Goal: Task Accomplishment & Management: Manage account settings

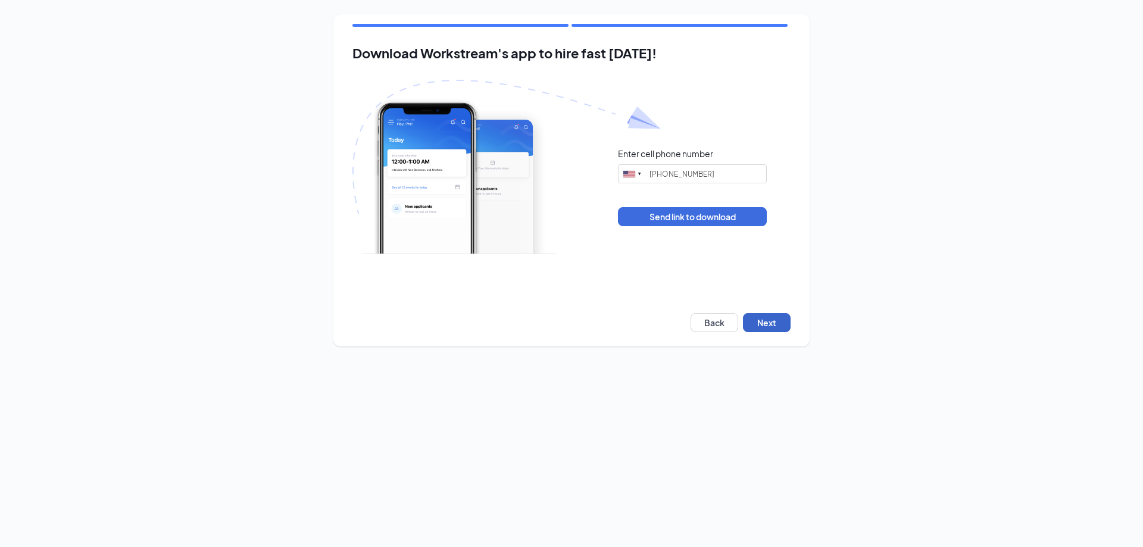
click at [767, 322] on button "Next" at bounding box center [767, 322] width 48 height 19
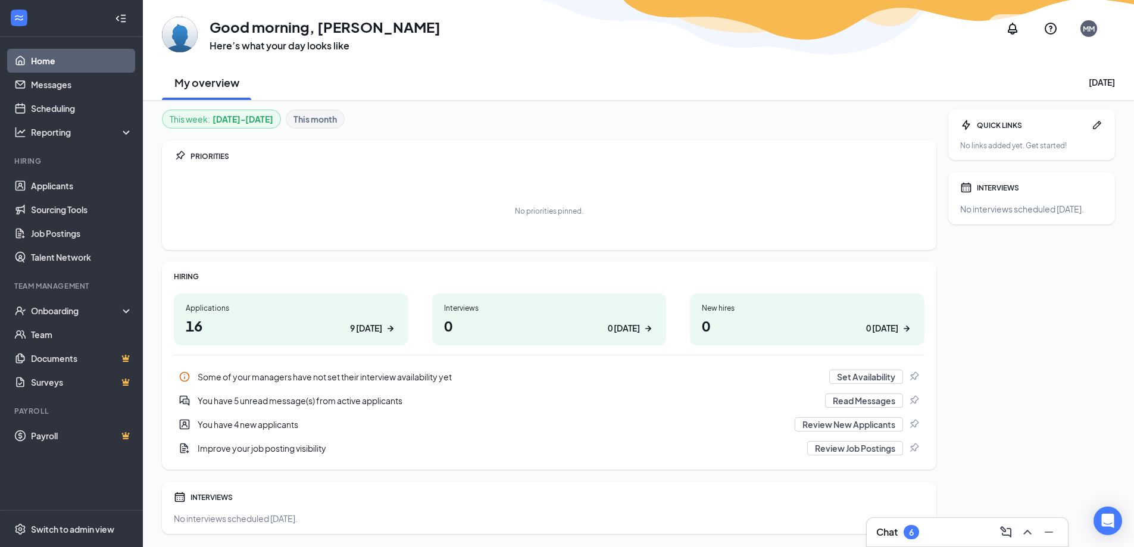
click at [368, 327] on div "9 today" at bounding box center [366, 328] width 32 height 12
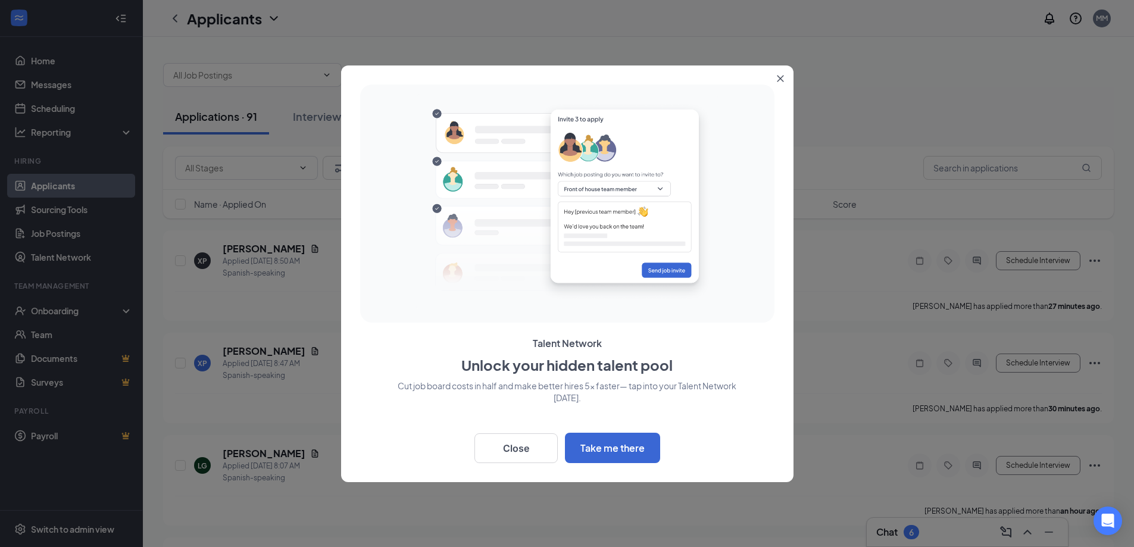
click at [778, 79] on icon "Close" at bounding box center [780, 78] width 7 height 7
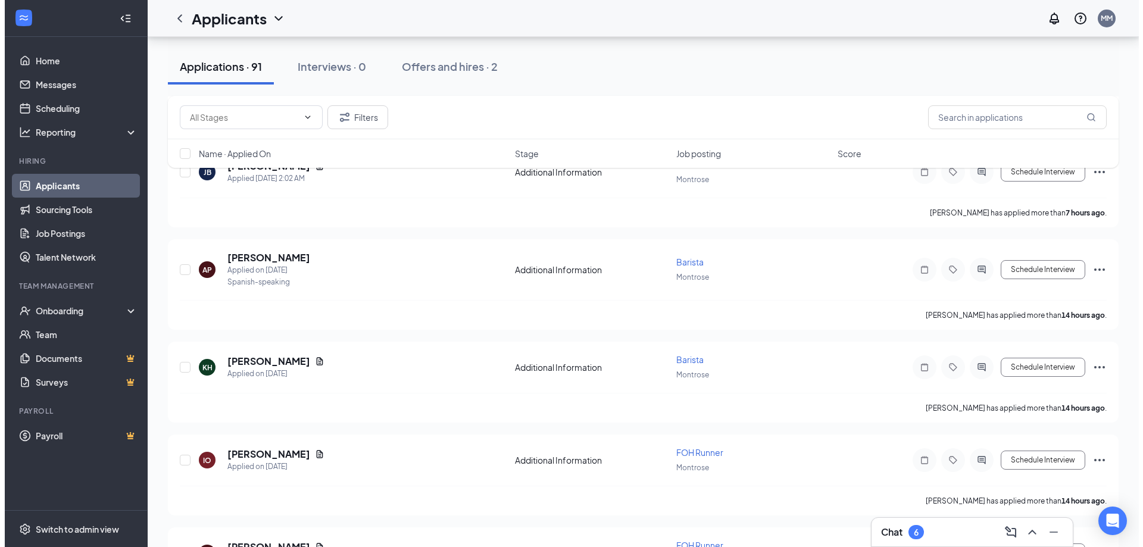
scroll to position [357, 0]
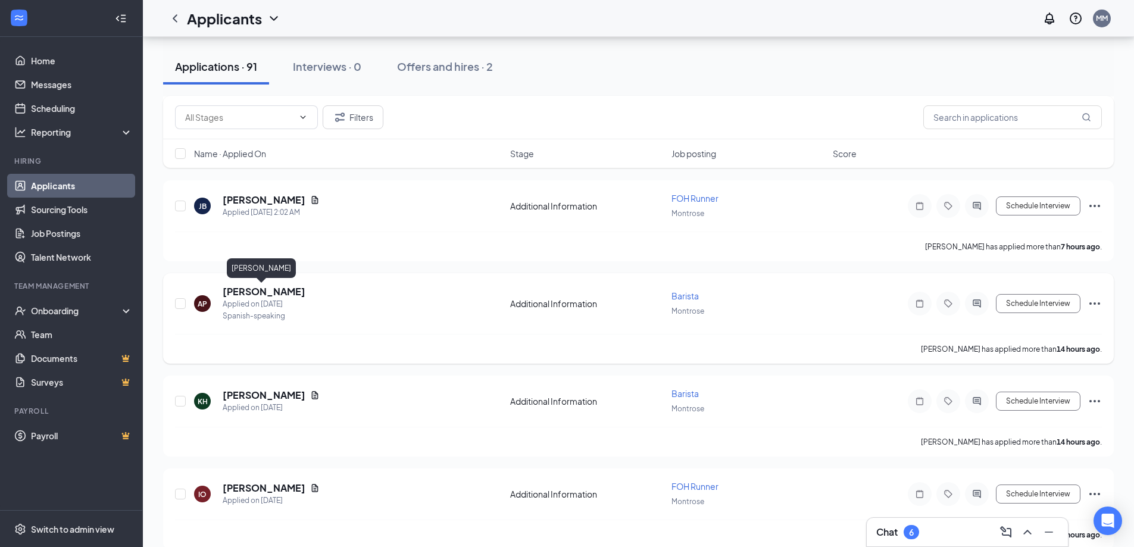
click at [230, 290] on h5 "[PERSON_NAME]" at bounding box center [264, 291] width 83 height 13
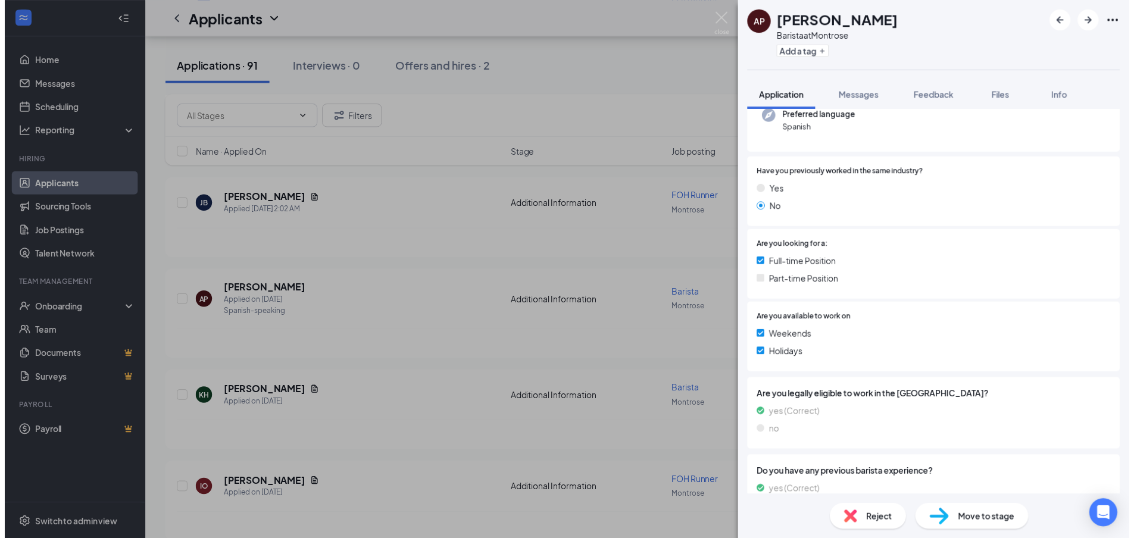
scroll to position [67, 0]
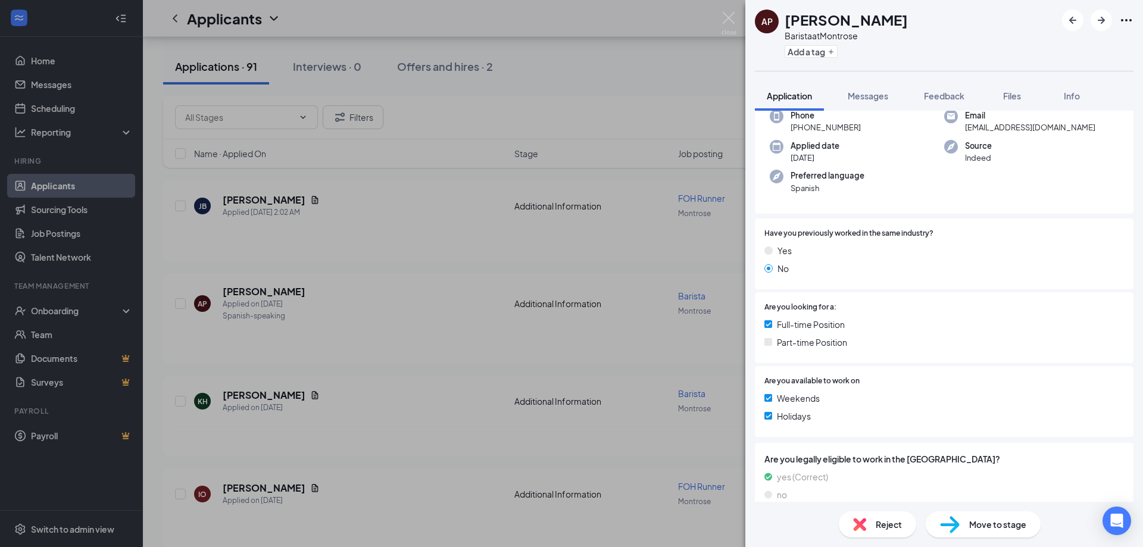
click at [548, 90] on div "AP Alfonso Perez Barista at Montrose Add a tag Application Messages Feedback Fi…" at bounding box center [571, 273] width 1143 height 547
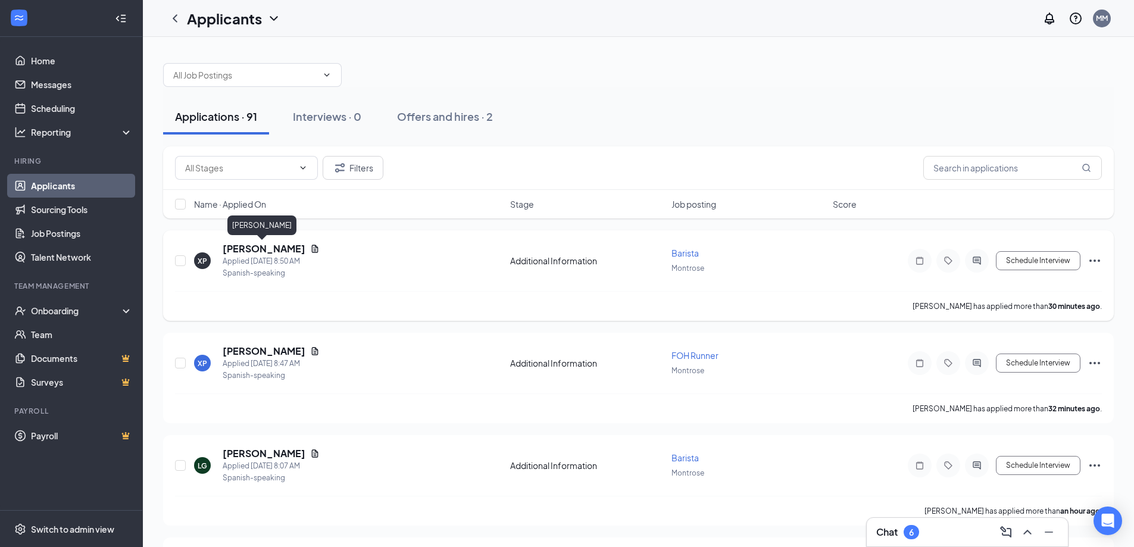
click at [265, 251] on h5 "[PERSON_NAME]" at bounding box center [264, 248] width 83 height 13
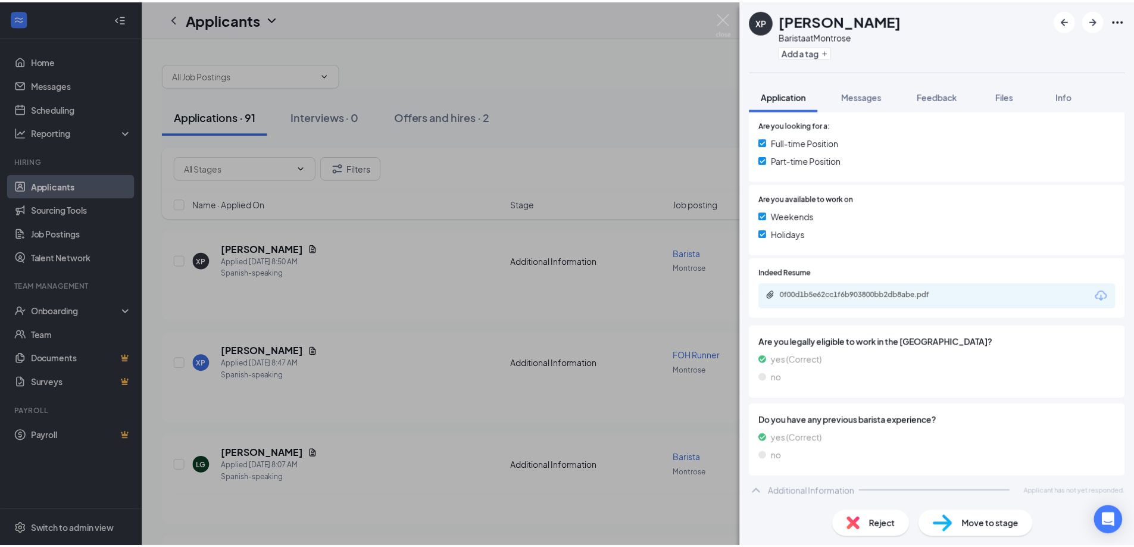
scroll to position [284, 0]
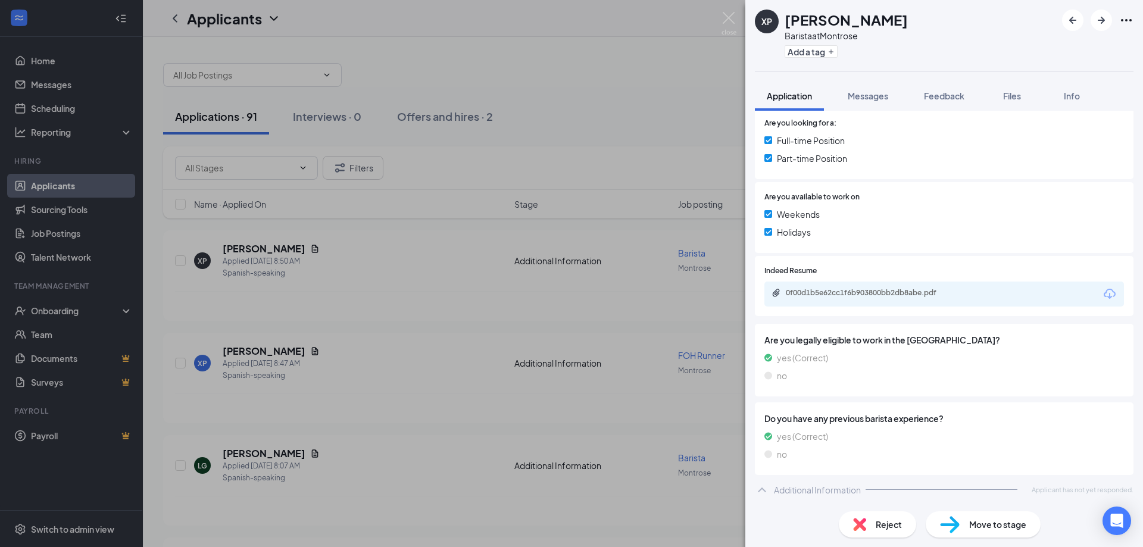
click at [690, 61] on div "XP Xavier Paredez Barista at Montrose Add a tag Application Messages Feedback F…" at bounding box center [571, 273] width 1143 height 547
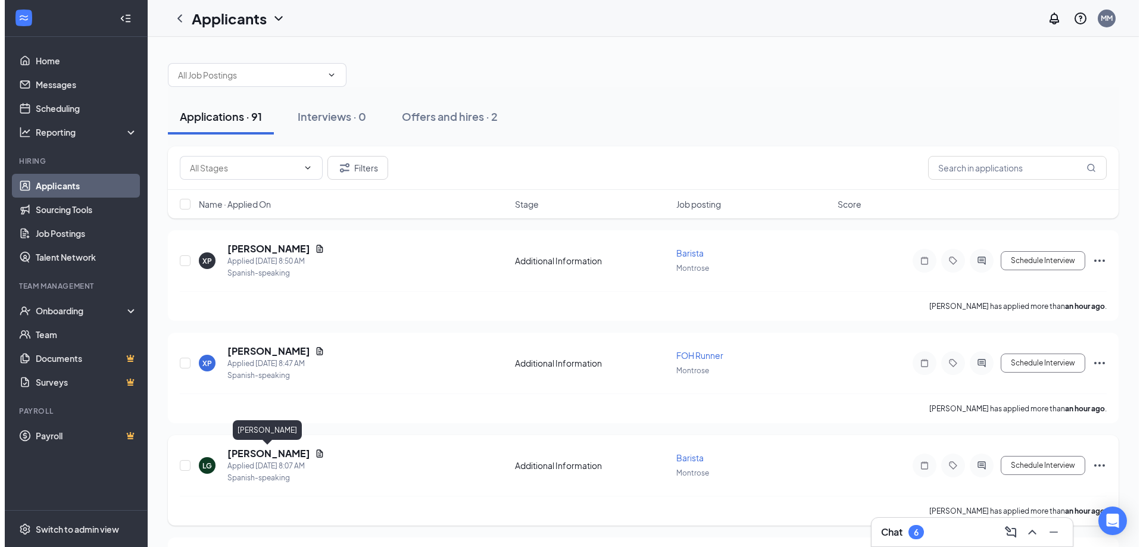
scroll to position [60, 0]
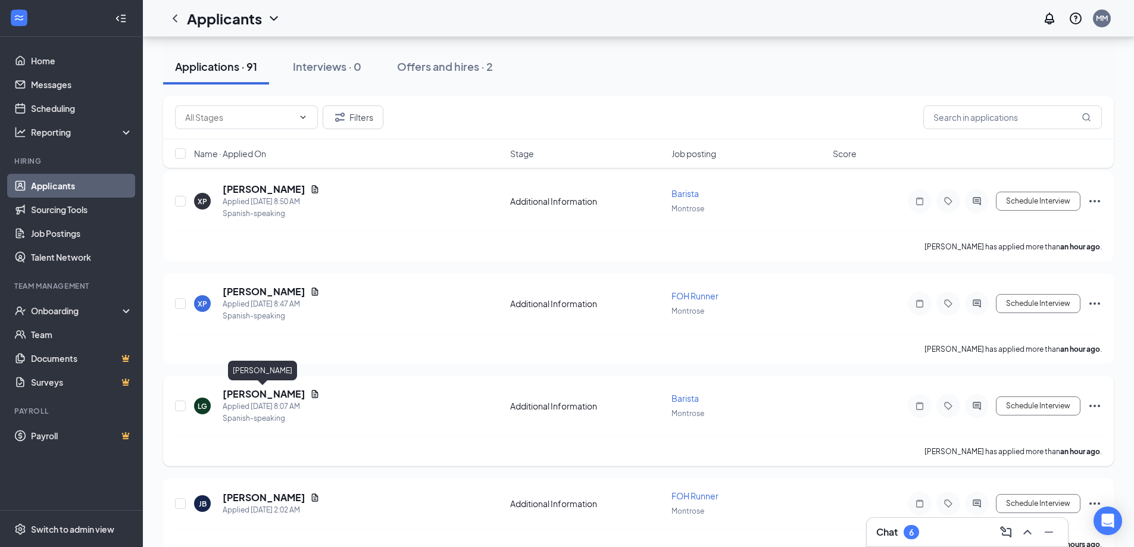
click at [259, 394] on h5 "Lisbeth Galindez" at bounding box center [264, 393] width 83 height 13
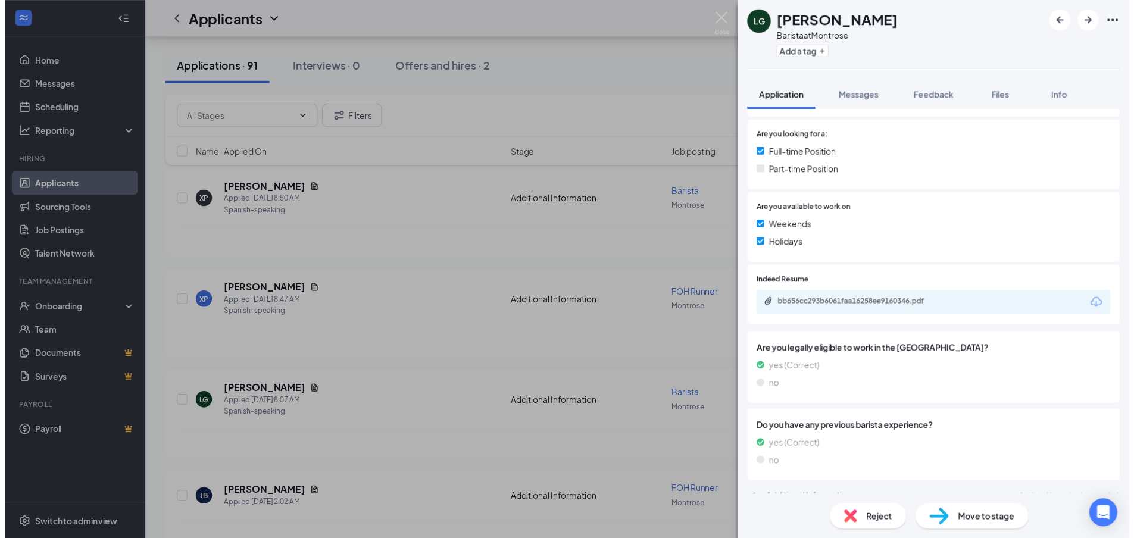
scroll to position [251, 0]
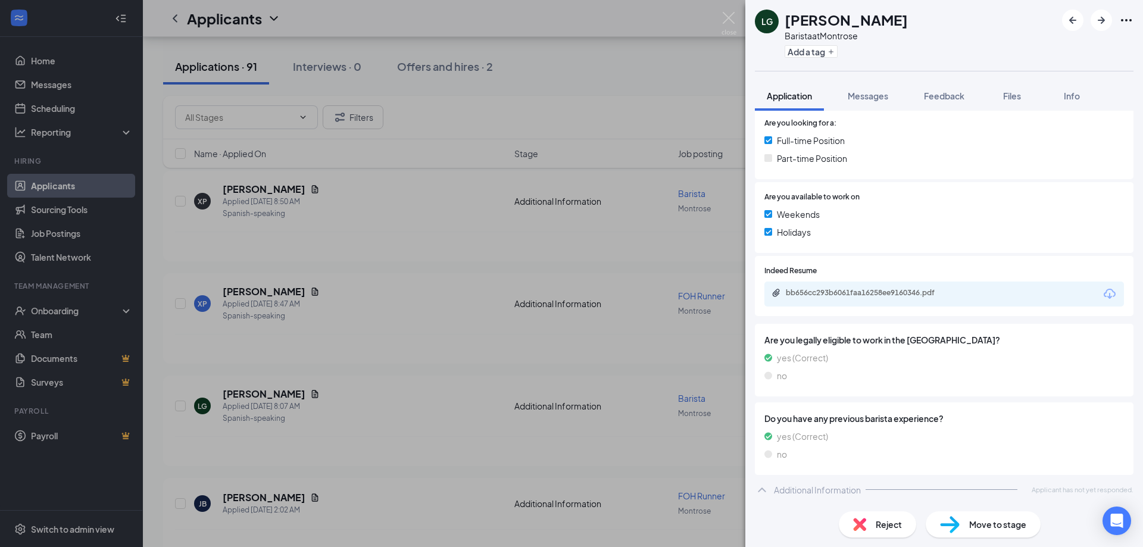
click at [611, 54] on div "LG Lisbeth Galindez Barista at Montrose Add a tag Application Messages Feedback…" at bounding box center [571, 273] width 1143 height 547
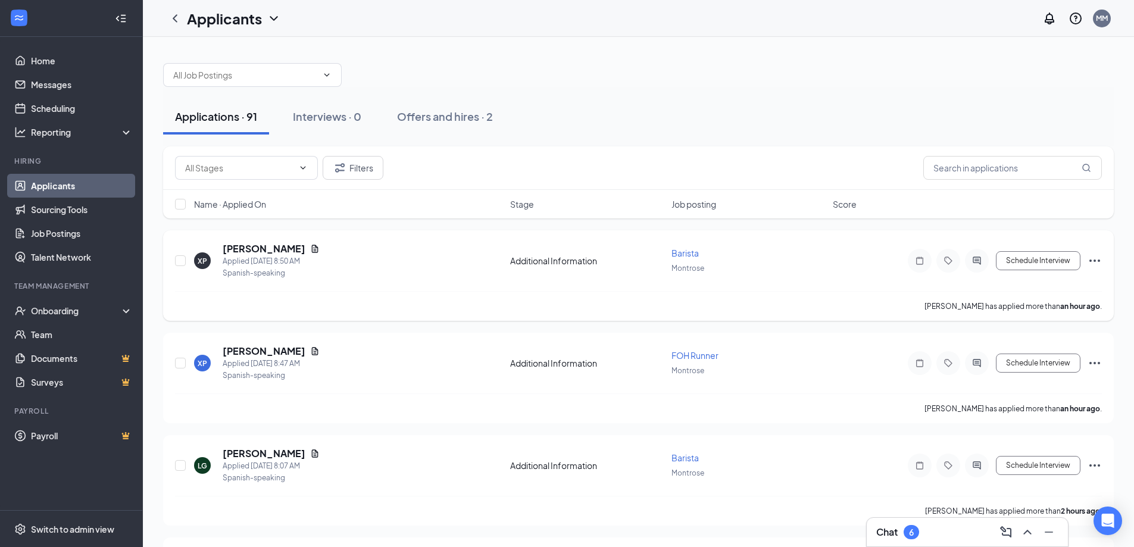
click at [675, 257] on span "Barista" at bounding box center [684, 253] width 27 height 11
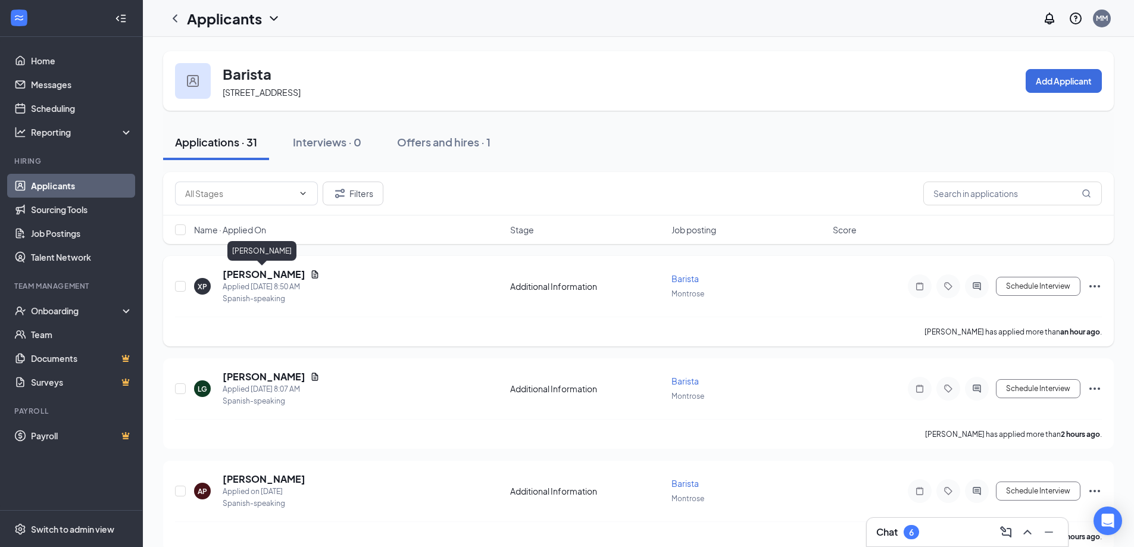
click at [232, 277] on h5 "[PERSON_NAME]" at bounding box center [264, 274] width 83 height 13
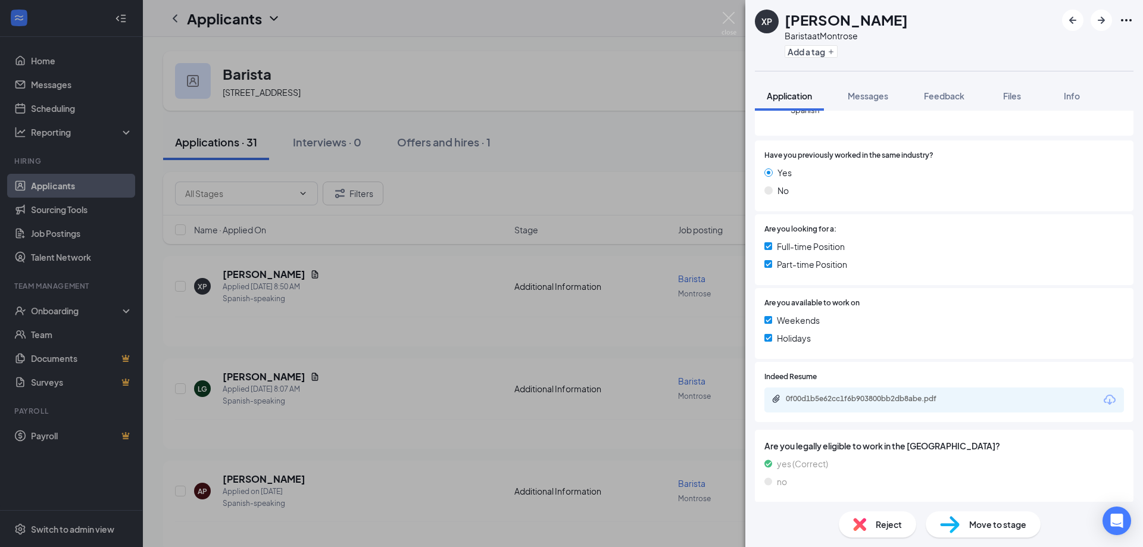
scroll to position [238, 0]
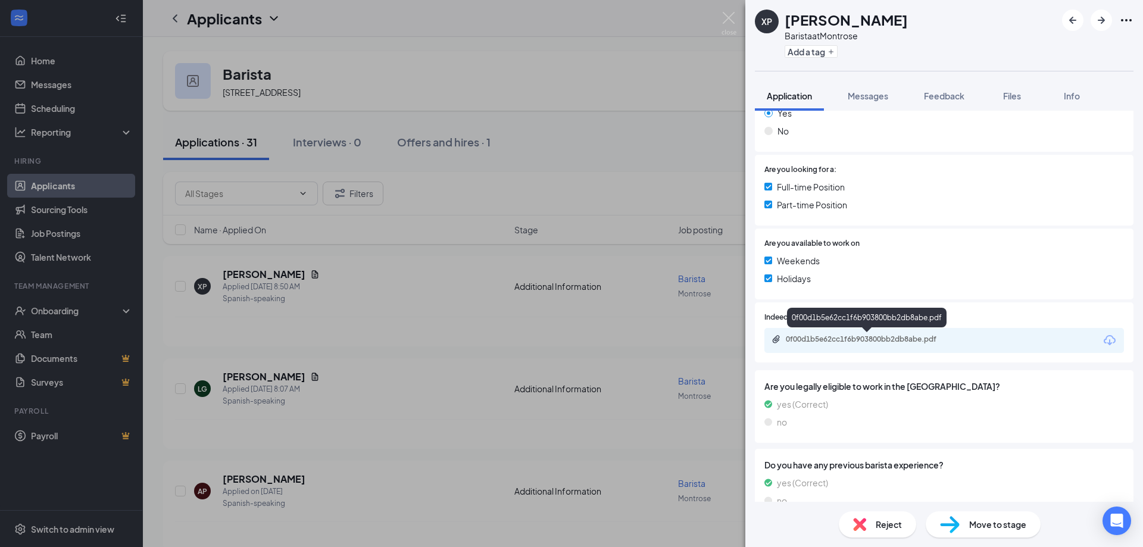
click at [930, 338] on div "0f00d1b5e62cc1f6b903800bb2db8abe.pdf" at bounding box center [869, 339] width 167 height 10
click at [726, 17] on img at bounding box center [728, 23] width 15 height 23
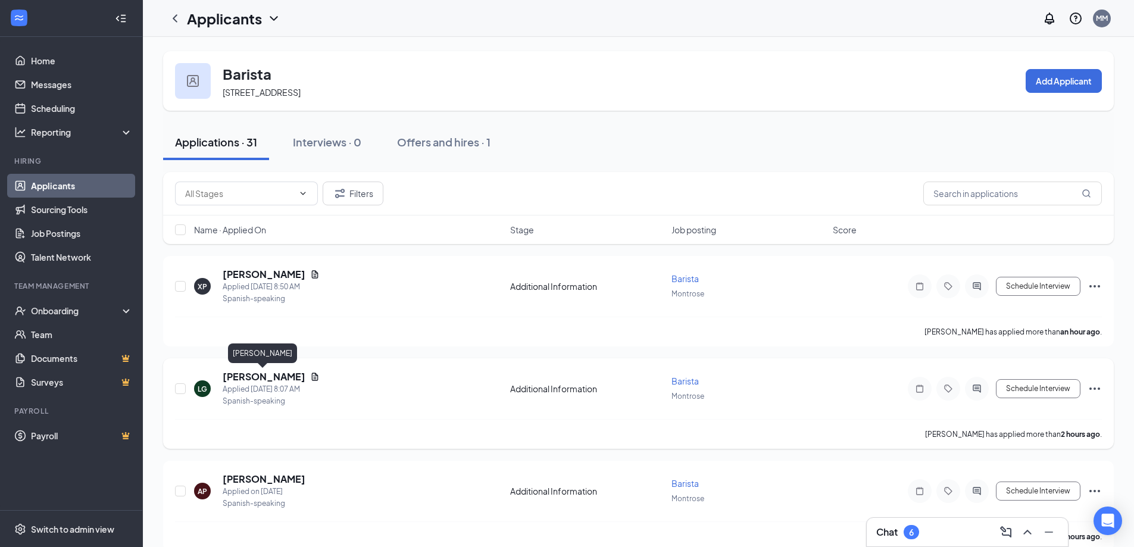
click at [268, 379] on h5 "Lisbeth Galindez" at bounding box center [264, 376] width 83 height 13
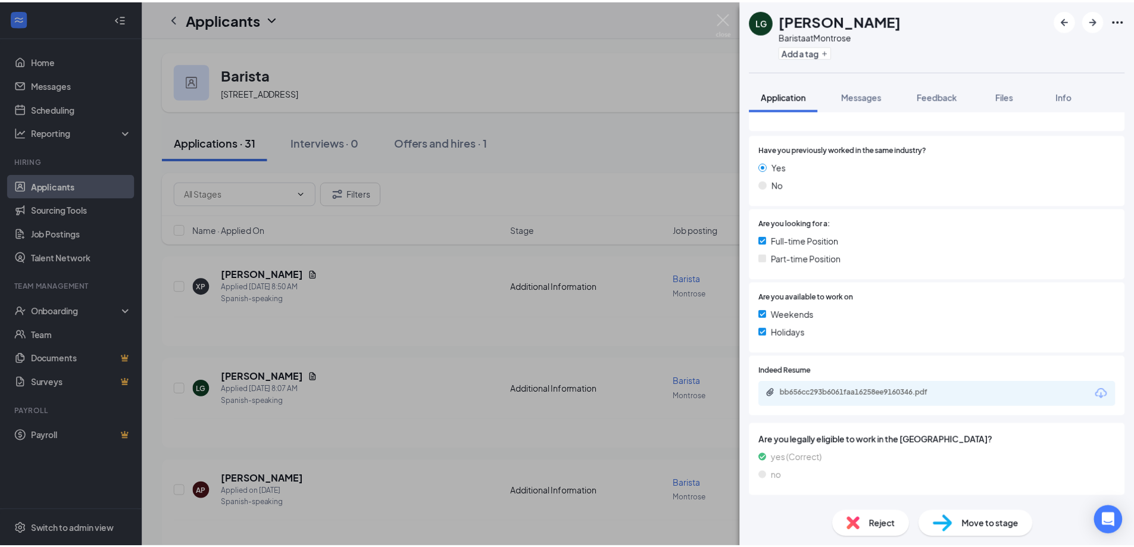
scroll to position [179, 0]
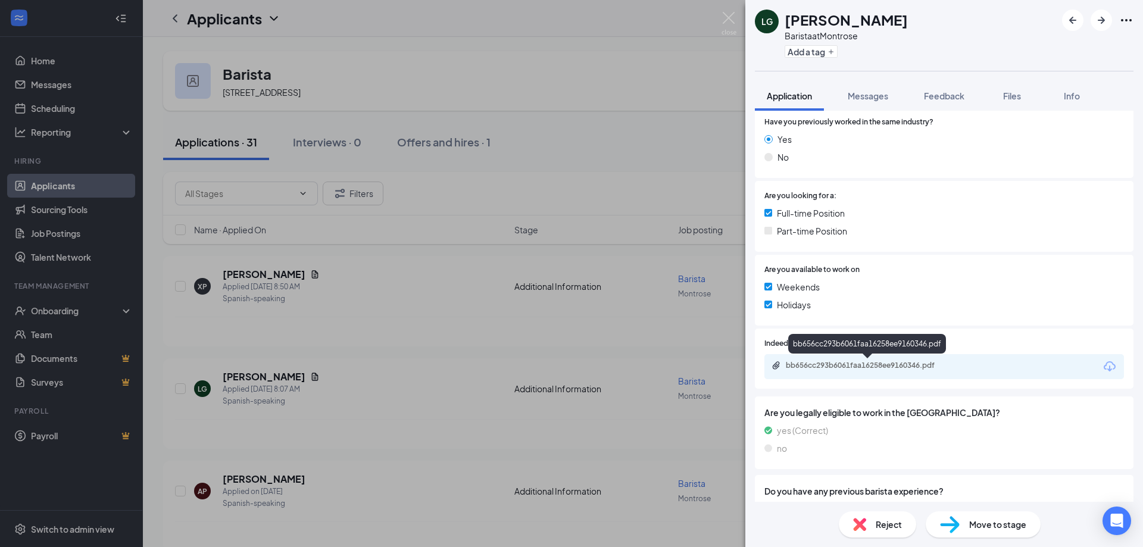
click at [817, 365] on div "bb656cc293b6061faa16258ee9160346.pdf" at bounding box center [869, 366] width 167 height 10
click at [727, 17] on img at bounding box center [728, 23] width 15 height 23
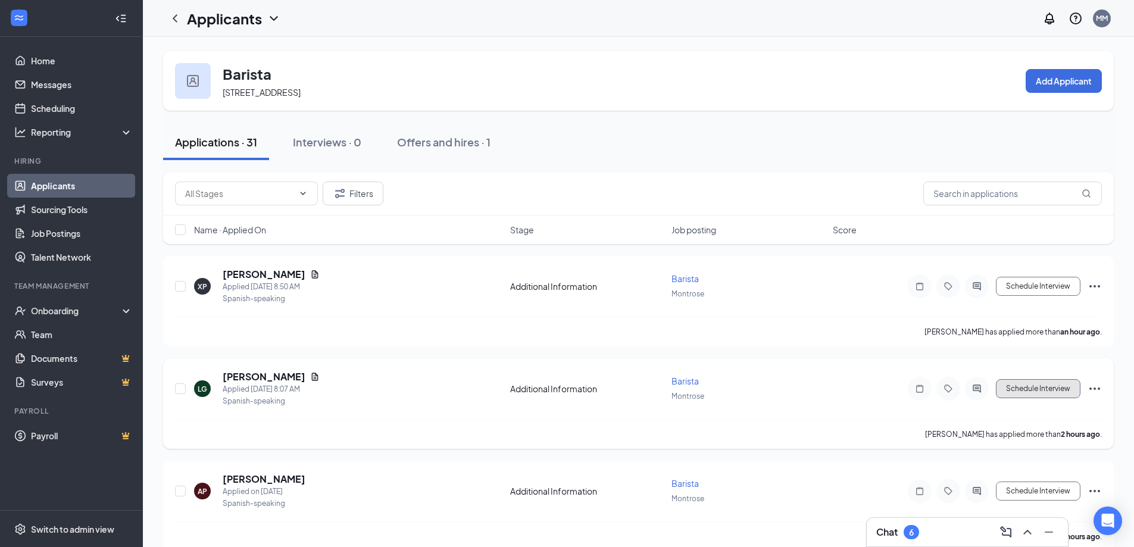
click at [1036, 393] on button "Schedule Interview" at bounding box center [1038, 388] width 85 height 19
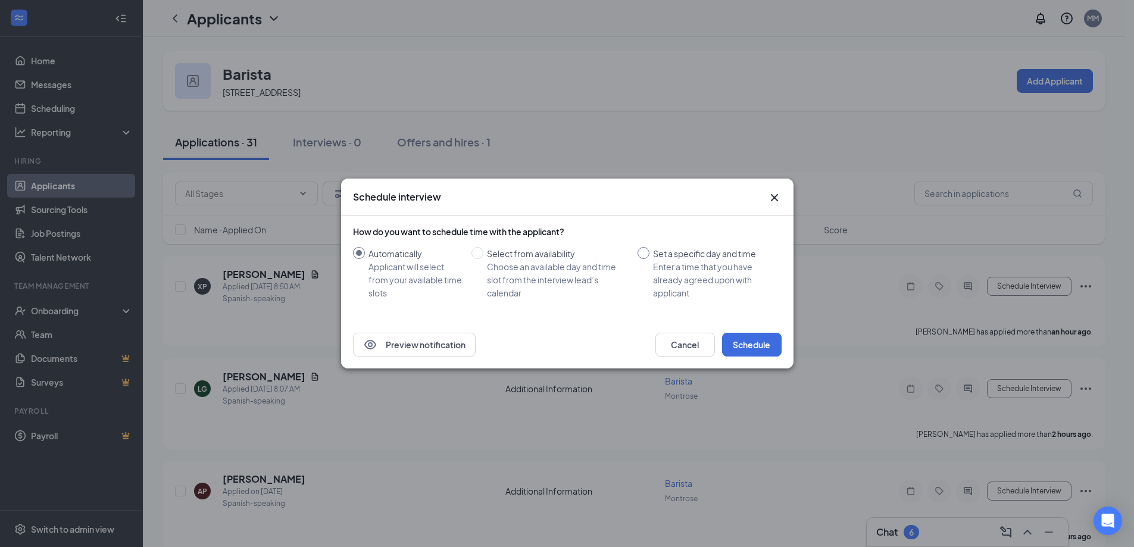
click at [641, 251] on input "Set a specific day and time Enter a time that you have already agreed upon with…" at bounding box center [643, 253] width 12 height 12
radio input "true"
radio input "false"
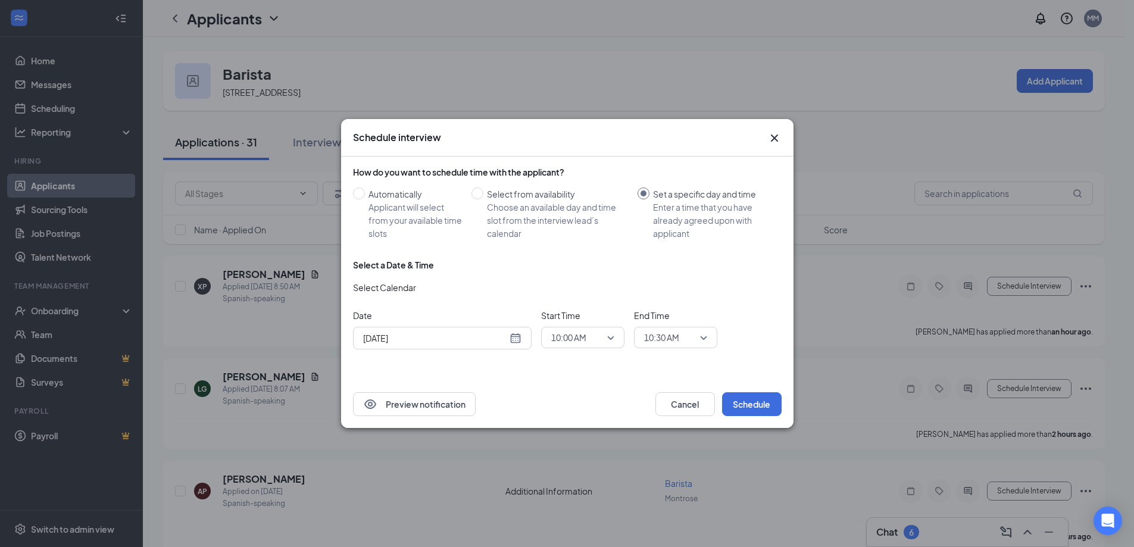
click at [515, 341] on div "[DATE]" at bounding box center [442, 337] width 158 height 13
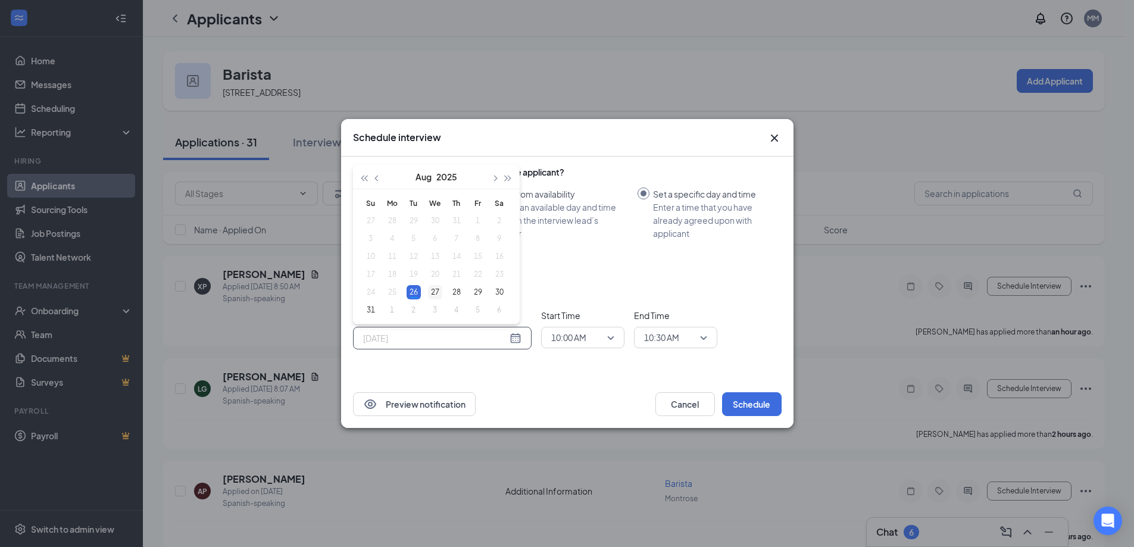
click at [439, 291] on div "27" at bounding box center [435, 292] width 14 height 14
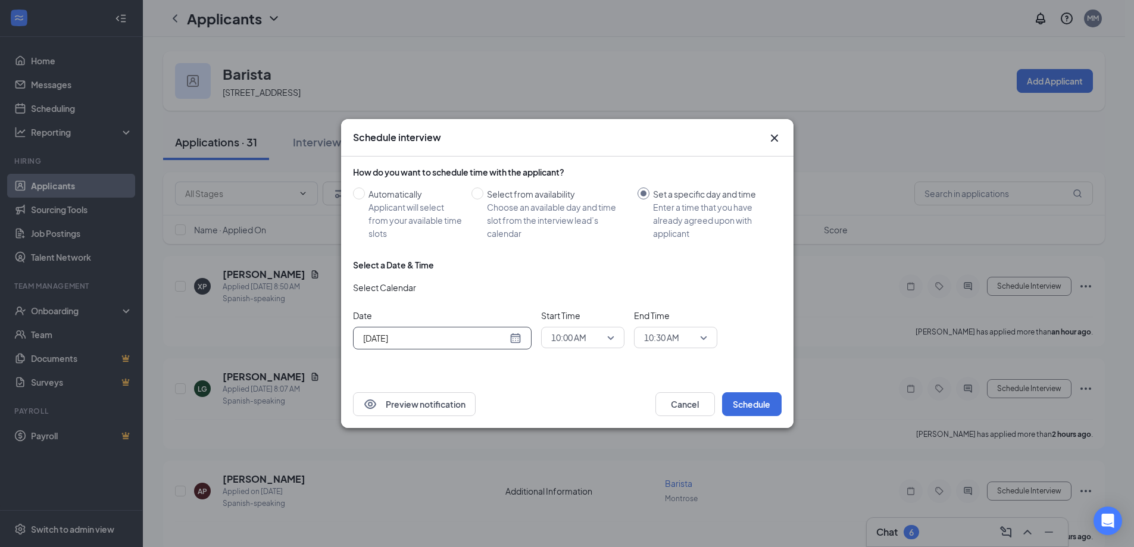
click at [511, 339] on div "Aug 27, 2025" at bounding box center [442, 337] width 158 height 13
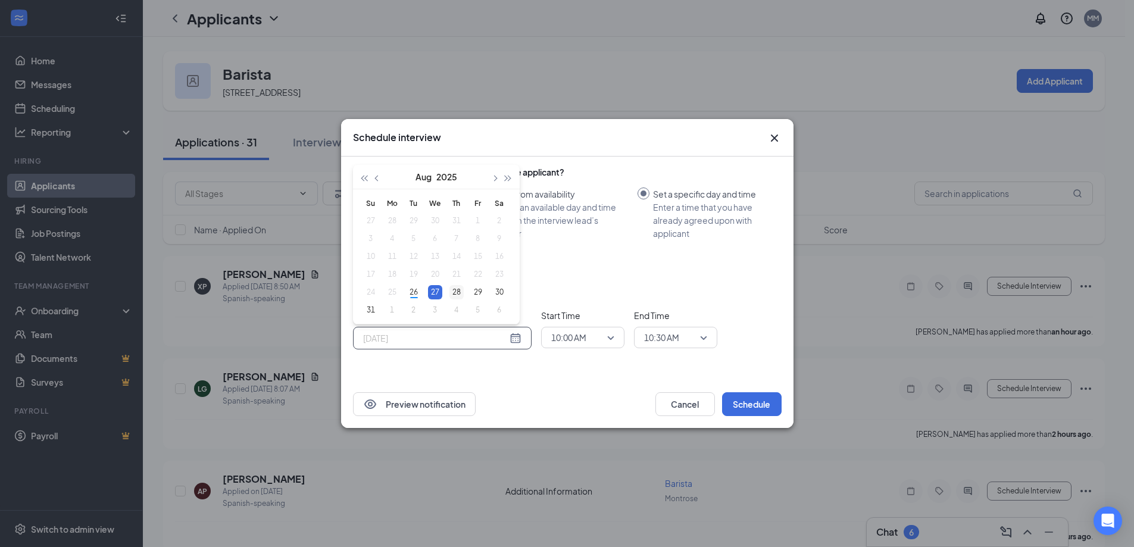
type input "[DATE]"
click at [461, 291] on div "28" at bounding box center [456, 292] width 14 height 14
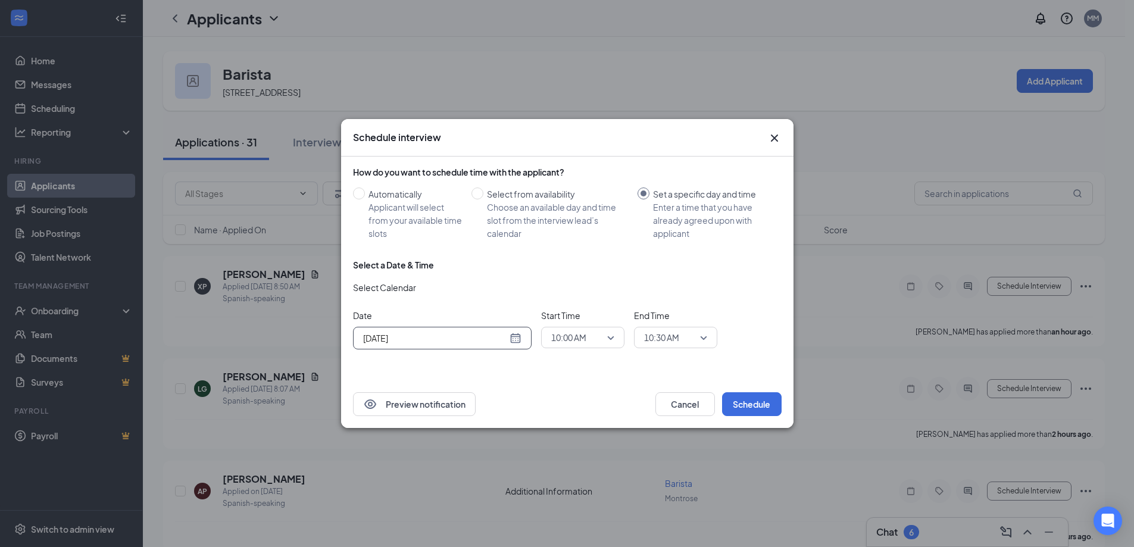
click at [706, 339] on span "10:30 AM" at bounding box center [675, 338] width 63 height 18
click at [609, 336] on span "10:00 AM" at bounding box center [582, 338] width 63 height 18
click at [576, 300] on span "11:00 AM" at bounding box center [567, 296] width 35 height 13
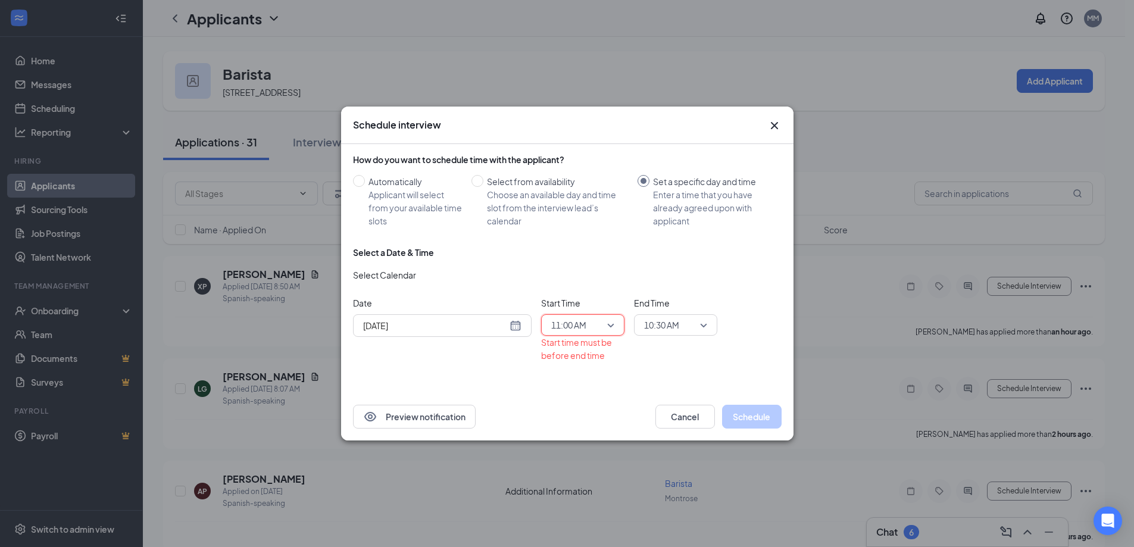
click at [682, 326] on span "10:30 AM" at bounding box center [670, 325] width 52 height 18
click at [689, 227] on span "11:30 AM" at bounding box center [675, 224] width 64 height 13
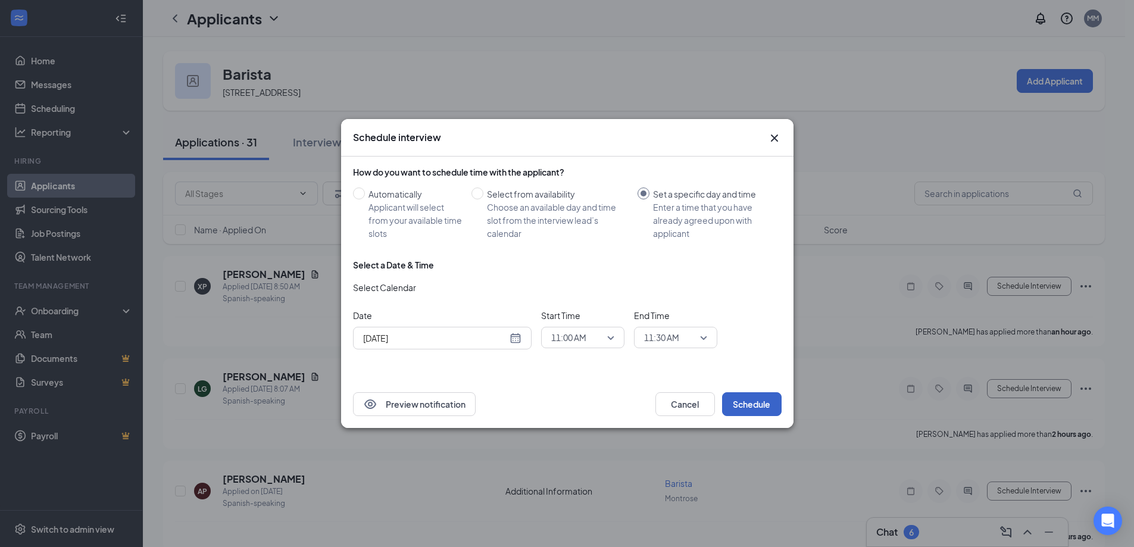
click at [758, 398] on button "Schedule" at bounding box center [752, 404] width 60 height 24
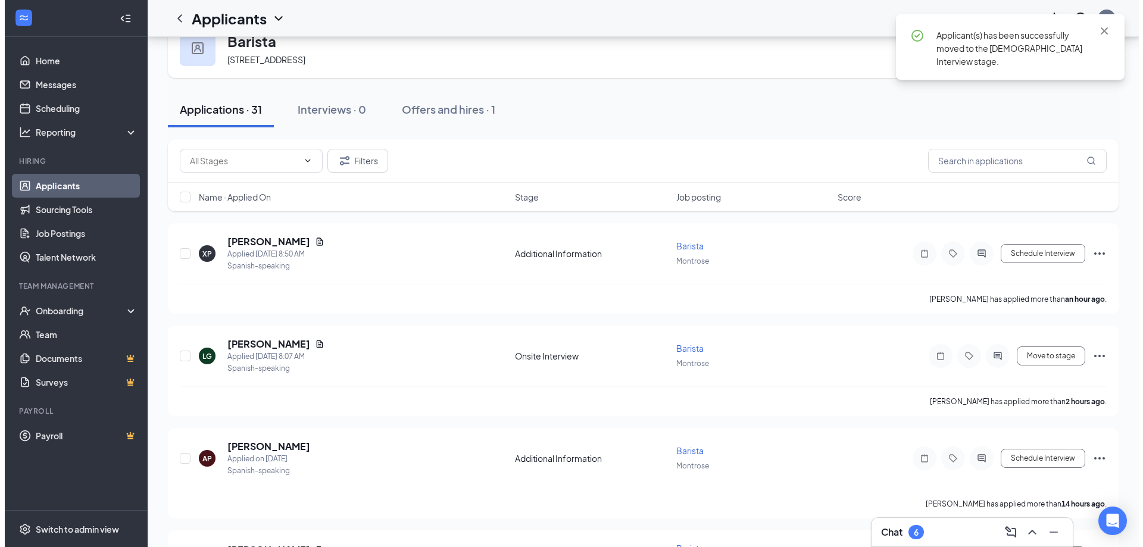
scroll to position [60, 0]
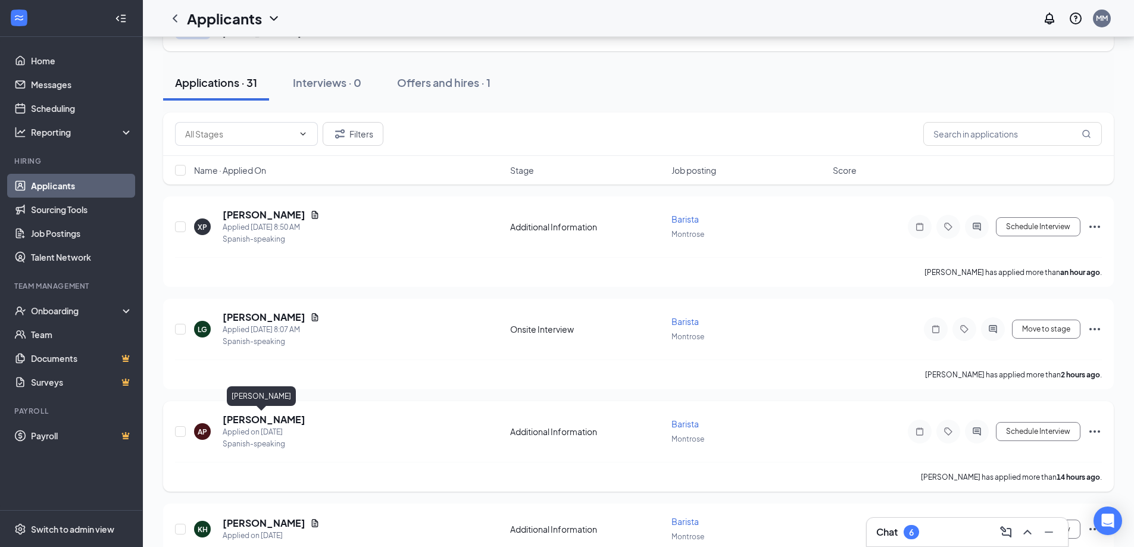
click at [232, 420] on h5 "[PERSON_NAME]" at bounding box center [264, 419] width 83 height 13
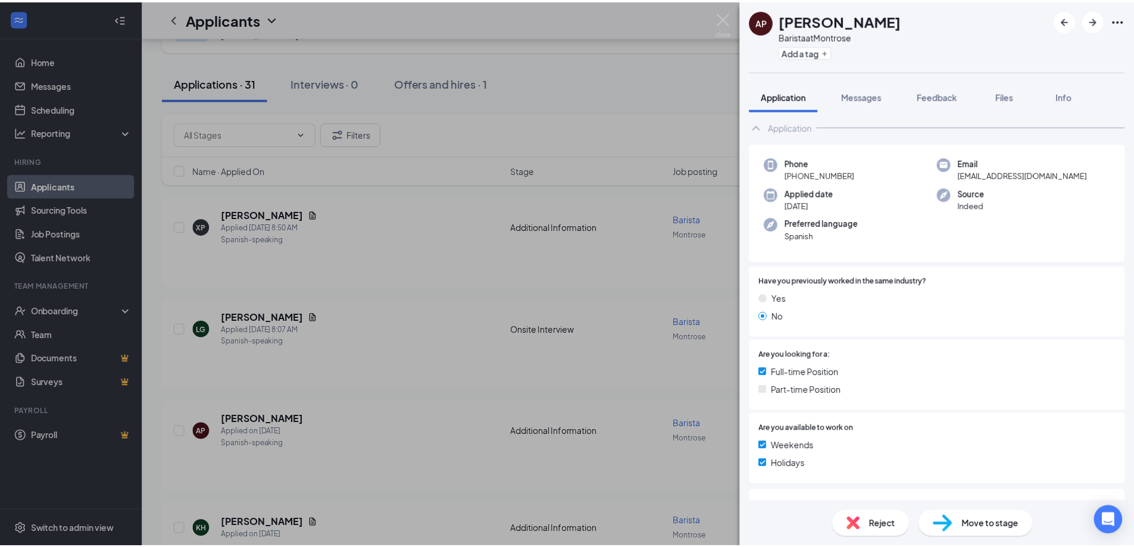
scroll to position [8, 0]
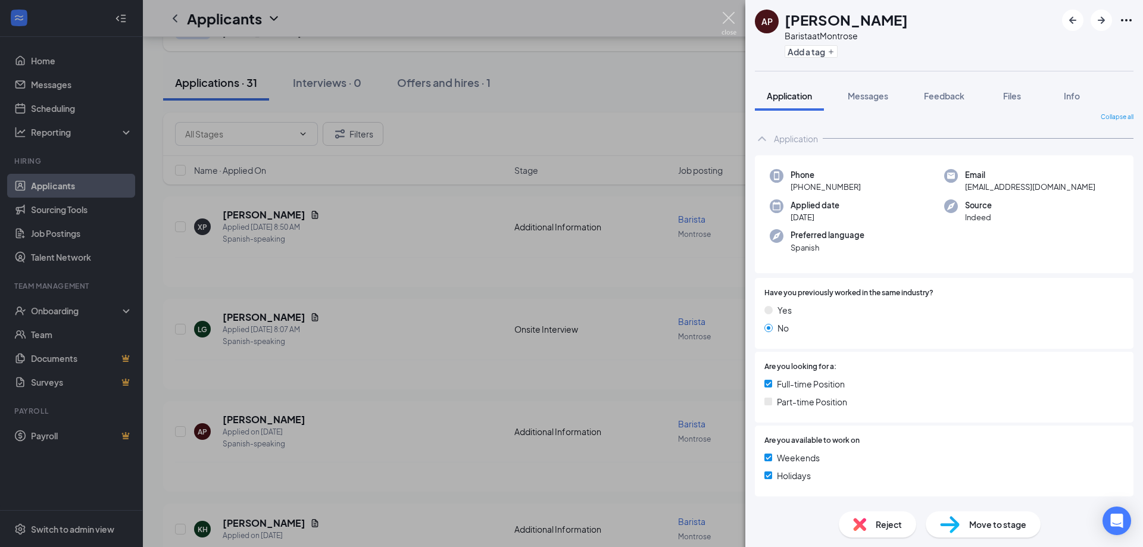
click at [728, 14] on img at bounding box center [728, 23] width 15 height 23
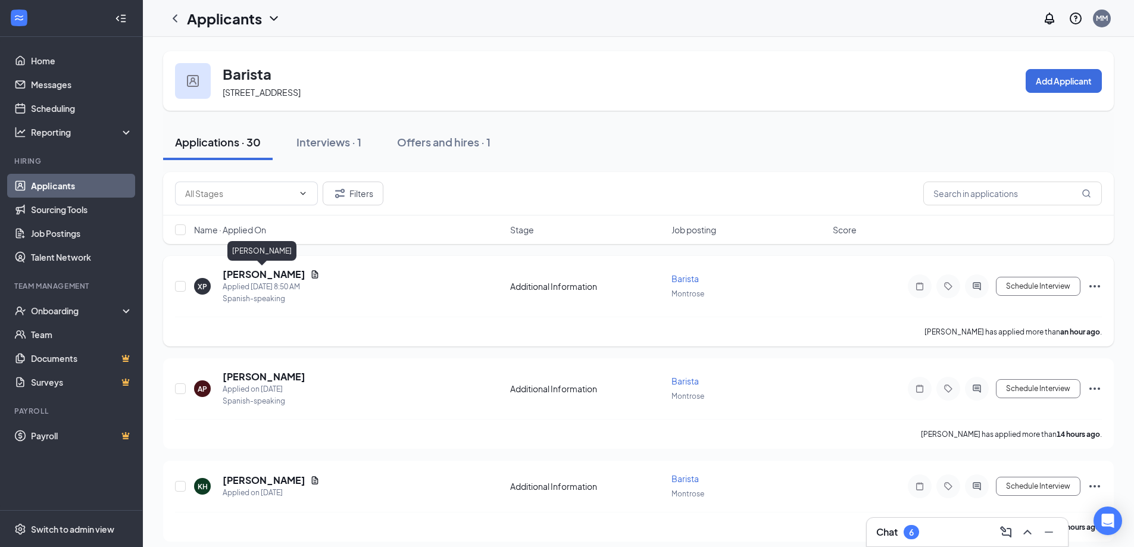
click at [239, 273] on h5 "[PERSON_NAME]" at bounding box center [264, 274] width 83 height 13
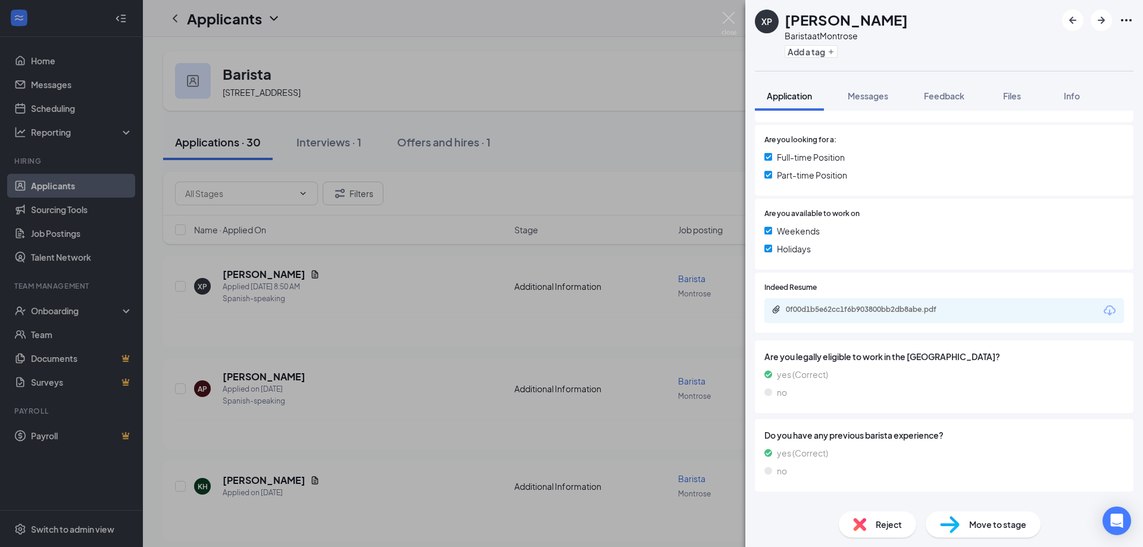
scroll to position [284, 0]
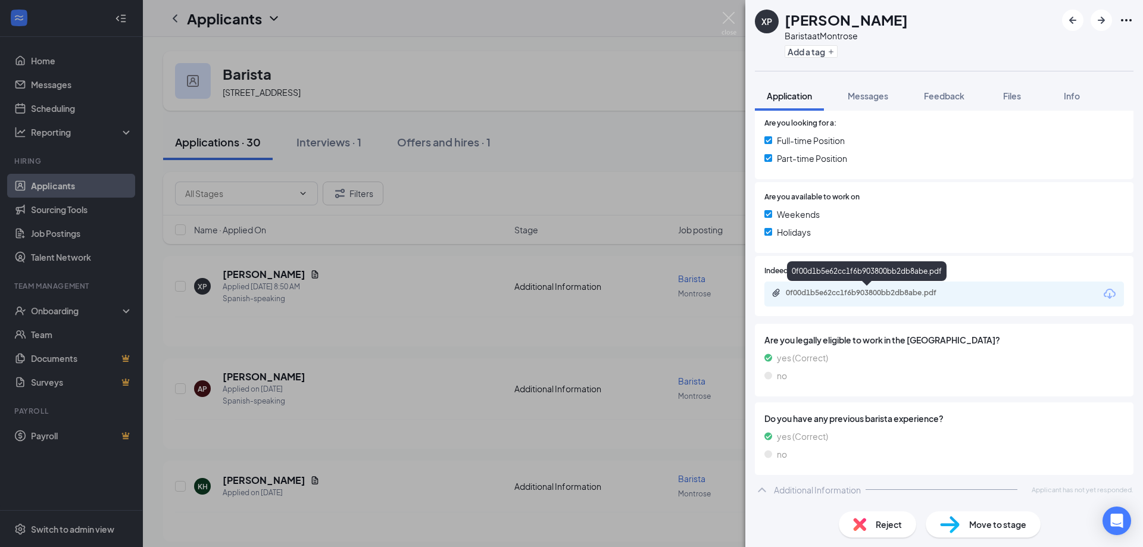
click at [898, 289] on div "0f00d1b5e62cc1f6b903800bb2db8abe.pdf" at bounding box center [869, 293] width 167 height 10
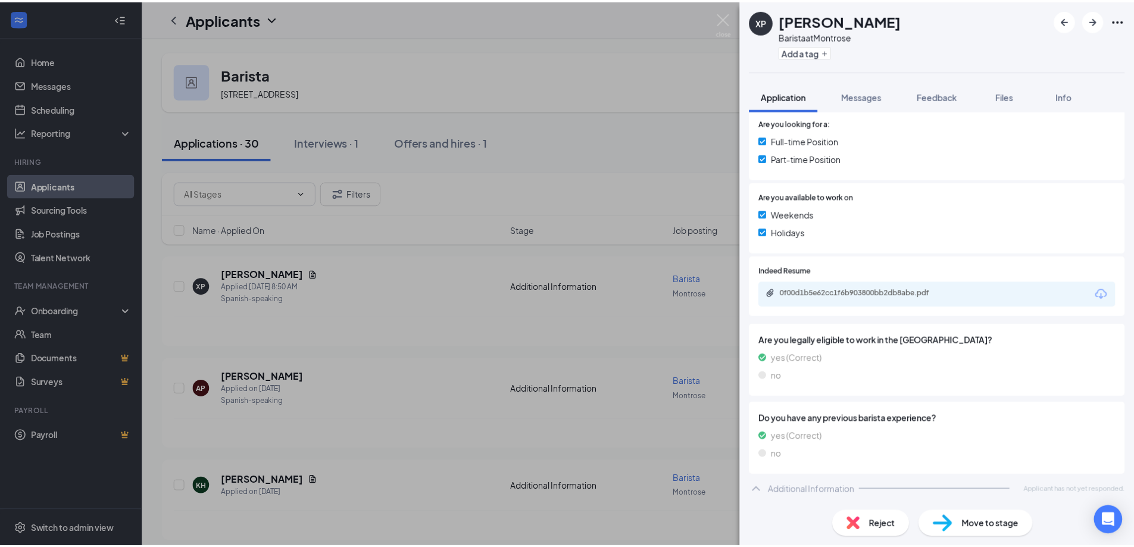
scroll to position [280, 0]
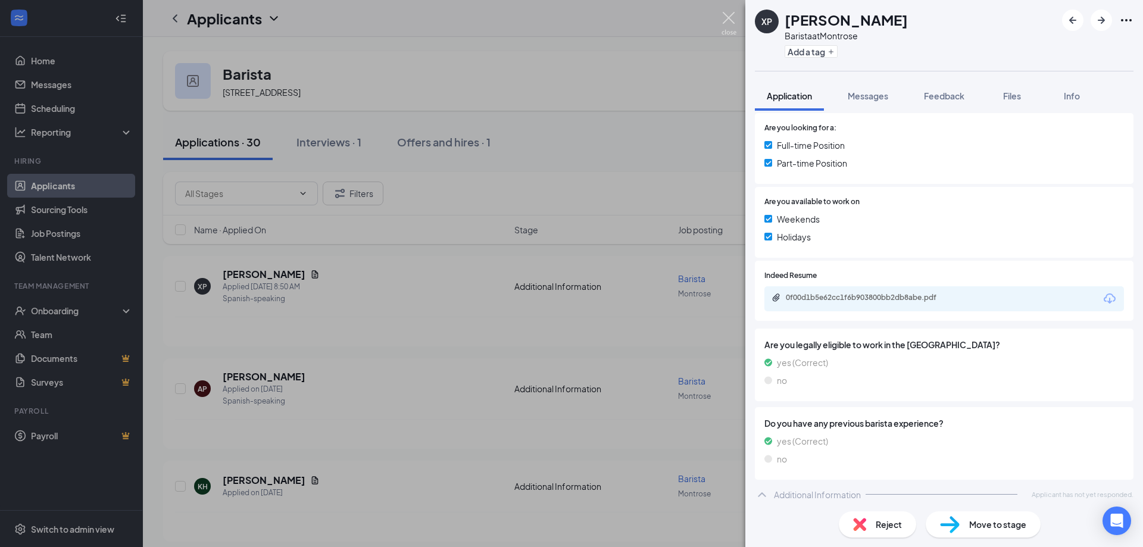
click at [733, 16] on img at bounding box center [728, 23] width 15 height 23
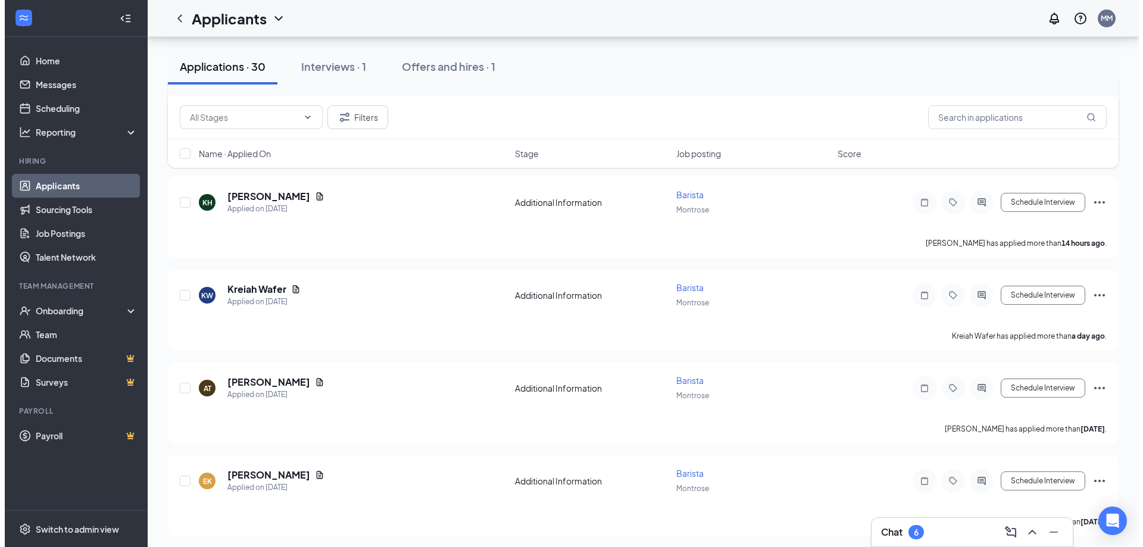
scroll to position [298, 0]
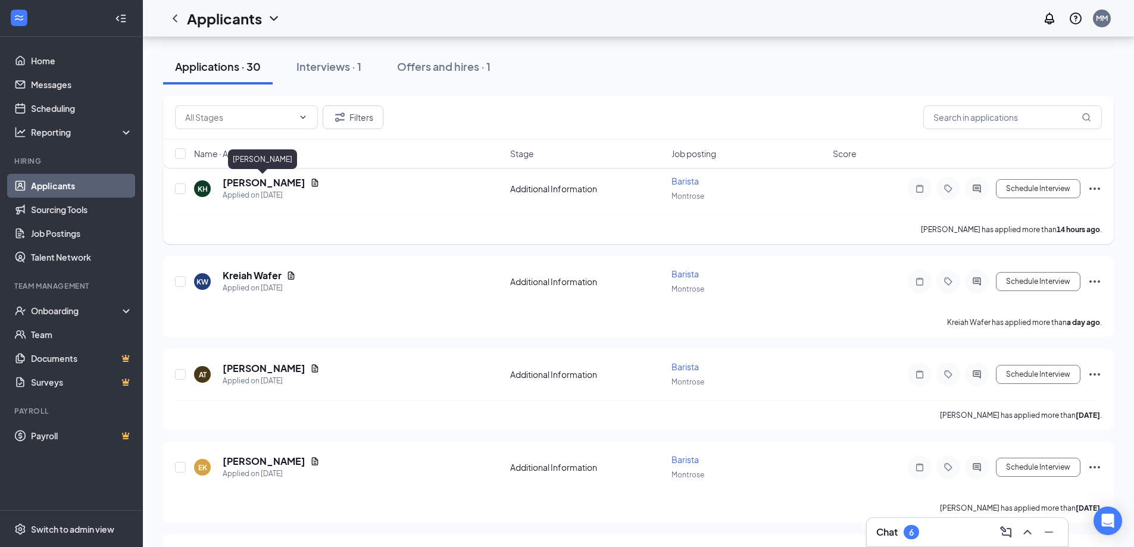
click at [284, 184] on h5 "[PERSON_NAME]" at bounding box center [264, 182] width 83 height 13
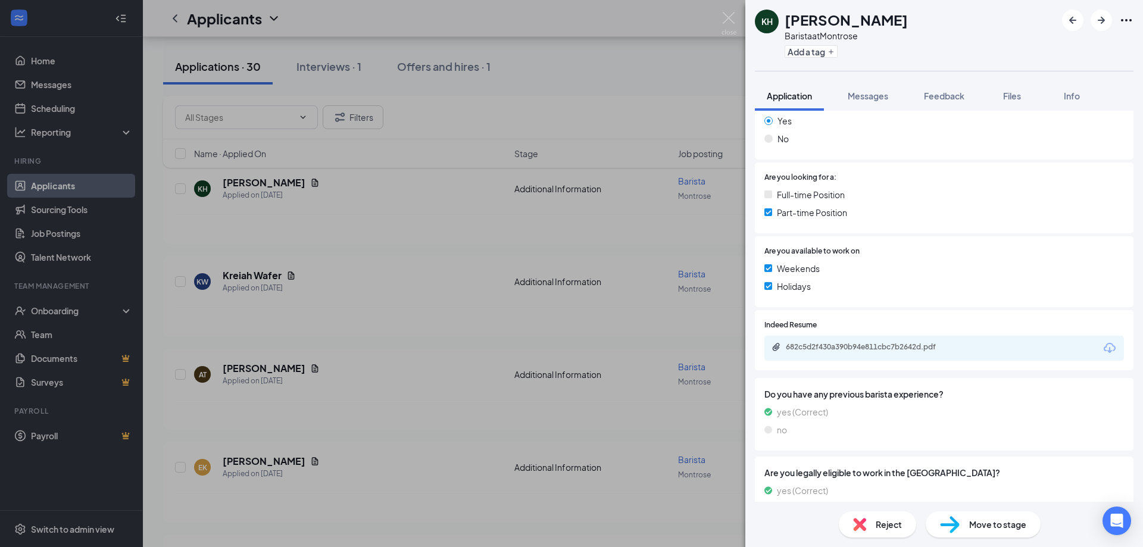
scroll to position [298, 0]
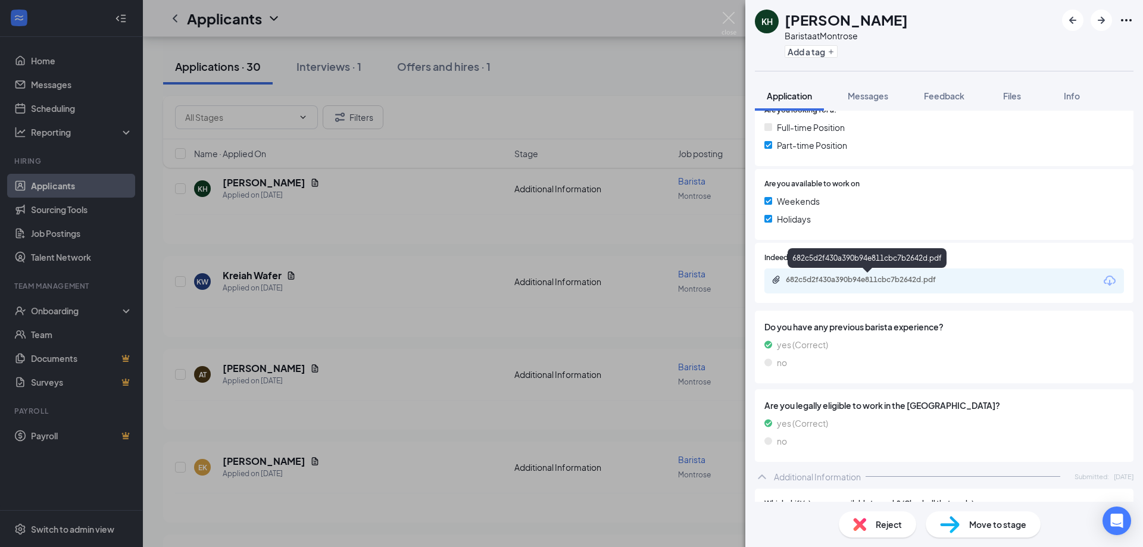
click at [905, 280] on div "682c5d2f430a390b94e811cbc7b2642d.pdf" at bounding box center [869, 280] width 167 height 10
click at [721, 14] on img at bounding box center [728, 23] width 15 height 23
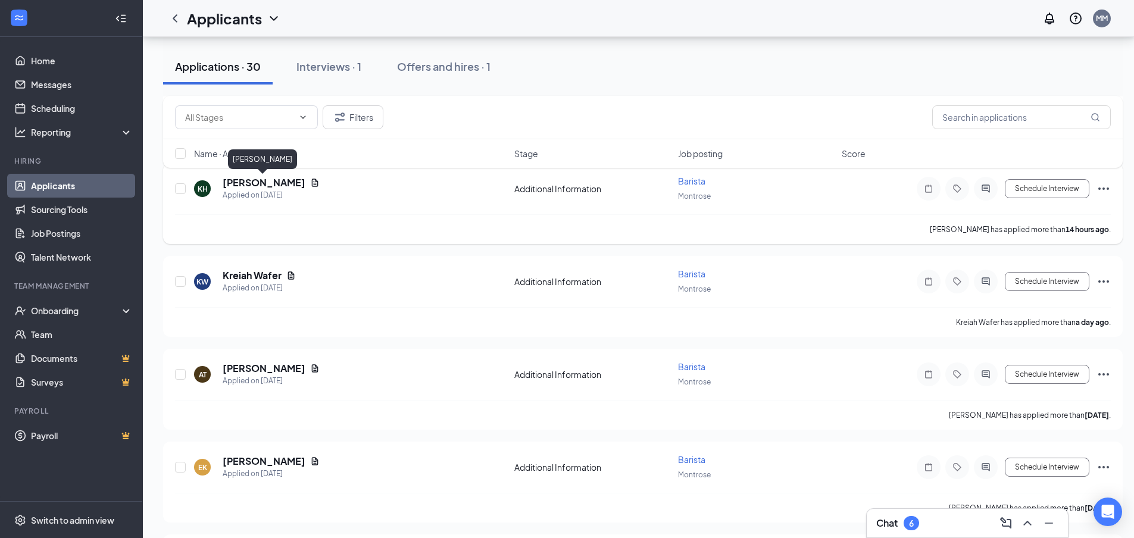
click at [273, 181] on h5 "[PERSON_NAME]" at bounding box center [264, 182] width 83 height 13
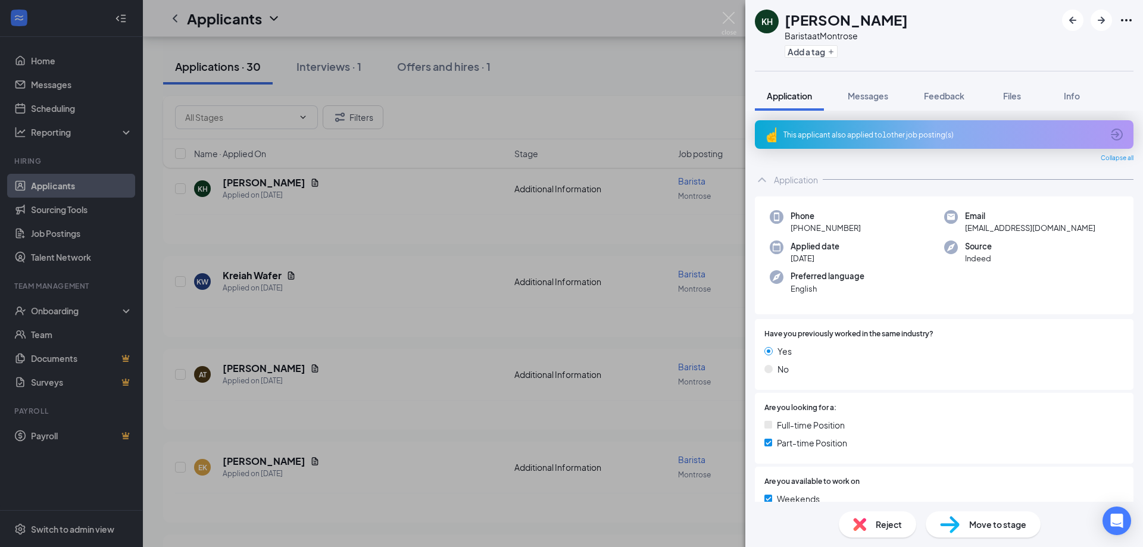
scroll to position [60, 0]
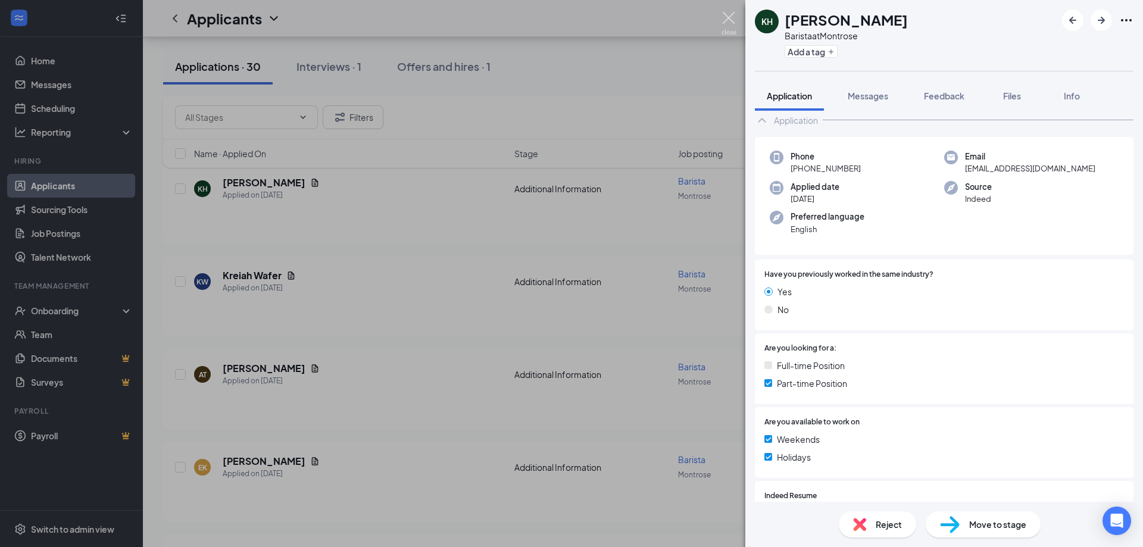
click at [724, 14] on img at bounding box center [728, 23] width 15 height 23
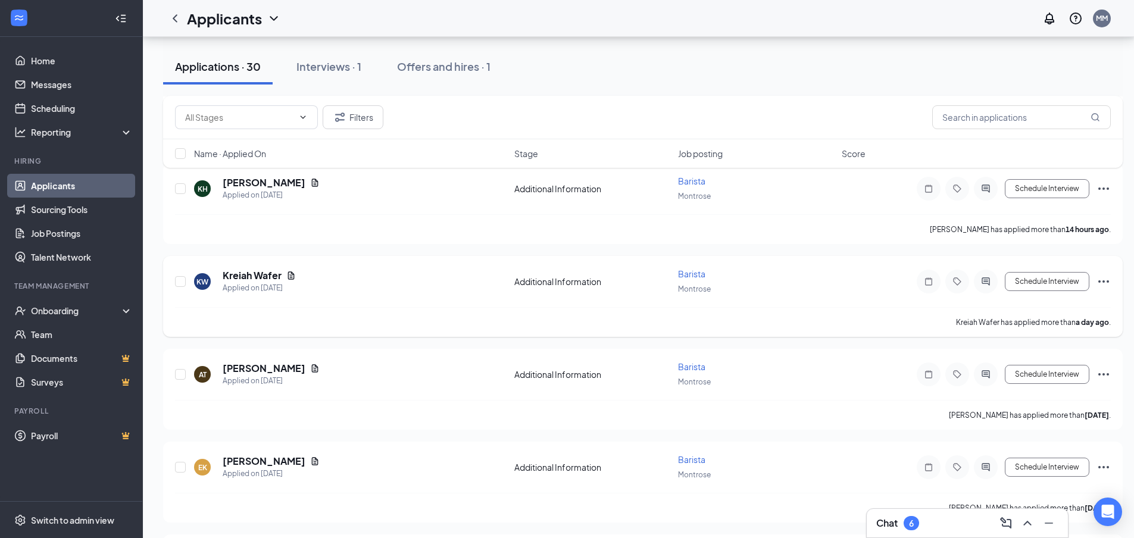
click at [267, 277] on h5 "Kreiah Wafer" at bounding box center [252, 275] width 59 height 13
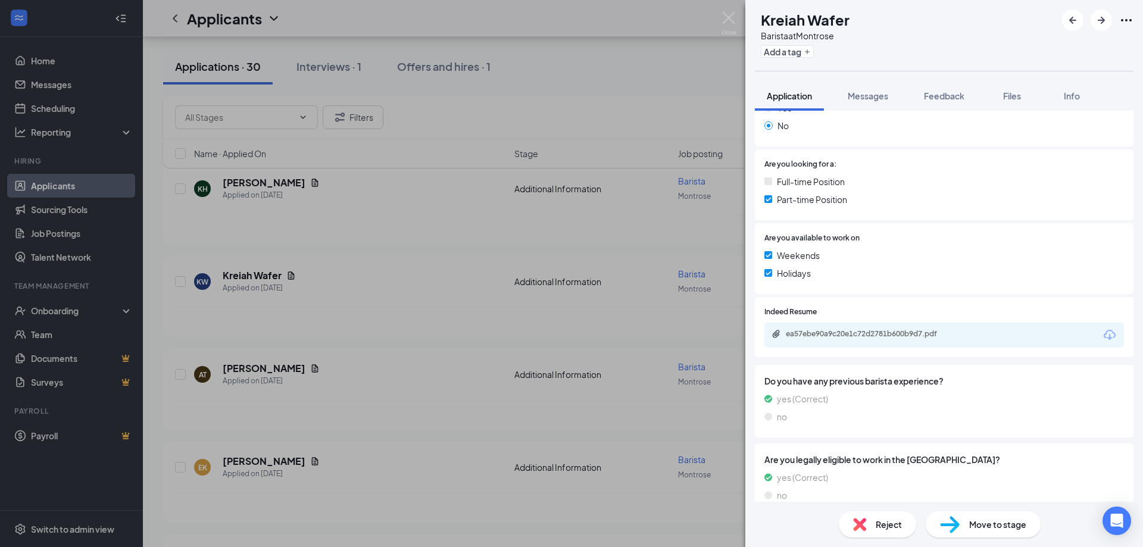
scroll to position [238, 0]
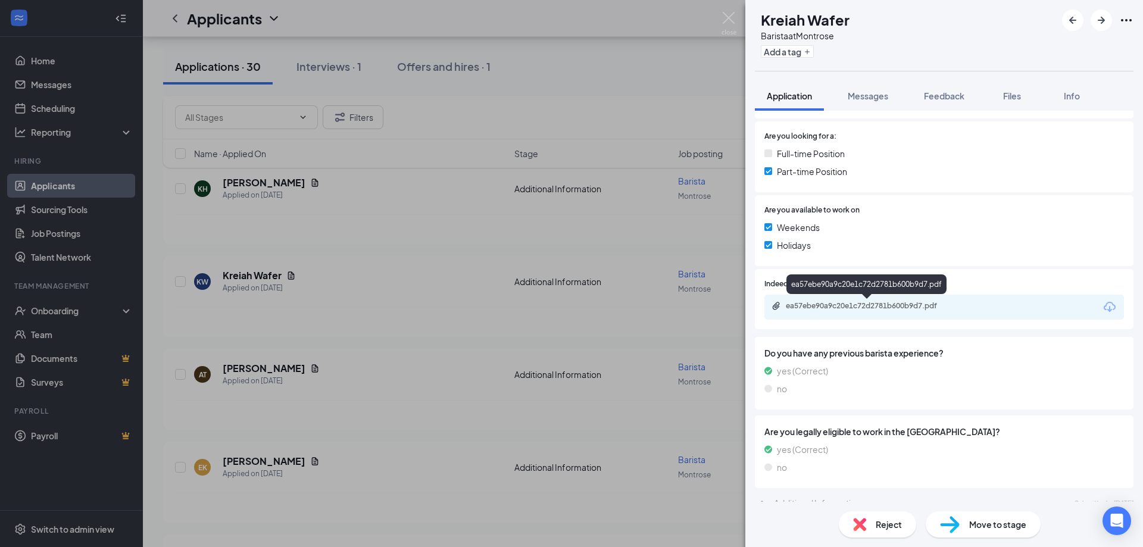
click at [851, 309] on div "ea57ebe90a9c20e1c72d2781b600b9d7.pdf" at bounding box center [869, 306] width 167 height 10
click at [728, 27] on img at bounding box center [728, 23] width 15 height 23
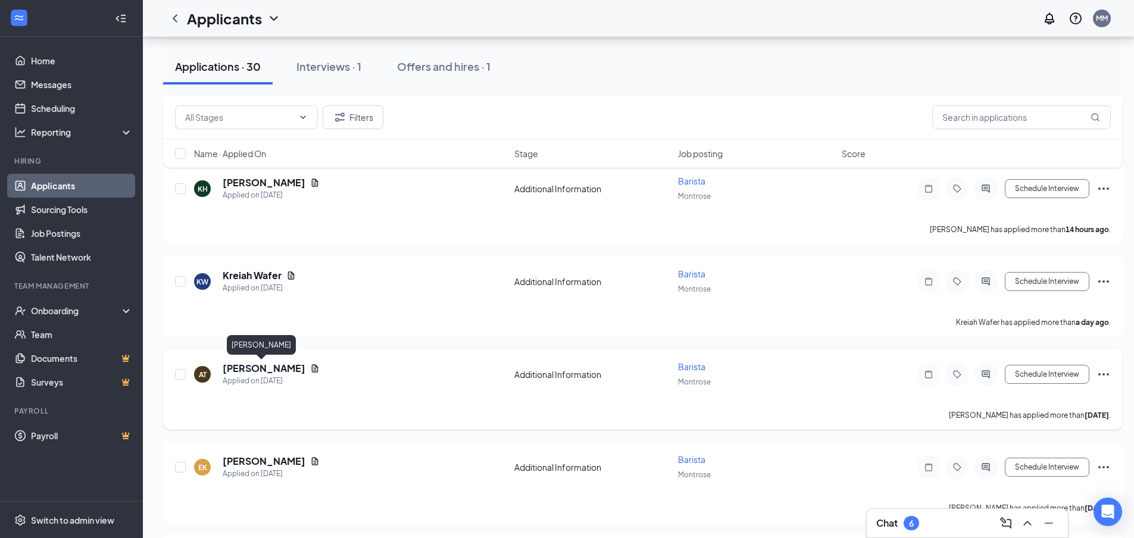
click at [258, 368] on h5 "[PERSON_NAME]" at bounding box center [264, 368] width 83 height 13
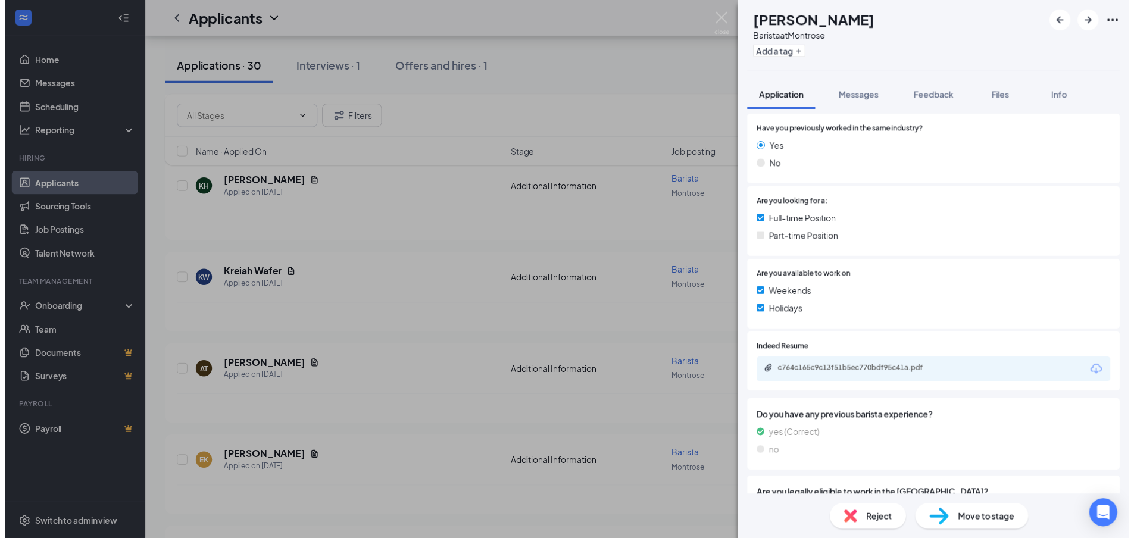
scroll to position [179, 0]
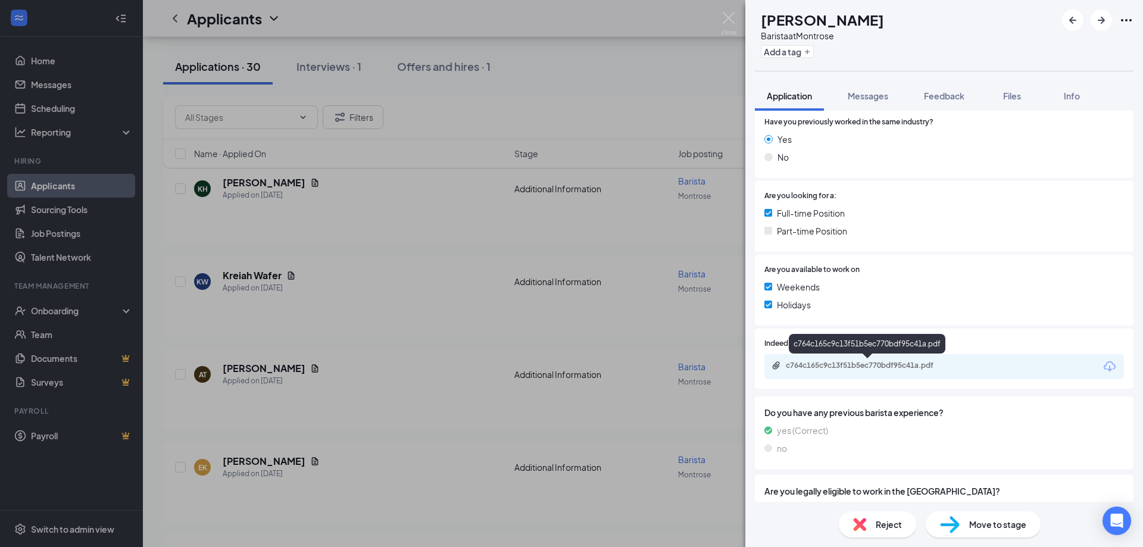
click at [888, 363] on div "c764c165c9c13f51b5ec770bdf95c41a.pdf" at bounding box center [869, 366] width 167 height 10
click at [726, 15] on img at bounding box center [728, 23] width 15 height 23
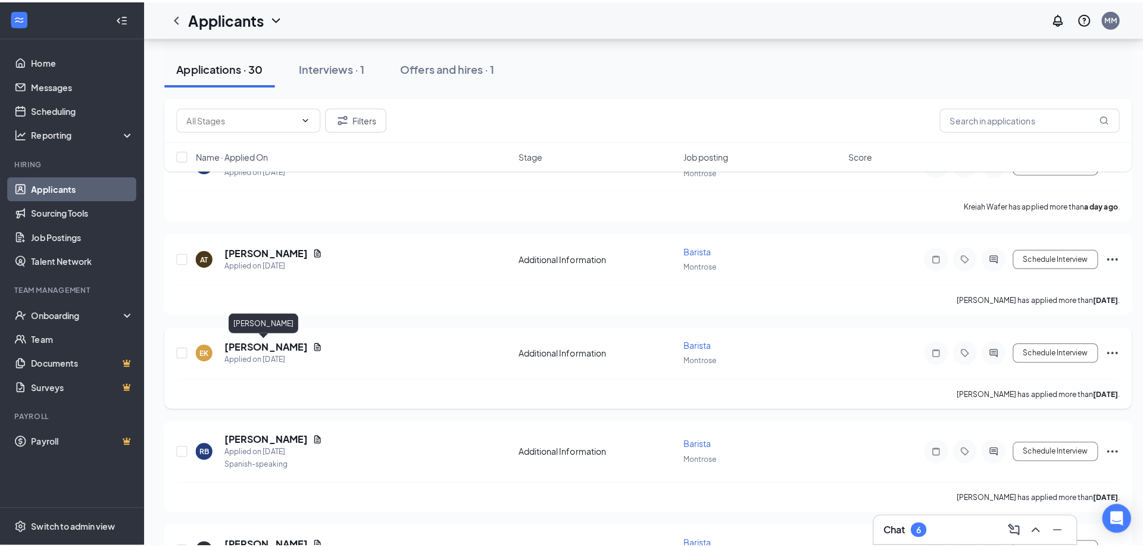
scroll to position [357, 0]
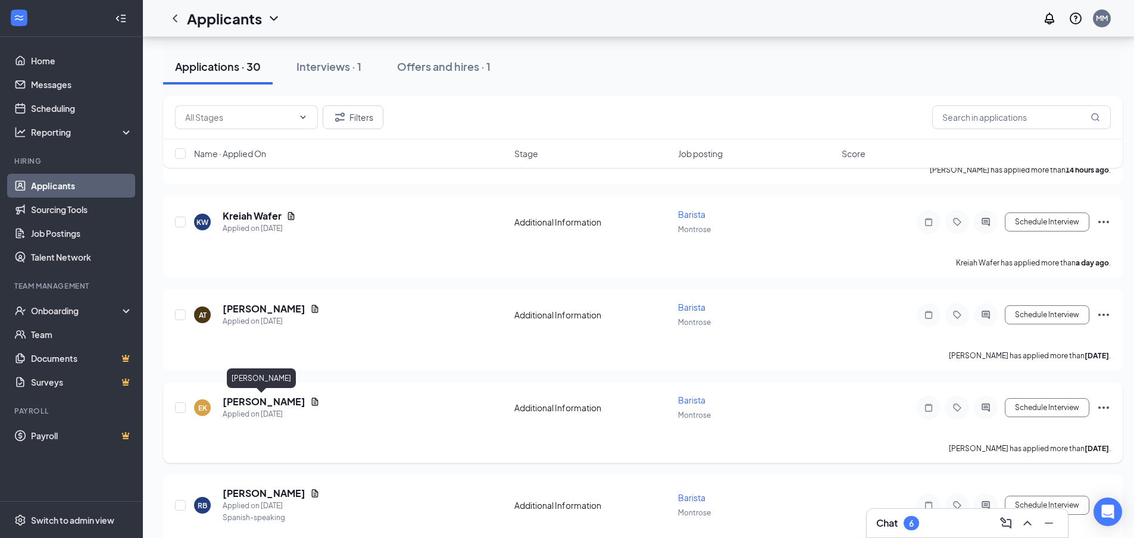
click at [249, 404] on h5 "Eldana Kebede" at bounding box center [264, 401] width 83 height 13
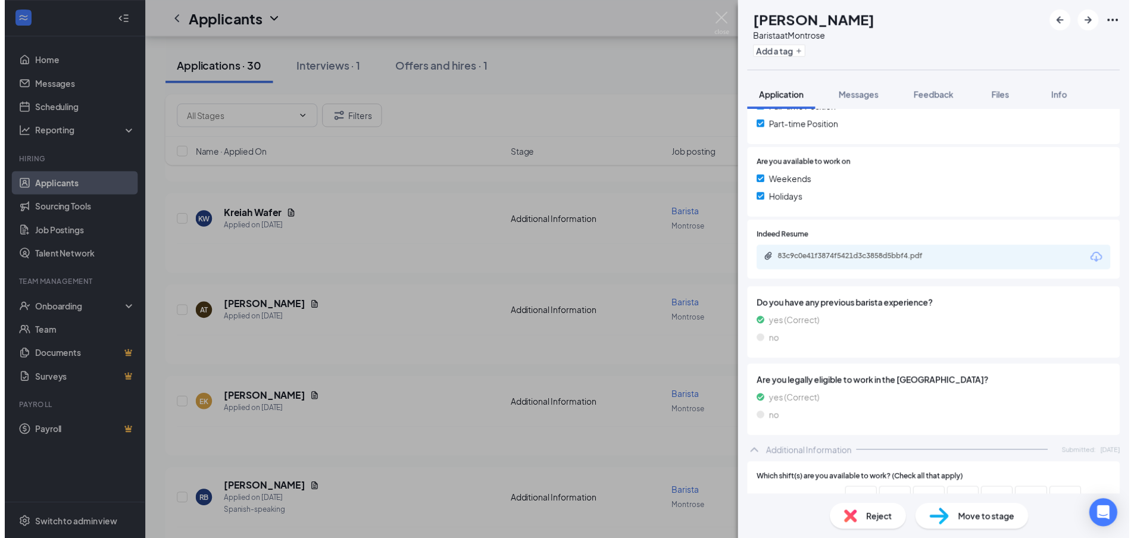
scroll to position [298, 0]
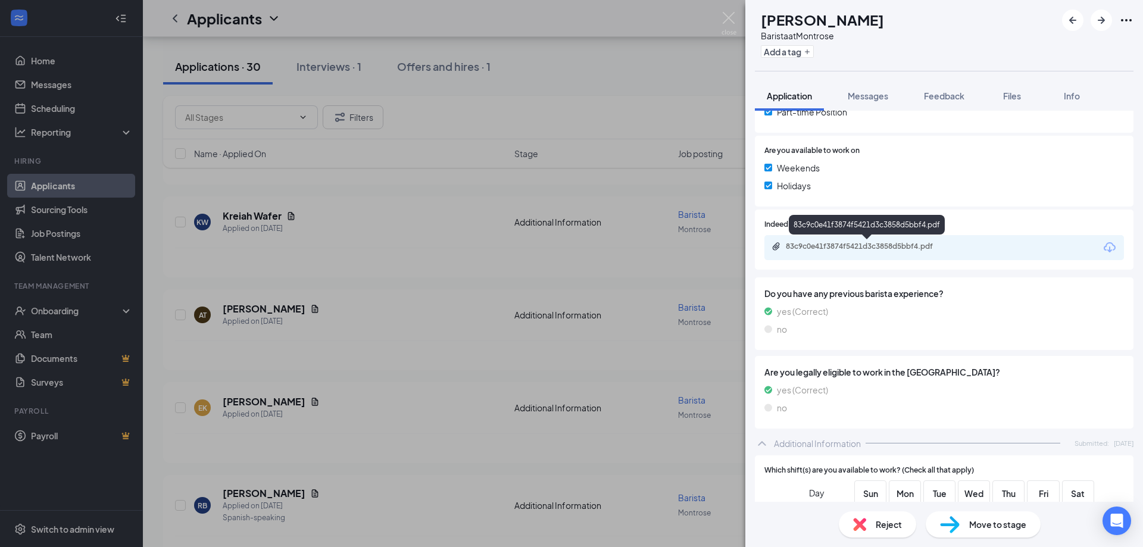
click at [890, 246] on div "83c9c0e41f3874f5421d3c3858d5bbf4.pdf" at bounding box center [869, 247] width 167 height 10
click at [731, 18] on img at bounding box center [728, 23] width 15 height 23
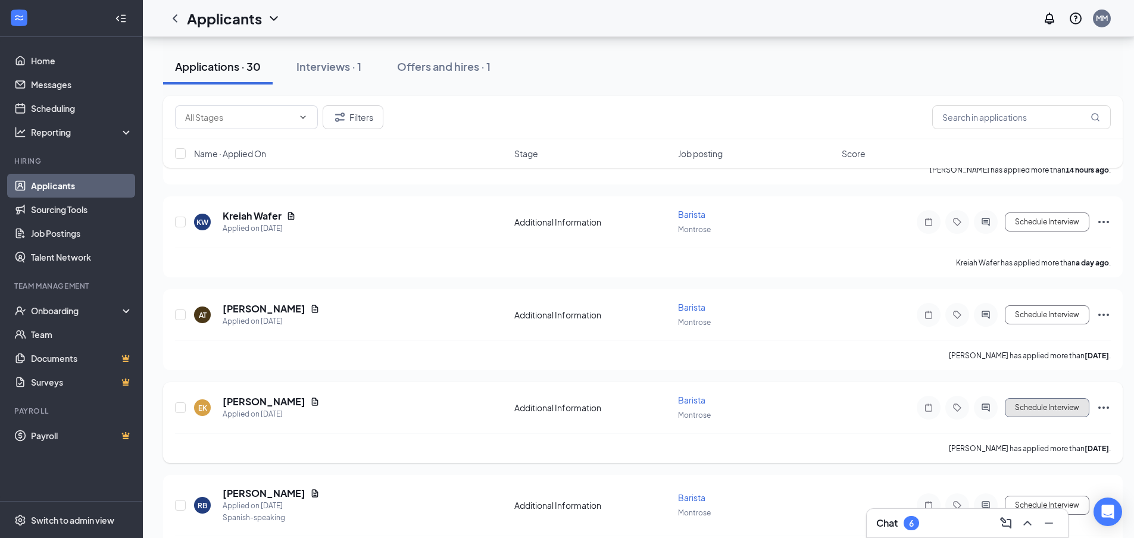
click at [1052, 405] on button "Schedule Interview" at bounding box center [1047, 407] width 85 height 19
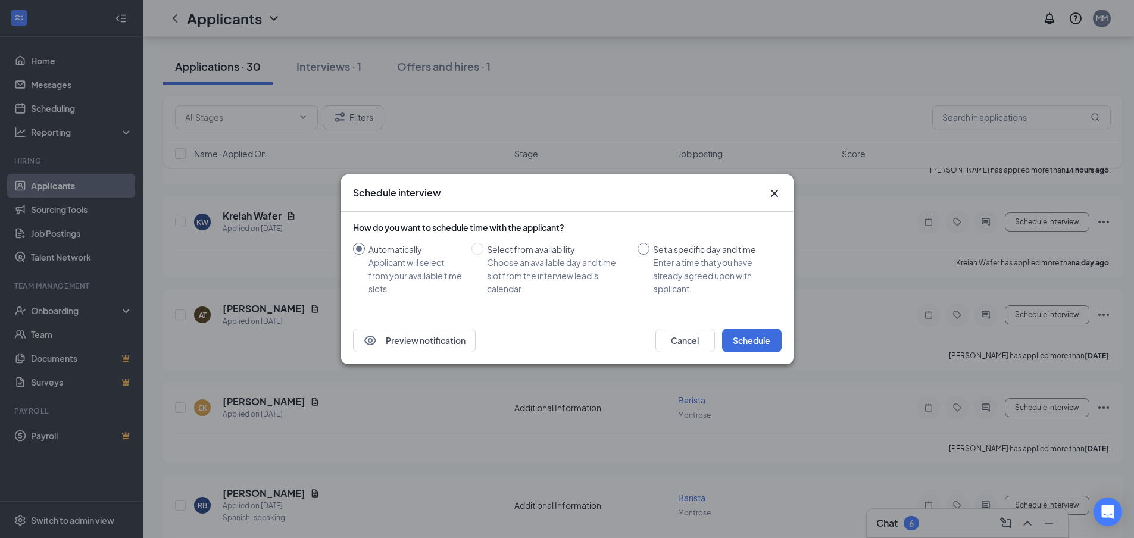
click at [677, 270] on div "Enter a time that you have already agreed upon with applicant" at bounding box center [712, 275] width 119 height 39
click at [649, 255] on input "Set a specific day and time Enter a time that you have already agreed upon with…" at bounding box center [643, 249] width 12 height 12
radio input "true"
radio input "false"
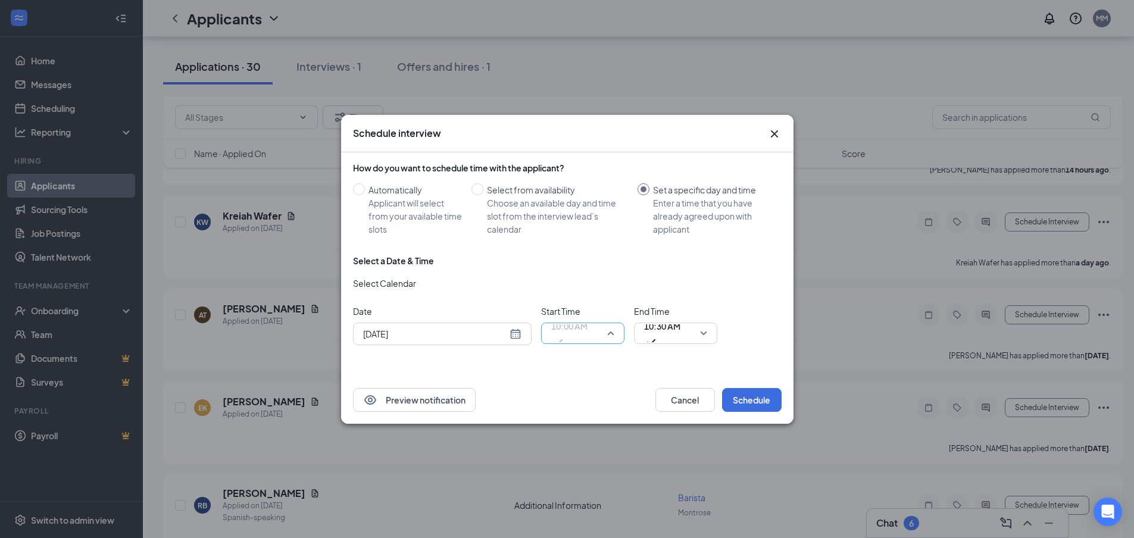
click at [607, 336] on span "10:00 AM" at bounding box center [582, 333] width 63 height 18
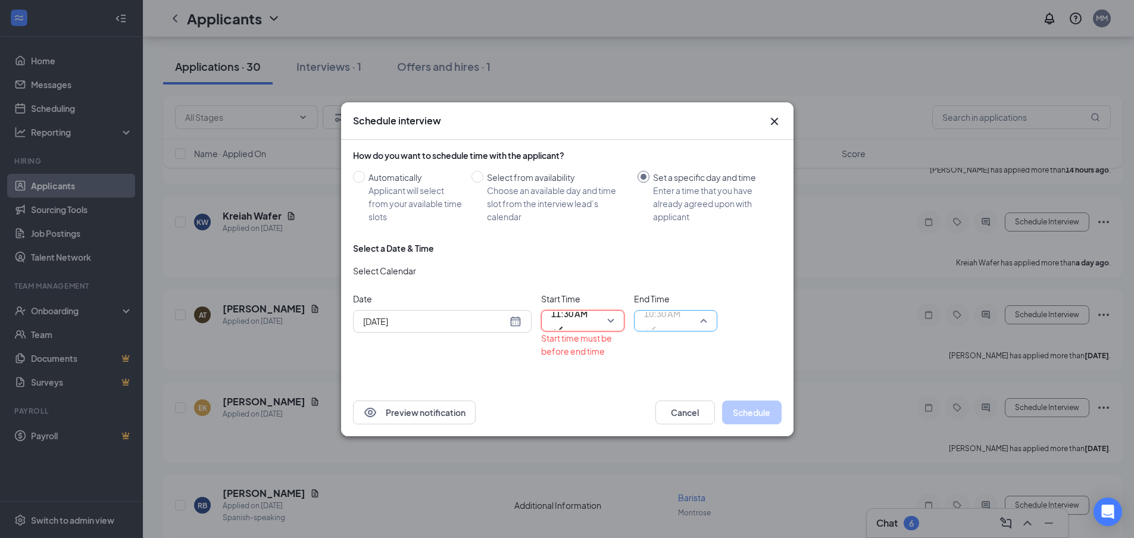
click at [676, 312] on span "10:30 AM" at bounding box center [662, 314] width 36 height 18
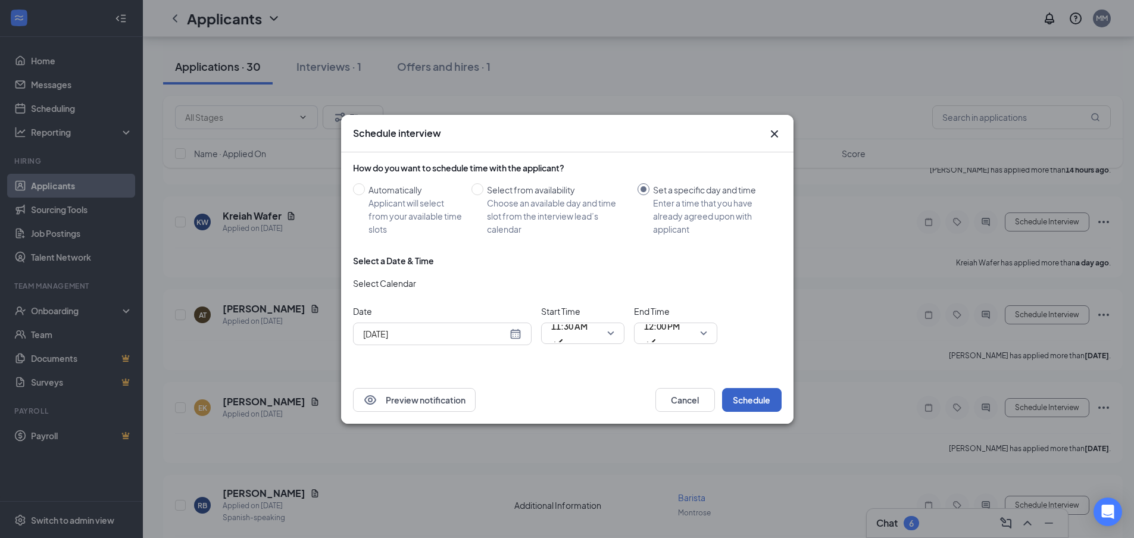
click at [749, 402] on button "Schedule" at bounding box center [752, 400] width 60 height 24
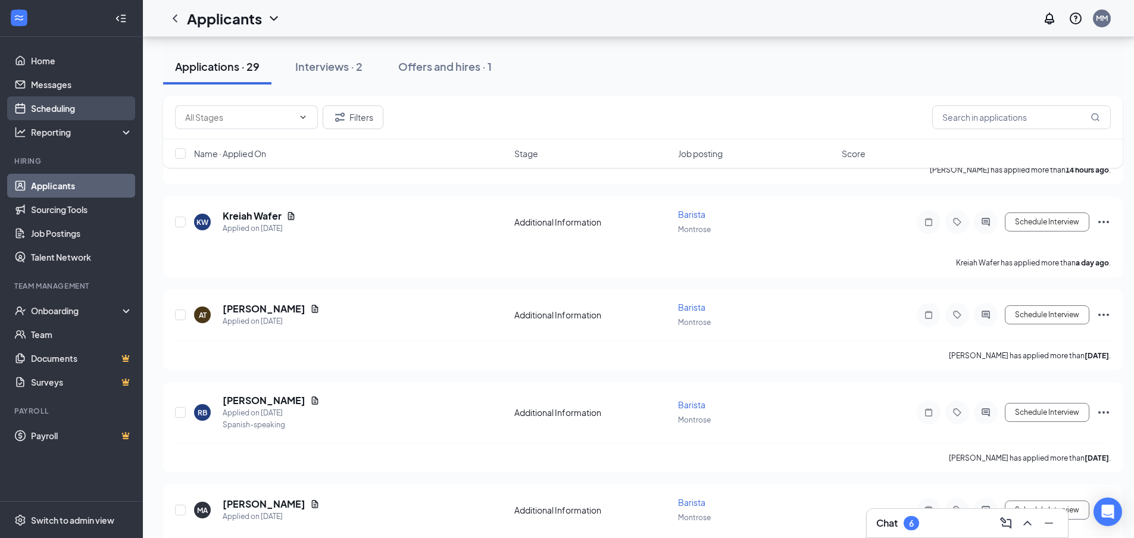
click at [70, 108] on link "Scheduling" at bounding box center [82, 108] width 102 height 24
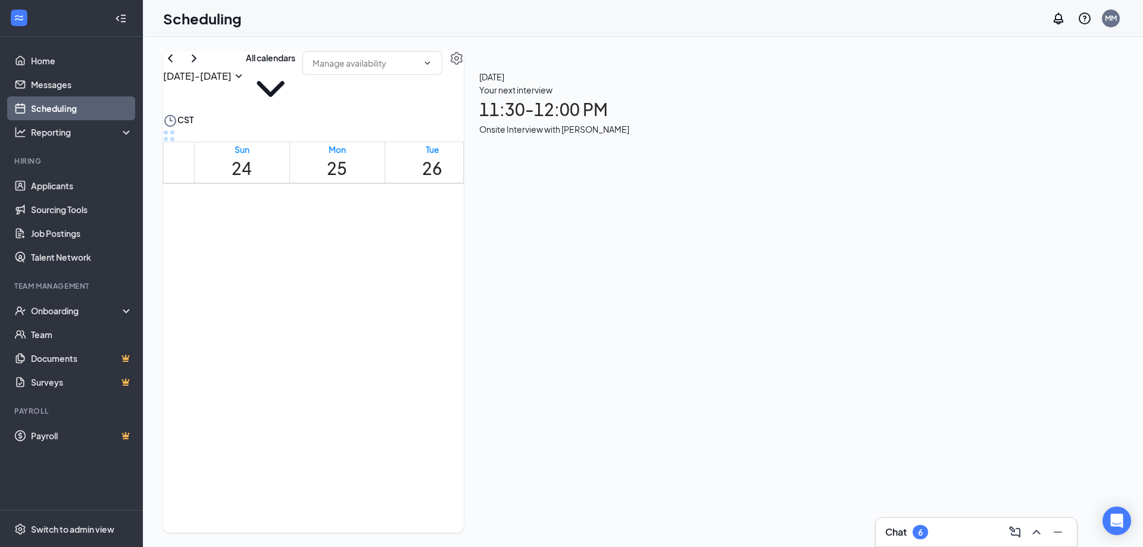
scroll to position [585, 0]
click at [449, 487] on div "1" at bounding box center [420, 492] width 67 height 11
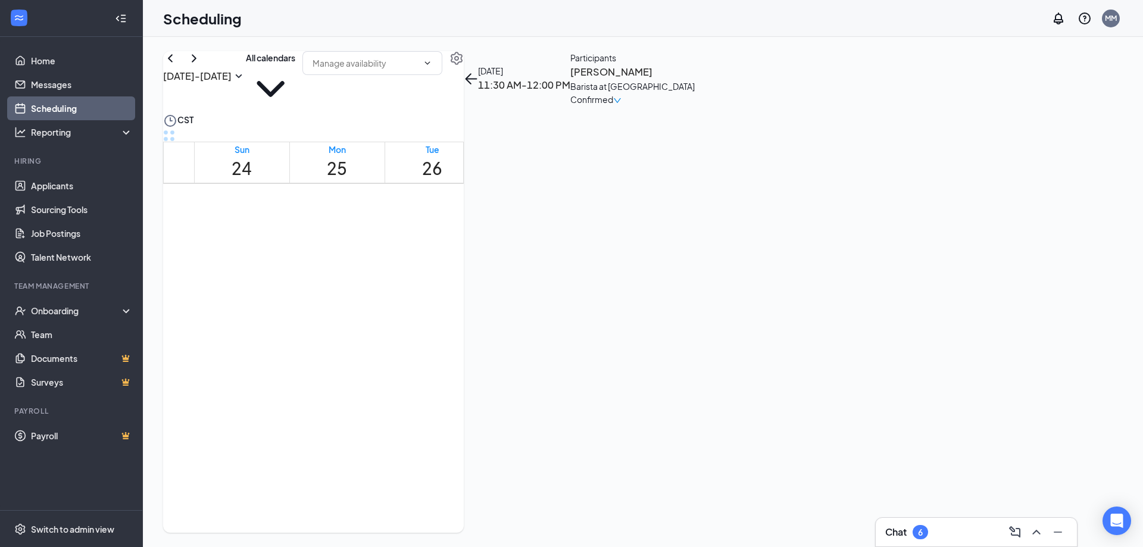
click at [695, 80] on h3 "Eldana Kebede" at bounding box center [632, 71] width 124 height 15
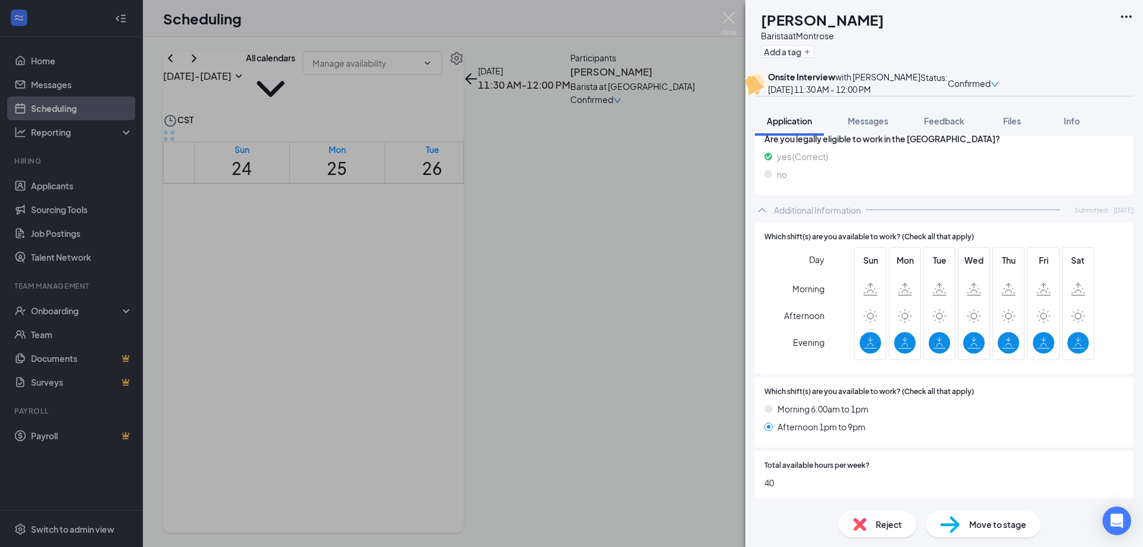
scroll to position [581, 0]
drag, startPoint x: 868, startPoint y: 522, endPoint x: 962, endPoint y: 408, distance: 148.0
click at [962, 408] on div "EK Eldana Kebede Barista at Montrose Add a tag Onsite Interview with Miguel Mor…" at bounding box center [944, 273] width 398 height 547
click at [950, 437] on div "Morning 6:00am to 1pm Afternoon 1pm to 9pm" at bounding box center [943, 420] width 359 height 36
click at [860, 517] on div "Reject" at bounding box center [877, 524] width 77 height 26
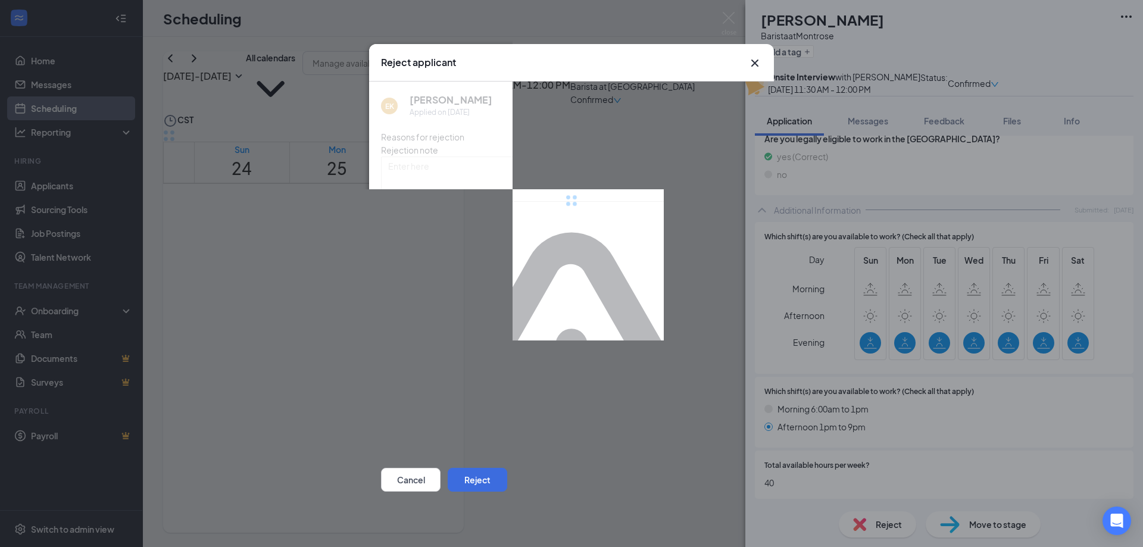
scroll to position [577, 0]
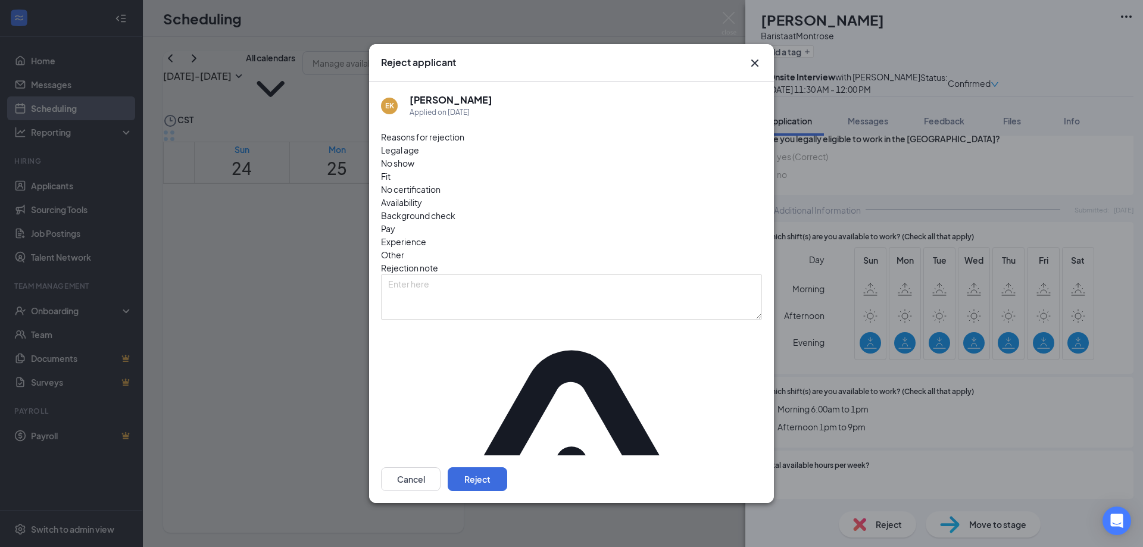
click at [422, 196] on span "Availability" at bounding box center [401, 202] width 41 height 13
click at [422, 197] on span "Availability" at bounding box center [401, 202] width 41 height 13
click at [422, 198] on span "Availability" at bounding box center [401, 202] width 41 height 13
click at [507, 467] on button "Reject" at bounding box center [478, 479] width 60 height 24
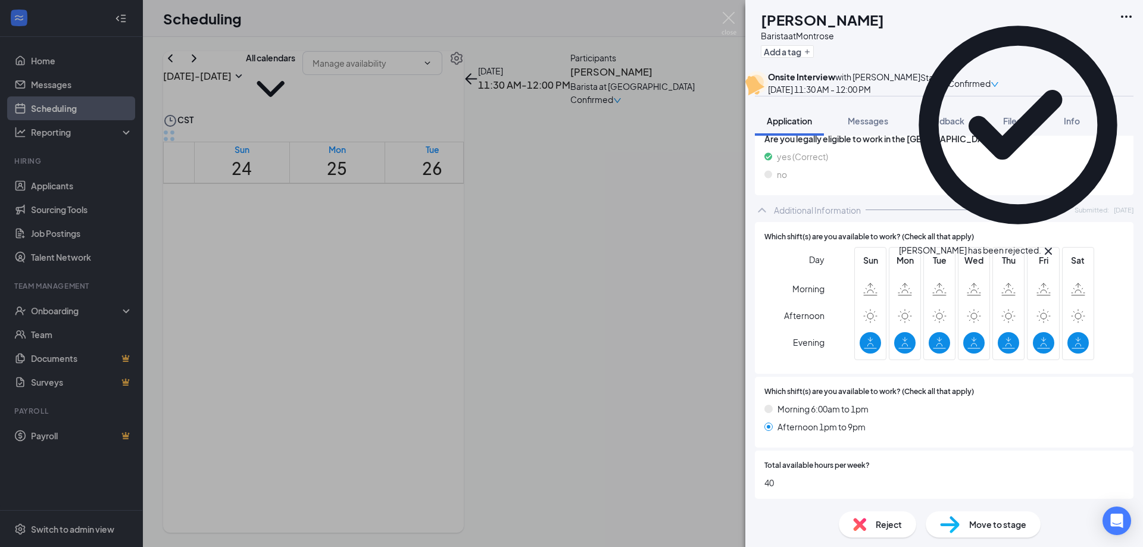
click at [1052, 248] on icon "Cross" at bounding box center [1047, 251] width 7 height 7
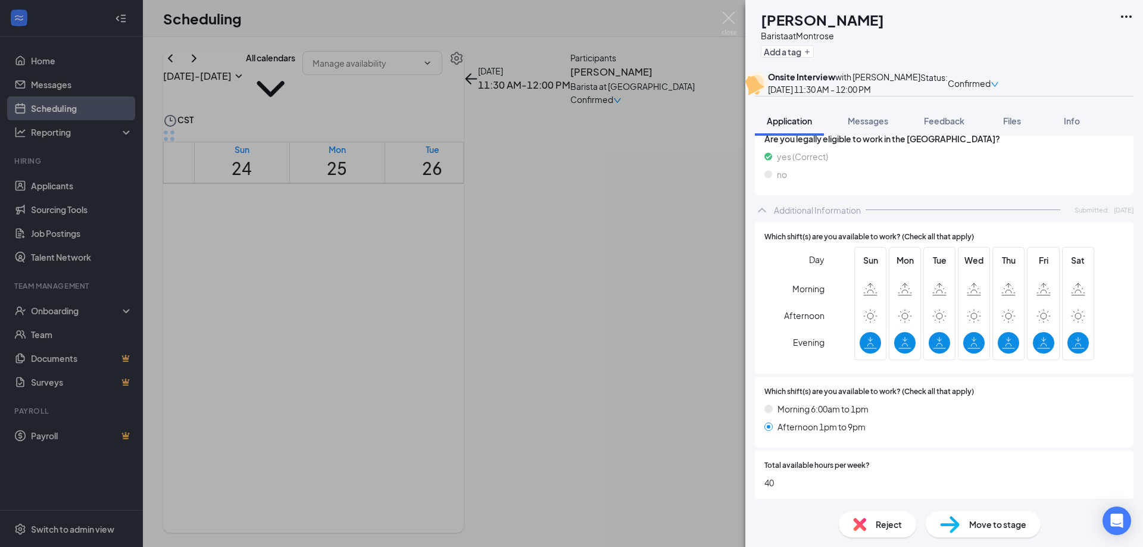
click at [617, 421] on div "EK Eldana Kebede Barista at Montrose Add a tag Onsite Interview with Miguel Mor…" at bounding box center [571, 273] width 1143 height 547
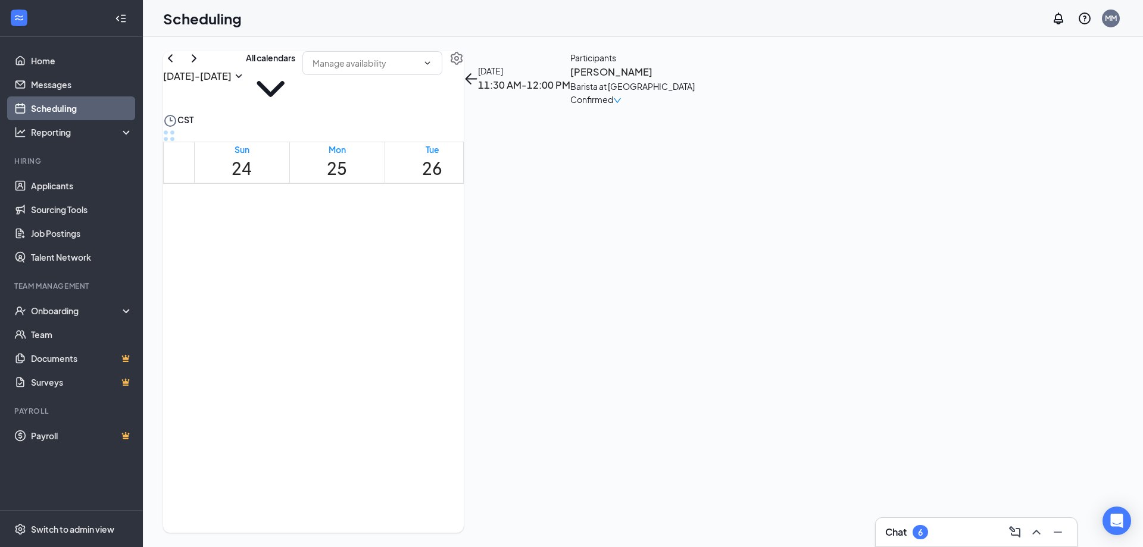
click at [631, 449] on div "1" at bounding box center [605, 454] width 55 height 11
click at [678, 80] on h3 "Lisbeth Galindez" at bounding box center [615, 71] width 124 height 15
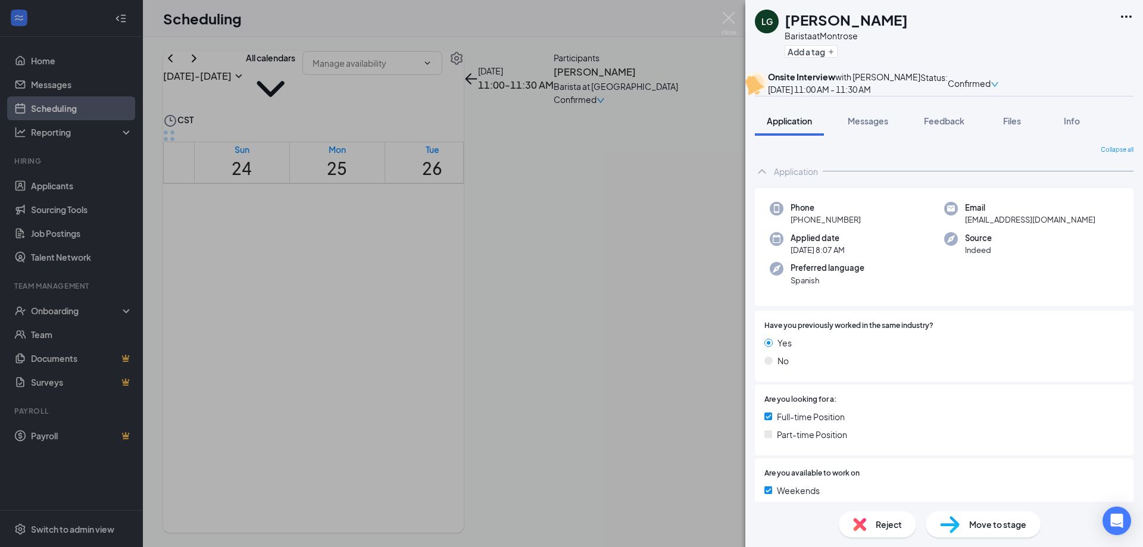
click at [555, 73] on div "LG Lisbeth Galindez Barista at Montrose Add a tag Onsite Interview with Miguel …" at bounding box center [571, 273] width 1143 height 547
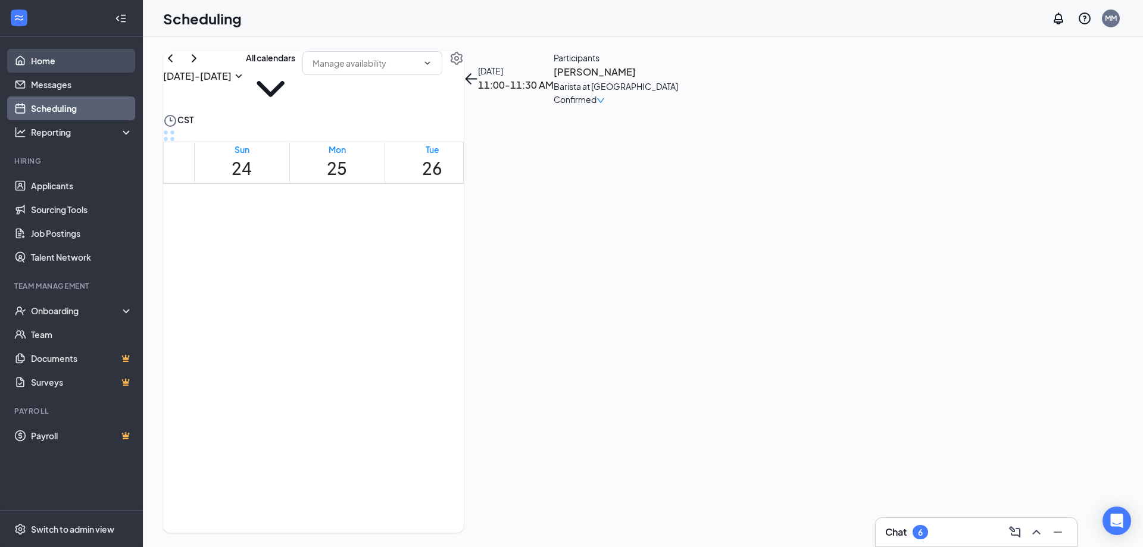
click at [57, 64] on link "Home" at bounding box center [82, 61] width 102 height 24
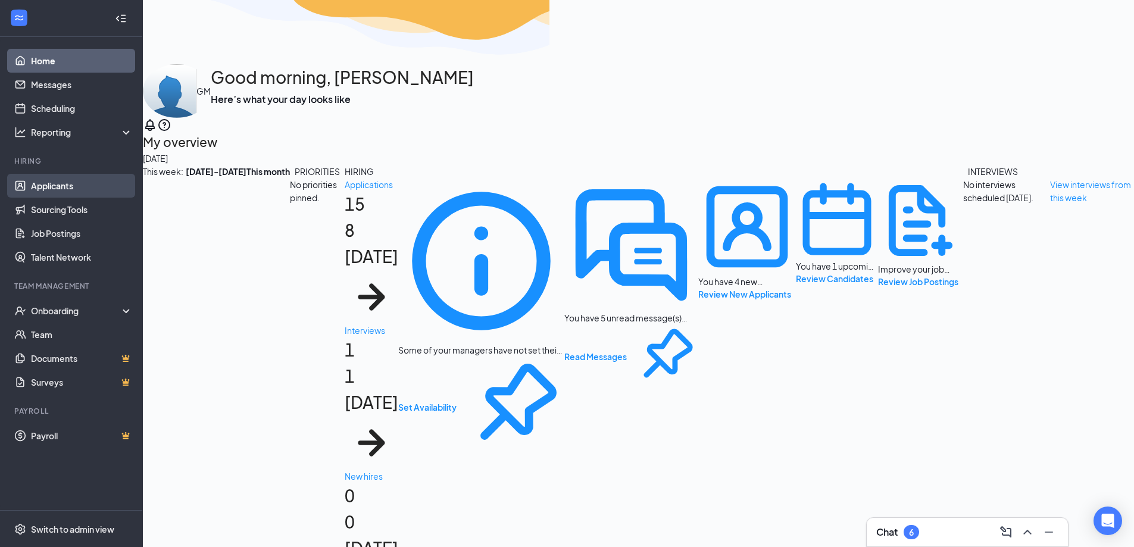
click at [58, 187] on link "Applicants" at bounding box center [82, 186] width 102 height 24
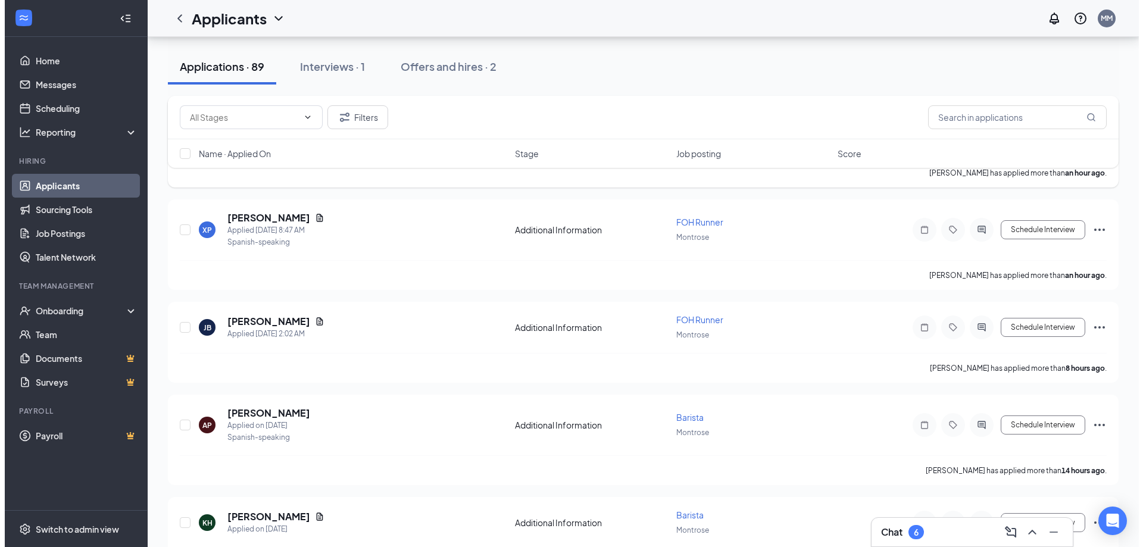
scroll to position [60, 0]
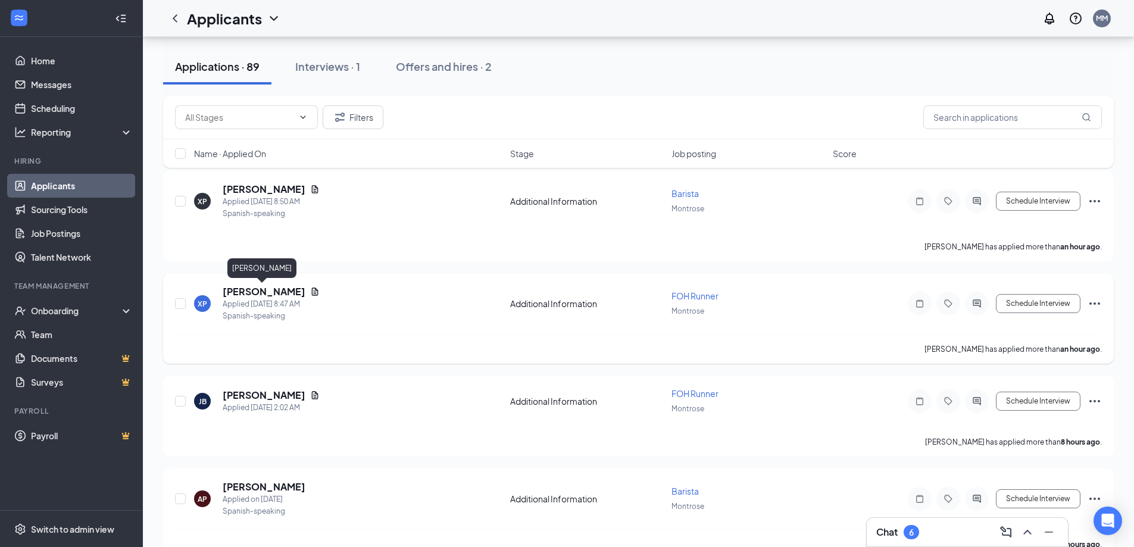
click at [248, 292] on h5 "[PERSON_NAME]" at bounding box center [264, 291] width 83 height 13
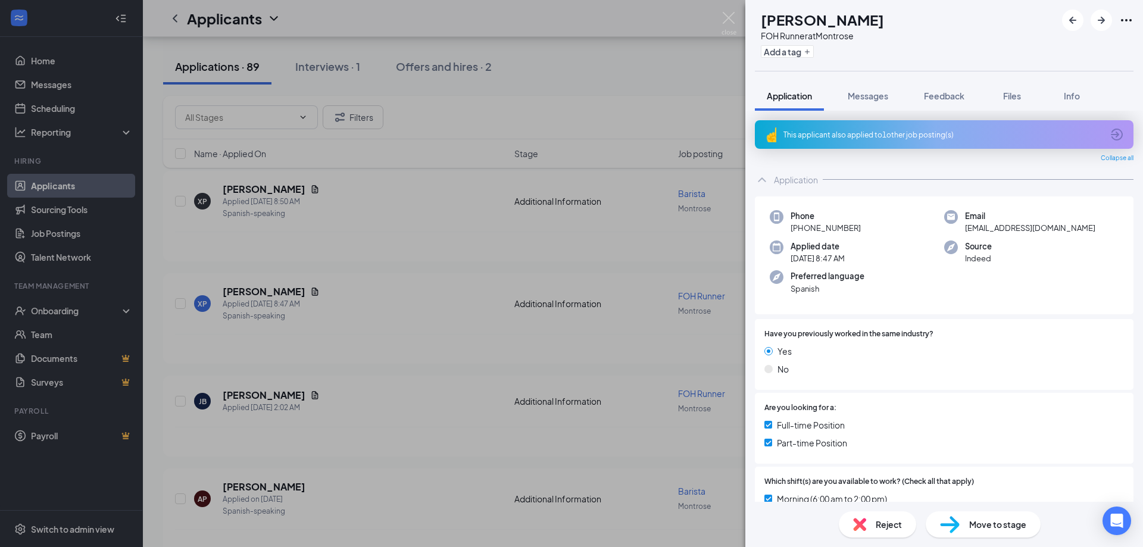
click at [543, 149] on div "XP Xavier Paredez FOH Runner at Montrose Add a tag Application Messages Feedbac…" at bounding box center [571, 273] width 1143 height 547
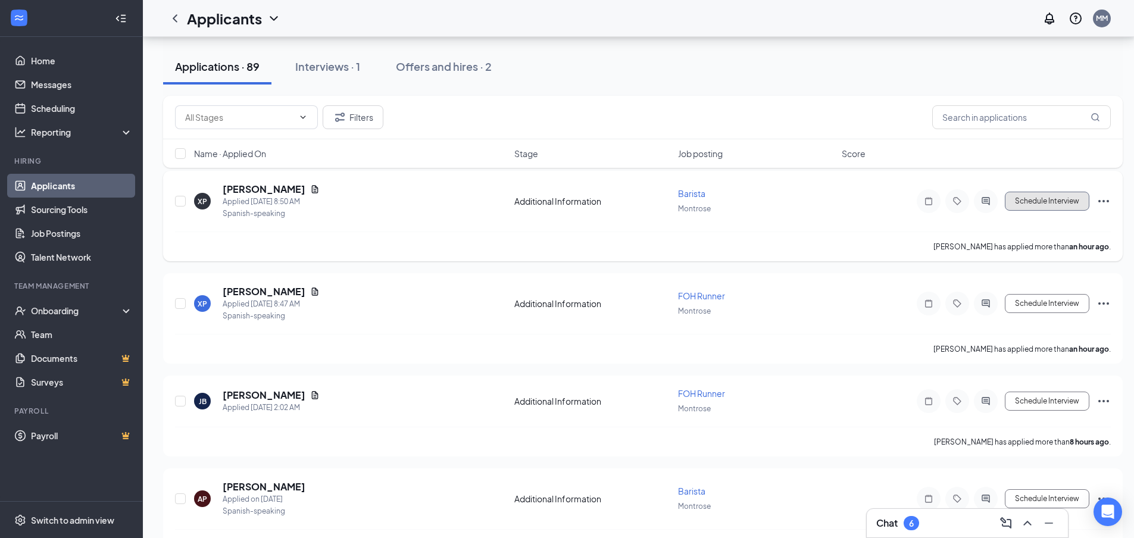
click at [1038, 204] on button "Schedule Interview" at bounding box center [1047, 201] width 85 height 19
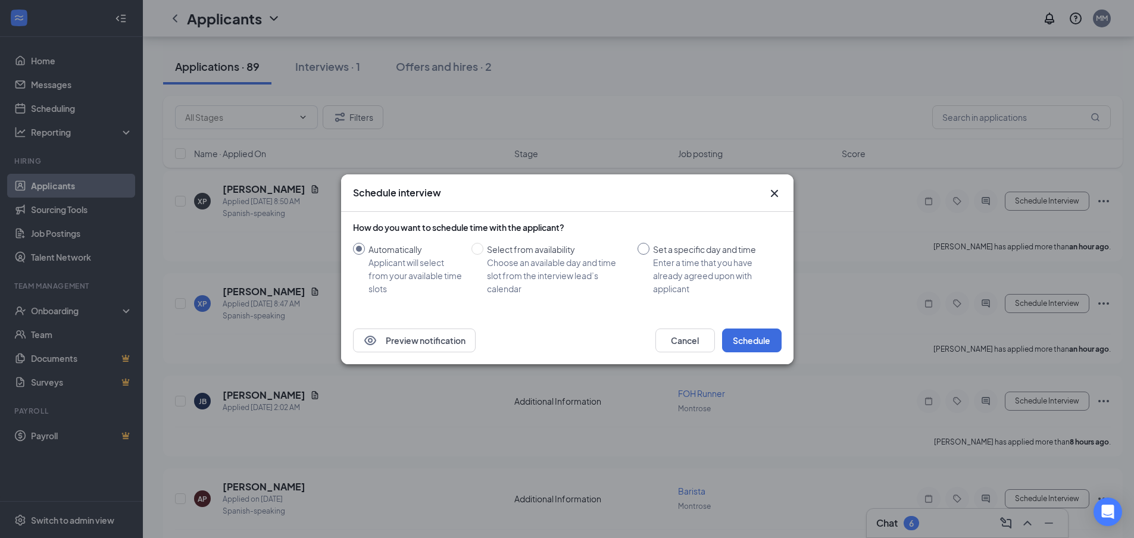
click at [643, 249] on input "Set a specific day and time Enter a time that you have already agreed upon with…" at bounding box center [643, 249] width 12 height 12
radio input "true"
radio input "false"
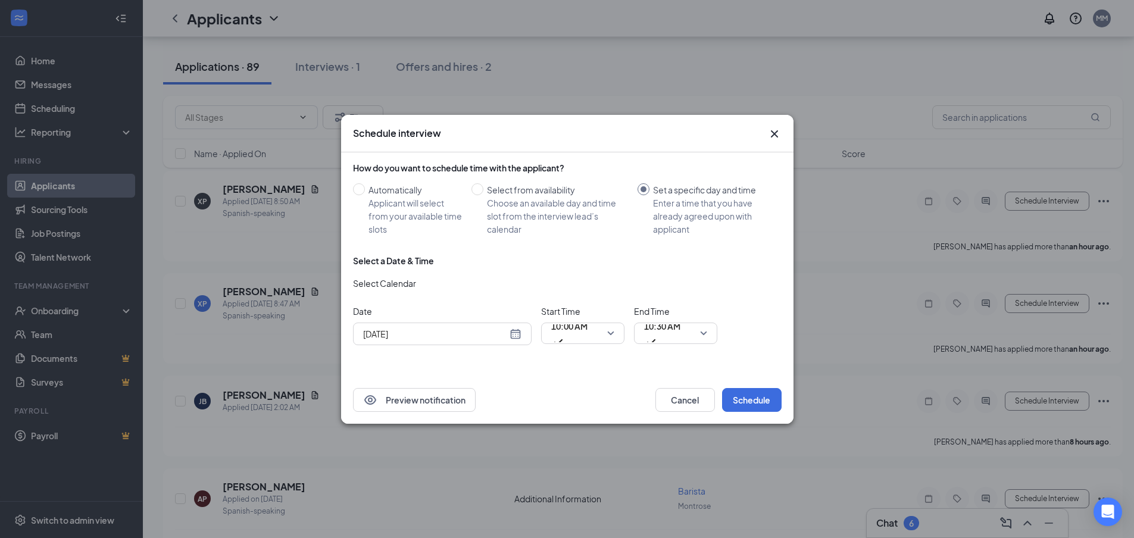
click at [524, 333] on div "[DATE]" at bounding box center [442, 334] width 179 height 23
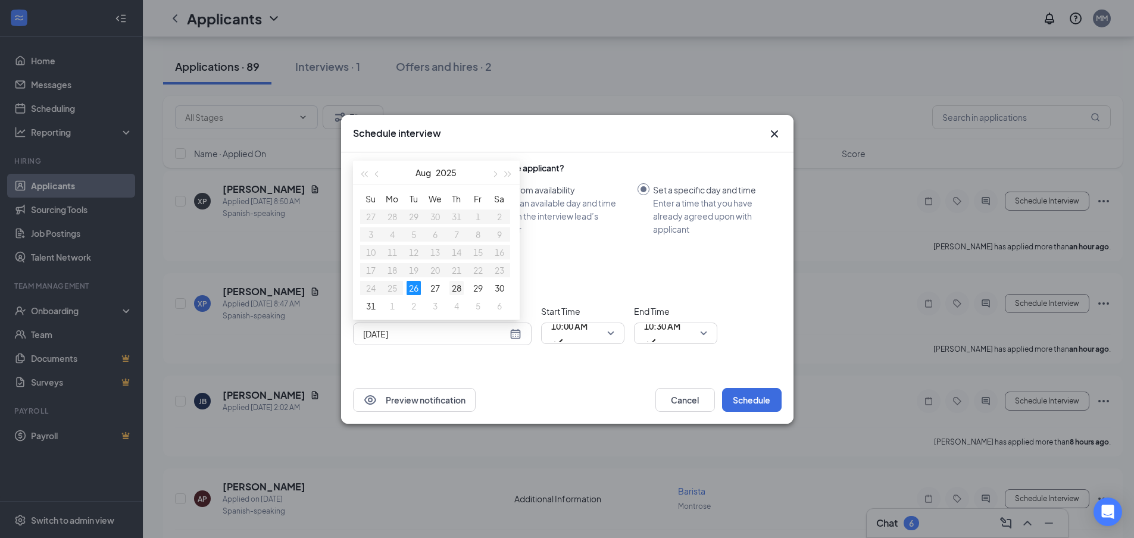
type input "[DATE]"
click at [459, 289] on div "28" at bounding box center [456, 288] width 14 height 14
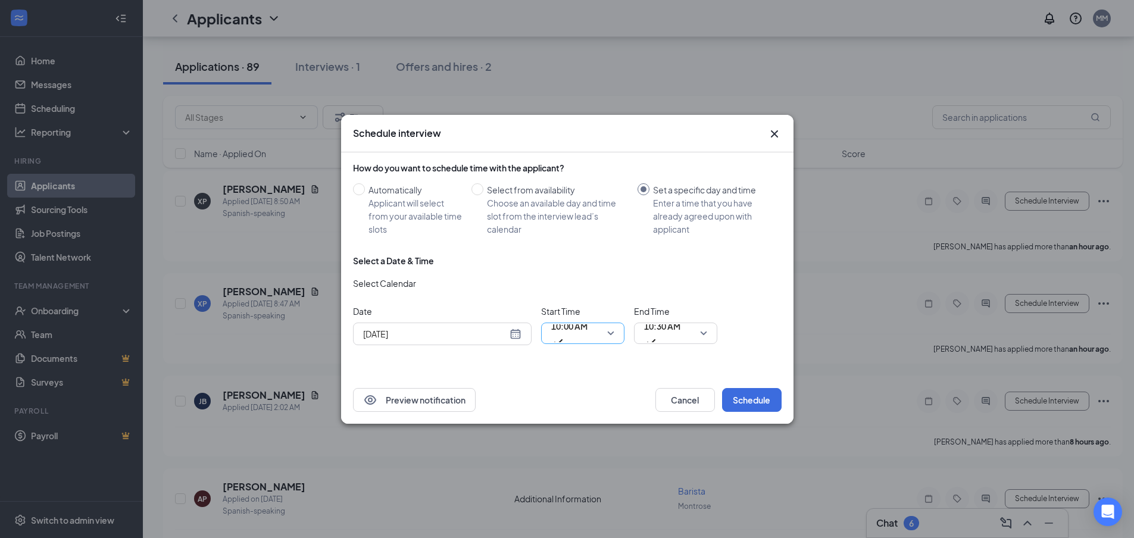
click at [608, 333] on span "10:00 AM" at bounding box center [582, 333] width 63 height 18
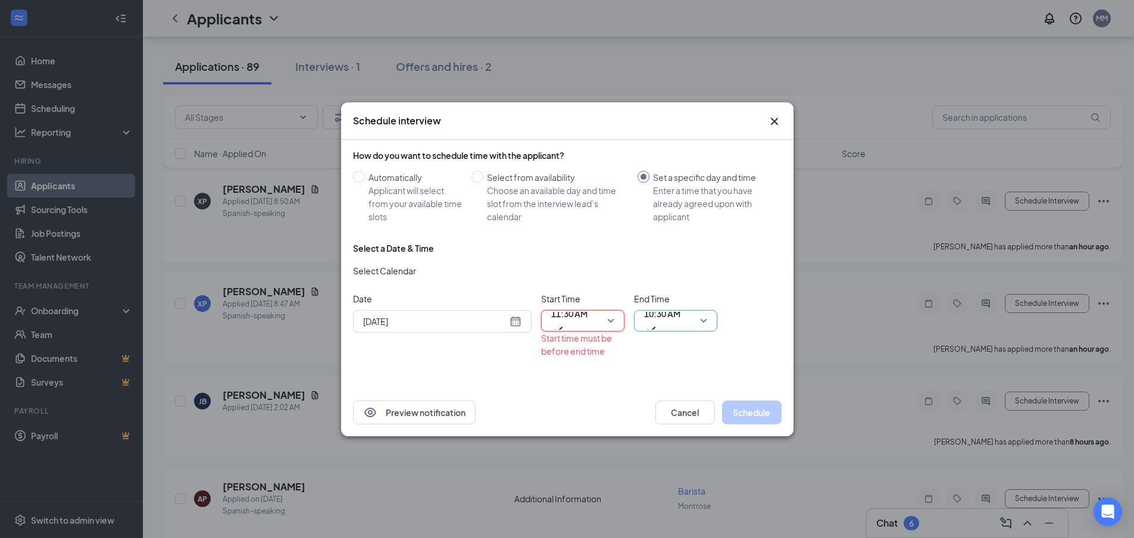
click at [658, 322] on span "10:30 AM" at bounding box center [662, 314] width 36 height 18
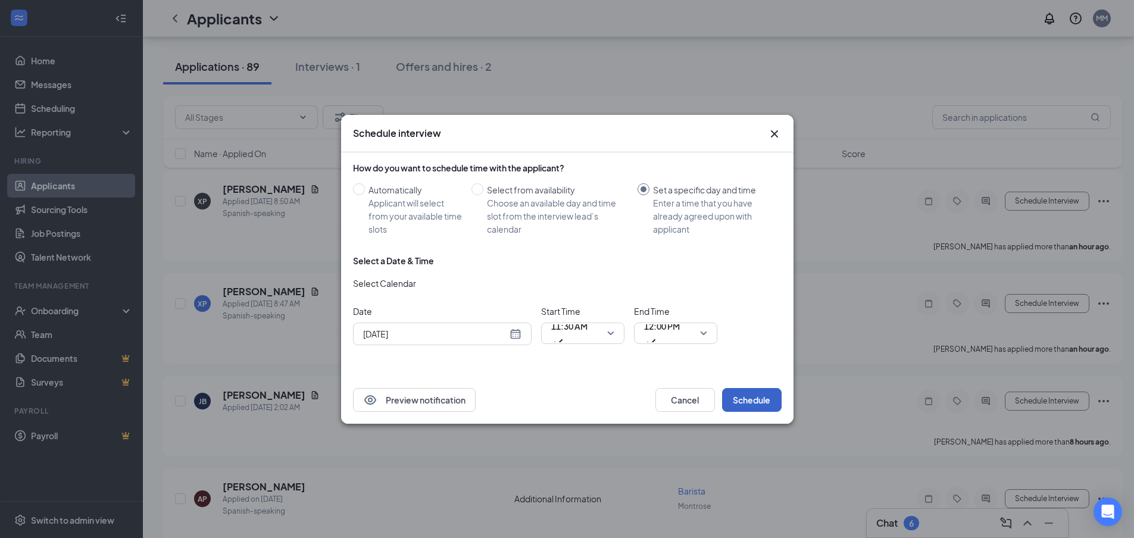
click at [765, 395] on button "Schedule" at bounding box center [752, 400] width 60 height 24
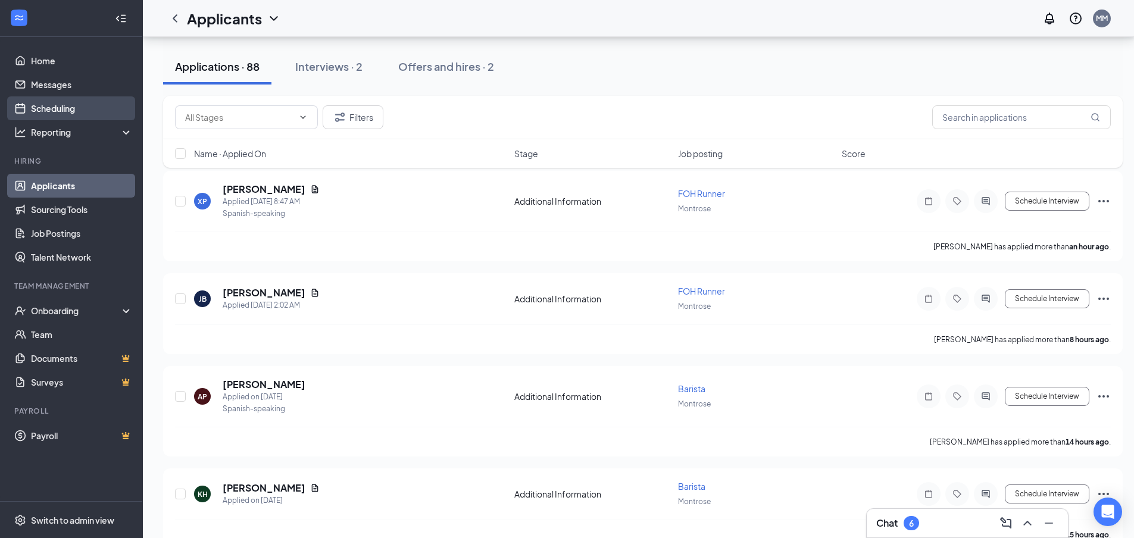
click at [39, 108] on link "Scheduling" at bounding box center [82, 108] width 102 height 24
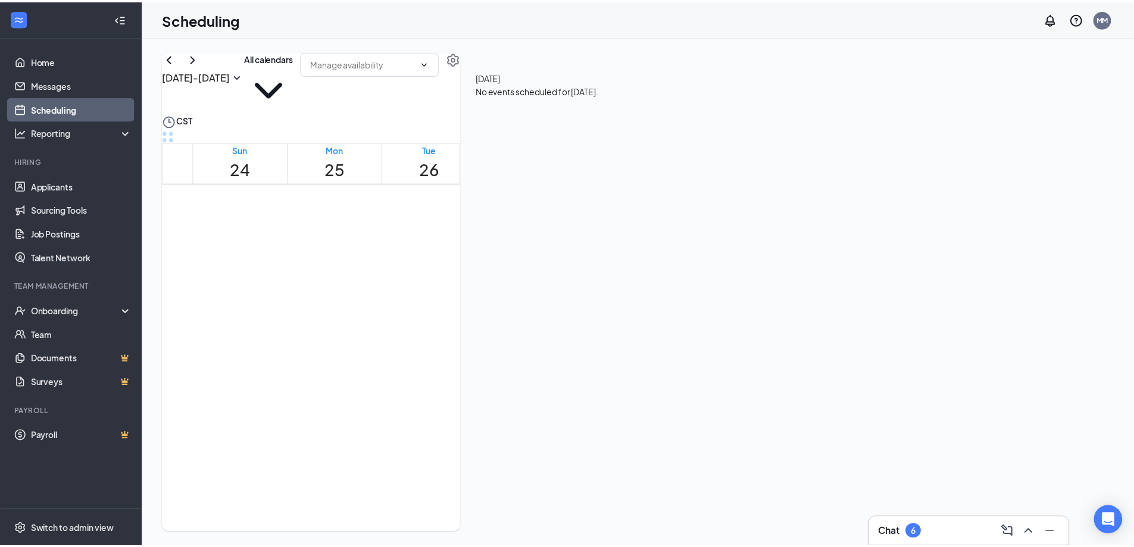
scroll to position [585, 0]
click at [626, 449] on div "1" at bounding box center [605, 454] width 55 height 11
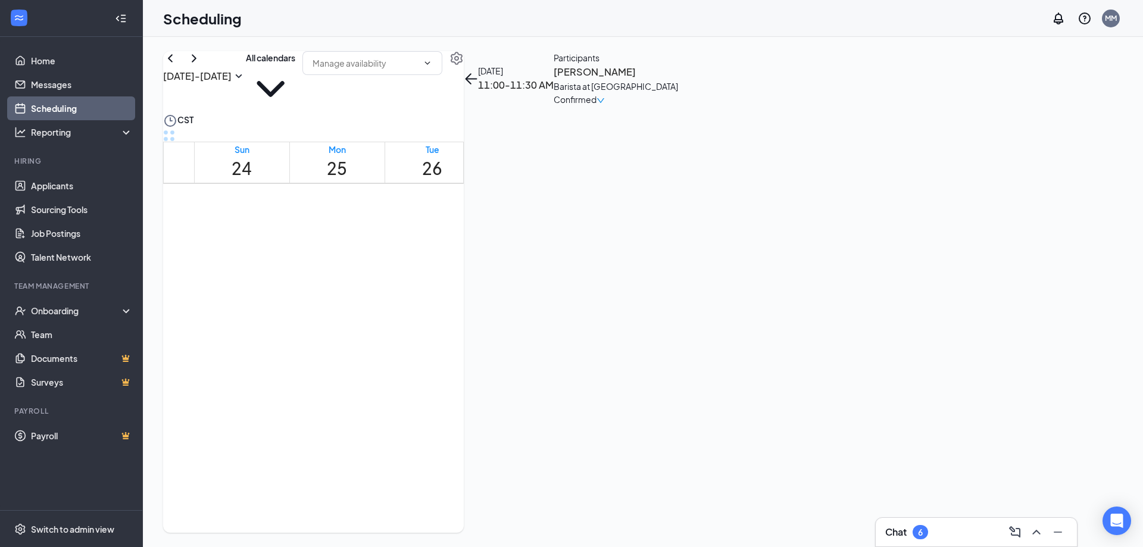
click at [630, 487] on div "1" at bounding box center [611, 492] width 67 height 11
click at [625, 449] on div "1" at bounding box center [605, 454] width 55 height 11
click at [478, 71] on icon "ArrowLeft" at bounding box center [471, 78] width 14 height 14
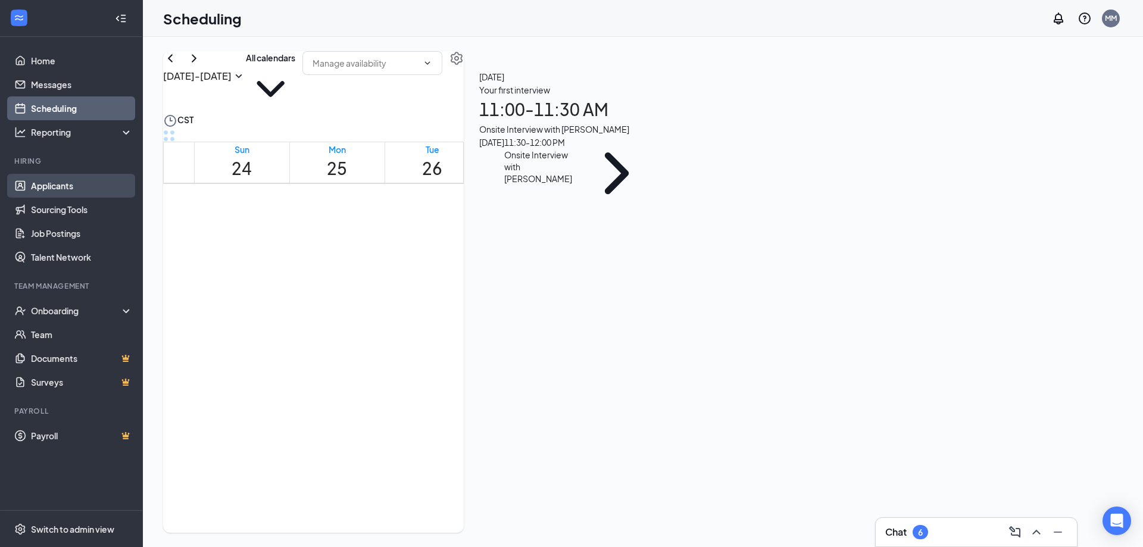
click at [40, 182] on link "Applicants" at bounding box center [82, 186] width 102 height 24
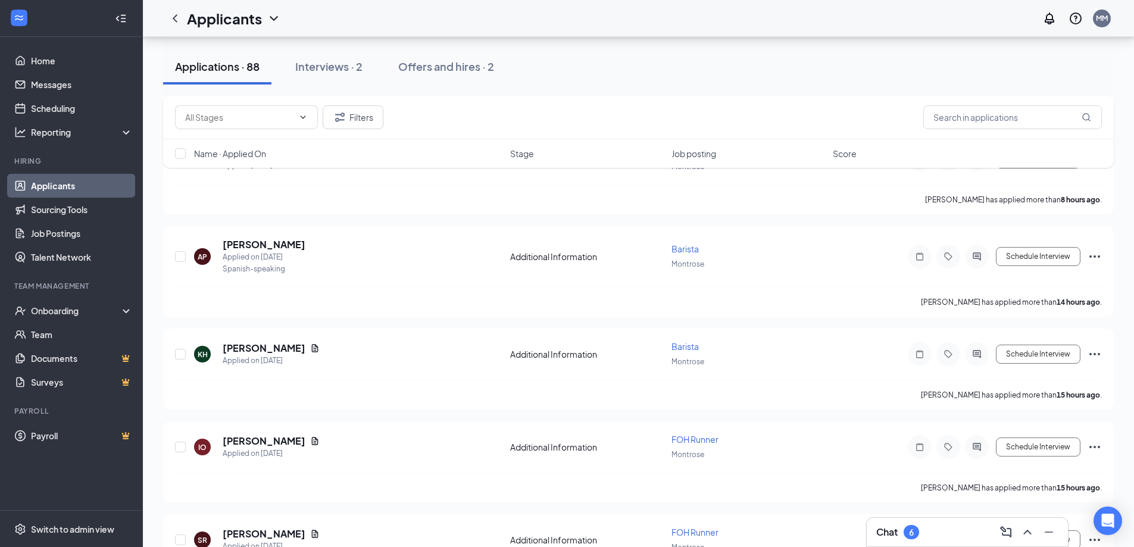
scroll to position [179, 0]
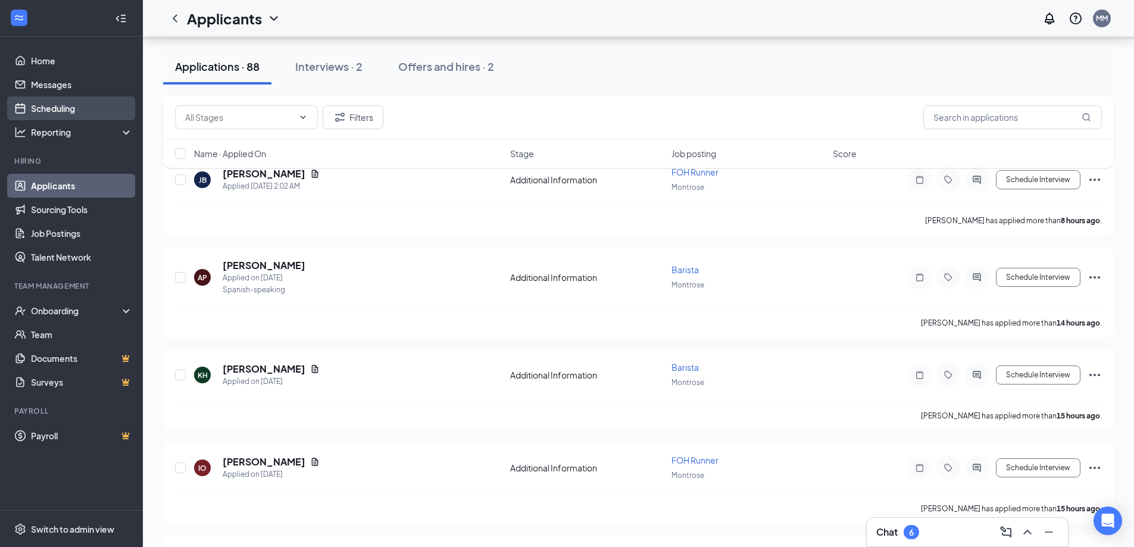
click at [68, 106] on link "Scheduling" at bounding box center [82, 108] width 102 height 24
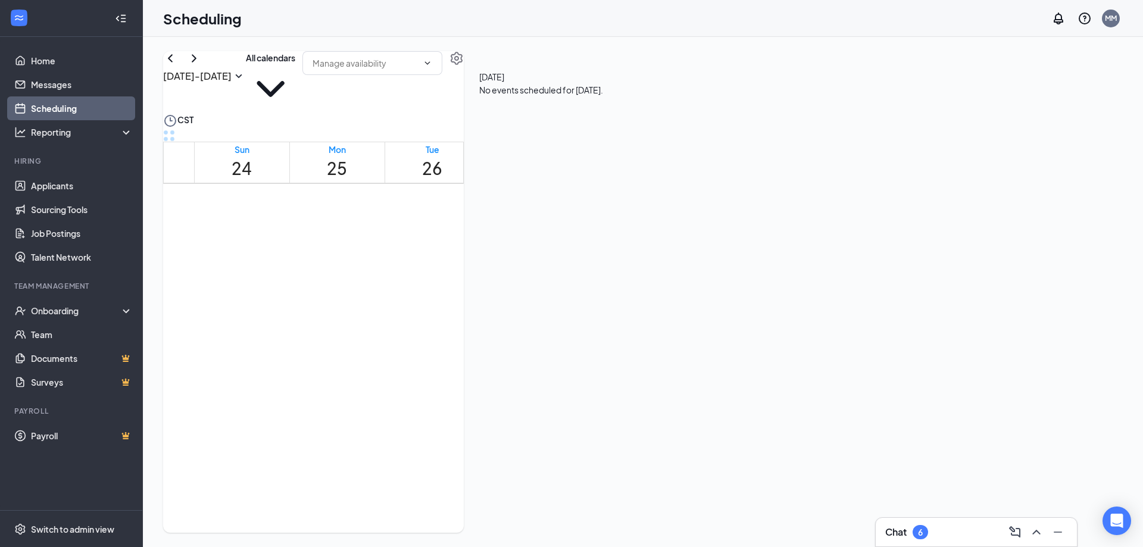
scroll to position [585, 0]
click at [630, 449] on div "1" at bounding box center [605, 454] width 55 height 11
click at [678, 80] on h3 "Lisbeth Galindez" at bounding box center [615, 71] width 124 height 15
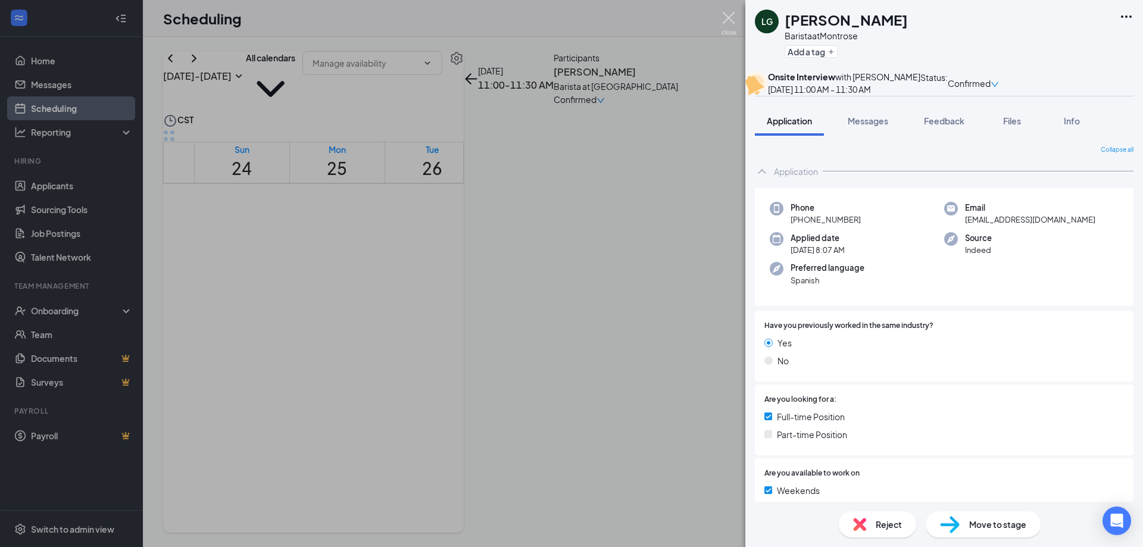
drag, startPoint x: 733, startPoint y: 26, endPoint x: 313, endPoint y: 22, distance: 420.2
click at [733, 26] on img at bounding box center [728, 23] width 15 height 23
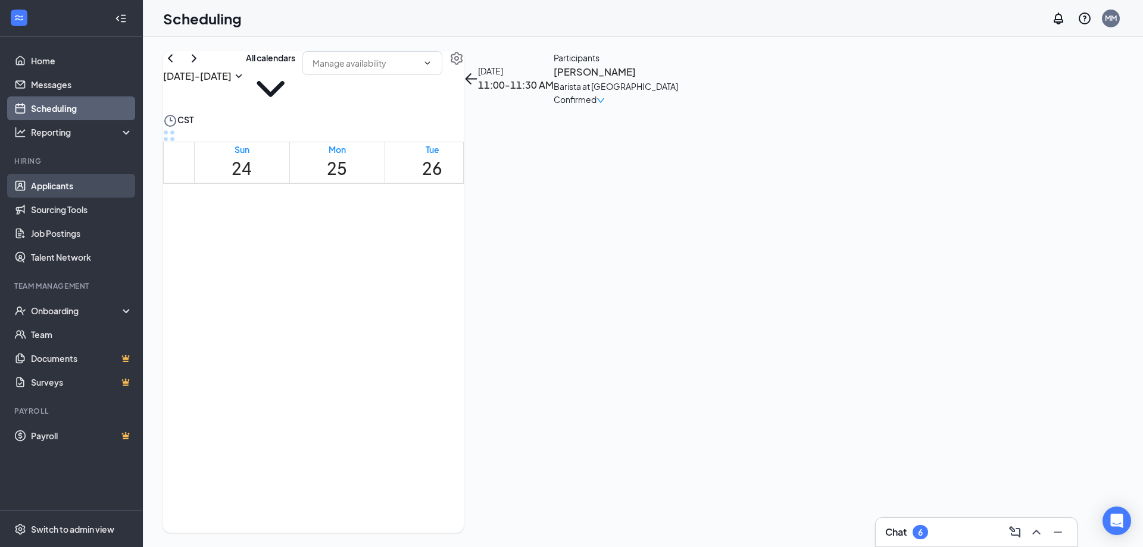
click at [64, 181] on link "Applicants" at bounding box center [82, 186] width 102 height 24
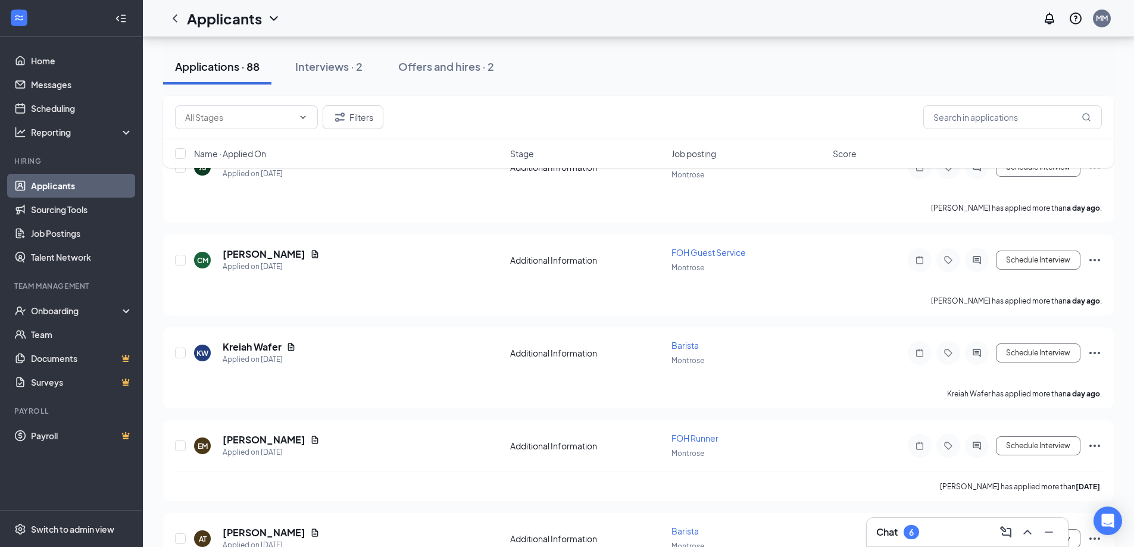
scroll to position [1250, 0]
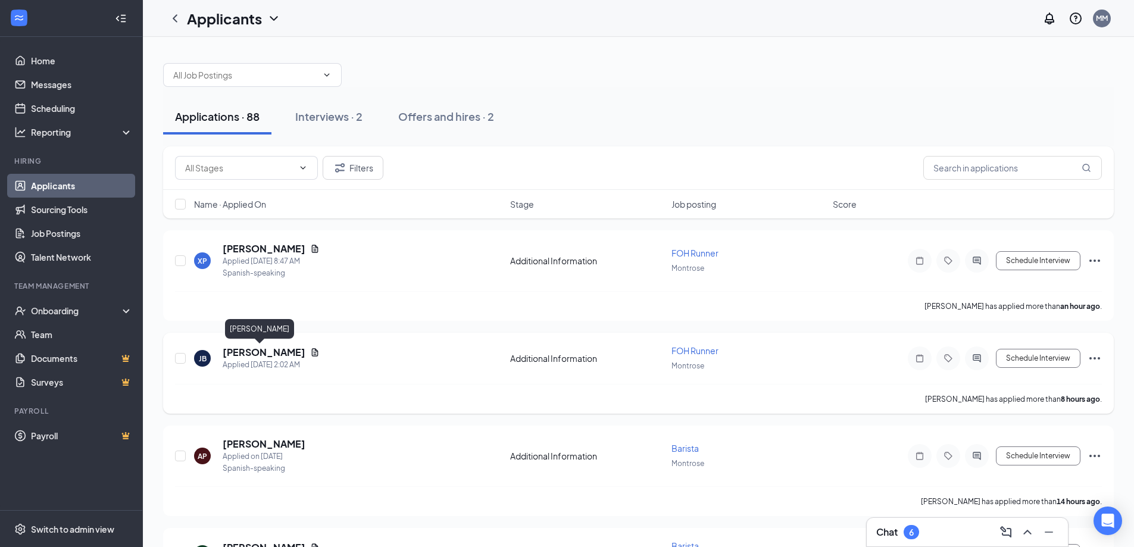
click at [253, 352] on h5 "[PERSON_NAME]" at bounding box center [264, 352] width 83 height 13
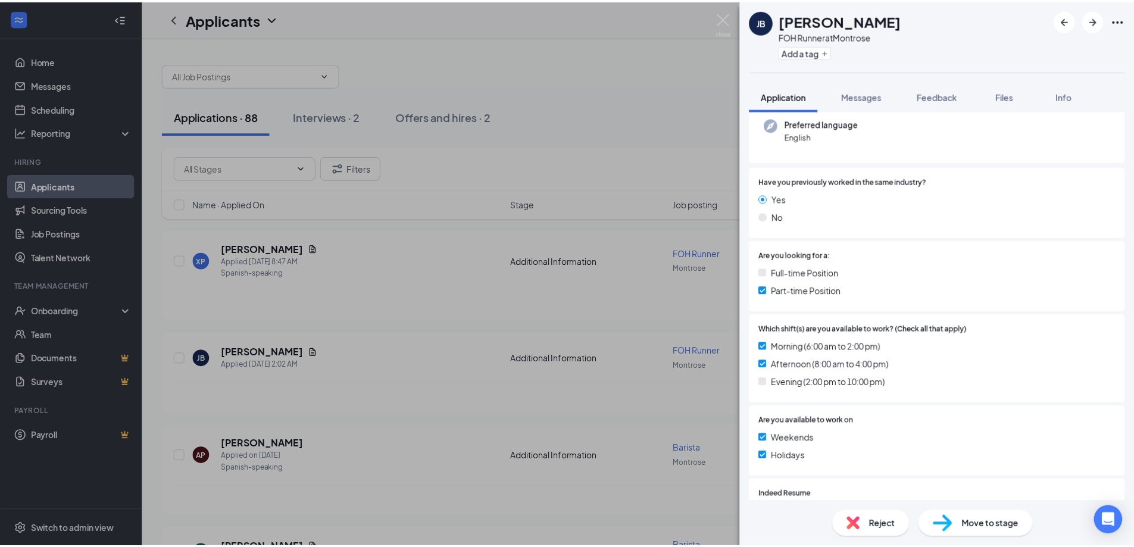
scroll to position [179, 0]
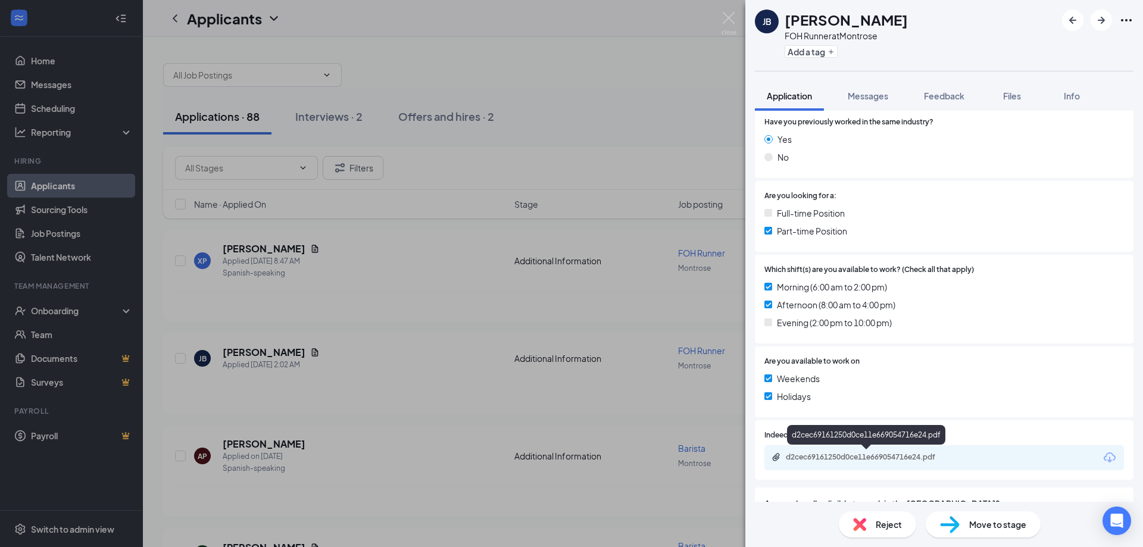
click at [839, 458] on div "d2cec69161250d0ce11e669054716e24.pdf" at bounding box center [869, 457] width 167 height 10
click at [732, 21] on img at bounding box center [728, 23] width 15 height 23
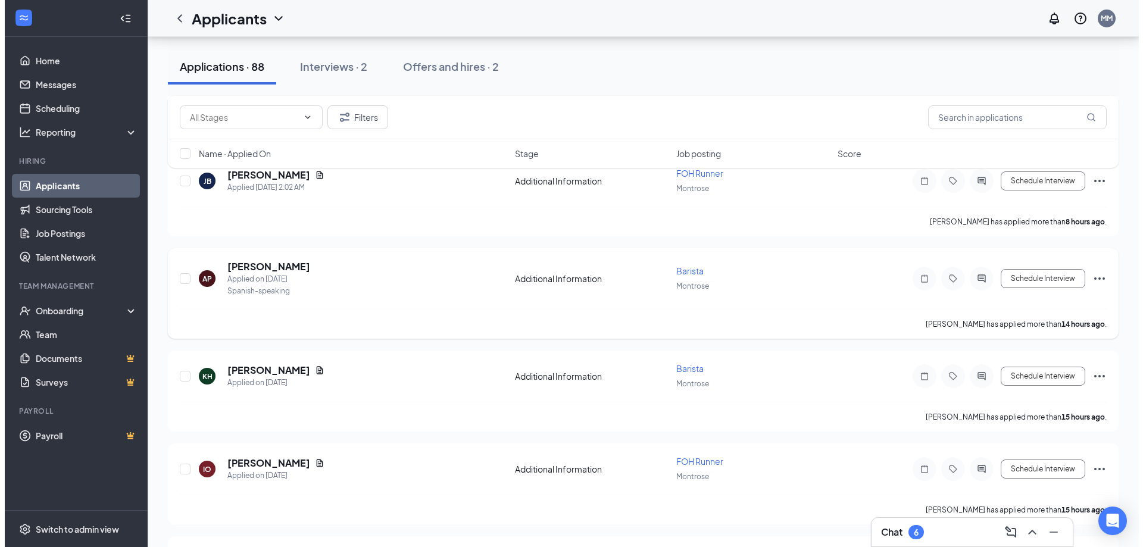
scroll to position [179, 0]
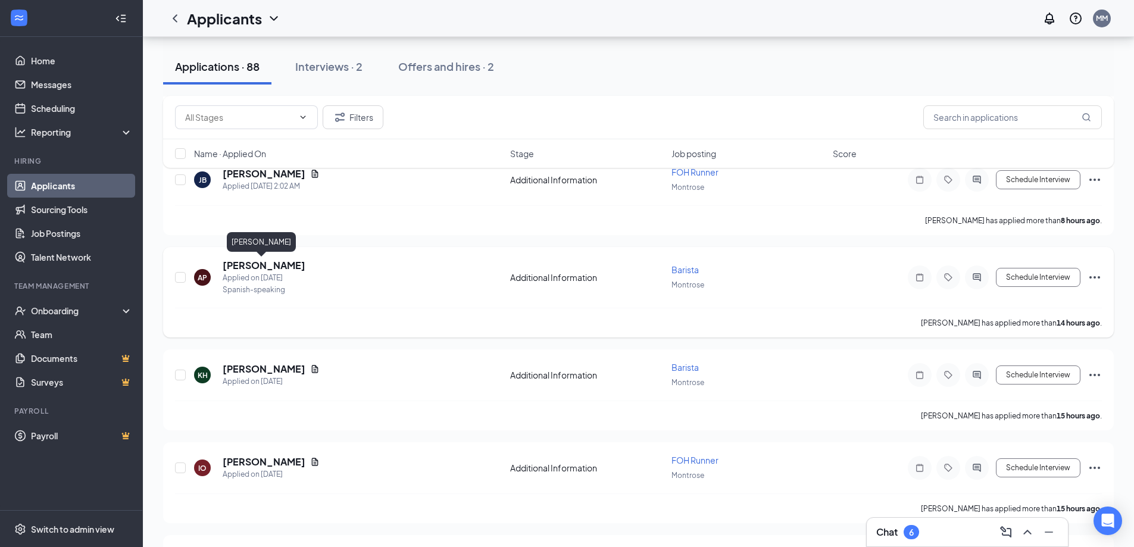
click at [251, 267] on h5 "[PERSON_NAME]" at bounding box center [264, 265] width 83 height 13
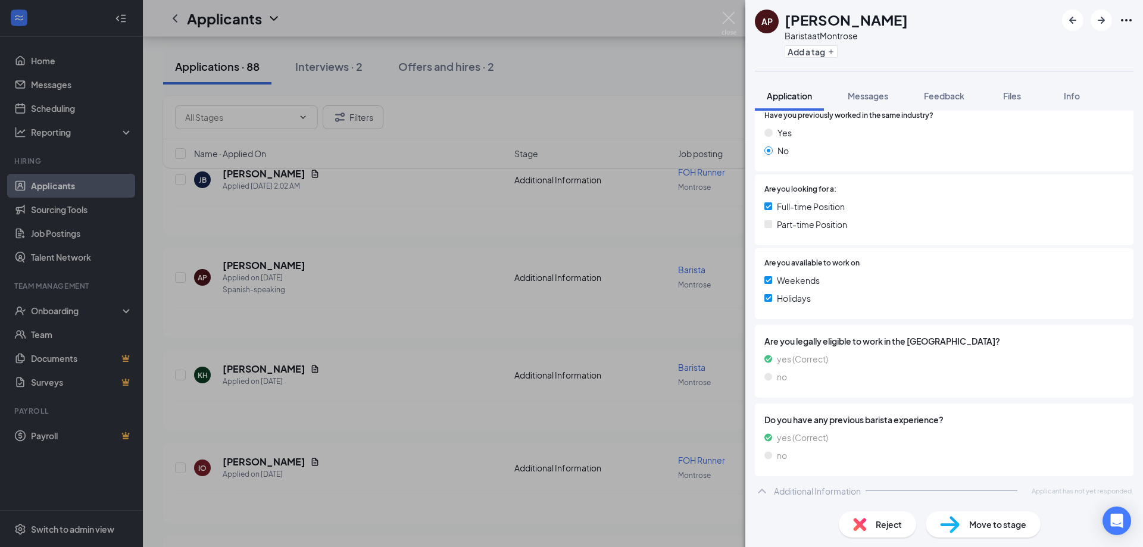
scroll to position [186, 0]
click at [726, 26] on img at bounding box center [728, 23] width 15 height 23
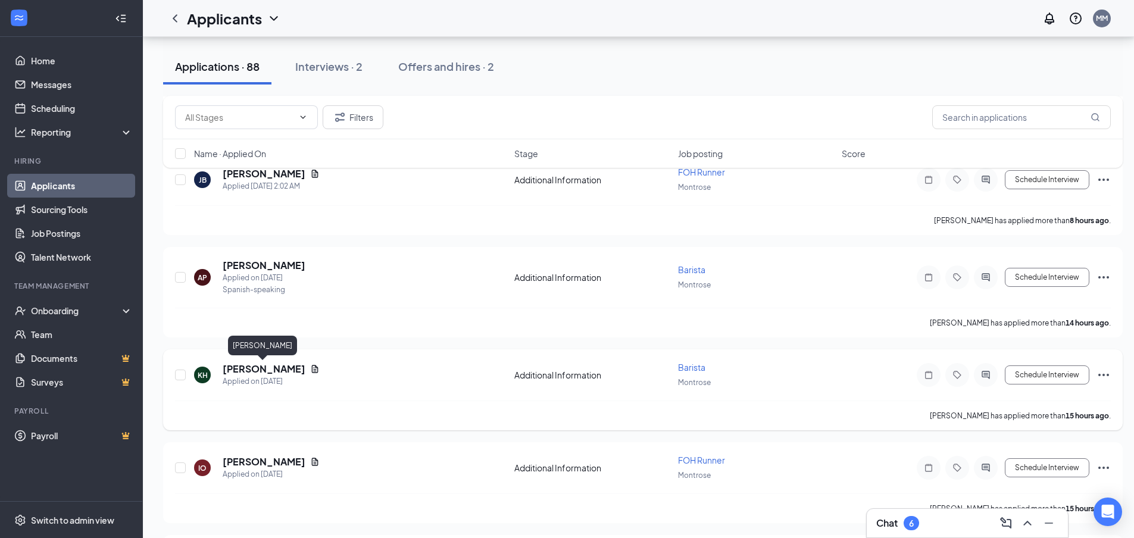
click at [252, 370] on h5 "[PERSON_NAME]" at bounding box center [264, 368] width 83 height 13
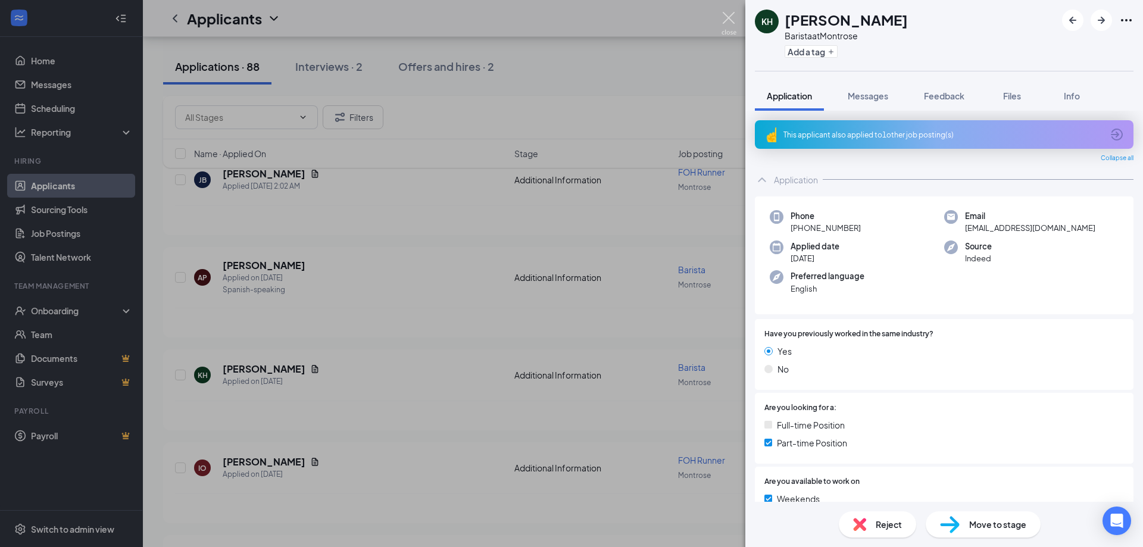
click at [728, 23] on img at bounding box center [728, 23] width 15 height 23
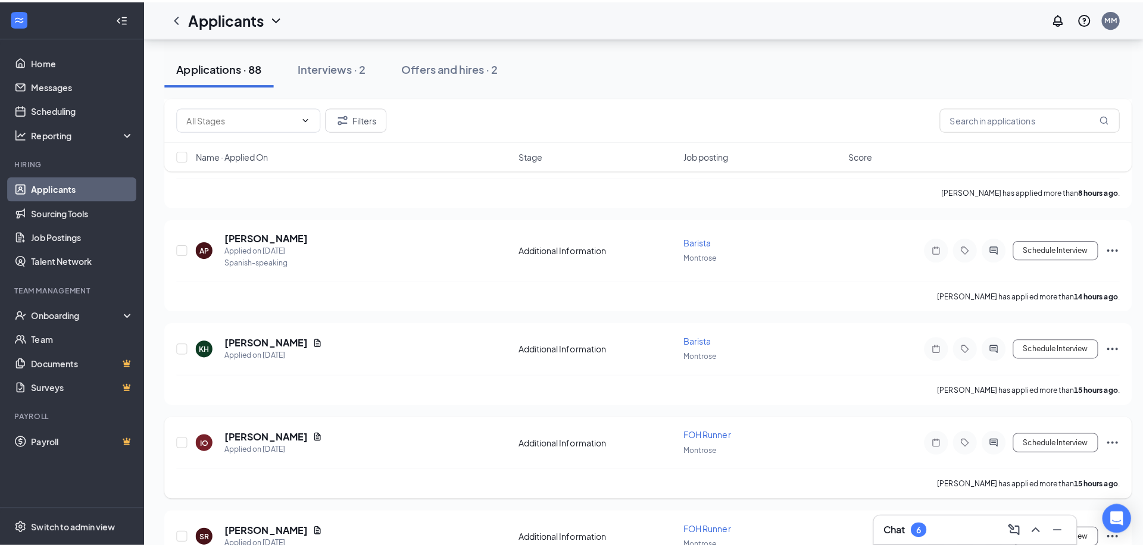
scroll to position [298, 0]
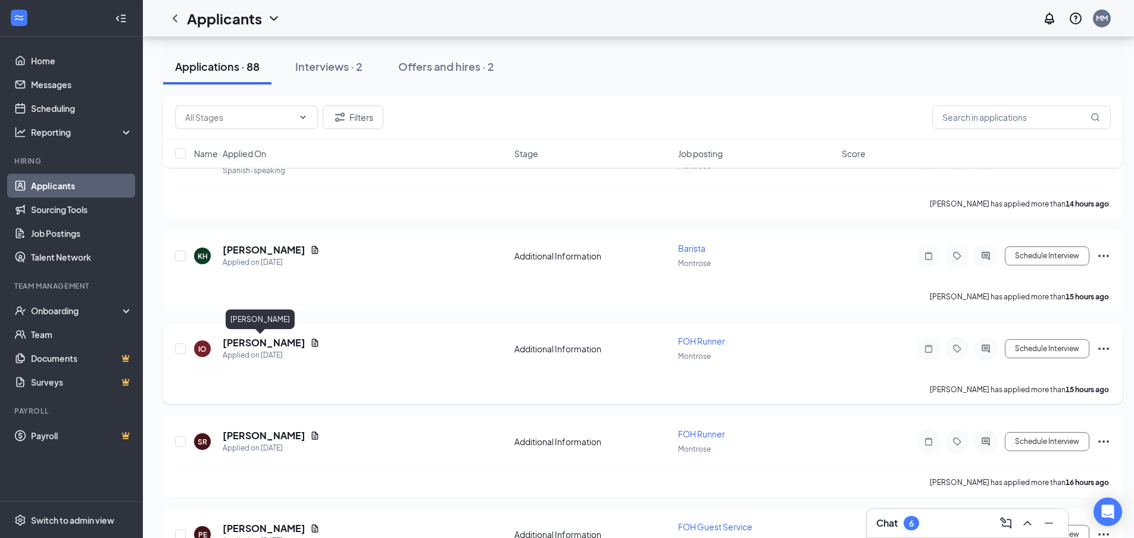
click at [266, 341] on h5 "[PERSON_NAME]" at bounding box center [264, 342] width 83 height 13
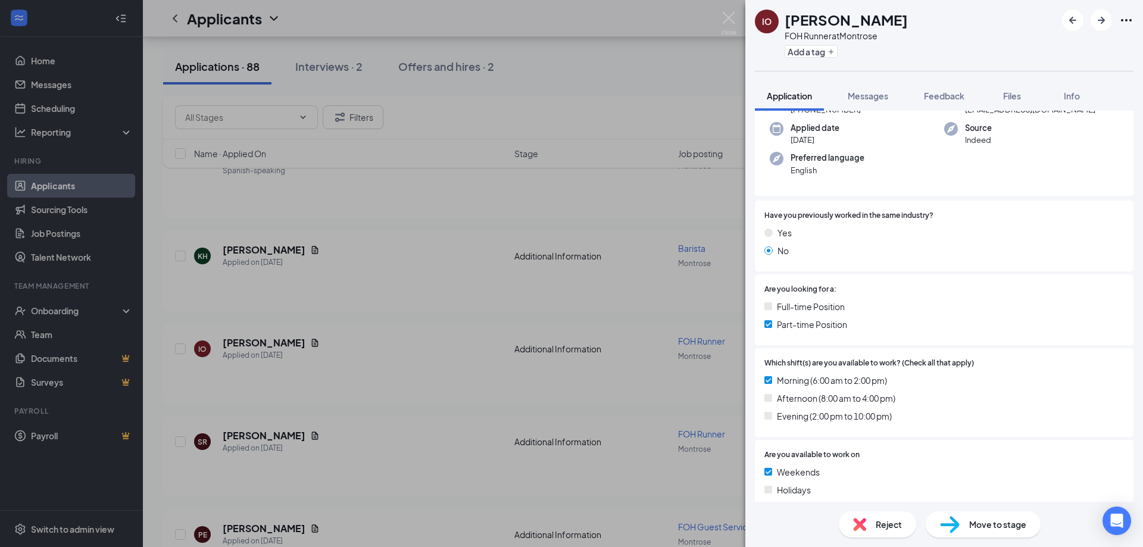
scroll to position [119, 0]
click at [722, 24] on img at bounding box center [728, 23] width 15 height 23
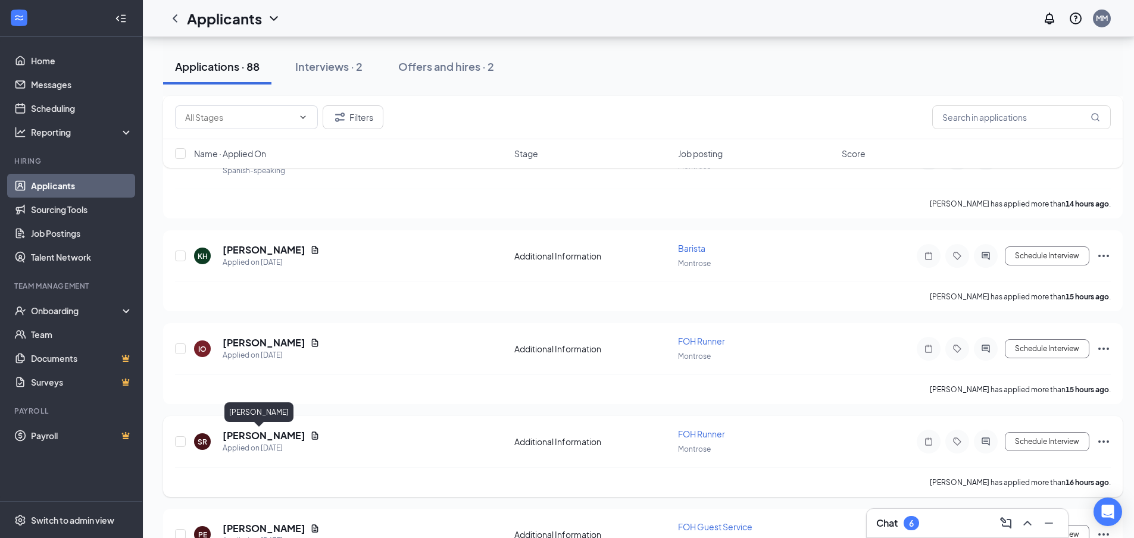
click at [234, 436] on h5 "[PERSON_NAME]" at bounding box center [264, 435] width 83 height 13
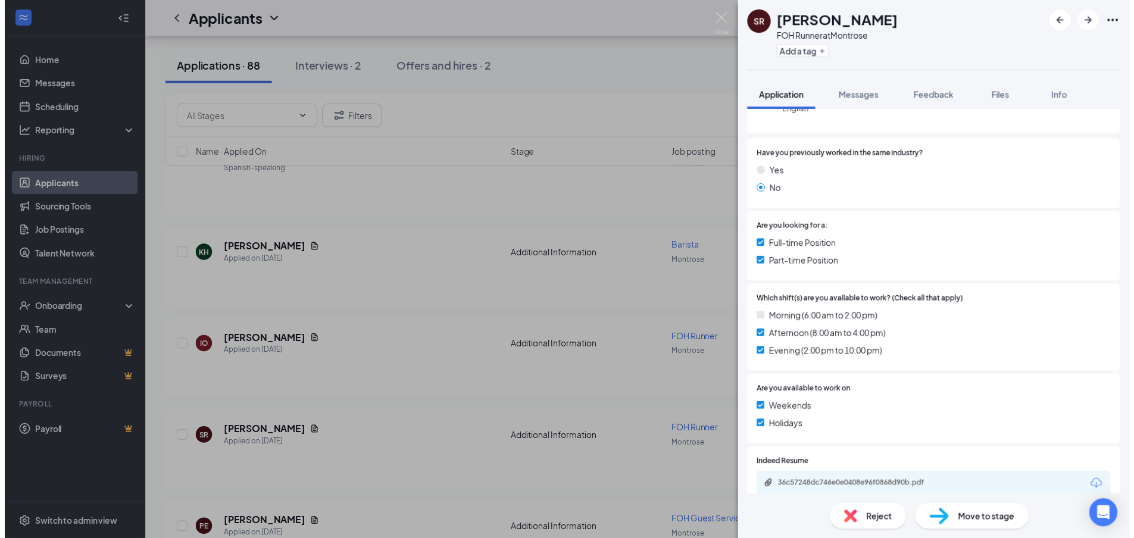
scroll to position [238, 0]
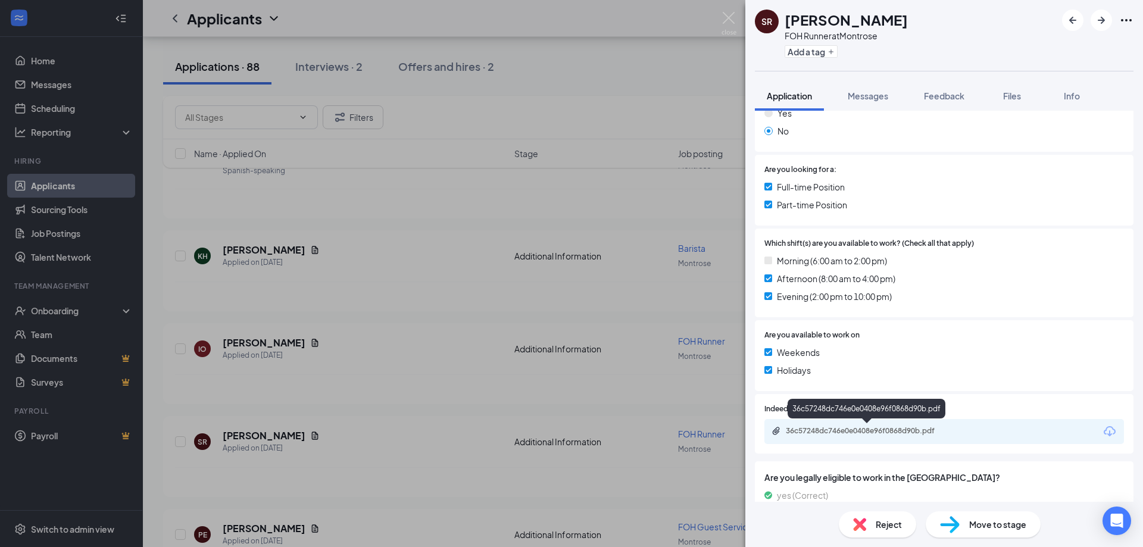
click at [909, 429] on div "36c57248dc746e0e0408e96f0868d90b.pdf" at bounding box center [869, 431] width 167 height 10
click at [725, 24] on img at bounding box center [728, 23] width 15 height 23
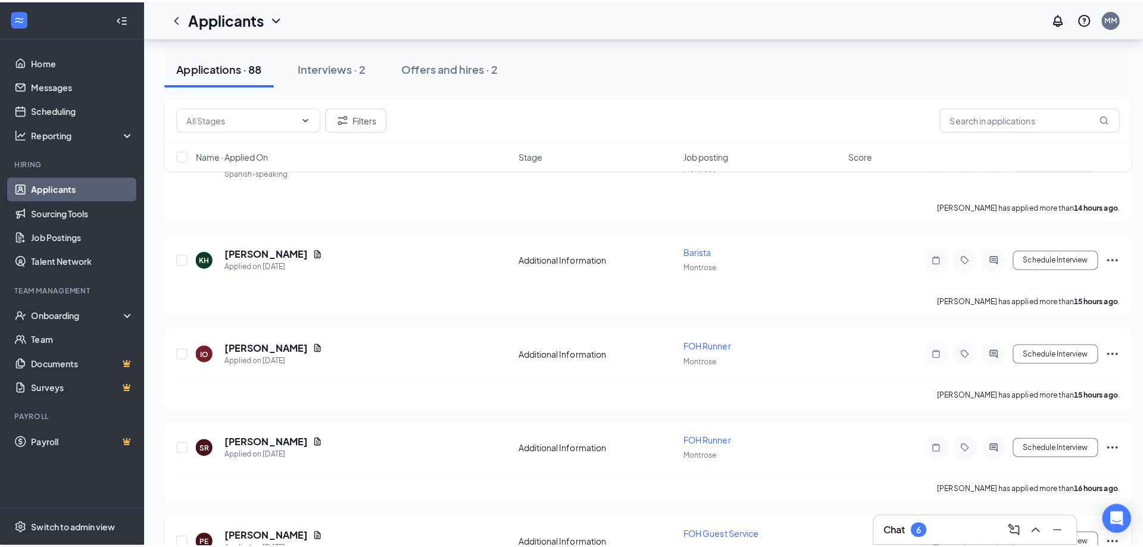
scroll to position [417, 0]
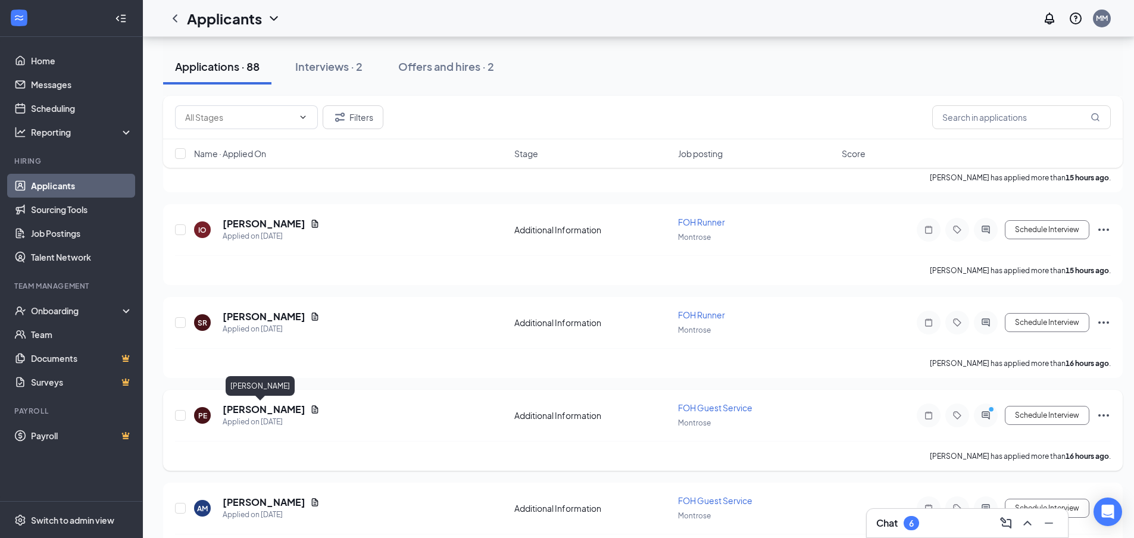
click at [230, 405] on h5 "[PERSON_NAME]" at bounding box center [264, 409] width 83 height 13
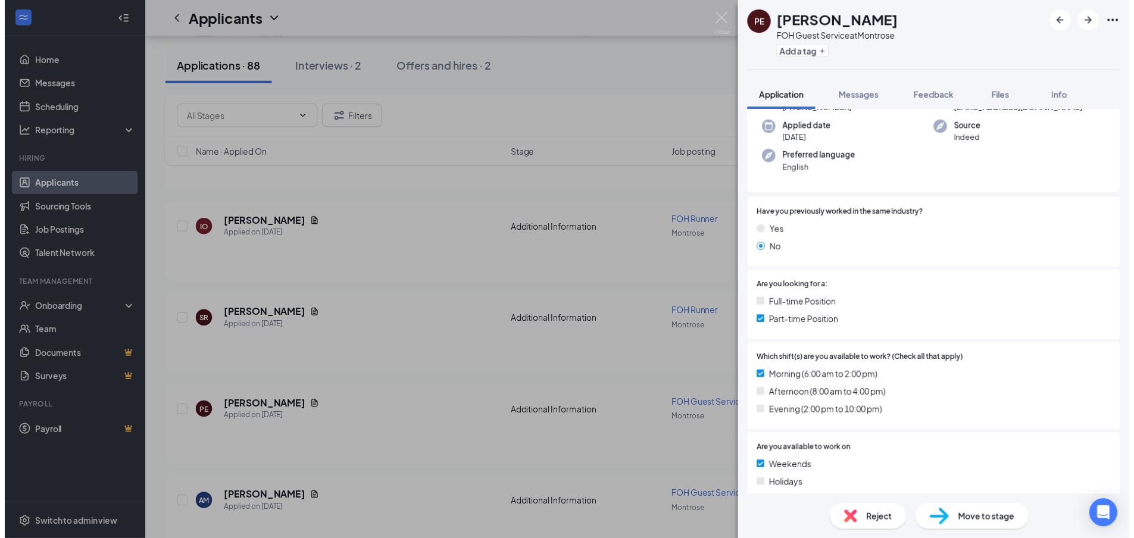
scroll to position [179, 0]
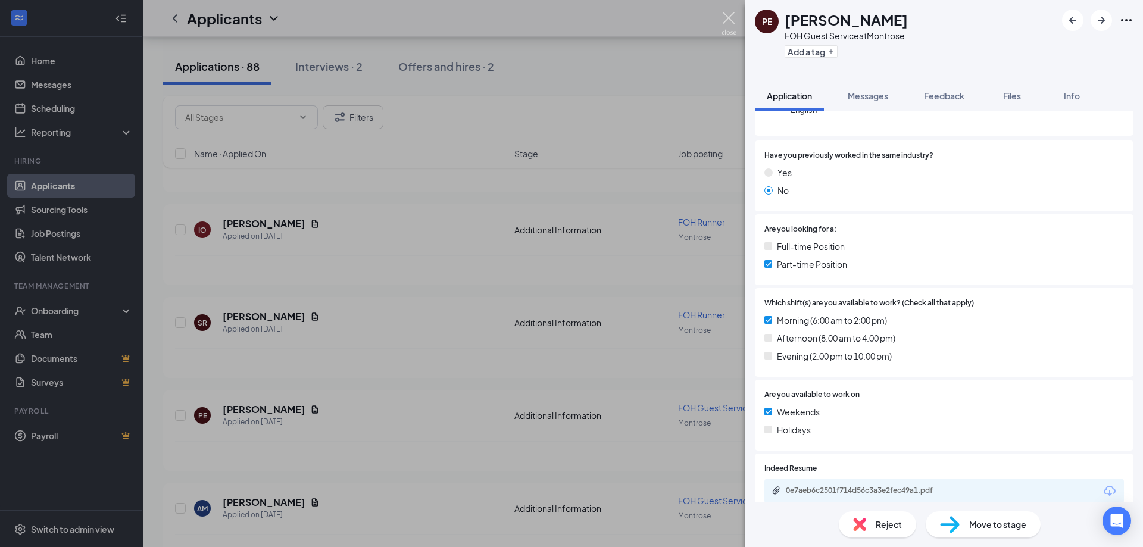
click at [733, 24] on img at bounding box center [728, 23] width 15 height 23
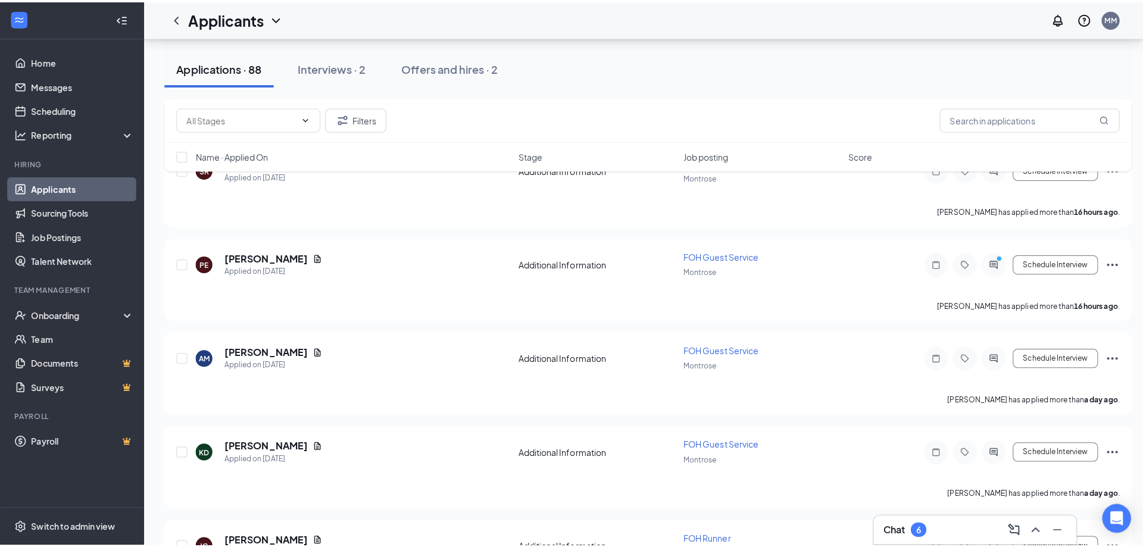
scroll to position [595, 0]
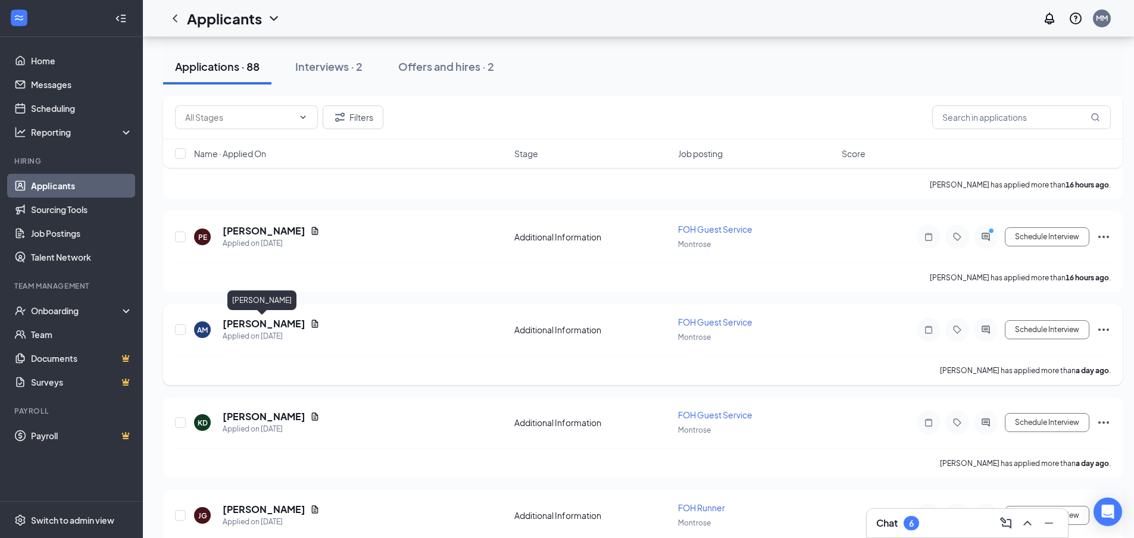
click at [242, 323] on h5 "[PERSON_NAME]" at bounding box center [264, 323] width 83 height 13
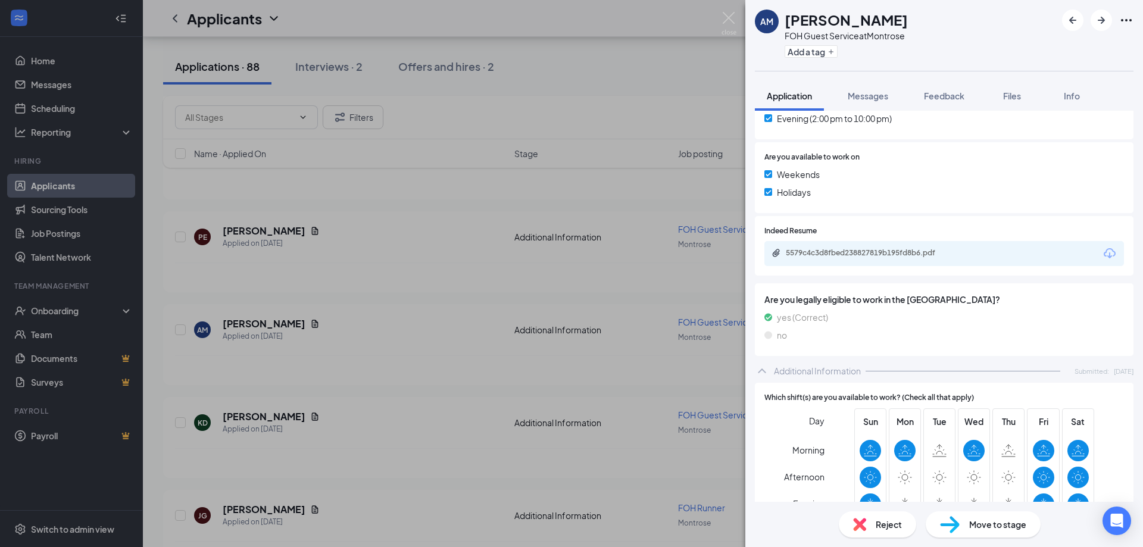
scroll to position [417, 0]
click at [884, 256] on div "5579c4c3d8fbed238827819b195fd8b6.pdf" at bounding box center [869, 253] width 167 height 10
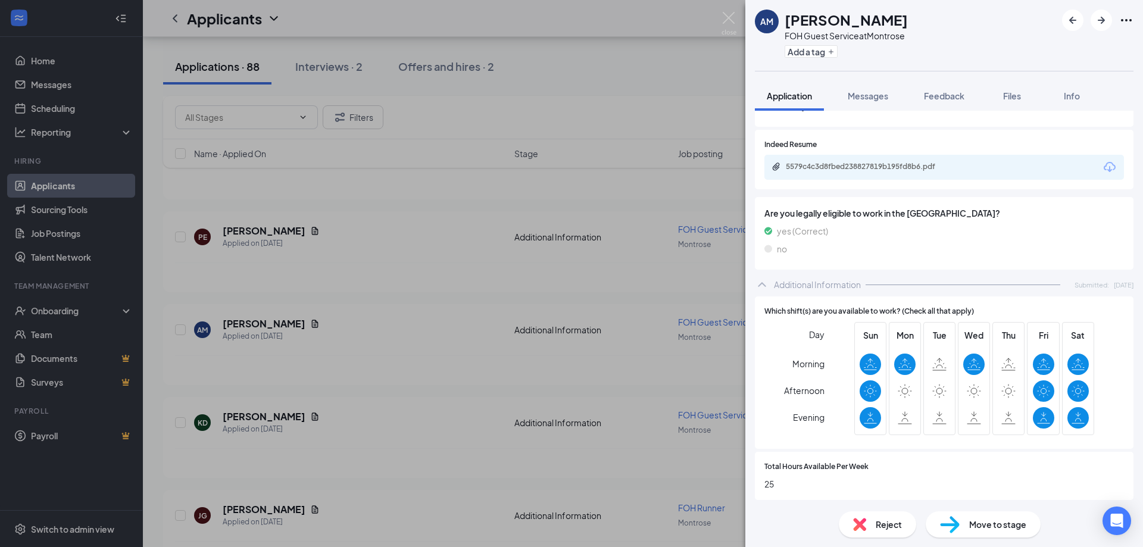
scroll to position [503, 0]
click at [730, 10] on div "AM [PERSON_NAME] FOH Guest Service at [GEOGRAPHIC_DATA] Add a tag Application M…" at bounding box center [571, 273] width 1143 height 547
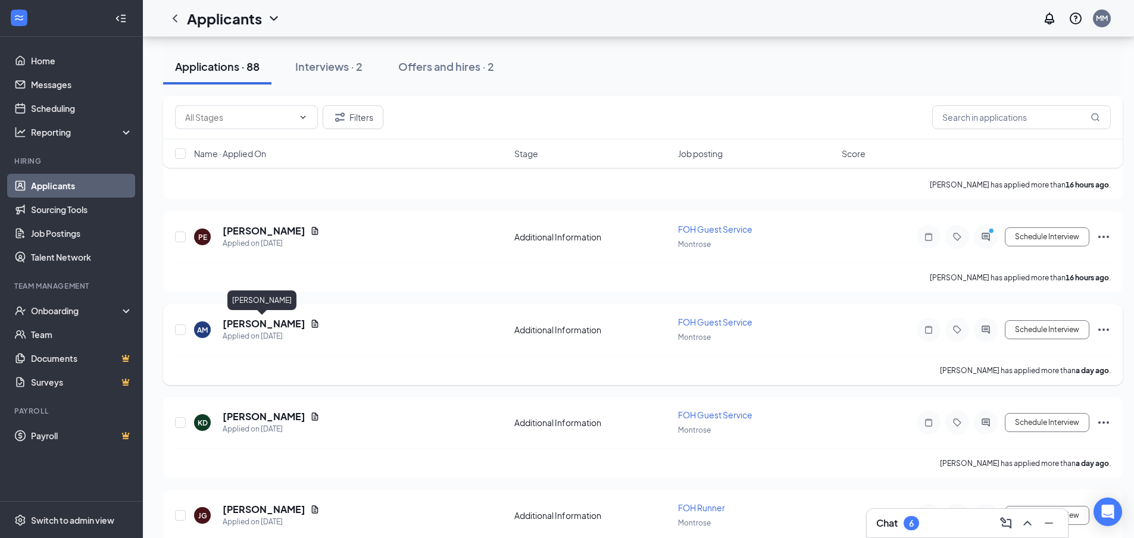
click at [268, 328] on h5 "[PERSON_NAME]" at bounding box center [264, 323] width 83 height 13
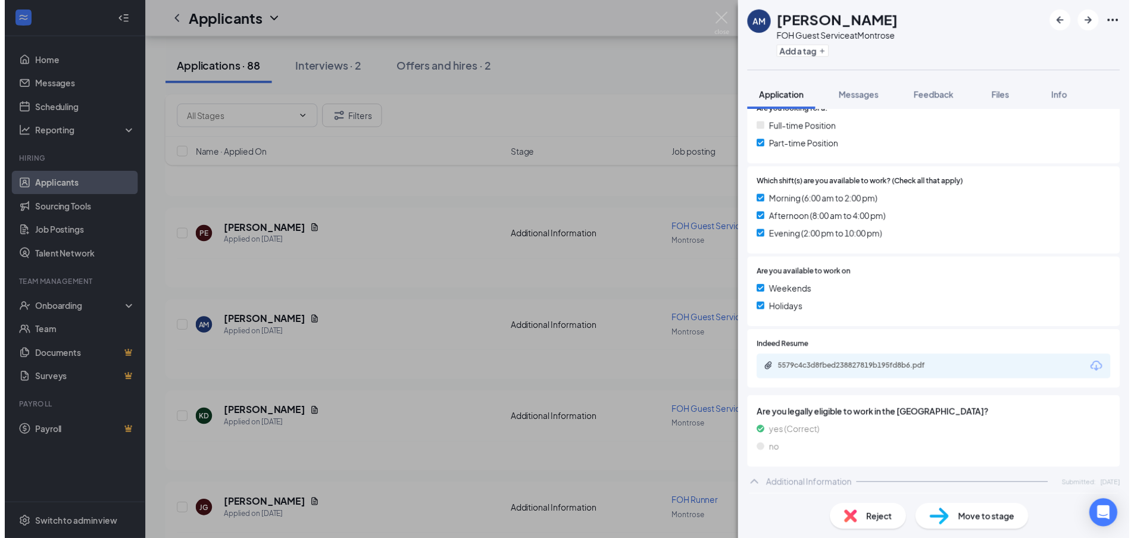
scroll to position [503, 0]
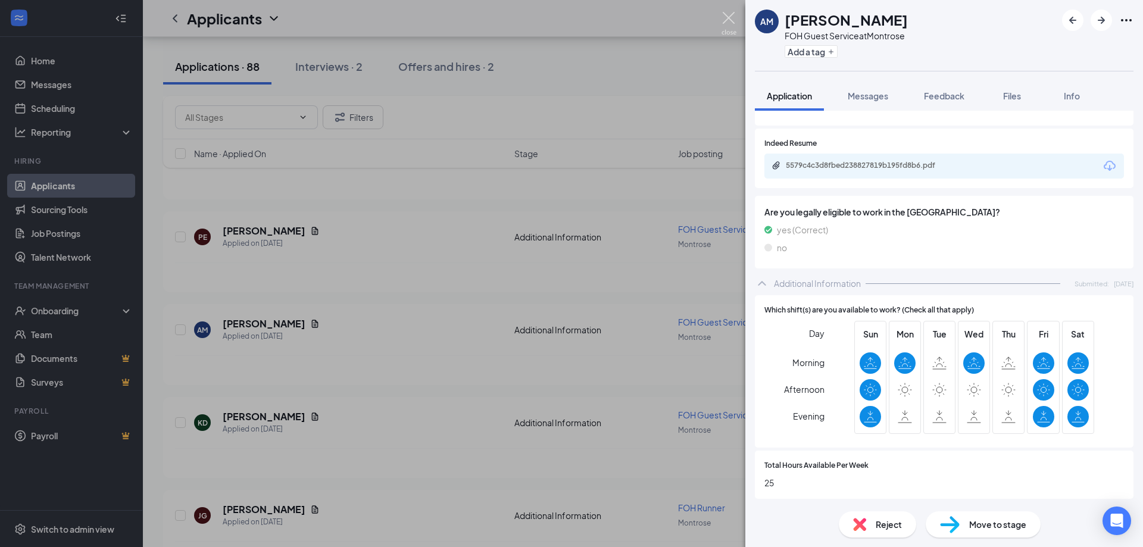
click at [731, 30] on img at bounding box center [728, 23] width 15 height 23
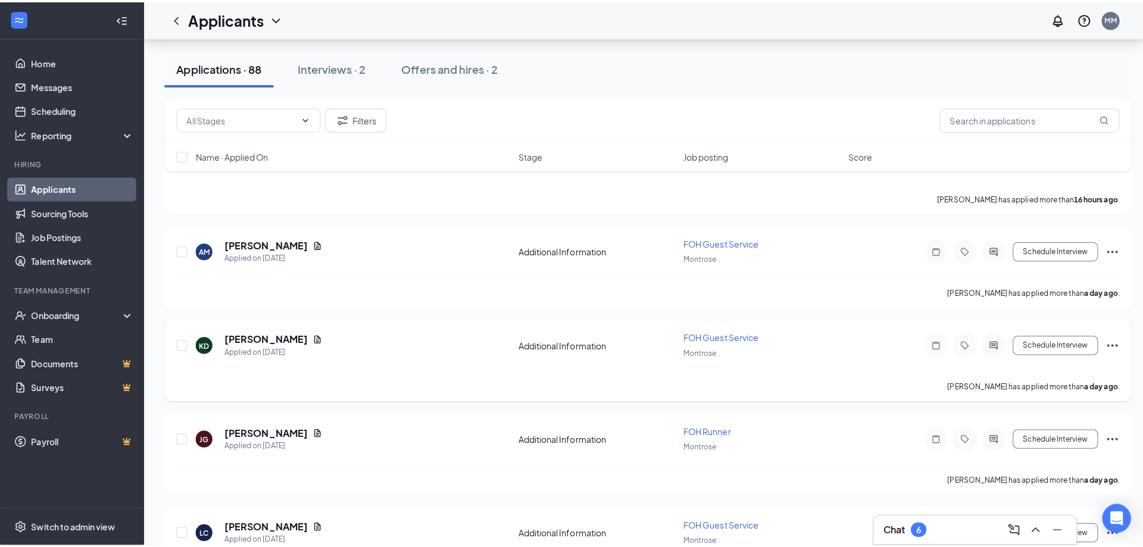
scroll to position [714, 0]
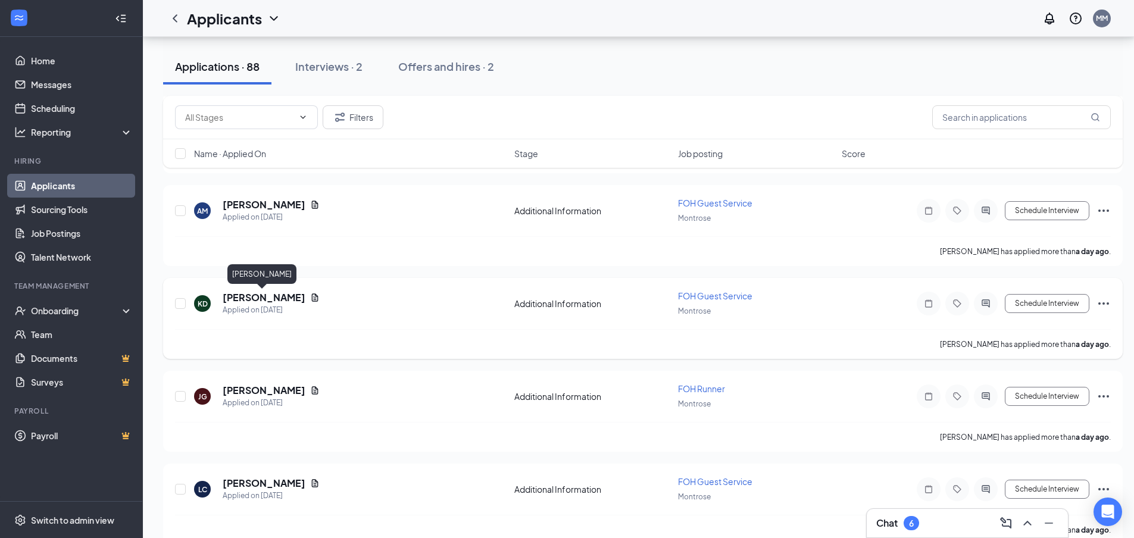
click at [268, 292] on h5 "[PERSON_NAME]" at bounding box center [264, 297] width 83 height 13
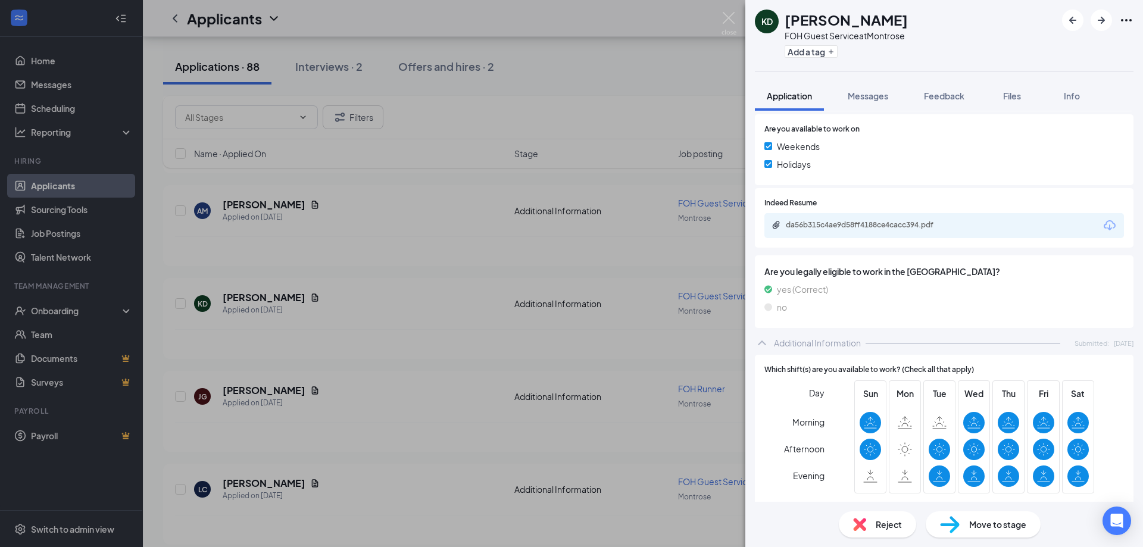
scroll to position [470, 0]
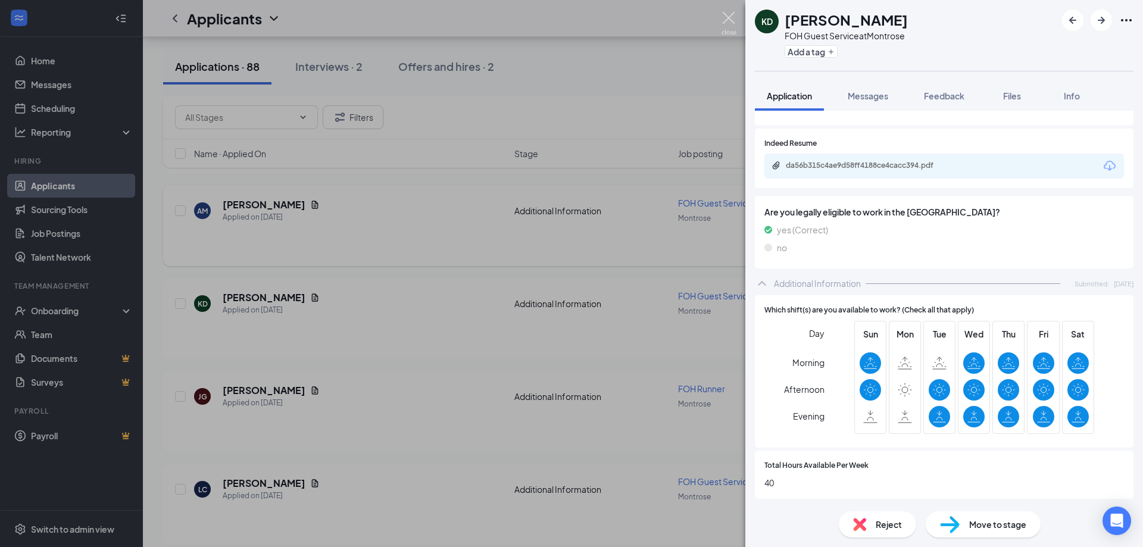
drag, startPoint x: 728, startPoint y: 18, endPoint x: 405, endPoint y: 198, distance: 369.0
click at [728, 19] on img at bounding box center [728, 23] width 15 height 23
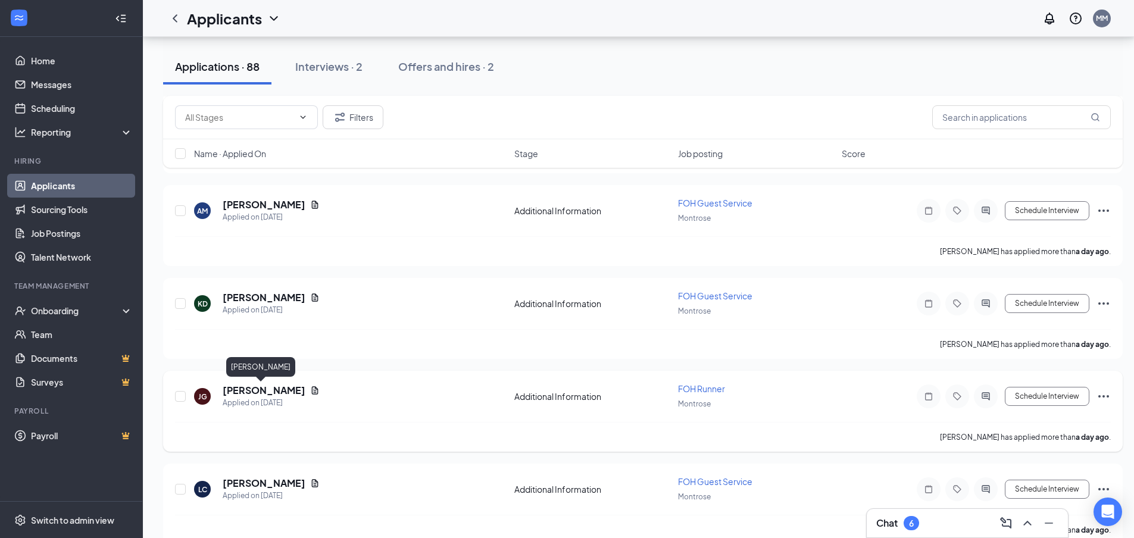
click at [258, 394] on h5 "[PERSON_NAME]" at bounding box center [264, 390] width 83 height 13
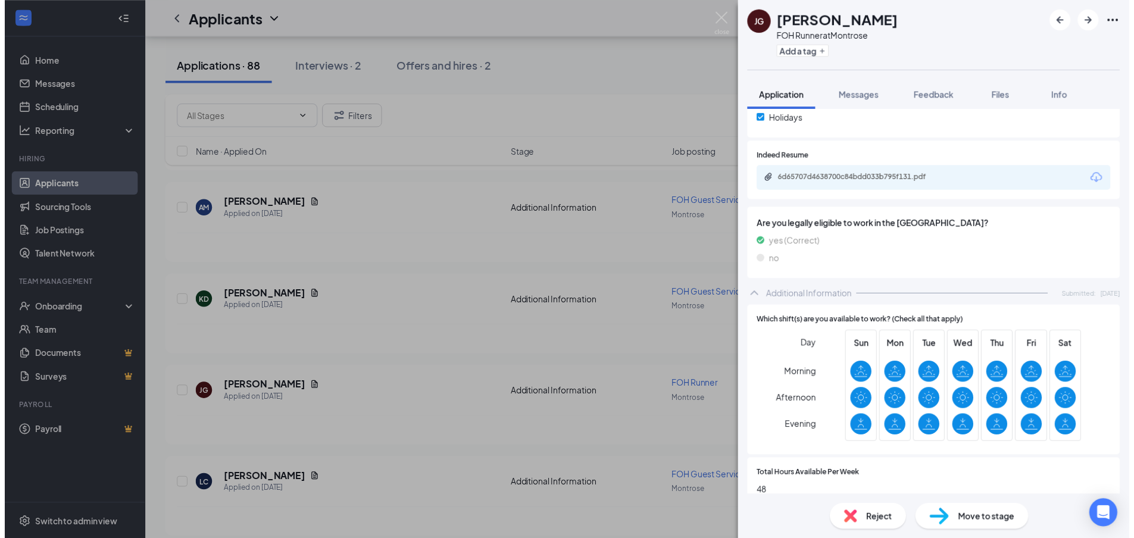
scroll to position [503, 0]
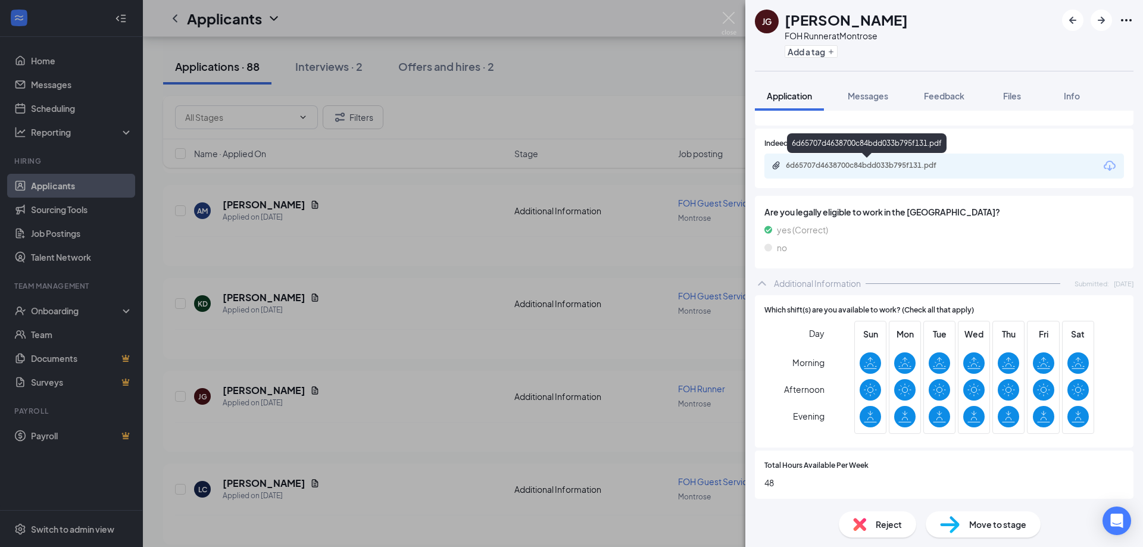
click at [845, 168] on div "6d65707d4638700c84bdd033b795f131.pdf" at bounding box center [869, 166] width 167 height 10
click at [734, 17] on img at bounding box center [728, 23] width 15 height 23
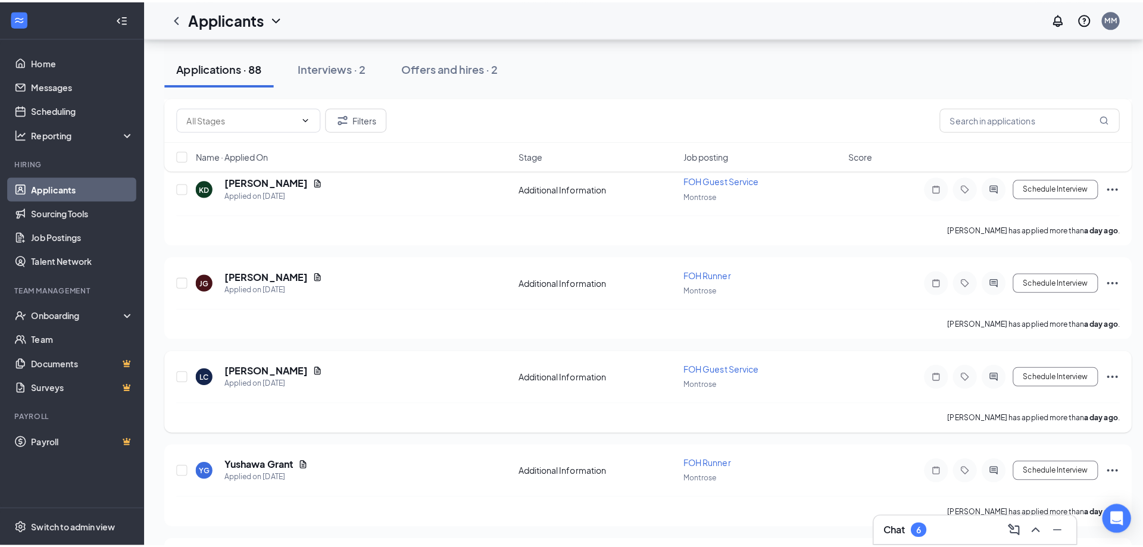
scroll to position [833, 0]
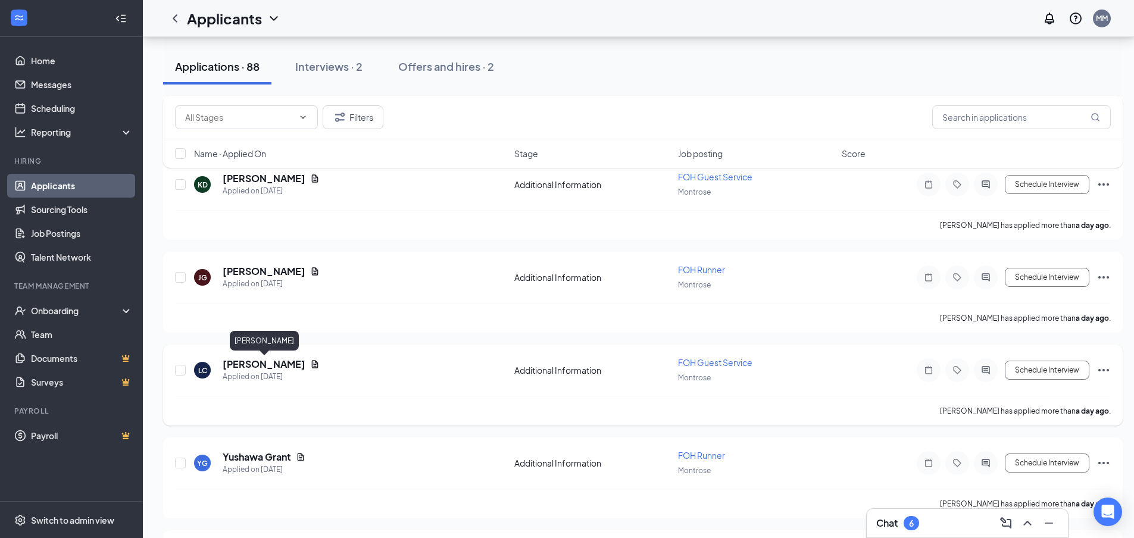
click at [296, 359] on h5 "[PERSON_NAME]" at bounding box center [264, 364] width 83 height 13
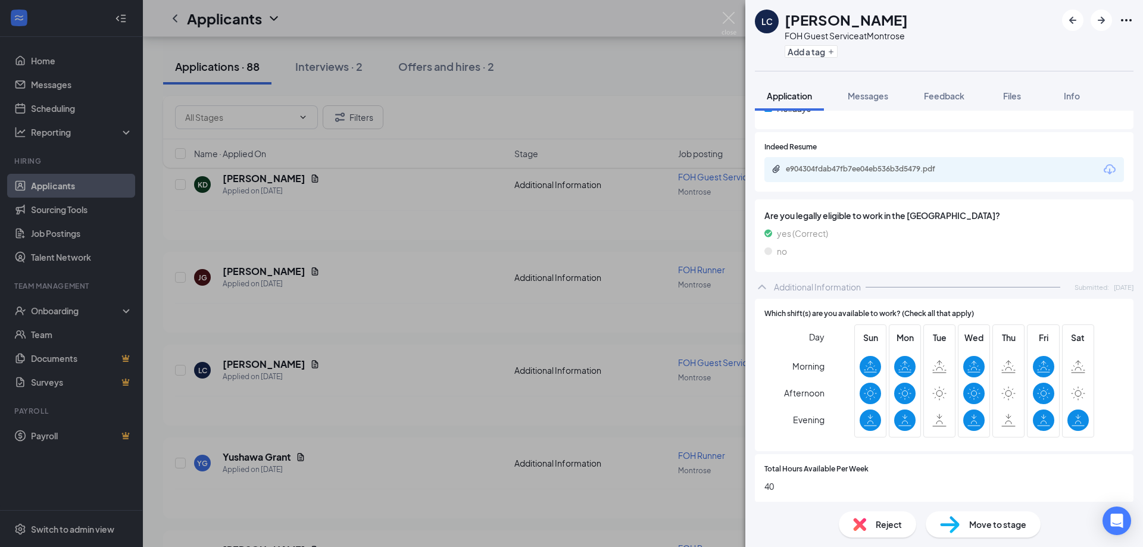
scroll to position [470, 0]
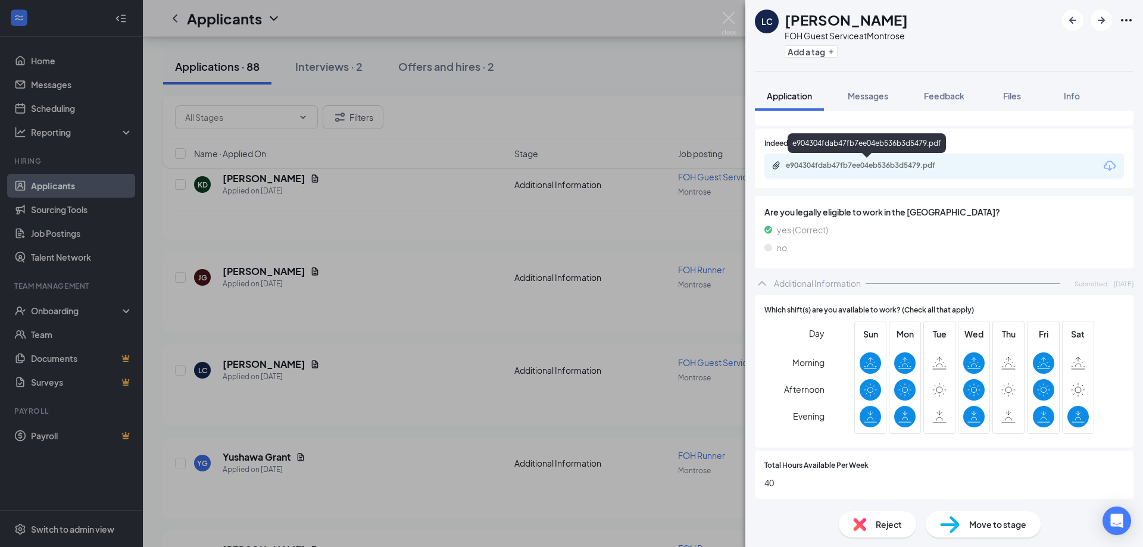
click at [821, 168] on div "e904304fdab47fb7ee04eb536b3d5479.pdf" at bounding box center [869, 166] width 167 height 10
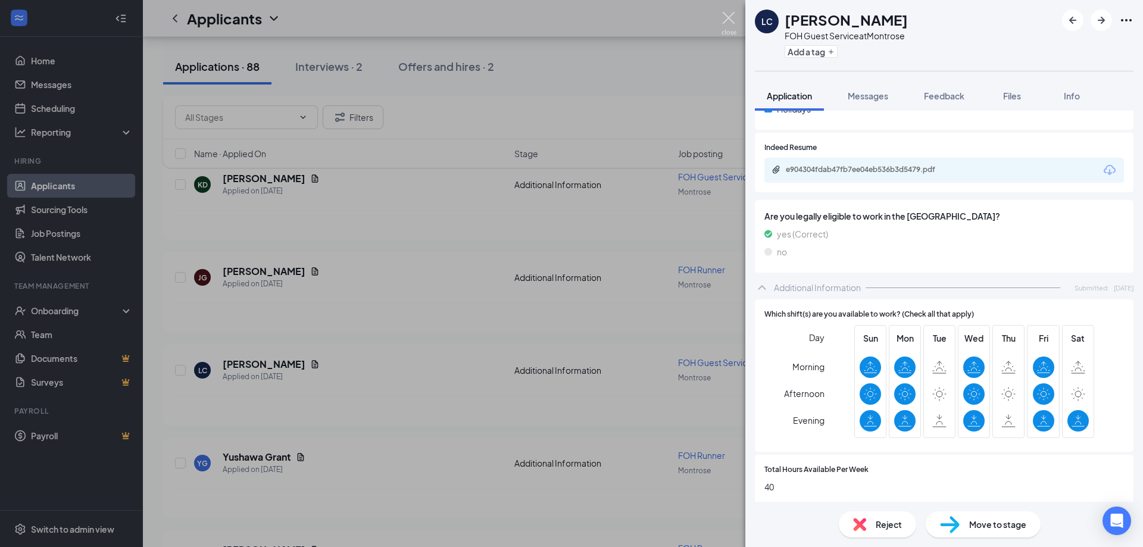
click at [726, 15] on img at bounding box center [728, 23] width 15 height 23
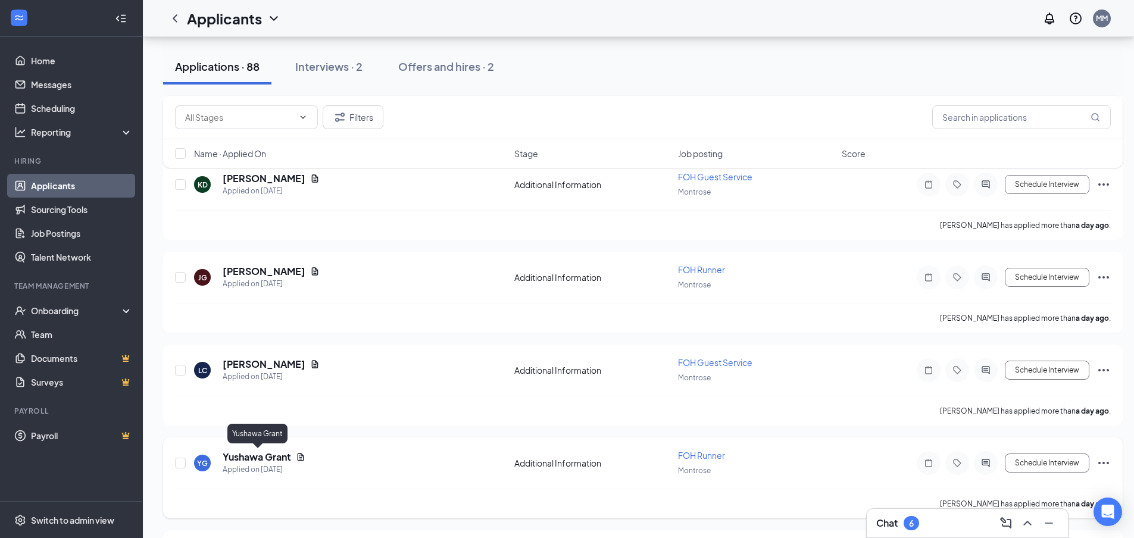
click at [270, 459] on h5 "Yushawa Grant" at bounding box center [257, 457] width 68 height 13
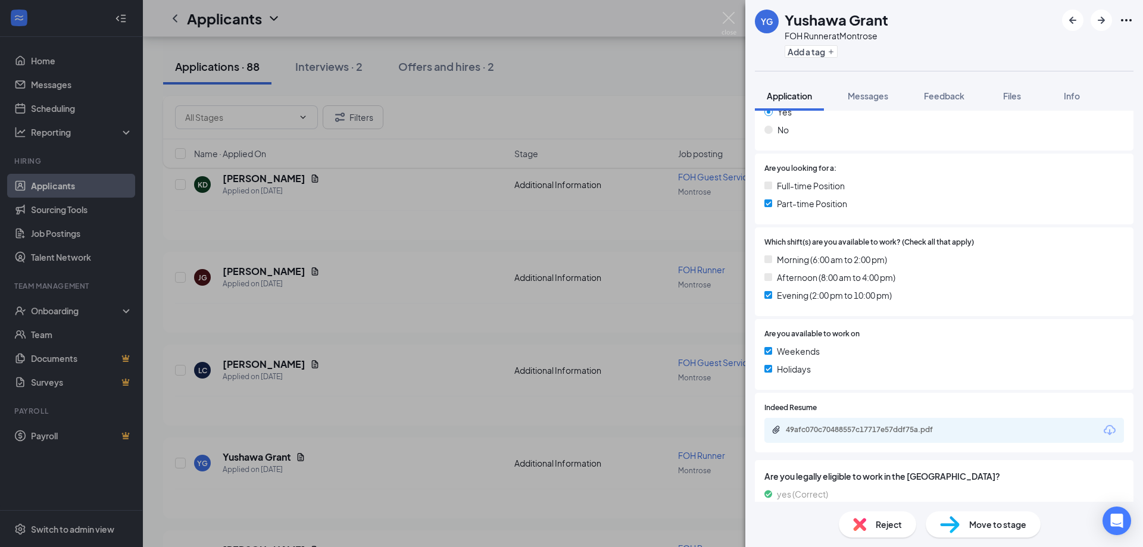
scroll to position [297, 0]
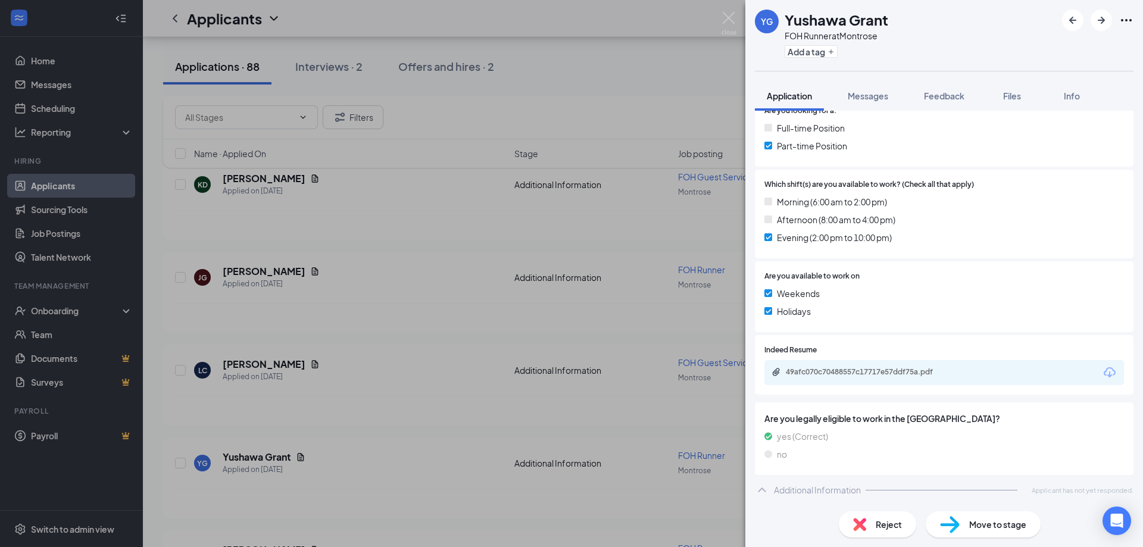
click at [882, 365] on div "49afc070c70488557c17717e57ddf75a.pdf" at bounding box center [943, 372] width 359 height 25
click at [881, 369] on div "49afc070c70488557c17717e57ddf75a.pdf" at bounding box center [869, 372] width 167 height 10
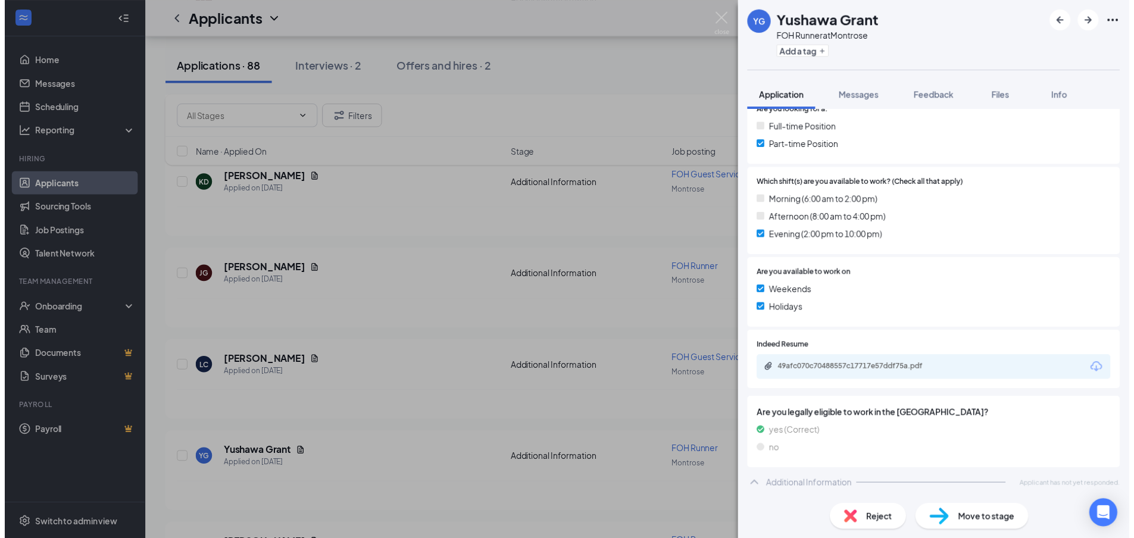
scroll to position [293, 0]
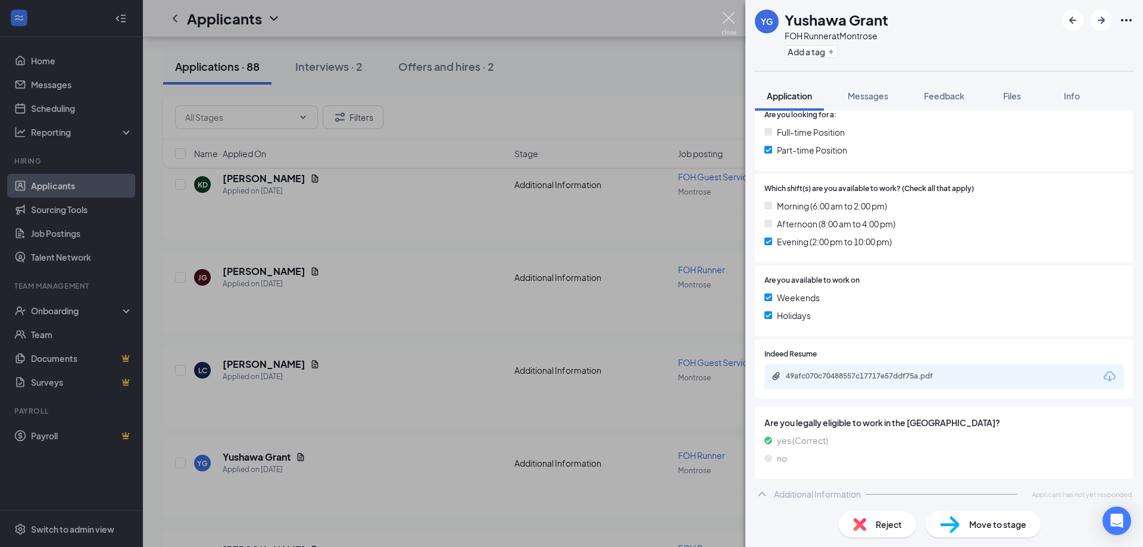
click at [728, 14] on img at bounding box center [728, 23] width 15 height 23
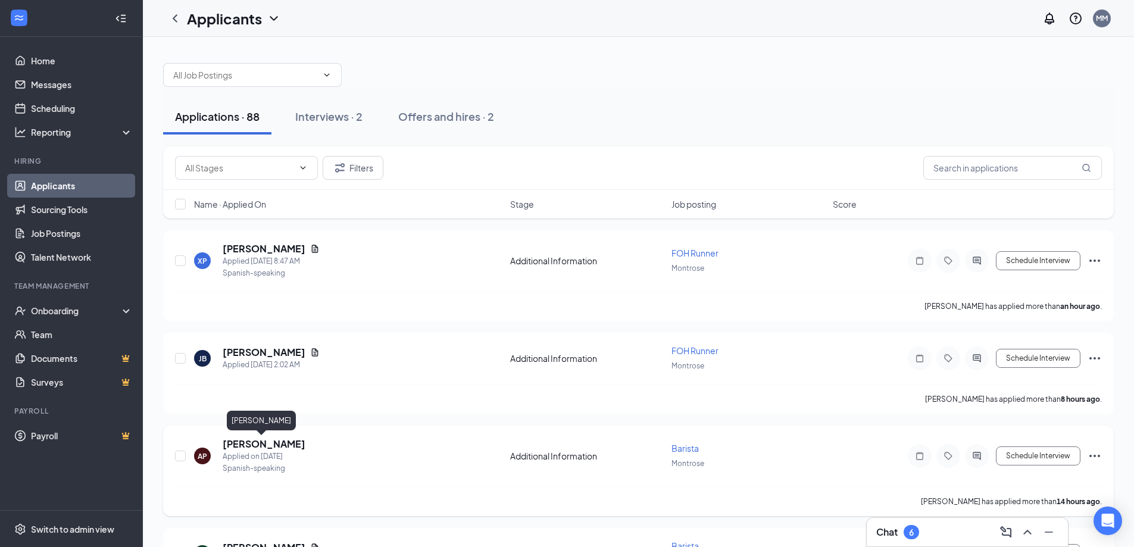
click at [274, 443] on h5 "[PERSON_NAME]" at bounding box center [264, 443] width 83 height 13
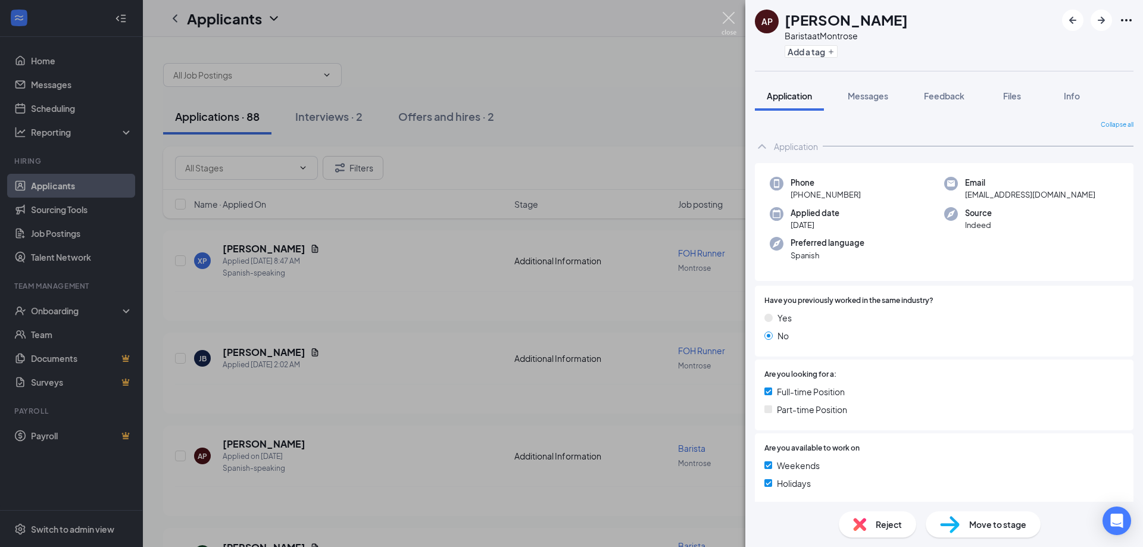
click at [727, 17] on img at bounding box center [728, 23] width 15 height 23
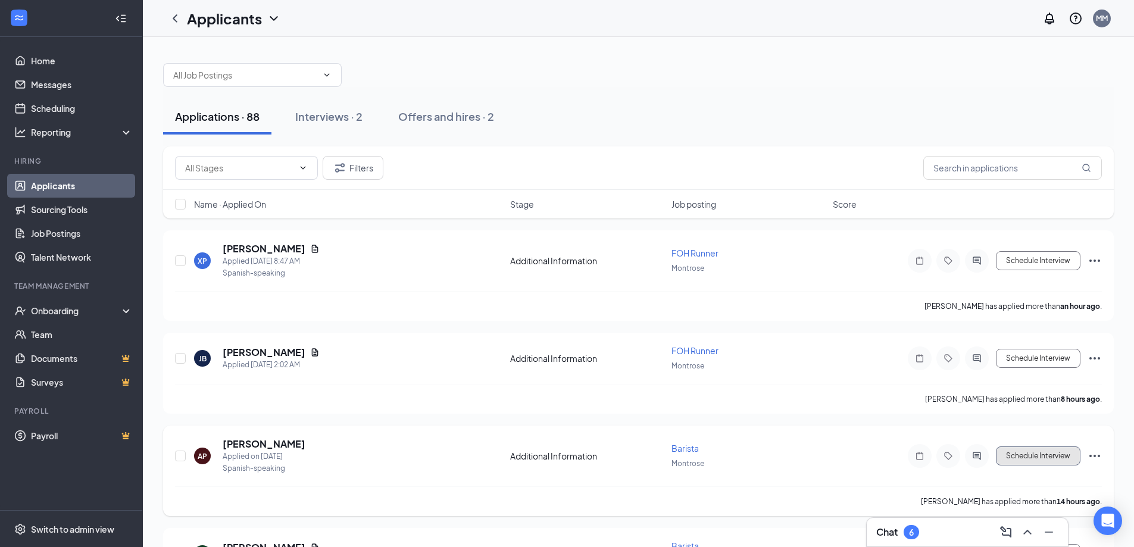
click at [1027, 455] on button "Schedule Interview" at bounding box center [1038, 455] width 85 height 19
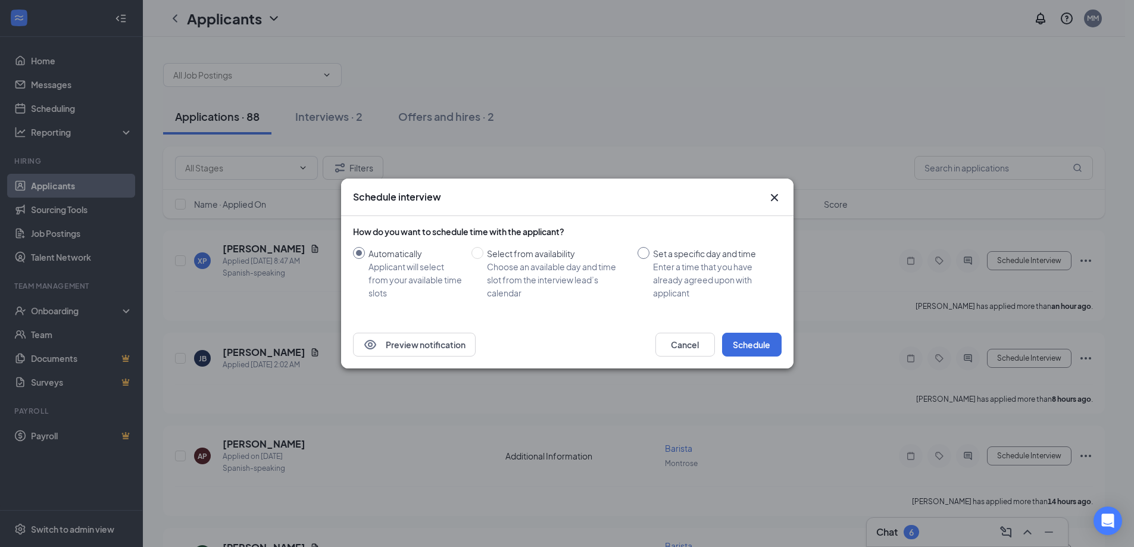
click at [648, 255] on input "Set a specific day and time Enter a time that you have already agreed upon with…" at bounding box center [643, 253] width 12 height 12
radio input "true"
radio input "false"
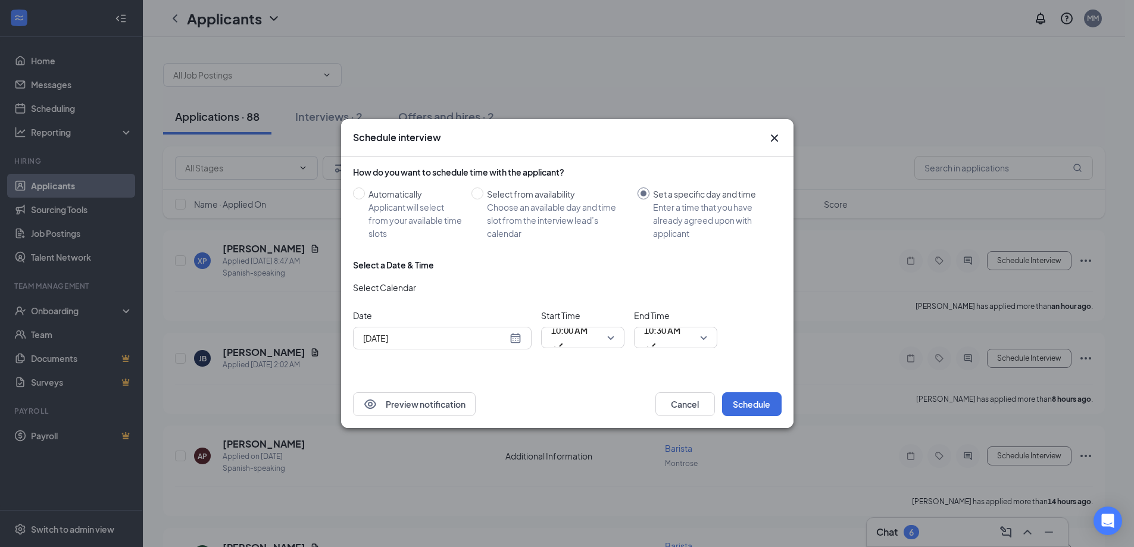
click at [518, 336] on div "[DATE]" at bounding box center [442, 337] width 158 height 13
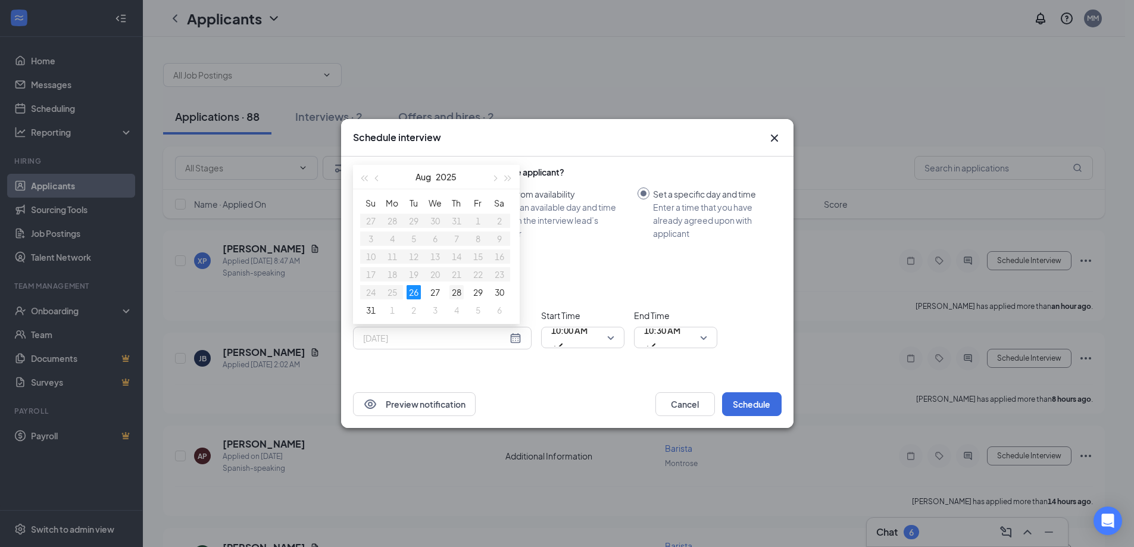
type input "[DATE]"
click at [456, 291] on div "28" at bounding box center [456, 292] width 14 height 14
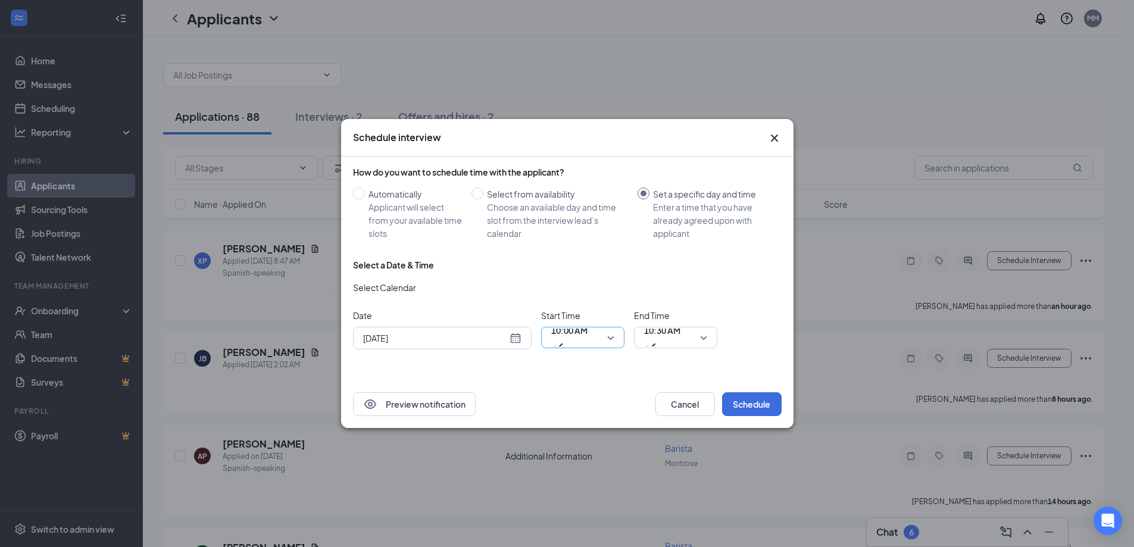
click at [605, 337] on span "10:00 AM" at bounding box center [582, 338] width 63 height 18
click at [614, 334] on span "10:00 AM" at bounding box center [582, 338] width 63 height 18
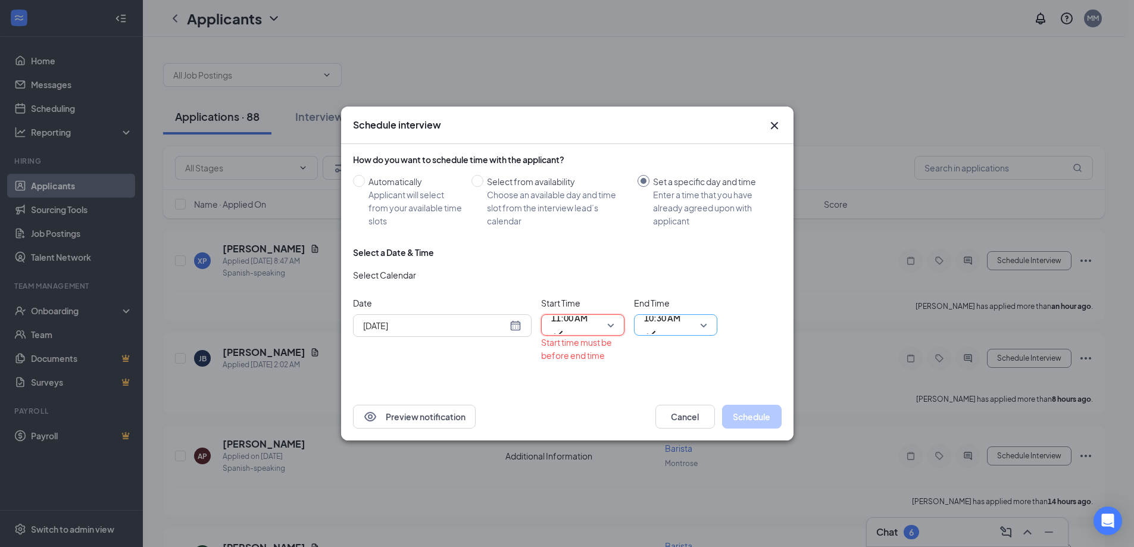
click at [674, 324] on span "10:30 AM" at bounding box center [662, 318] width 36 height 18
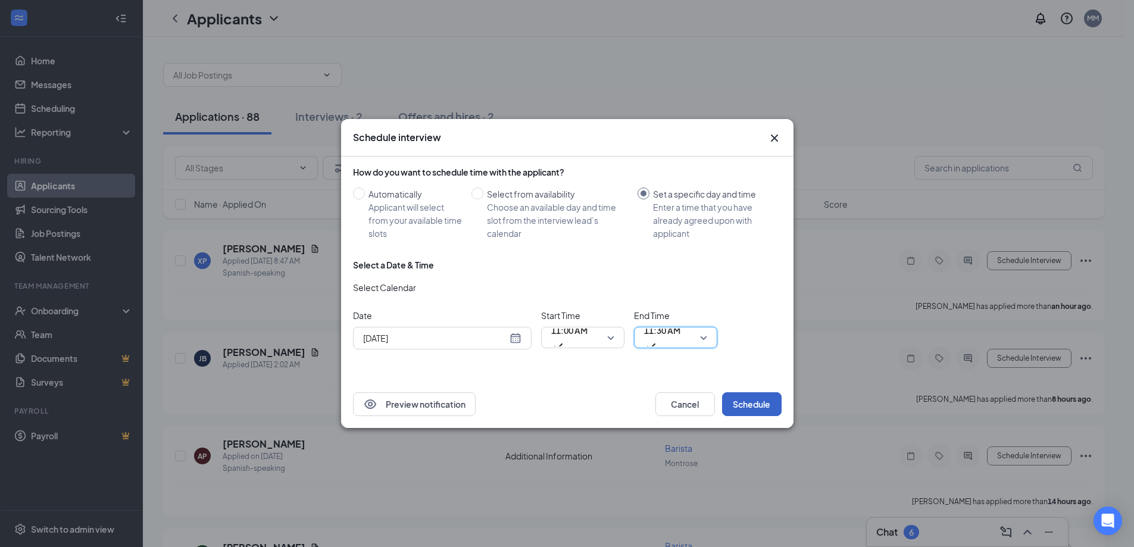
click at [761, 405] on button "Schedule" at bounding box center [752, 404] width 60 height 24
click at [739, 409] on button "Schedule" at bounding box center [752, 404] width 60 height 24
click at [587, 338] on span "11:00 AM" at bounding box center [569, 337] width 36 height 32
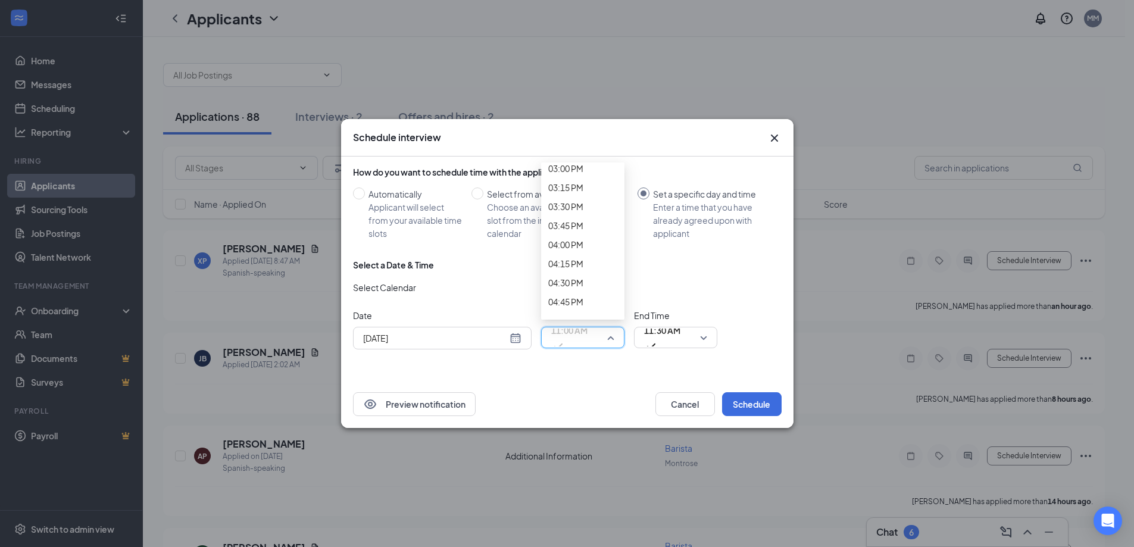
scroll to position [1150, 0]
click at [644, 337] on span "11:30 AM" at bounding box center [662, 330] width 36 height 18
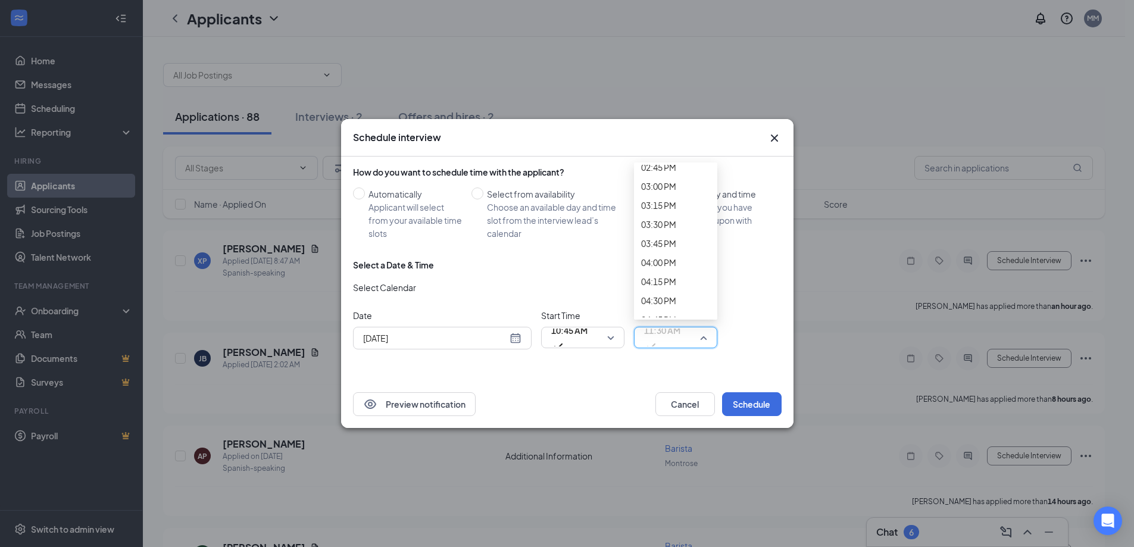
click at [755, 404] on button "Schedule" at bounding box center [752, 404] width 60 height 24
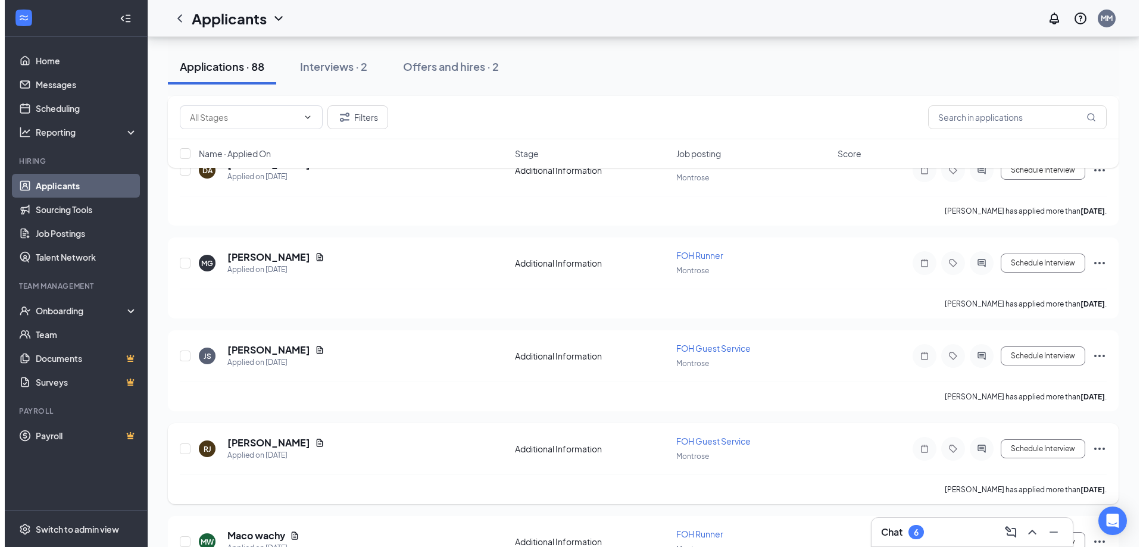
scroll to position [1607, 0]
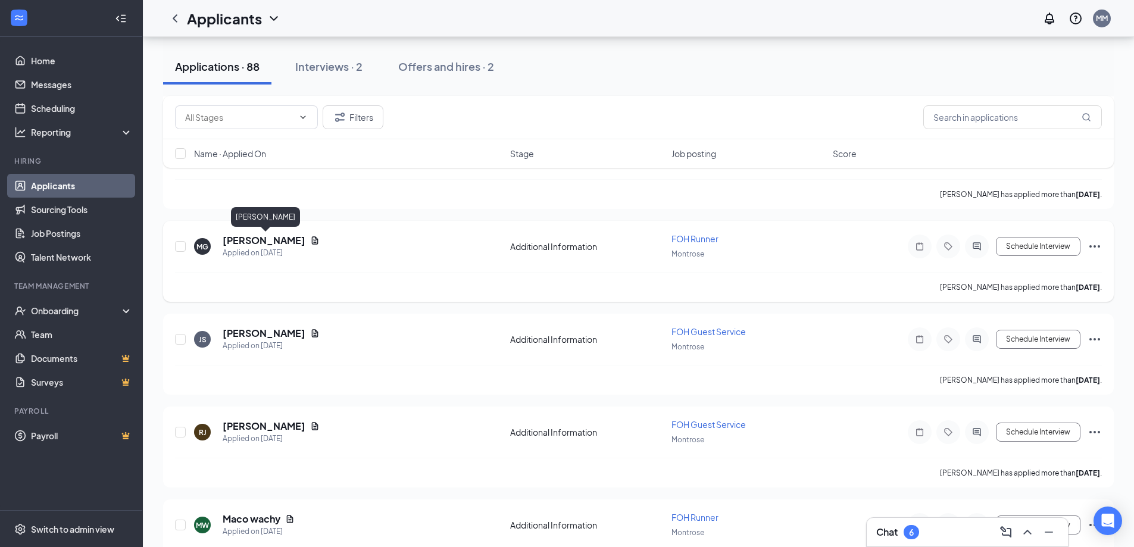
click at [281, 244] on h5 "[PERSON_NAME]" at bounding box center [264, 240] width 83 height 13
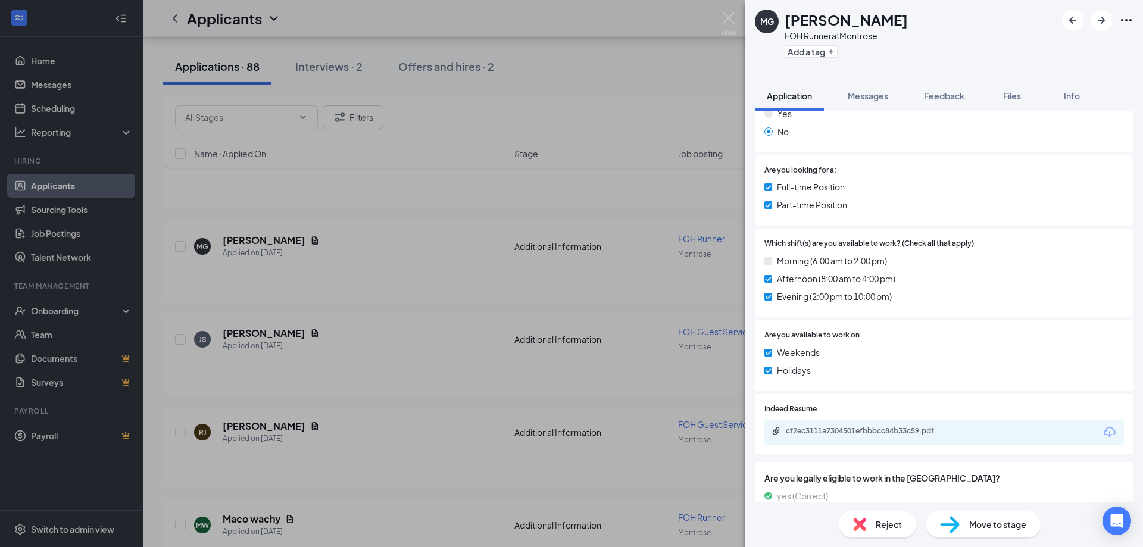
scroll to position [238, 0]
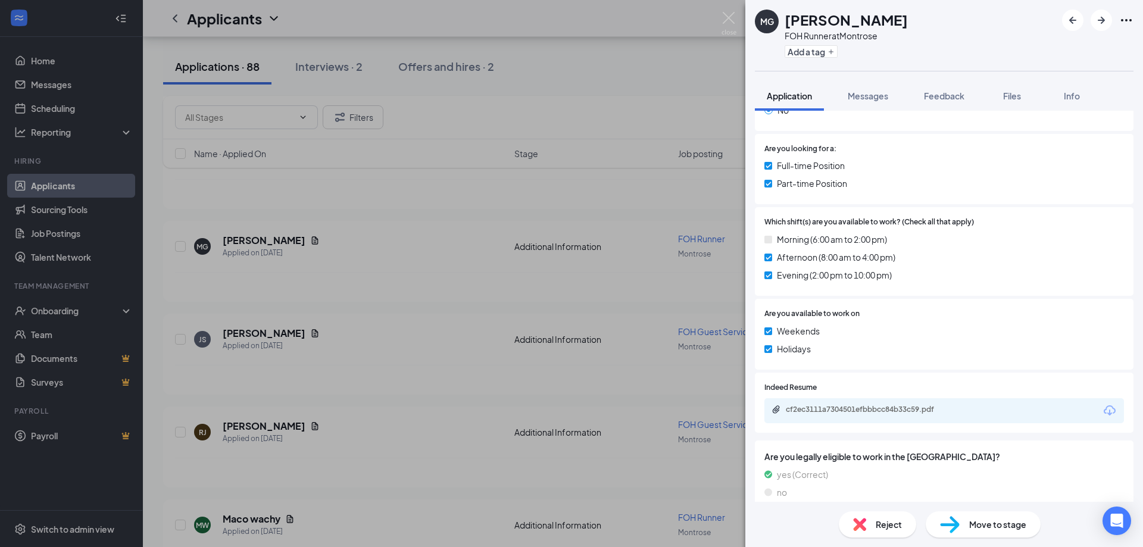
click at [862, 398] on div "cf2ec3111a7304501efbbbcc84b33c59.pdf" at bounding box center [943, 410] width 359 height 25
click at [859, 405] on div "cf2ec3111a7304501efbbbcc84b33c59.pdf" at bounding box center [869, 410] width 167 height 10
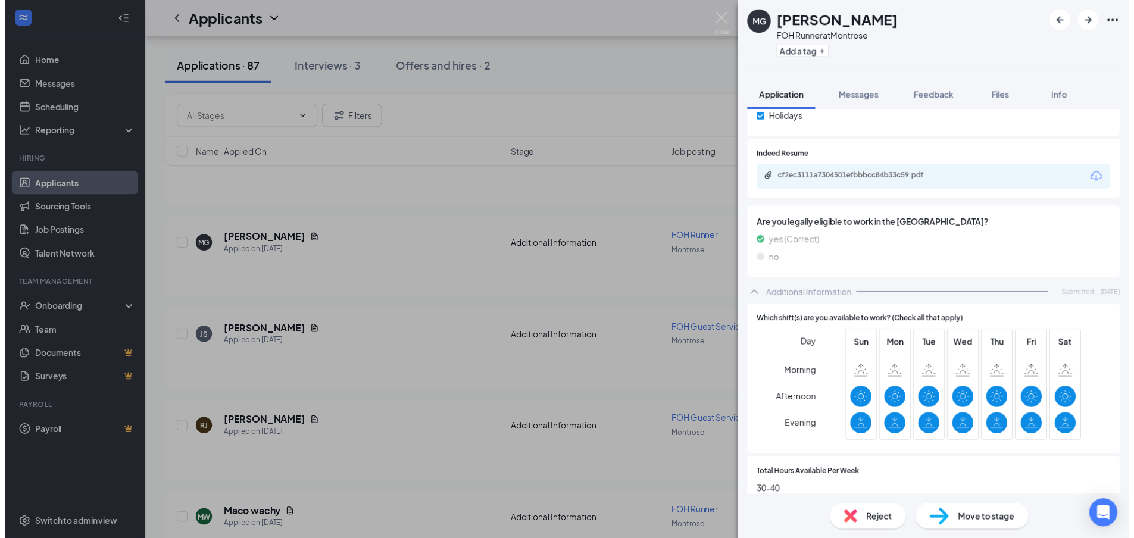
scroll to position [470, 0]
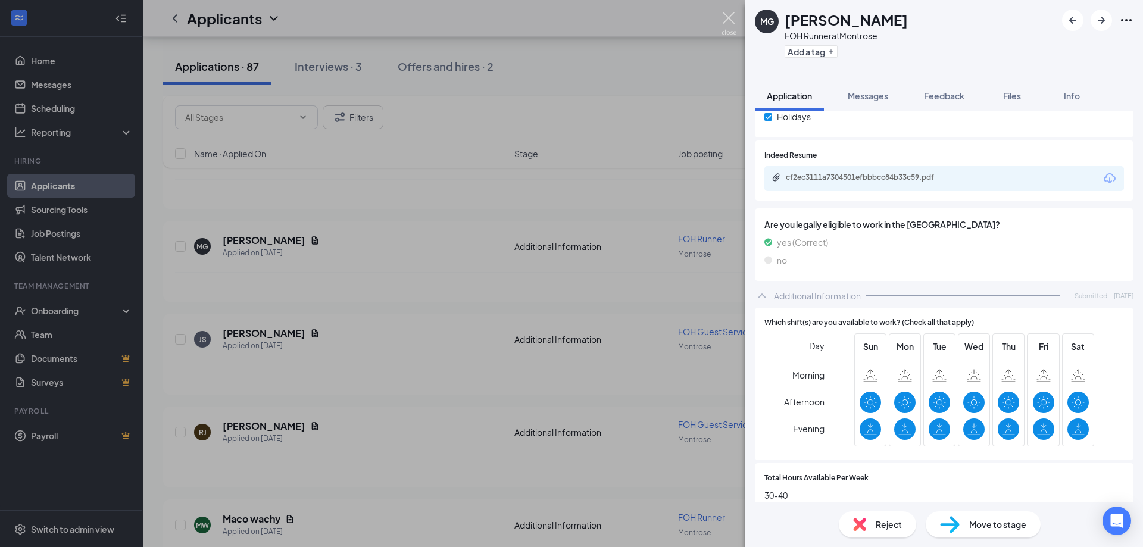
click at [727, 12] on img at bounding box center [728, 23] width 15 height 23
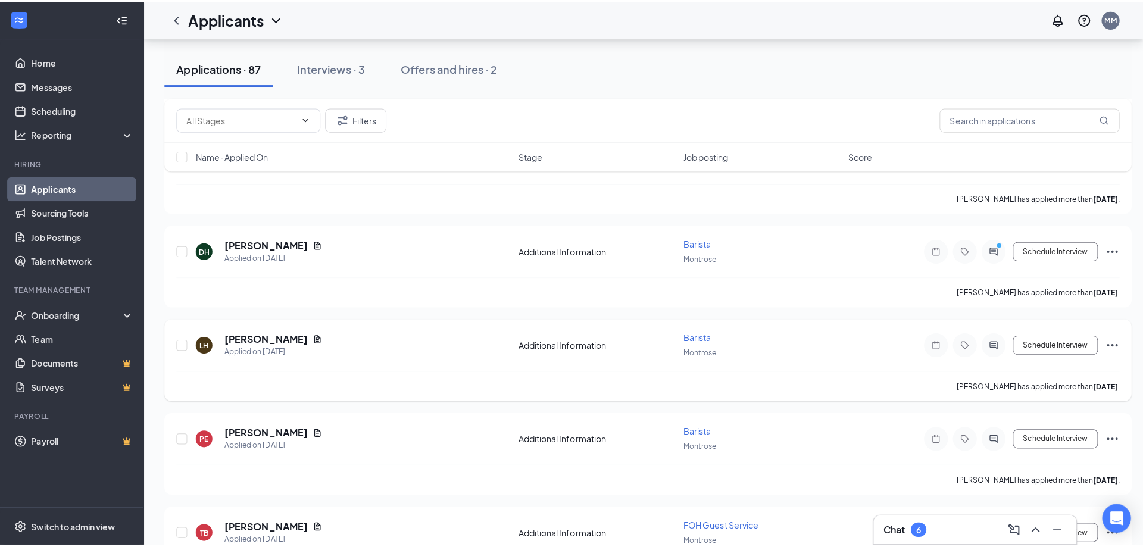
scroll to position [3323, 0]
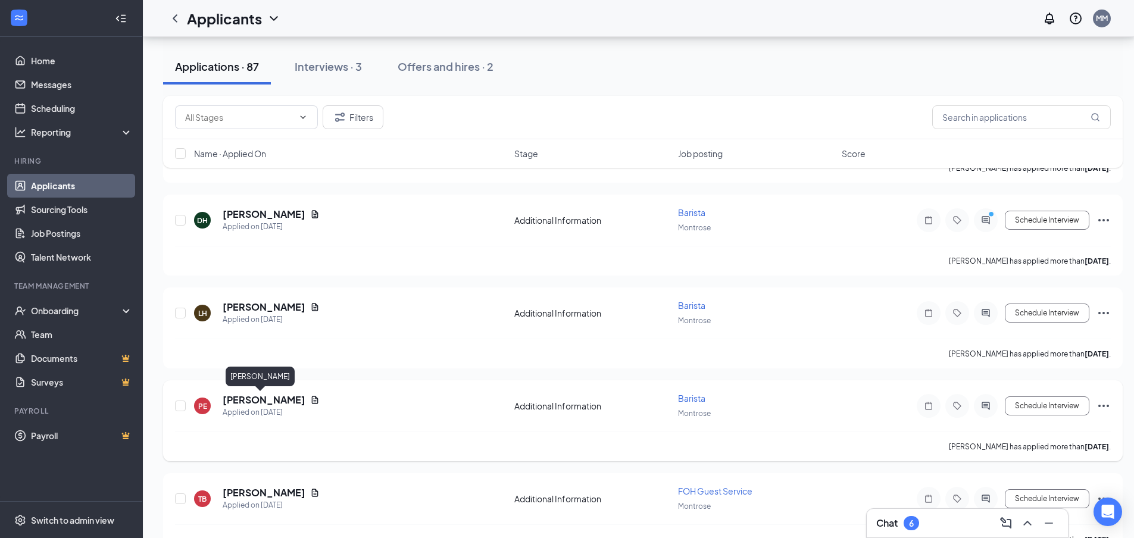
click at [245, 401] on h5 "[PERSON_NAME]" at bounding box center [264, 399] width 83 height 13
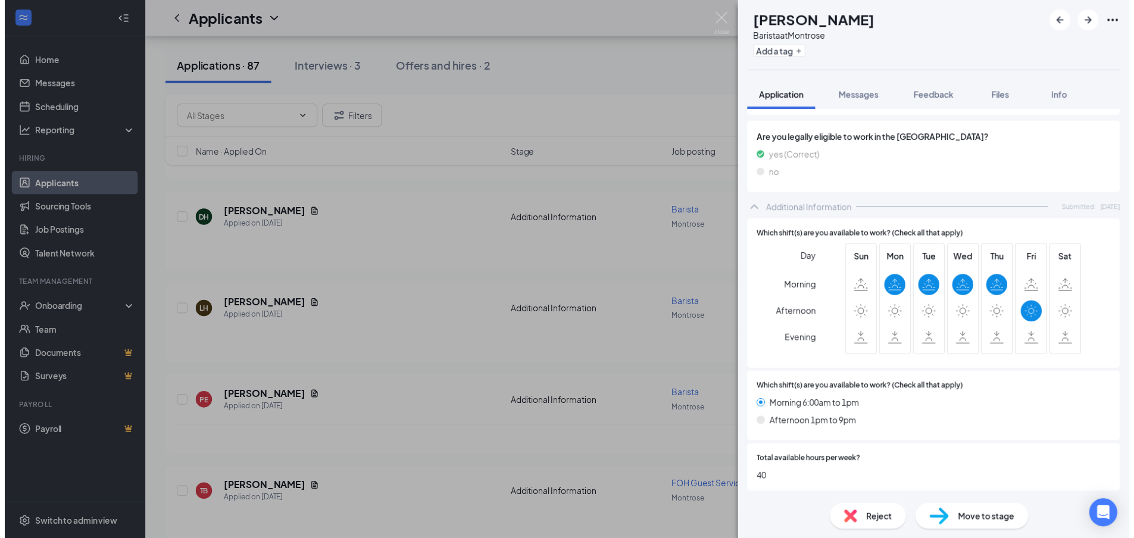
scroll to position [577, 0]
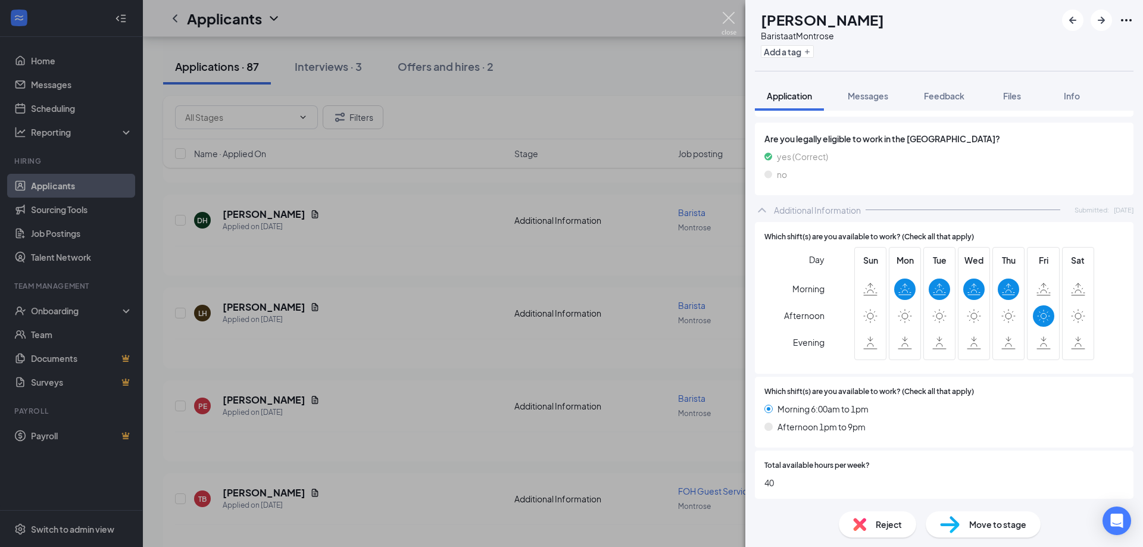
click at [730, 20] on img at bounding box center [728, 23] width 15 height 23
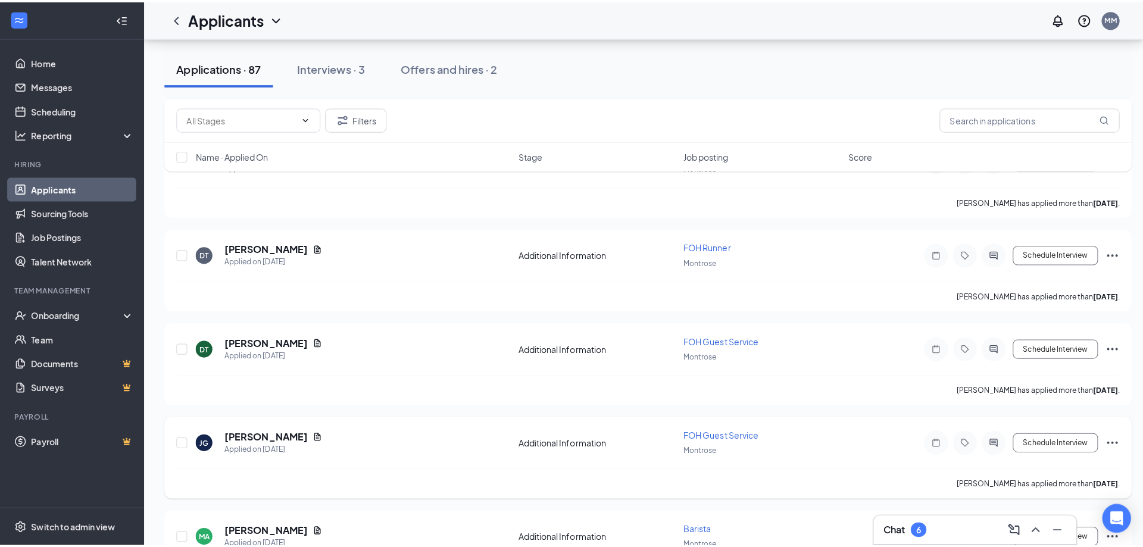
scroll to position [3918, 0]
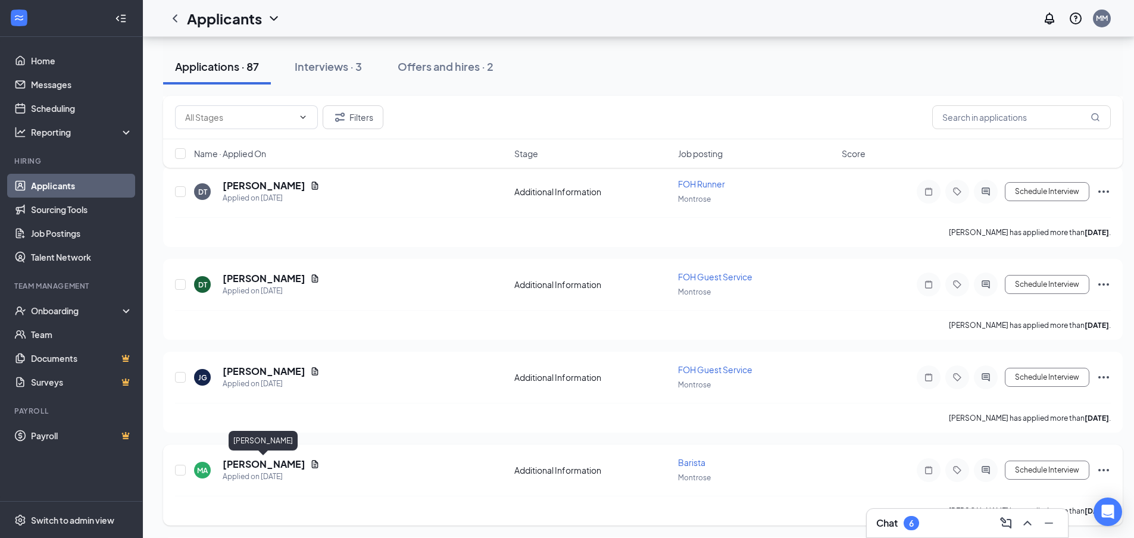
click at [272, 462] on h5 "[PERSON_NAME]" at bounding box center [264, 464] width 83 height 13
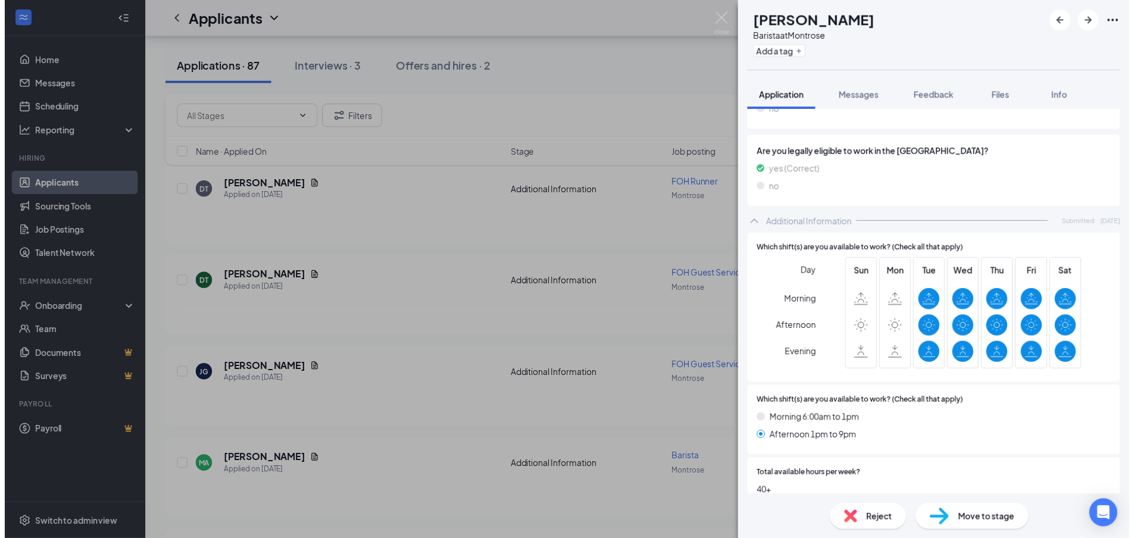
scroll to position [564, 0]
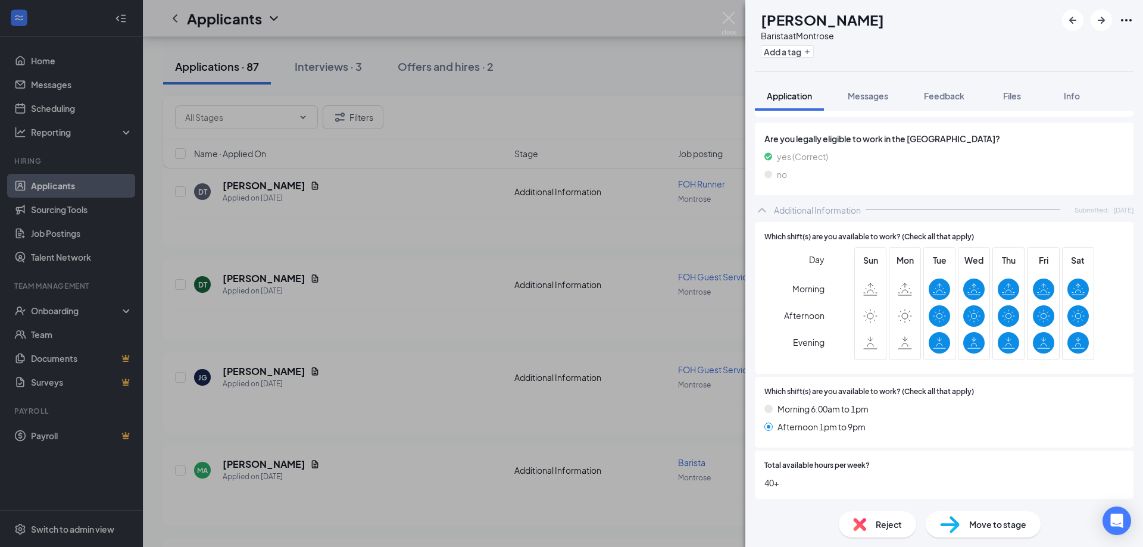
click at [722, 11] on div "MA [PERSON_NAME] Barista at [GEOGRAPHIC_DATA] Add a tag Application Messages Fe…" at bounding box center [571, 273] width 1143 height 547
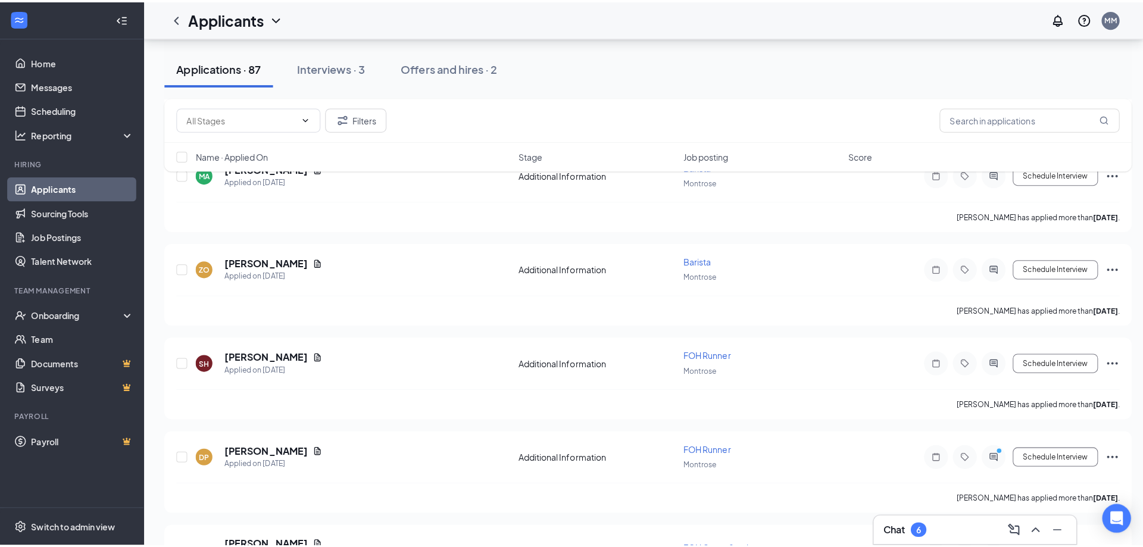
scroll to position [4097, 0]
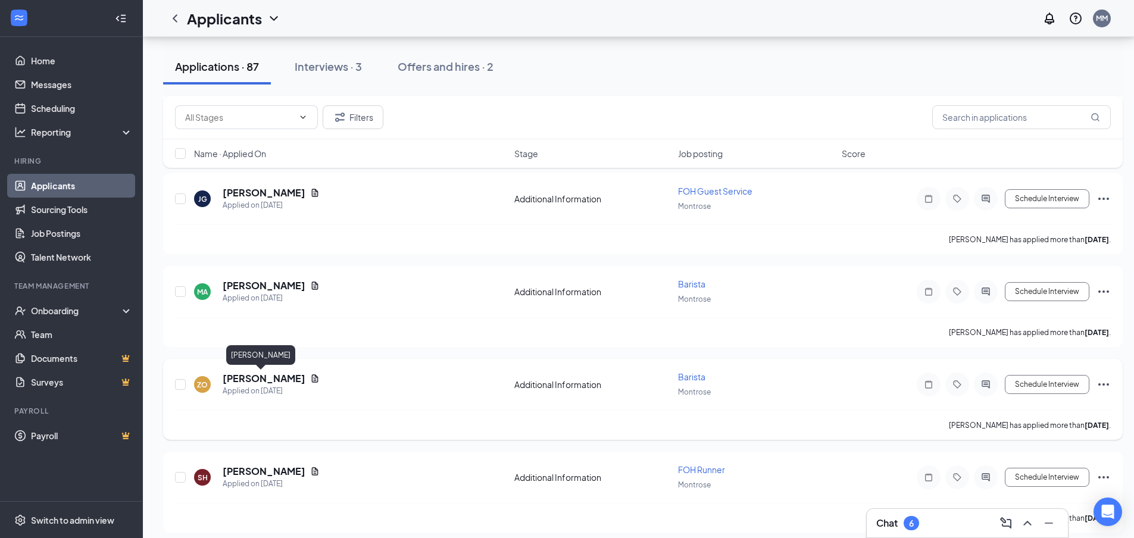
click at [271, 380] on h5 "[PERSON_NAME]" at bounding box center [264, 378] width 83 height 13
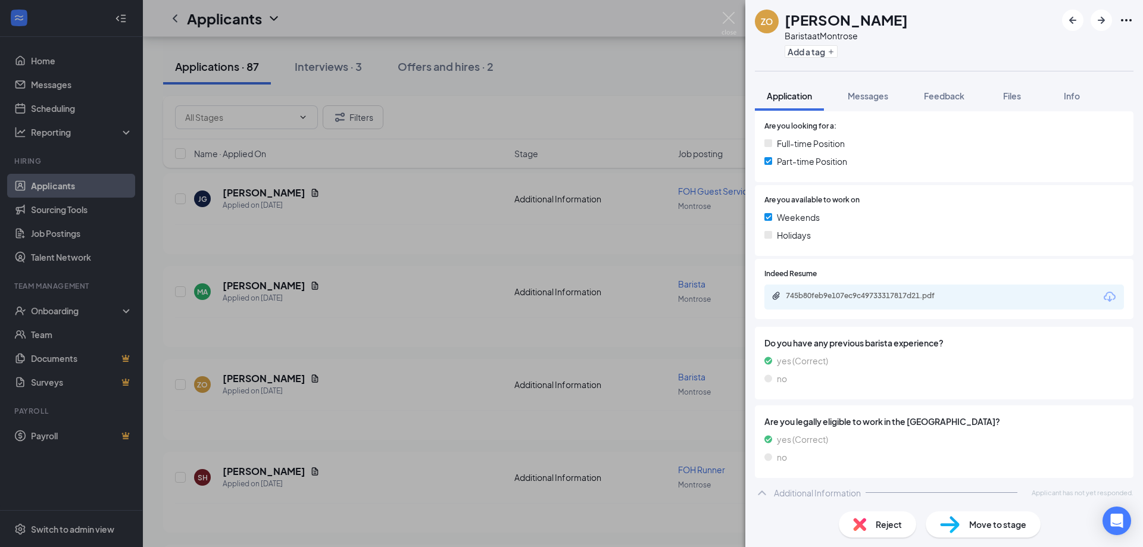
scroll to position [251, 0]
click at [718, 20] on div "ZO [PERSON_NAME] Barista at [GEOGRAPHIC_DATA] Add a tag Application Messages Fe…" at bounding box center [571, 273] width 1143 height 547
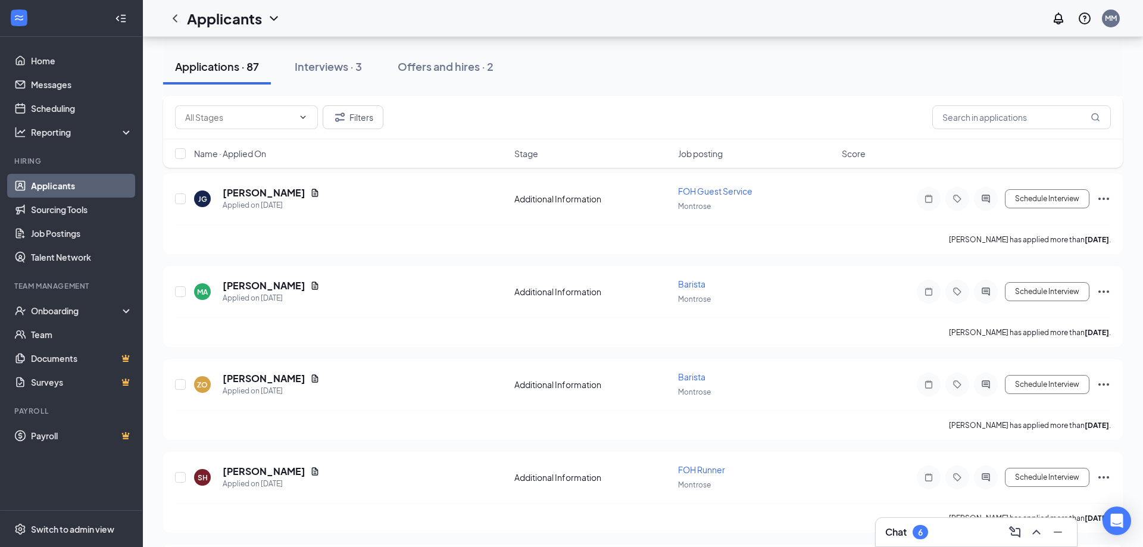
click at [723, 18] on div "Applicants MM" at bounding box center [643, 18] width 1000 height 37
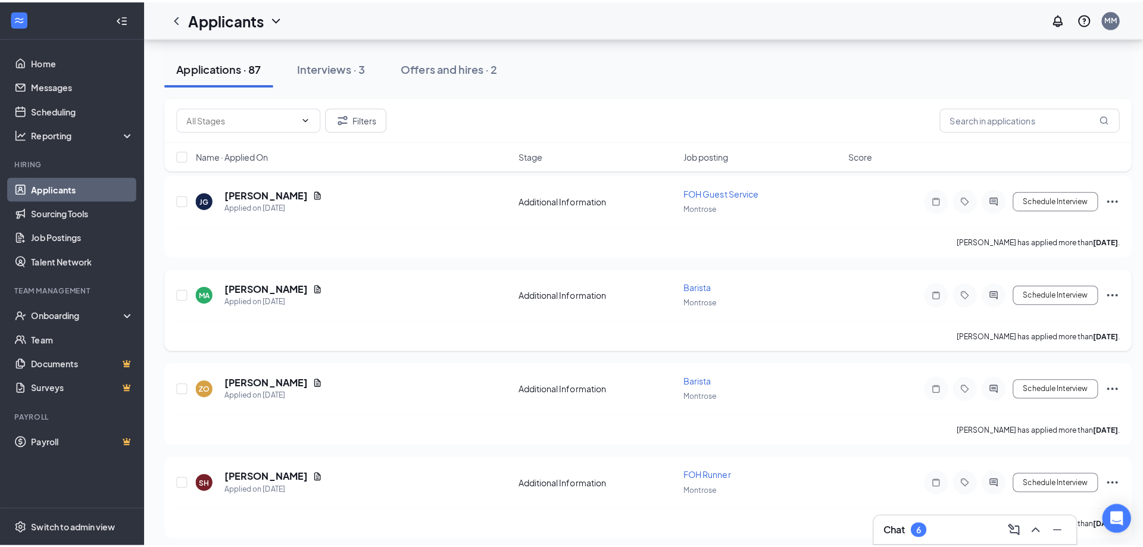
scroll to position [4394, 0]
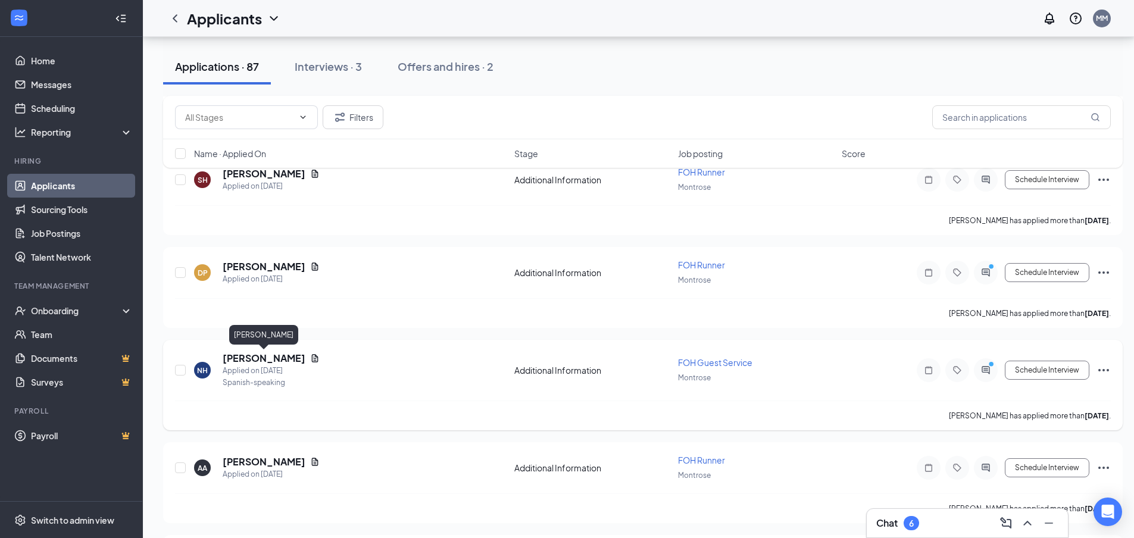
click at [255, 359] on h5 "[PERSON_NAME]" at bounding box center [264, 358] width 83 height 13
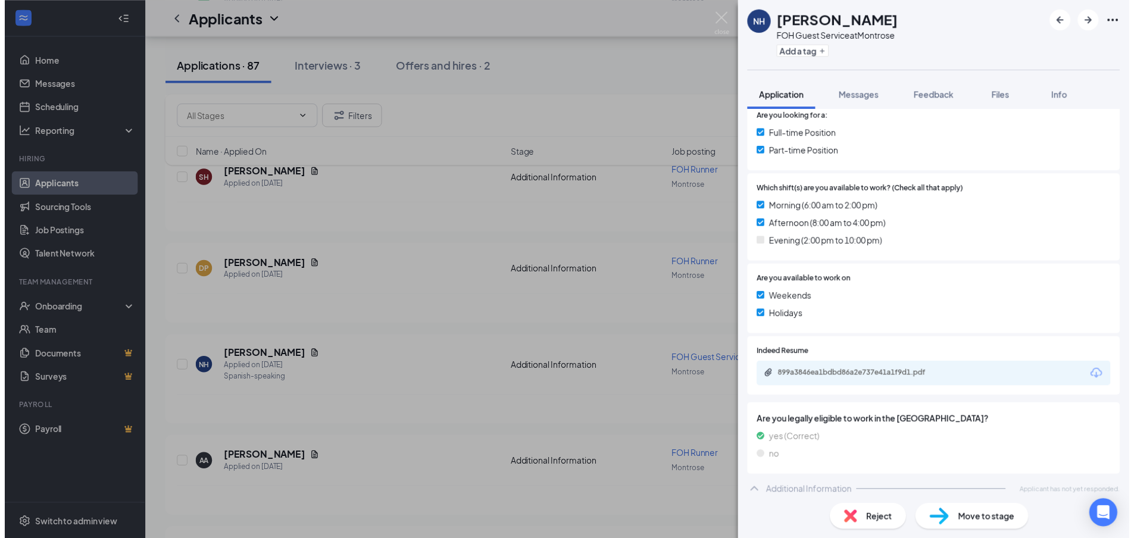
scroll to position [264, 0]
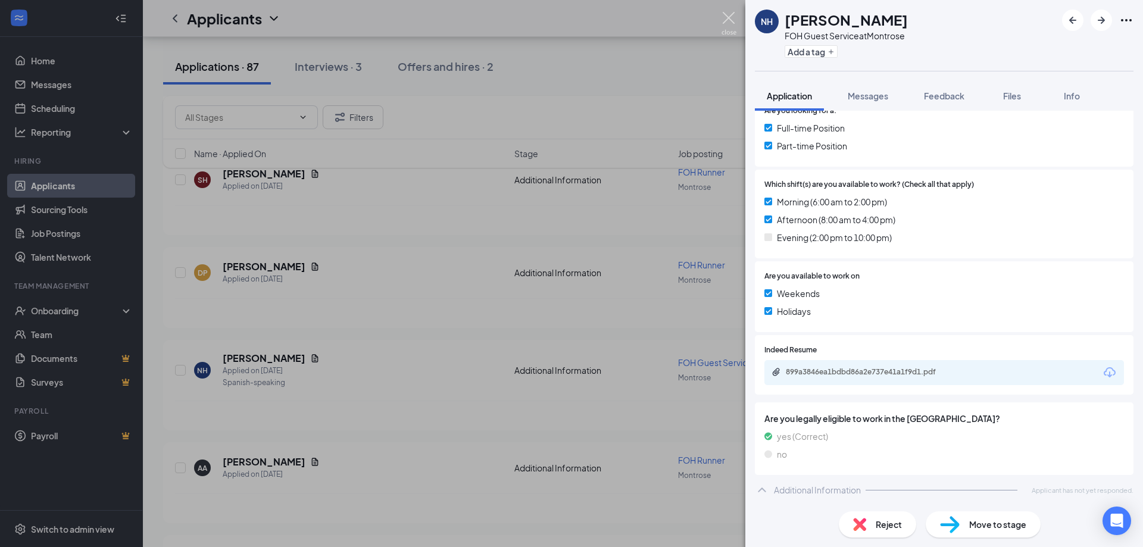
click at [731, 20] on img at bounding box center [728, 23] width 15 height 23
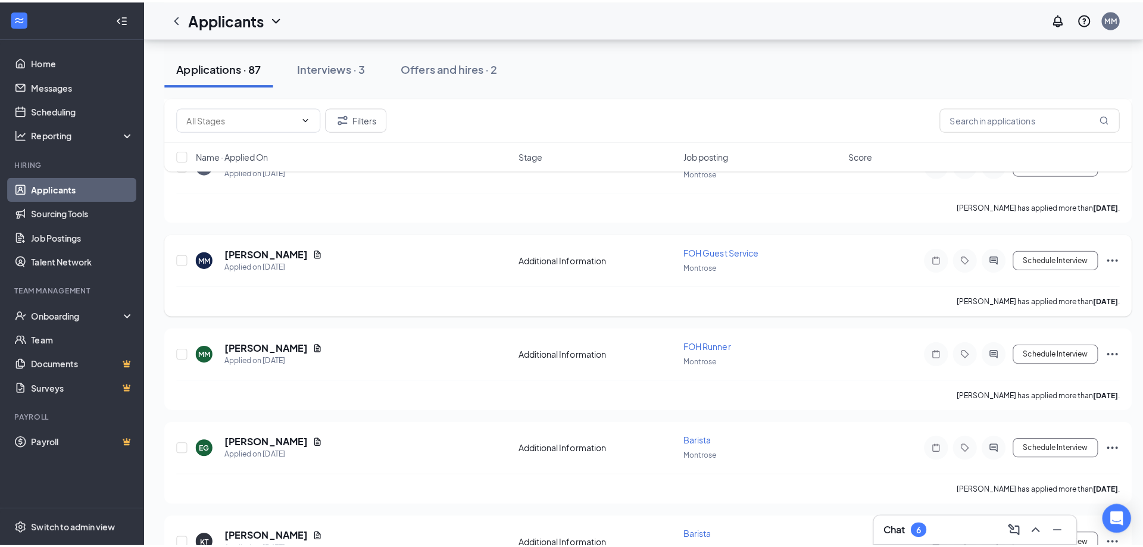
scroll to position [4811, 0]
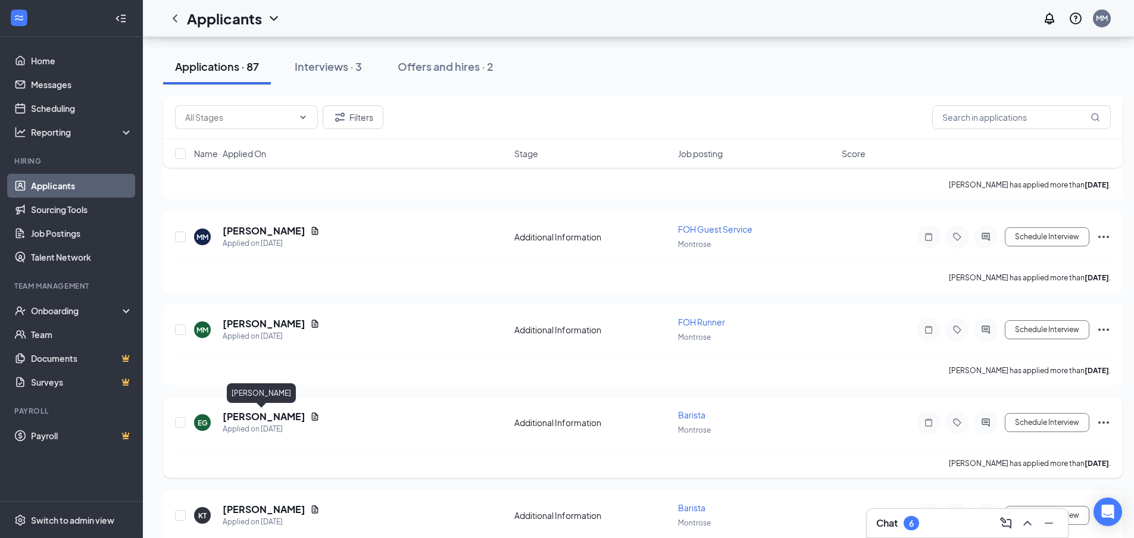
click at [273, 417] on h5 "[PERSON_NAME]" at bounding box center [264, 416] width 83 height 13
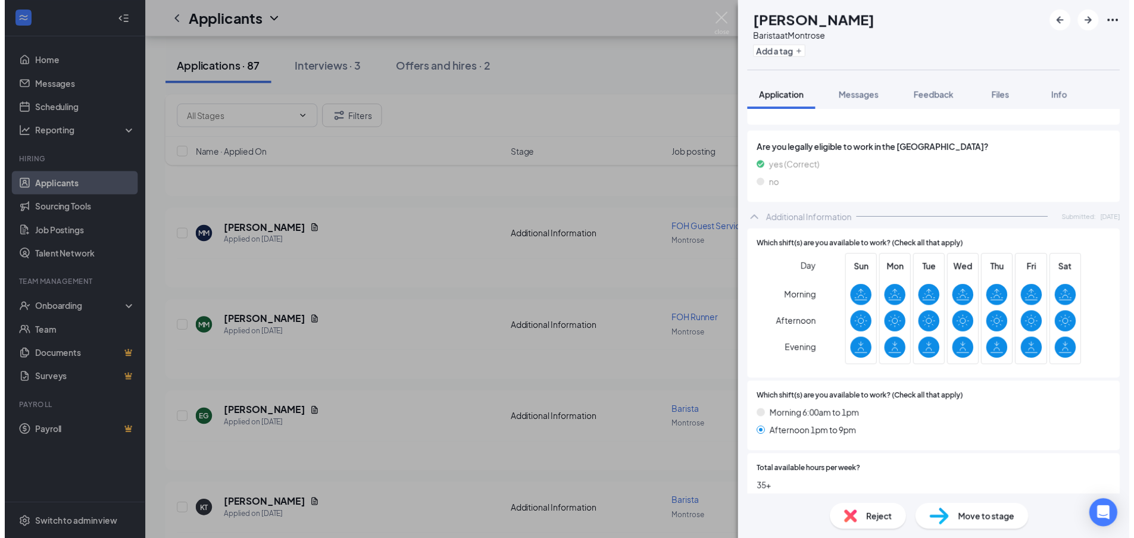
scroll to position [564, 0]
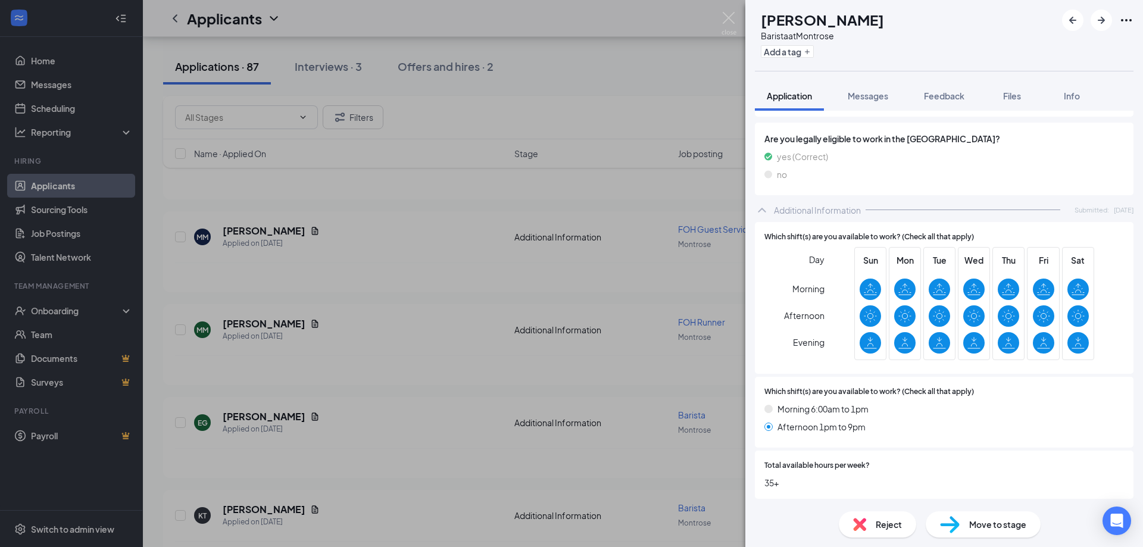
click at [720, 24] on div "EG [PERSON_NAME] at [GEOGRAPHIC_DATA] Add a tag Application Messages Feedback F…" at bounding box center [571, 273] width 1143 height 547
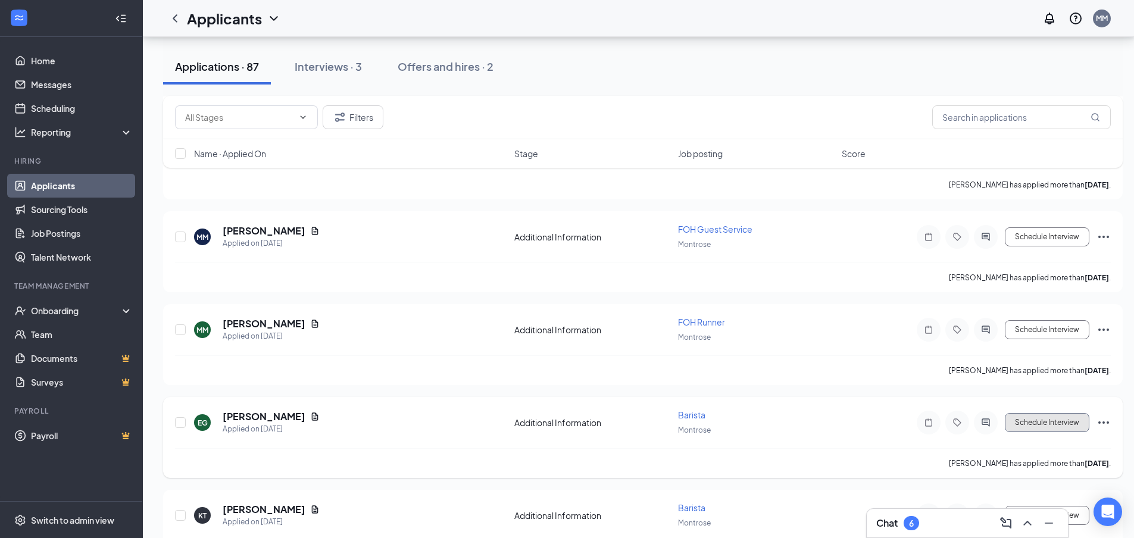
click at [1062, 427] on button "Schedule Interview" at bounding box center [1047, 422] width 85 height 19
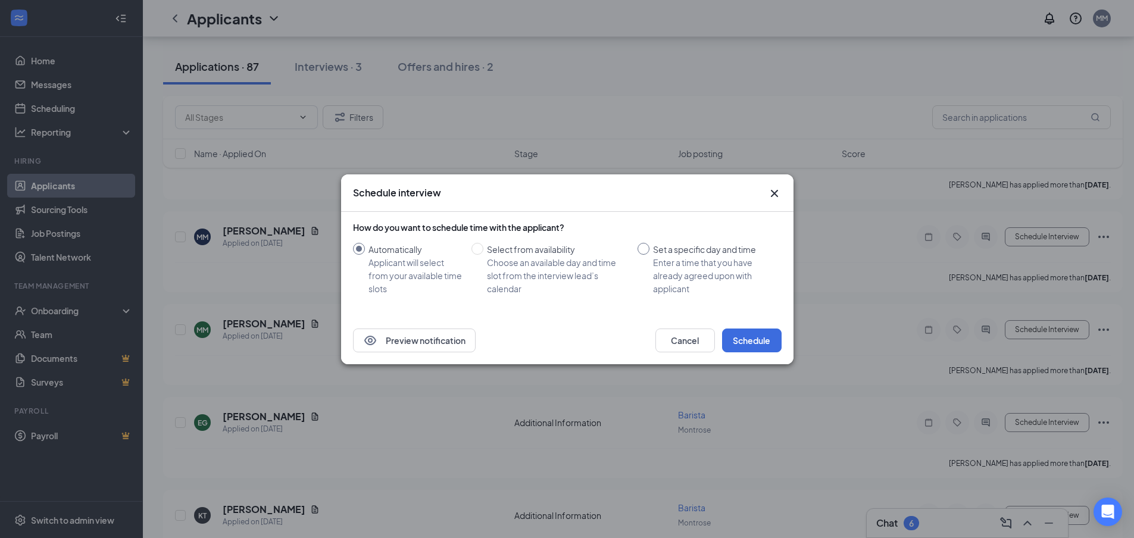
click at [648, 251] on input "Set a specific day and time Enter a time that you have already agreed upon with…" at bounding box center [643, 249] width 12 height 12
radio input "true"
radio input "false"
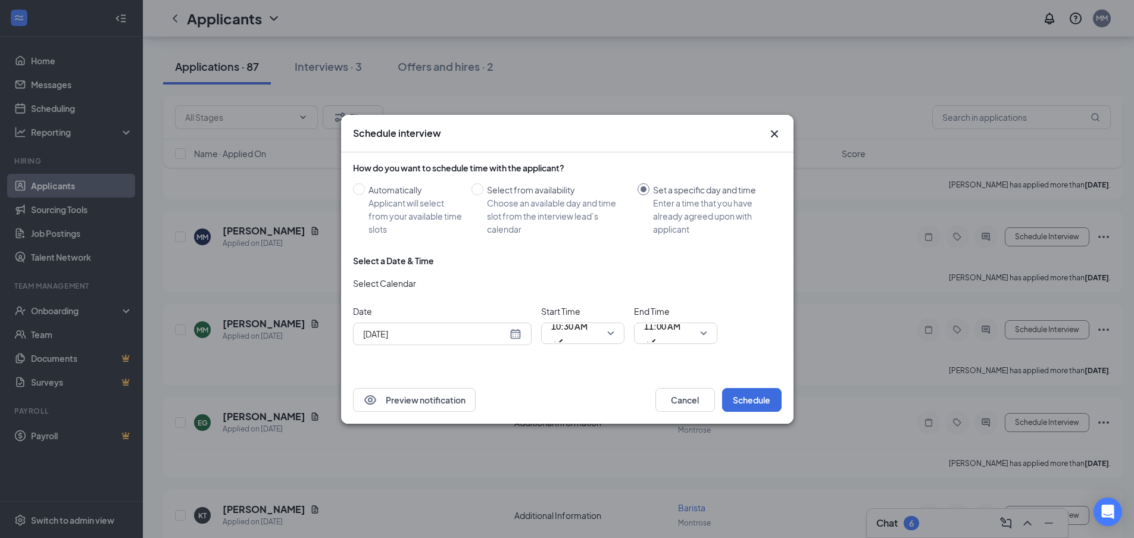
click at [514, 336] on div "[DATE]" at bounding box center [442, 333] width 158 height 13
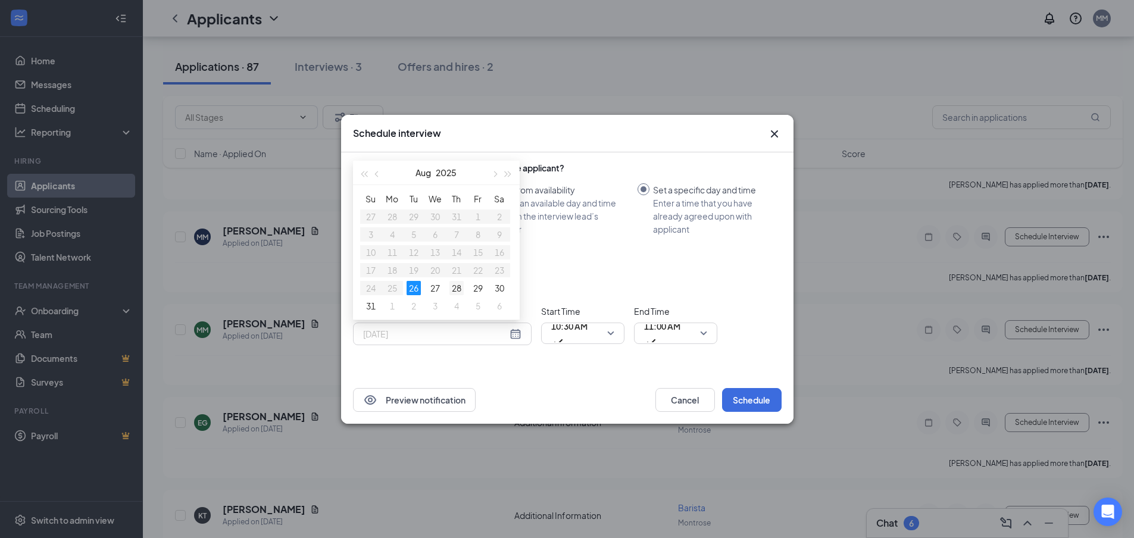
type input "[DATE]"
click at [451, 283] on div "28" at bounding box center [456, 288] width 14 height 14
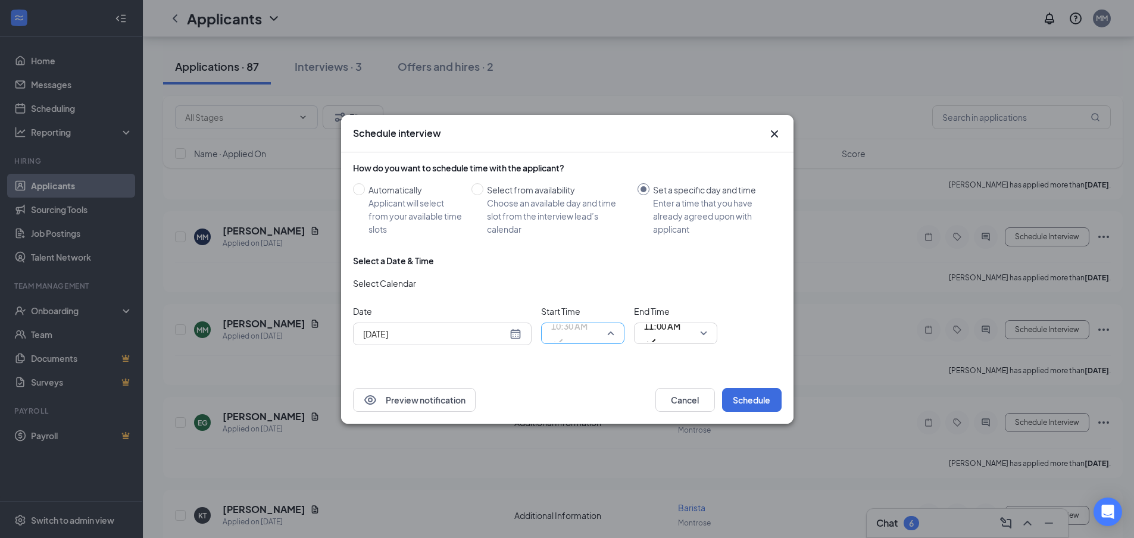
click at [611, 331] on span "10:30 AM" at bounding box center [582, 333] width 63 height 18
click at [680, 333] on span "11:00 AM" at bounding box center [662, 333] width 36 height 32
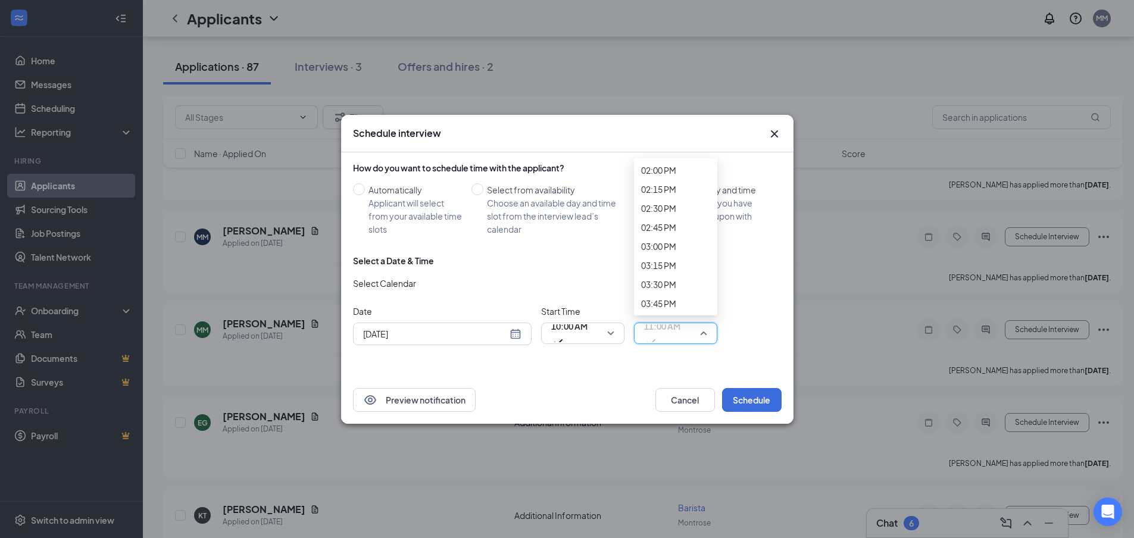
click at [740, 396] on button "Schedule" at bounding box center [752, 400] width 60 height 24
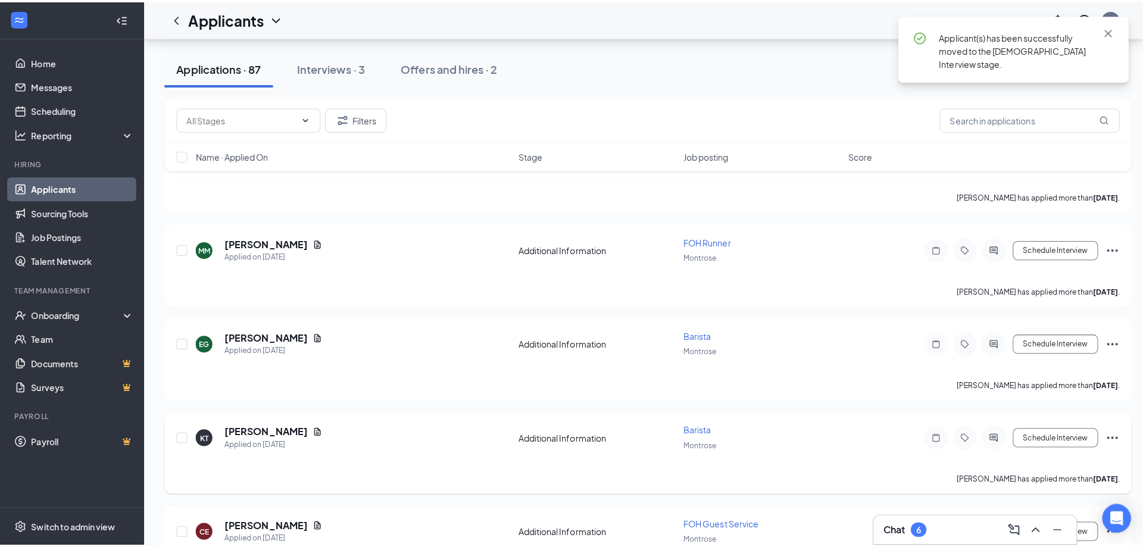
scroll to position [4930, 0]
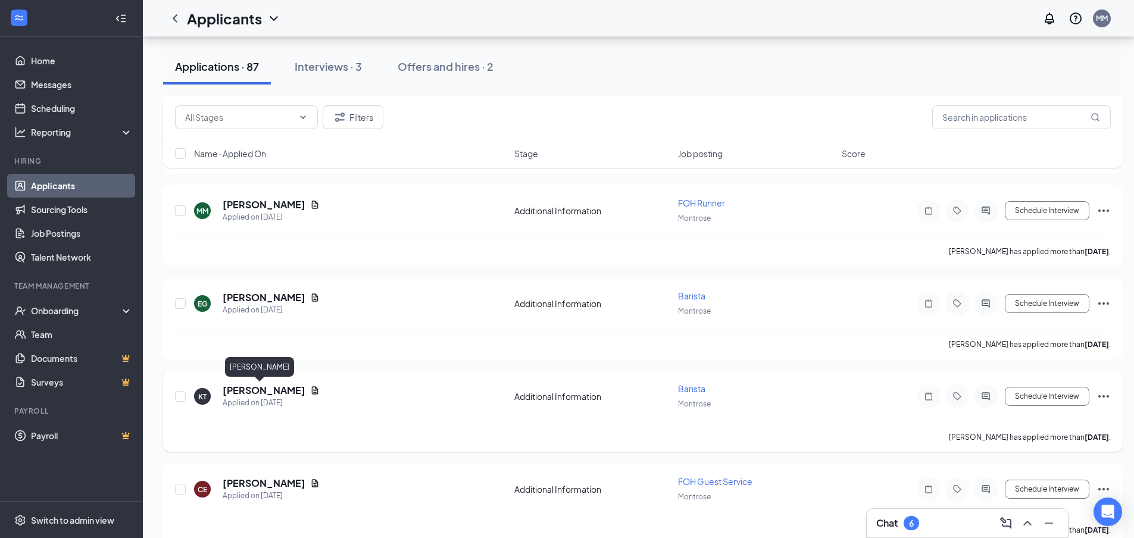
click at [256, 386] on h5 "[PERSON_NAME]" at bounding box center [264, 390] width 83 height 13
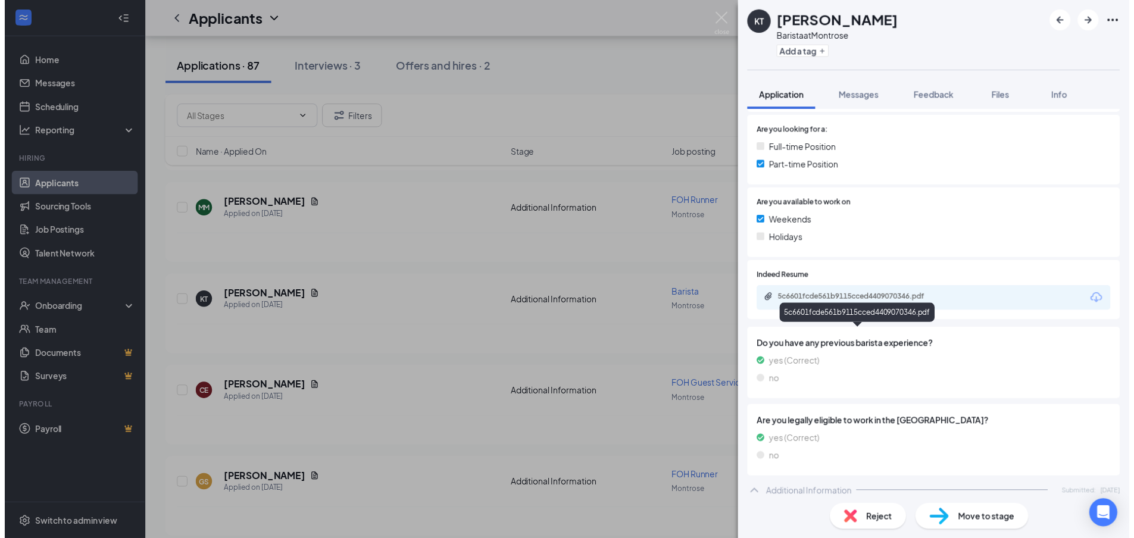
scroll to position [298, 0]
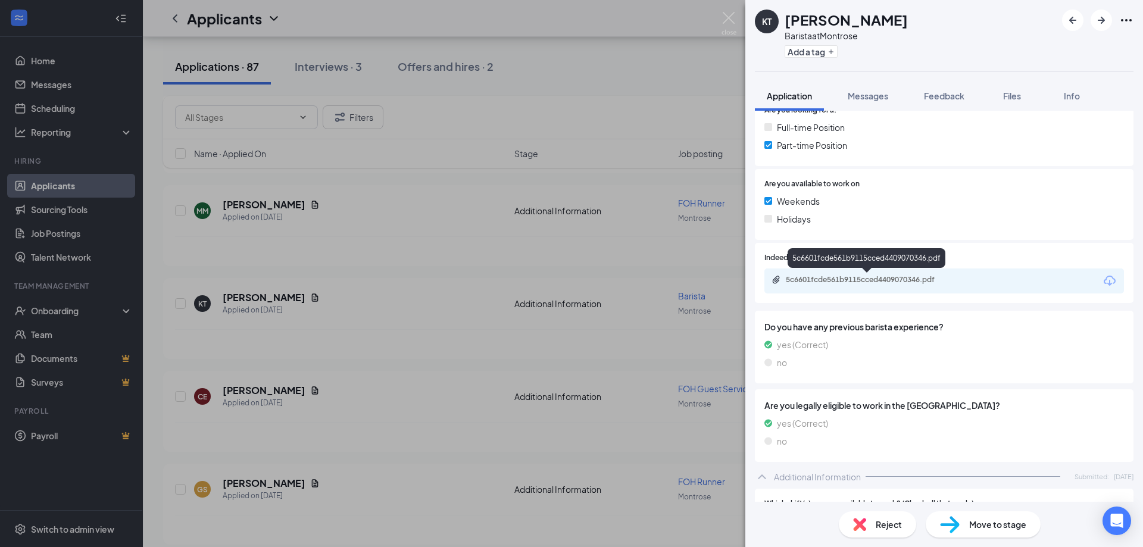
click at [852, 283] on div "5c6601fcde561b9115cced4409070346.pdf" at bounding box center [869, 280] width 167 height 10
click at [722, 11] on div "KT [PERSON_NAME] at [GEOGRAPHIC_DATA] Add a tag Application Messages Feedback F…" at bounding box center [571, 273] width 1143 height 547
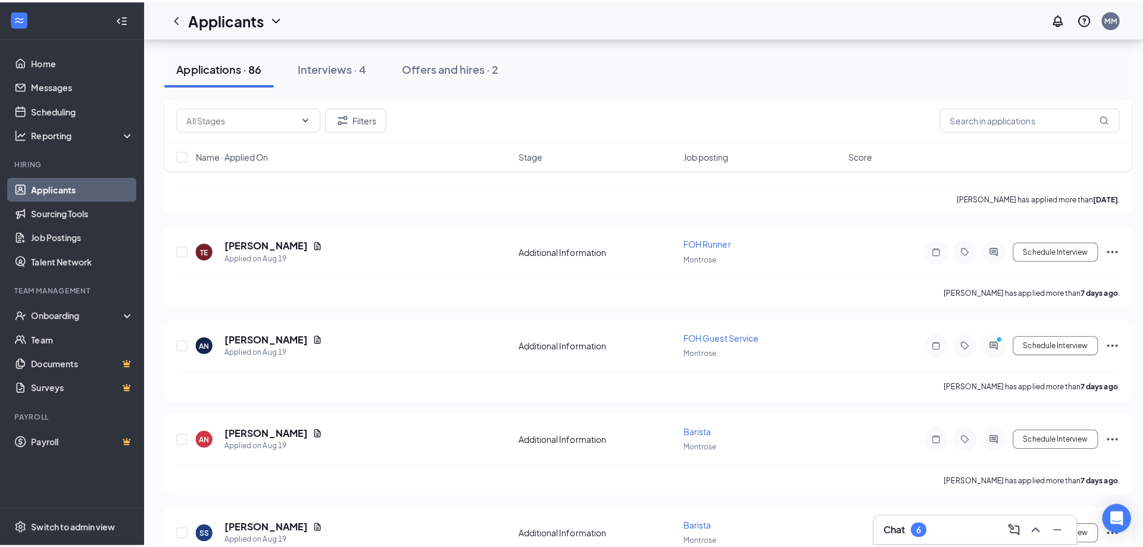
scroll to position [5942, 0]
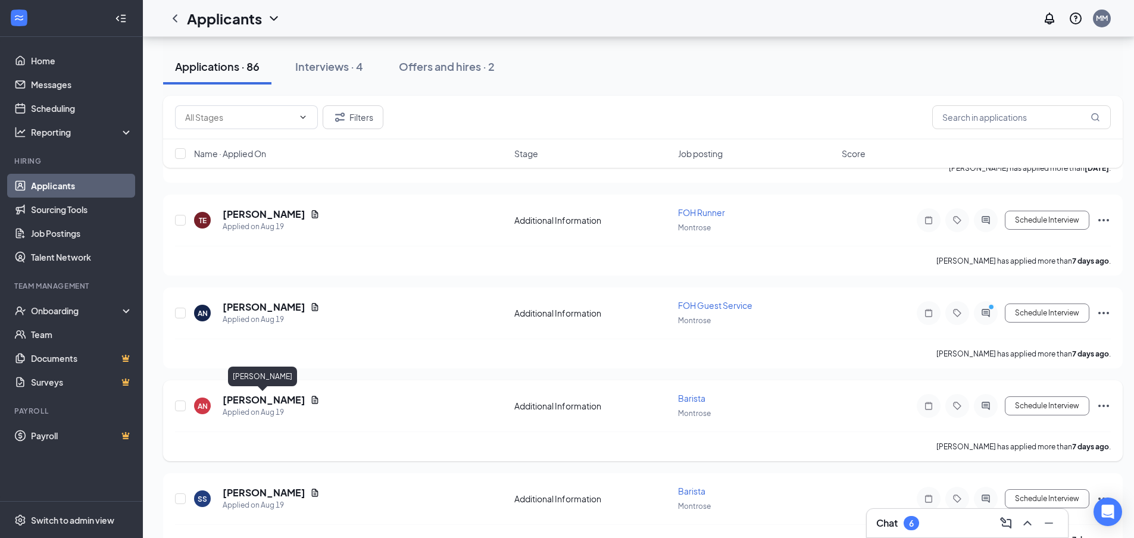
click at [283, 402] on h5 "[PERSON_NAME]" at bounding box center [264, 399] width 83 height 13
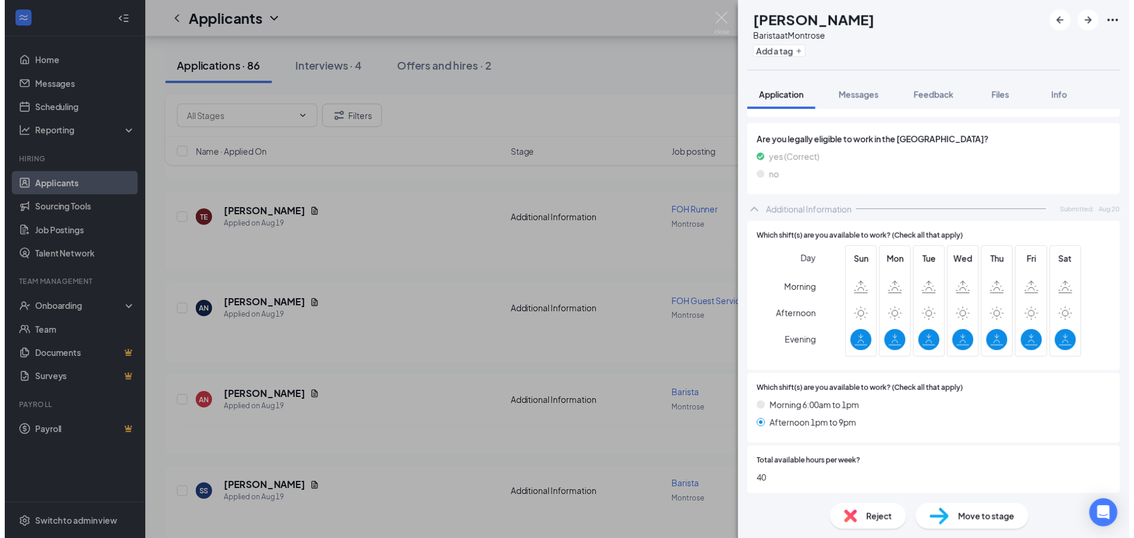
scroll to position [564, 0]
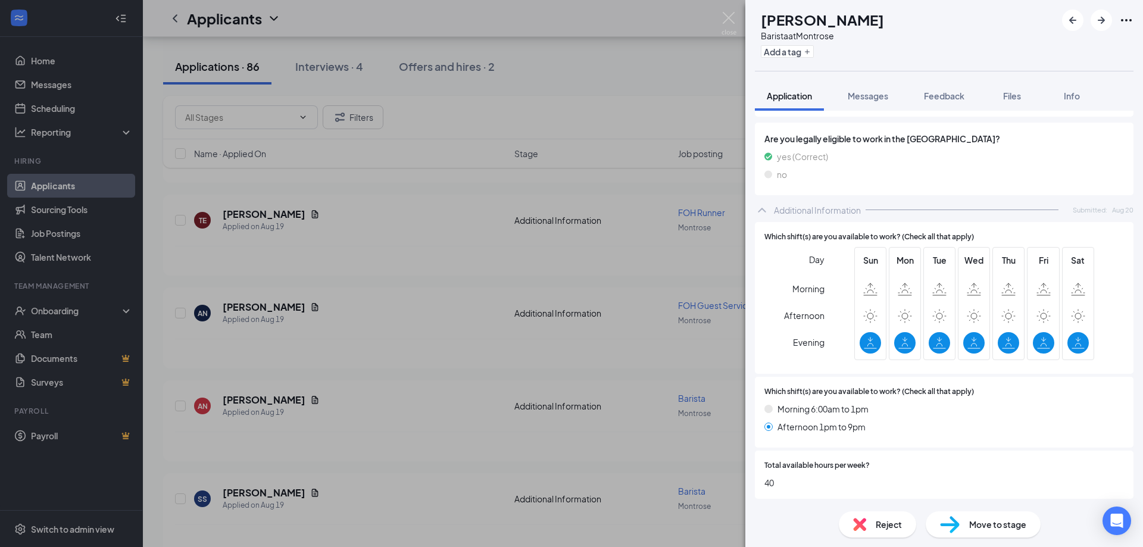
click at [721, 14] on div "AN [PERSON_NAME] at [GEOGRAPHIC_DATA] Add a tag Application Messages Feedback F…" at bounding box center [571, 273] width 1143 height 547
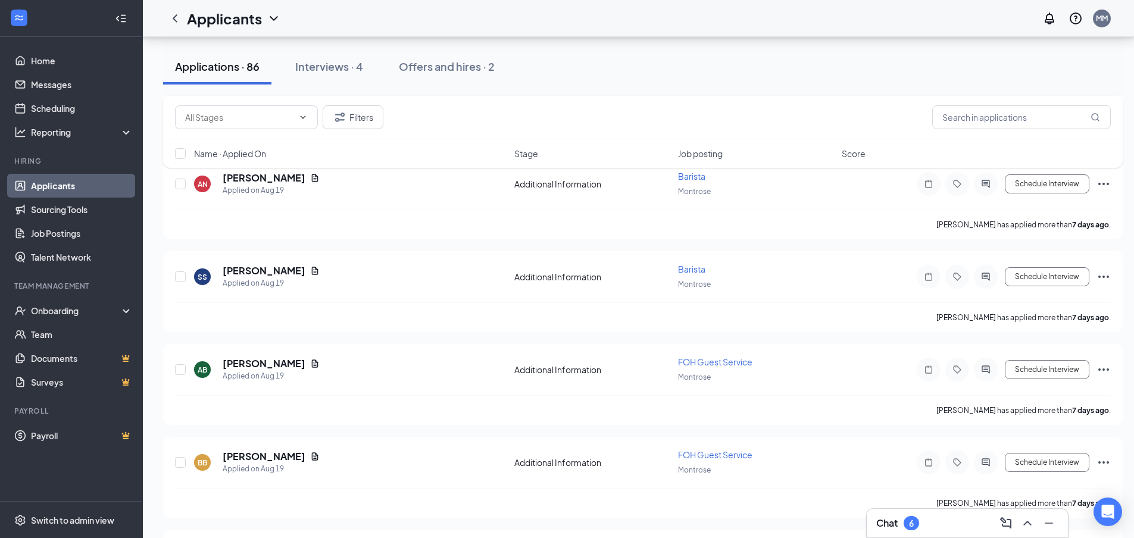
scroll to position [6251, 0]
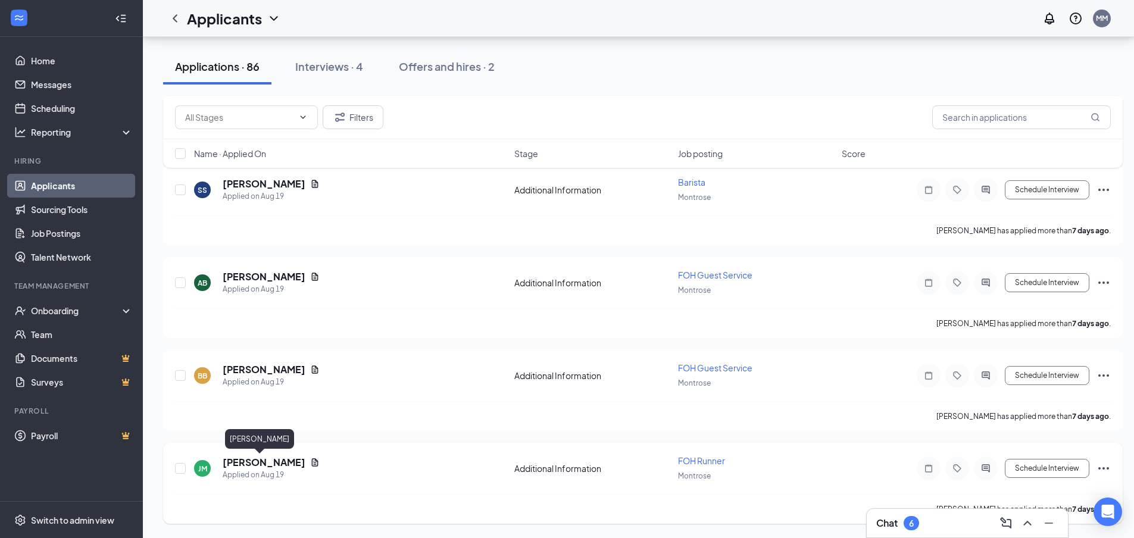
click at [229, 459] on h5 "[PERSON_NAME]" at bounding box center [264, 462] width 83 height 13
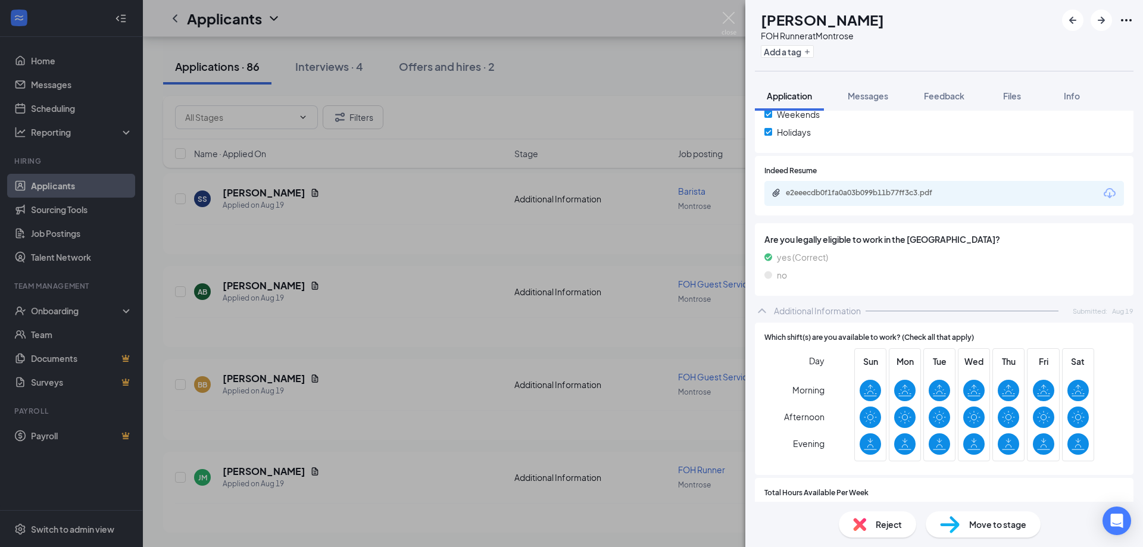
scroll to position [503, 0]
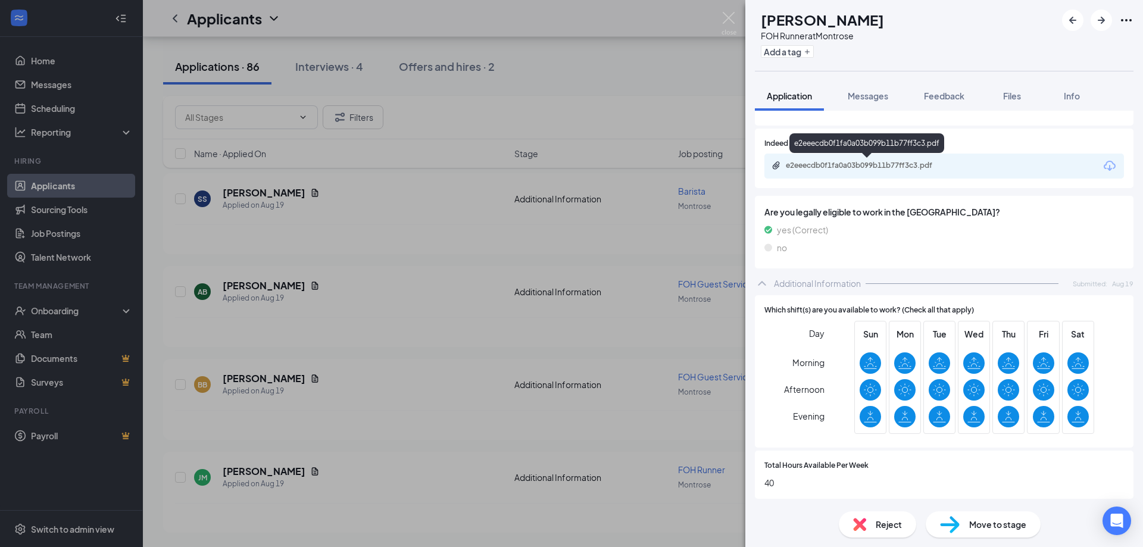
click at [783, 169] on div "e2eeecdb0f1fa0a03b099b11b77ff3c3.pdf" at bounding box center [867, 166] width 193 height 10
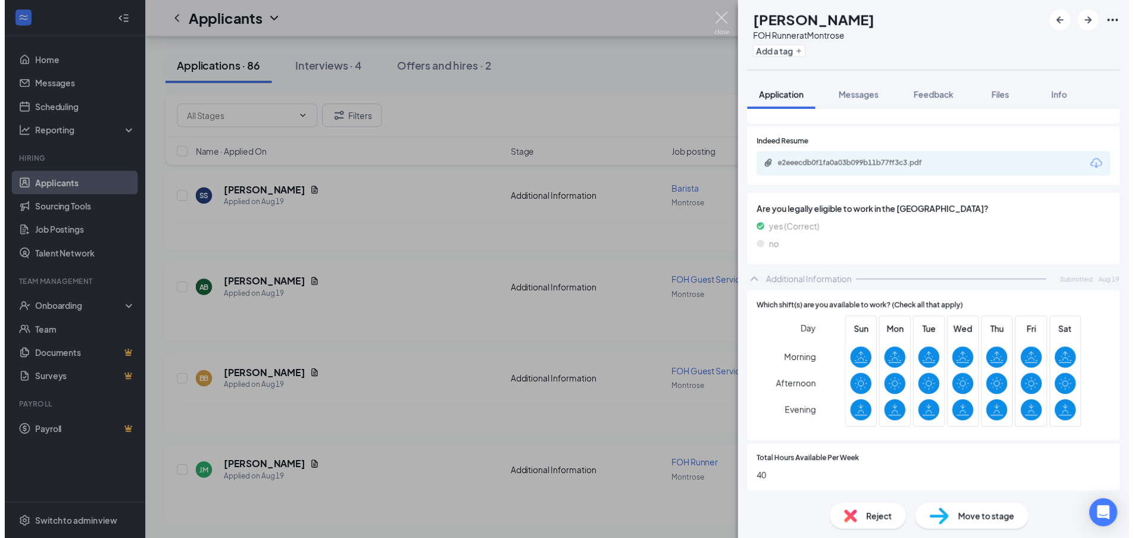
scroll to position [499, 0]
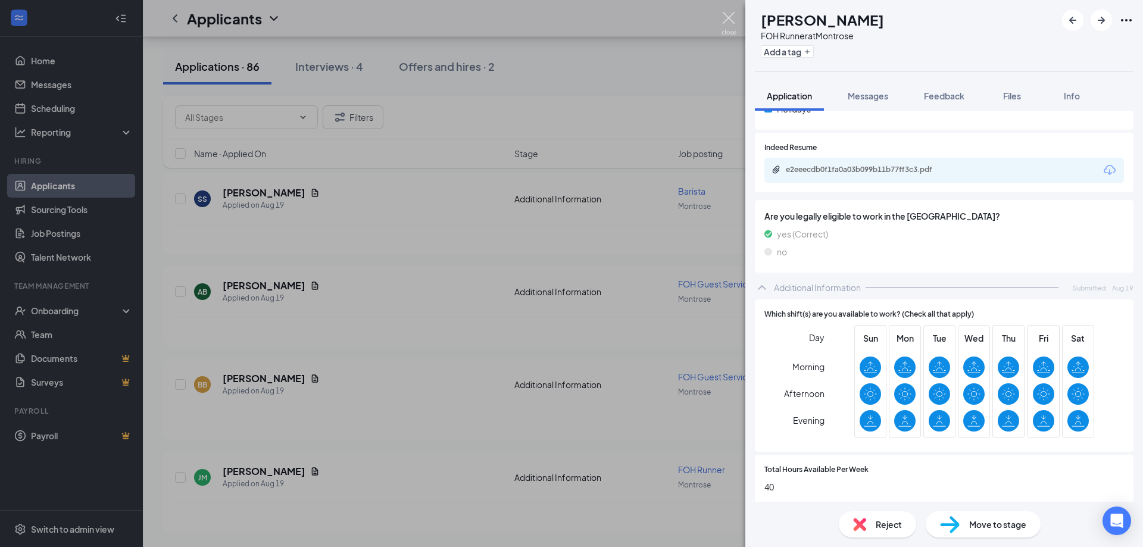
click at [730, 23] on img at bounding box center [728, 23] width 15 height 23
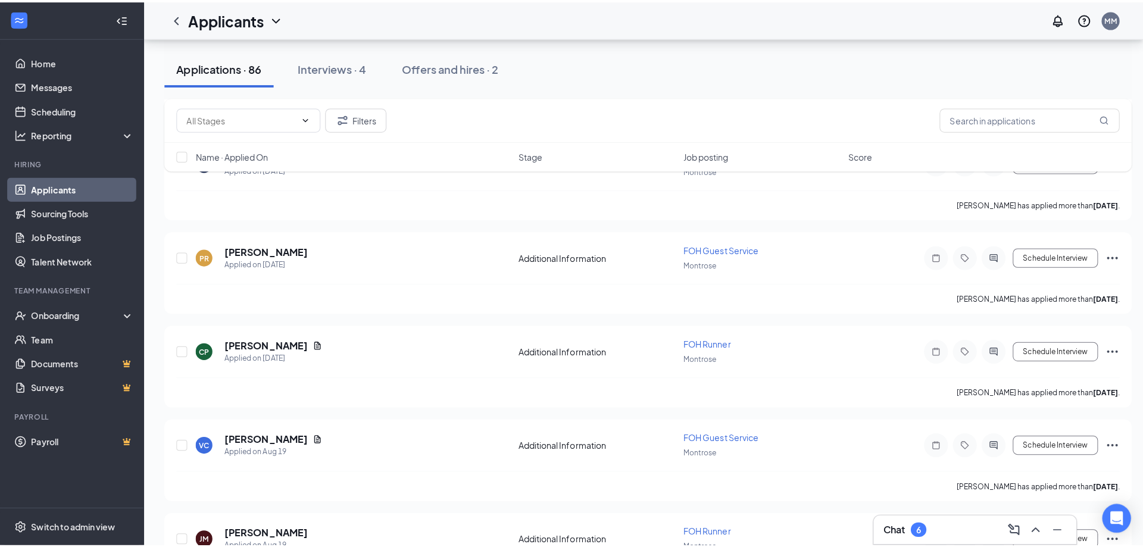
scroll to position [5537, 0]
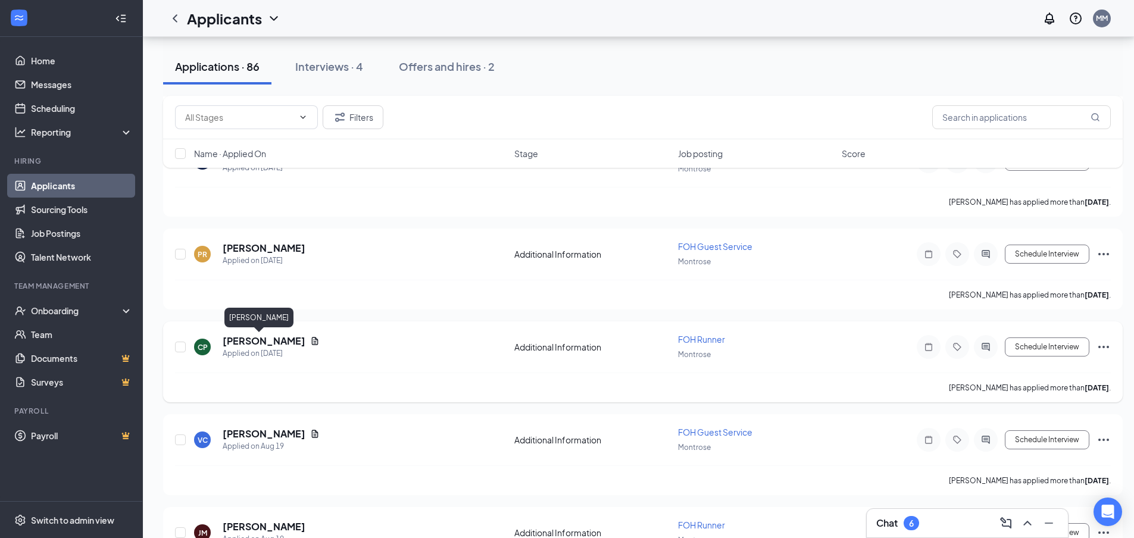
click at [249, 339] on h5 "[PERSON_NAME]" at bounding box center [264, 340] width 83 height 13
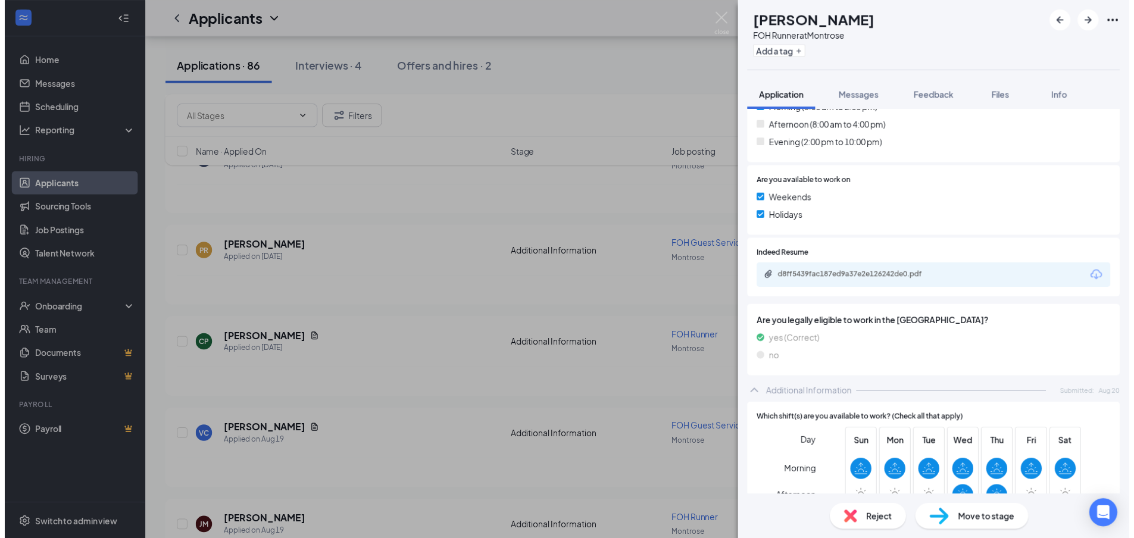
scroll to position [470, 0]
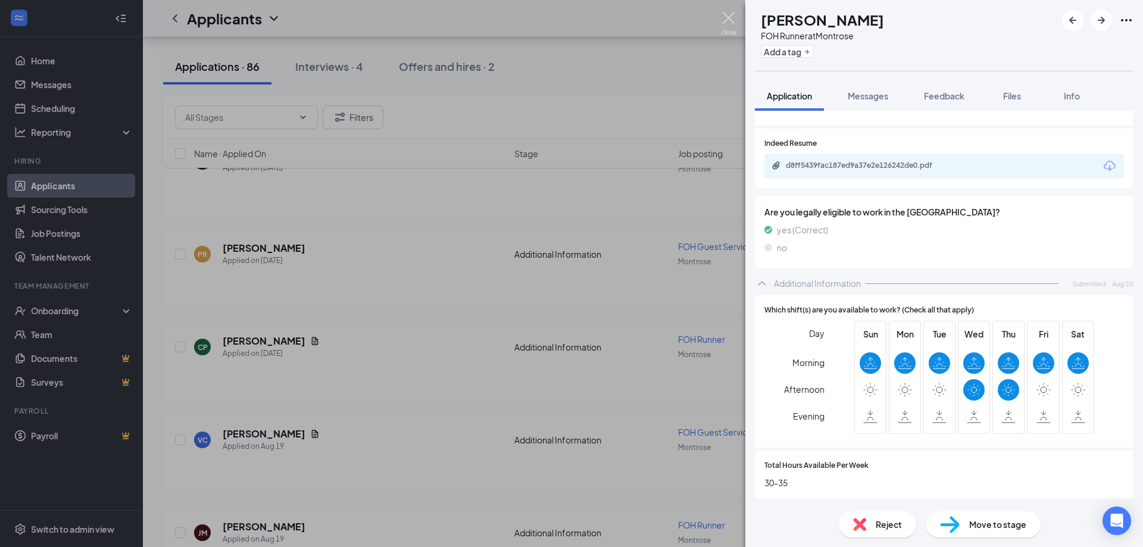
click at [726, 20] on img at bounding box center [728, 23] width 15 height 23
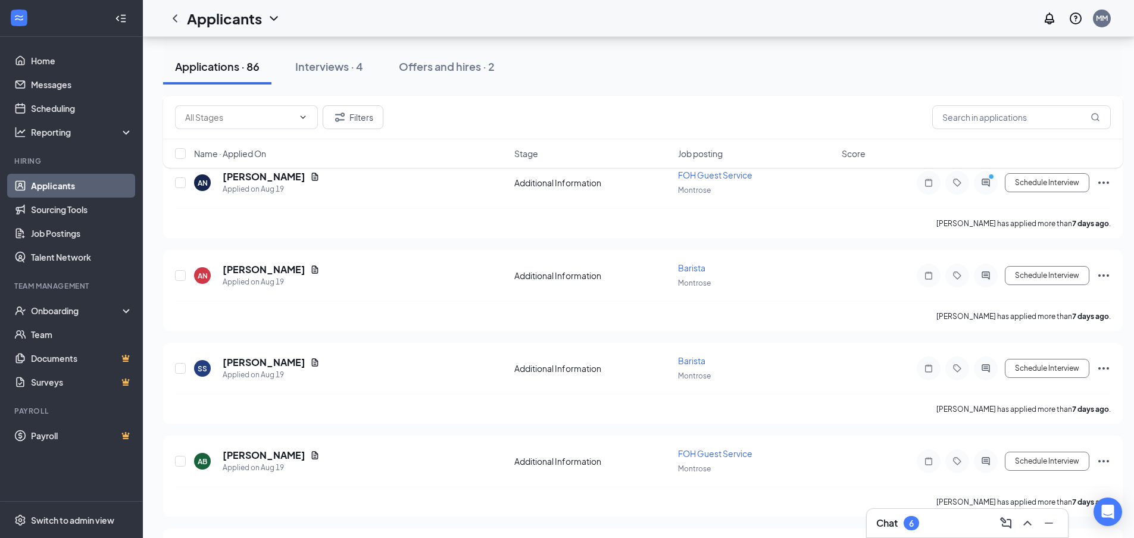
scroll to position [6251, 0]
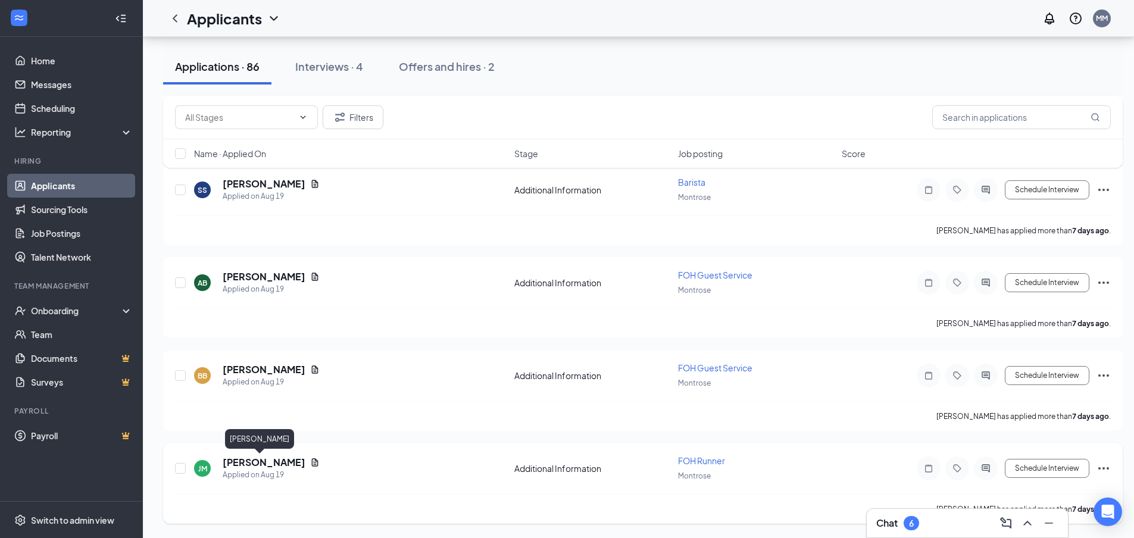
click at [254, 462] on h5 "[PERSON_NAME]" at bounding box center [264, 462] width 83 height 13
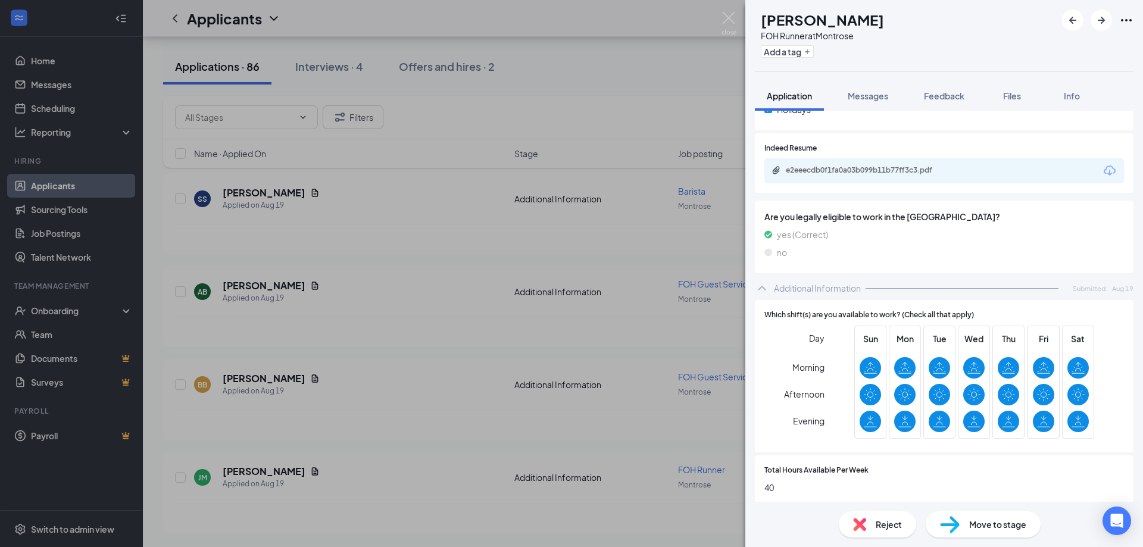
scroll to position [503, 0]
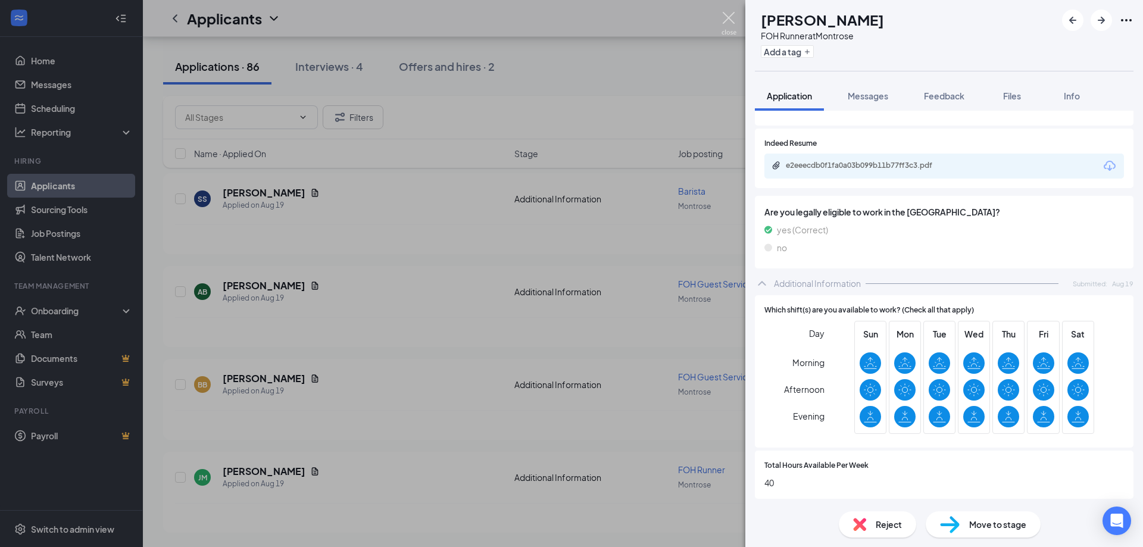
click at [727, 19] on img at bounding box center [728, 23] width 15 height 23
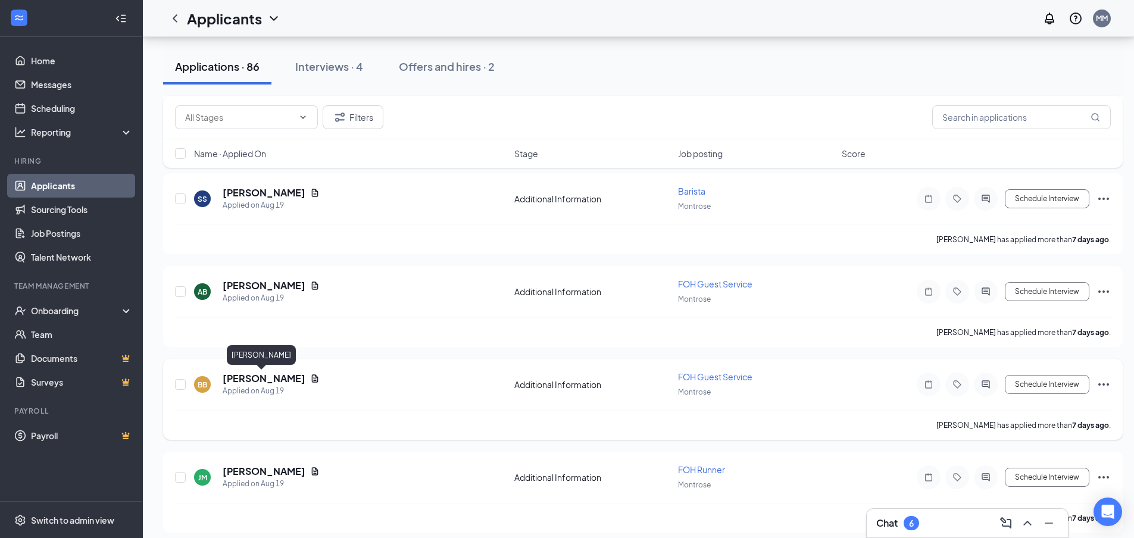
click at [258, 381] on h5 "[PERSON_NAME]" at bounding box center [264, 378] width 83 height 13
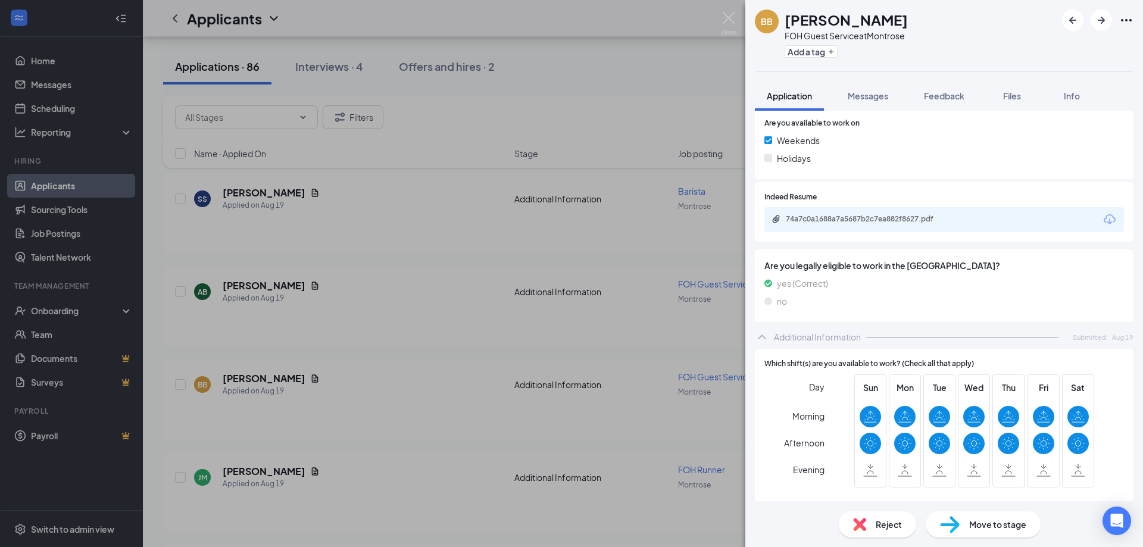
scroll to position [470, 0]
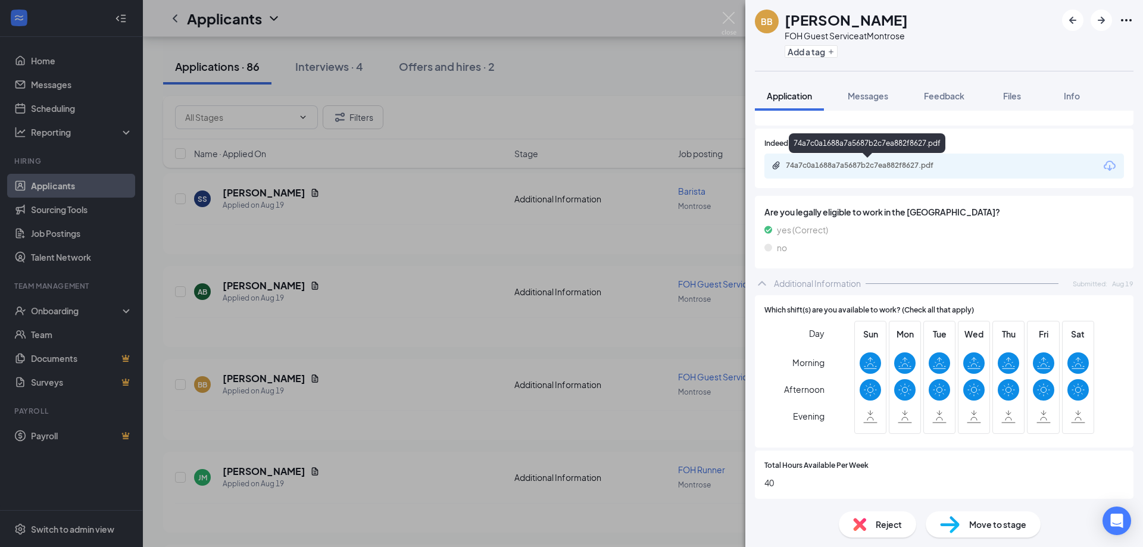
click at [874, 166] on div "74a7c0a1688a7a5687b2c7ea882f8627.pdf" at bounding box center [869, 166] width 167 height 10
click at [889, 528] on span "Reject" at bounding box center [888, 524] width 26 height 13
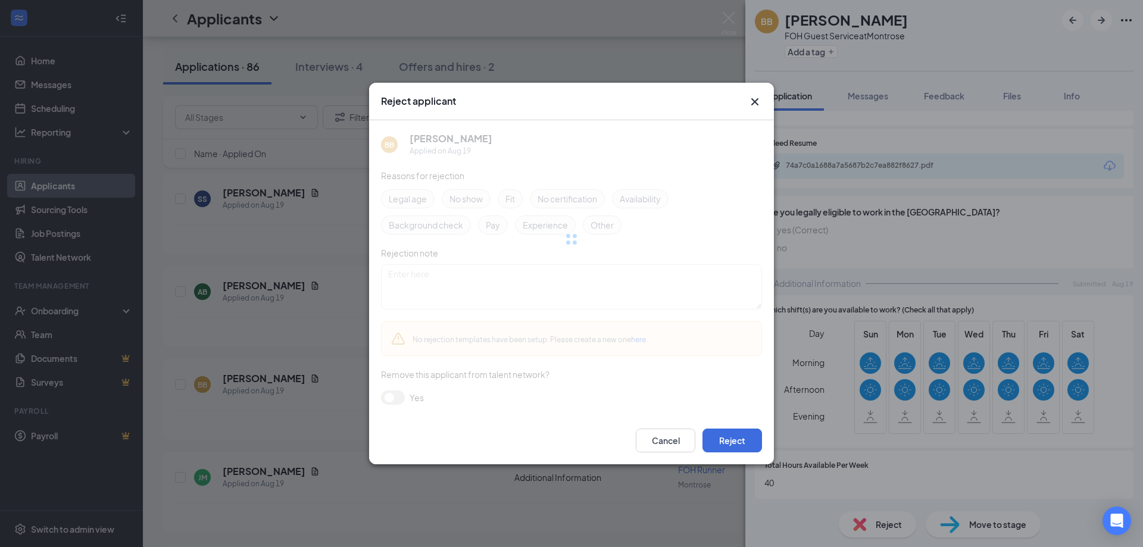
scroll to position [466, 0]
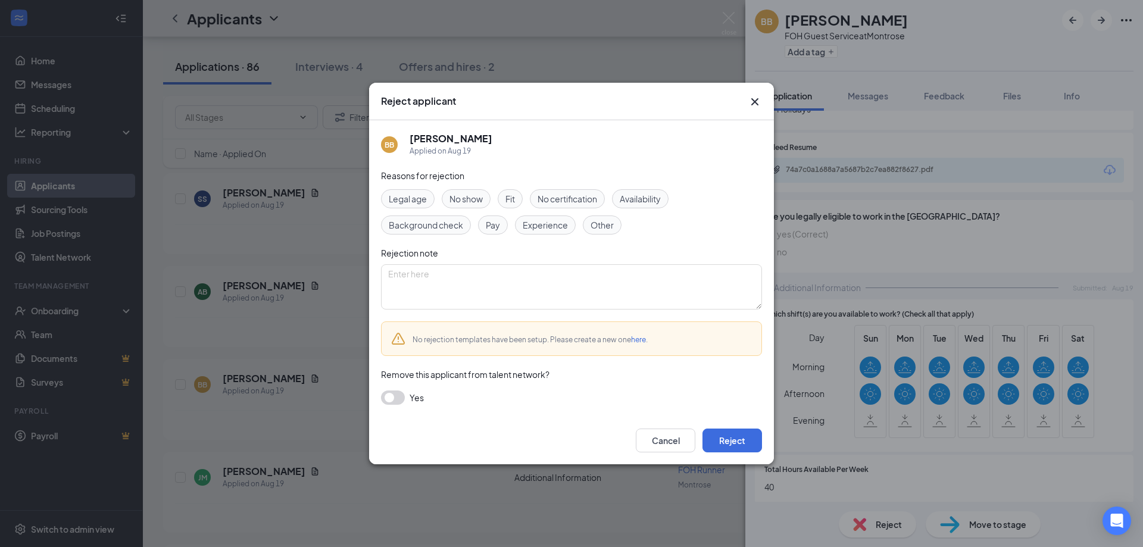
click at [656, 205] on span "Availability" at bounding box center [640, 198] width 41 height 13
click at [512, 204] on span "Fit" at bounding box center [510, 198] width 10 height 13
click at [531, 233] on div "Experience" at bounding box center [545, 224] width 61 height 19
click at [727, 443] on button "Reject" at bounding box center [732, 440] width 60 height 24
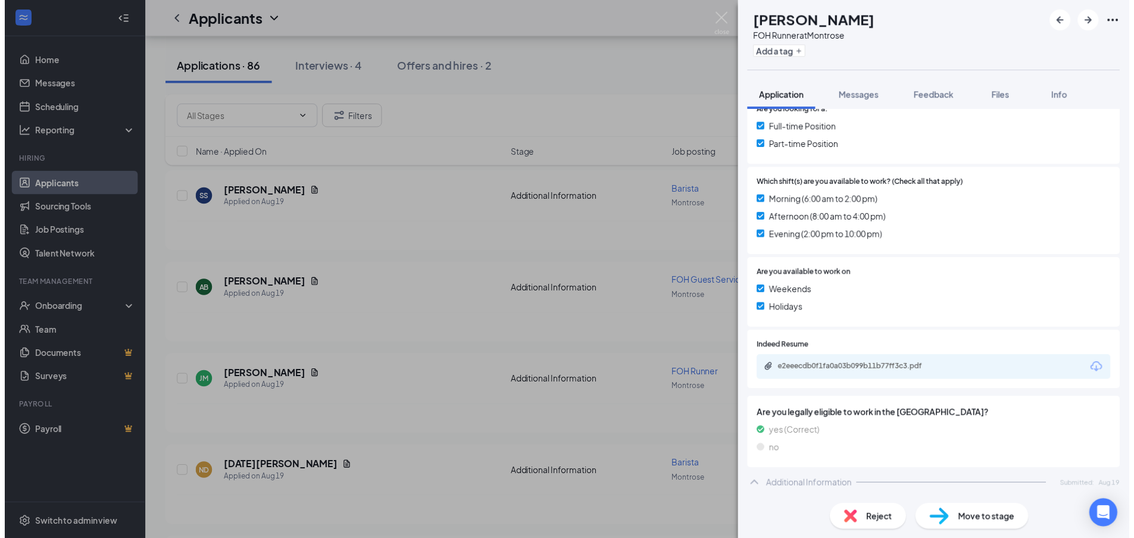
scroll to position [265, 0]
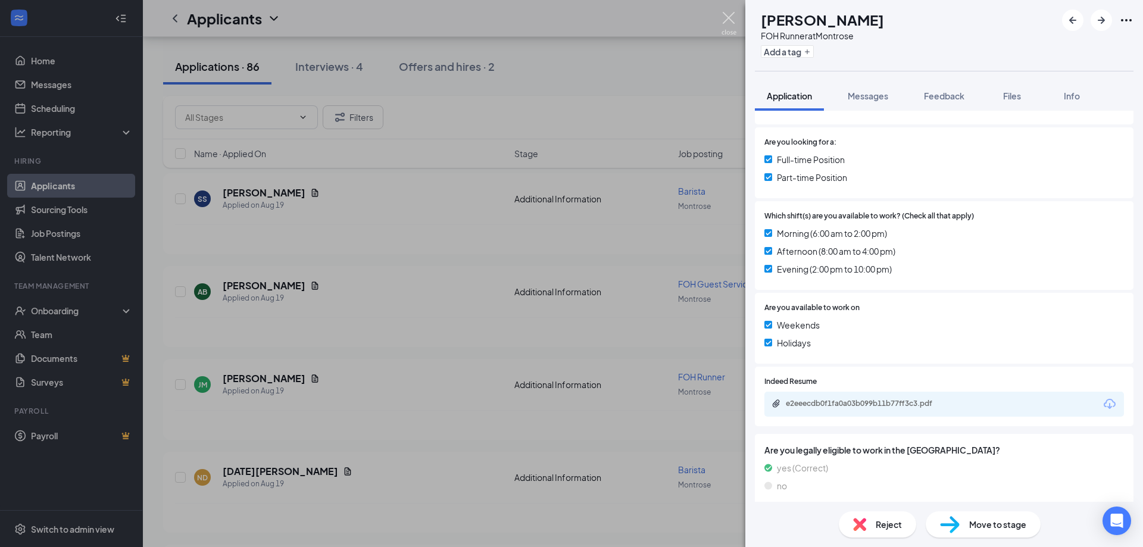
drag, startPoint x: 728, startPoint y: 24, endPoint x: 650, endPoint y: 112, distance: 117.6
click at [728, 24] on img at bounding box center [728, 23] width 15 height 23
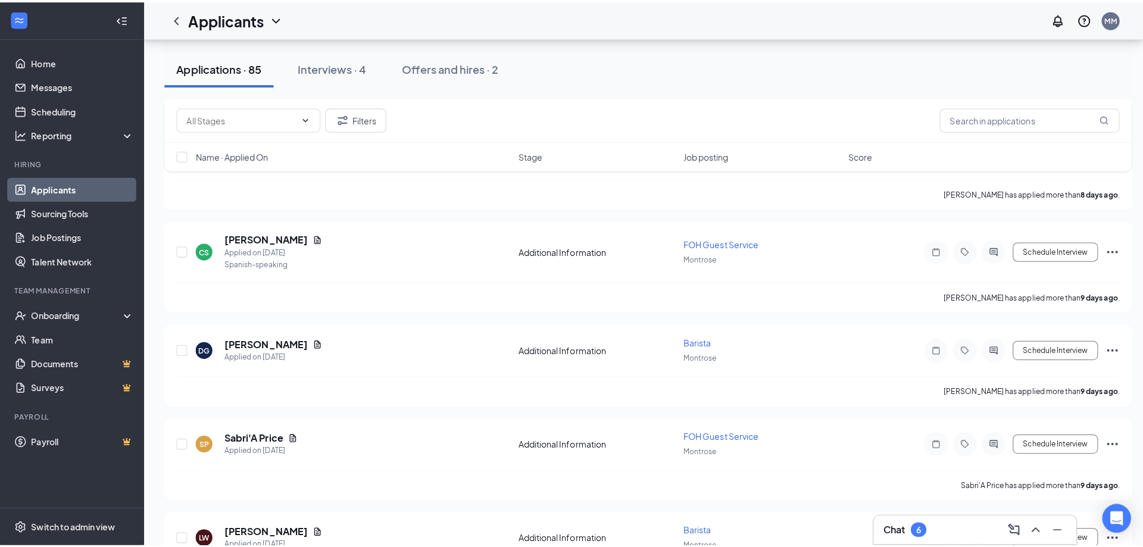
scroll to position [7189, 0]
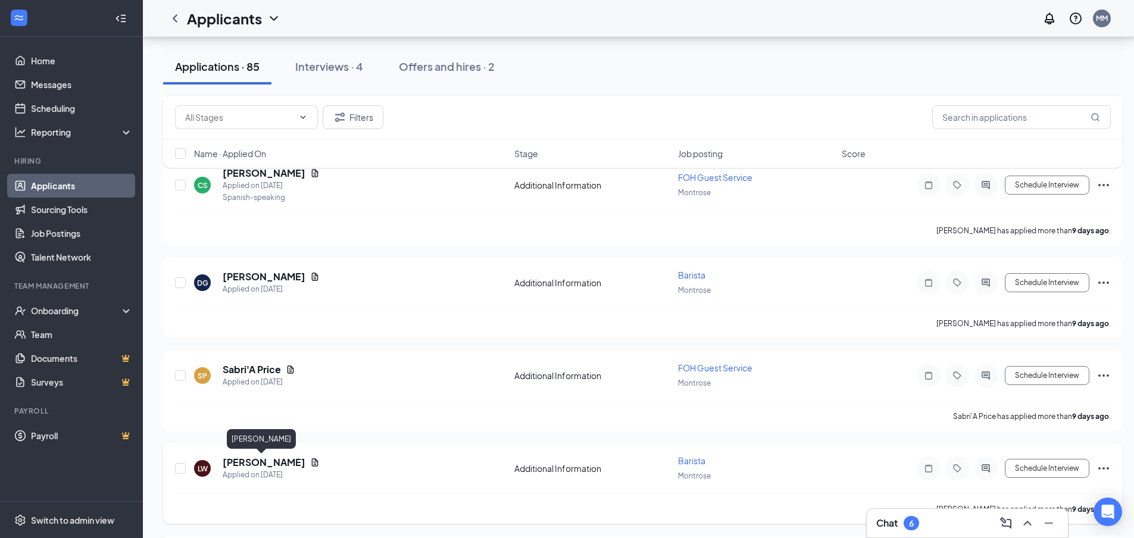
click at [229, 461] on h5 "[PERSON_NAME]" at bounding box center [264, 462] width 83 height 13
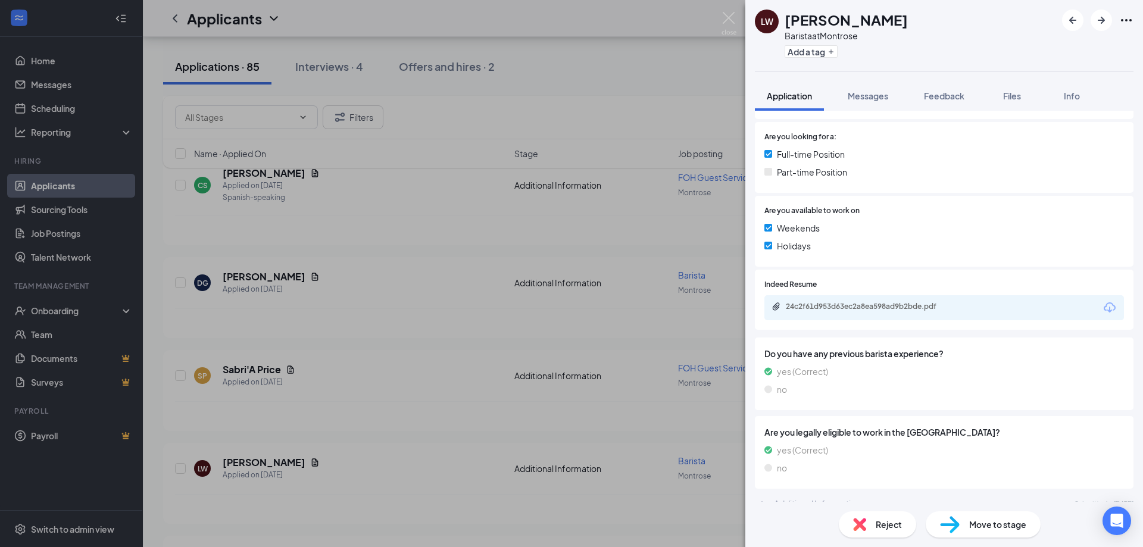
scroll to position [298, 0]
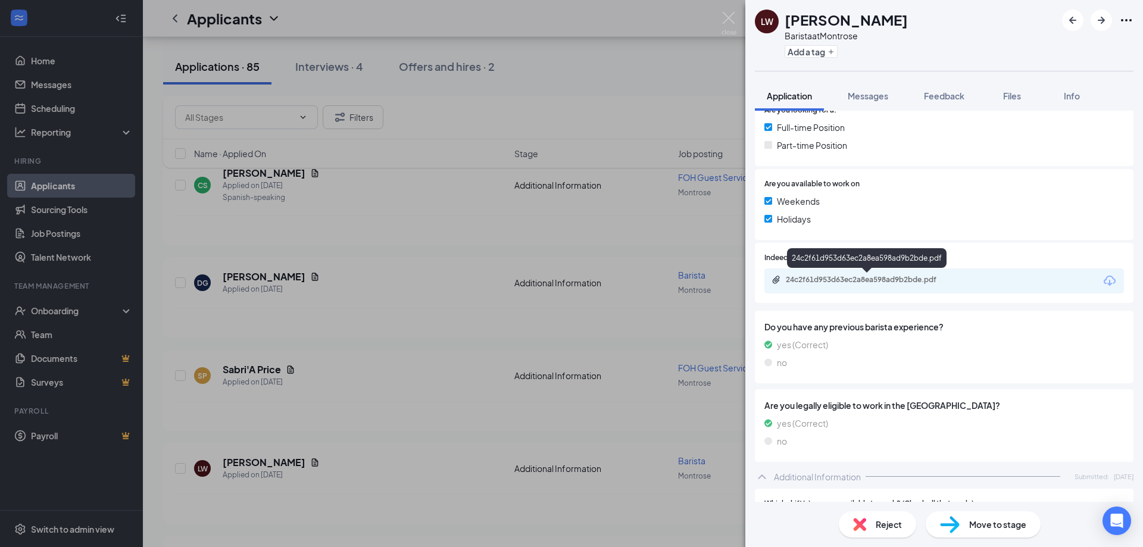
click at [795, 277] on div "24c2f61d953d63ec2a8ea598ad9b2bde.pdf" at bounding box center [869, 280] width 167 height 10
click at [724, 17] on img at bounding box center [728, 23] width 15 height 23
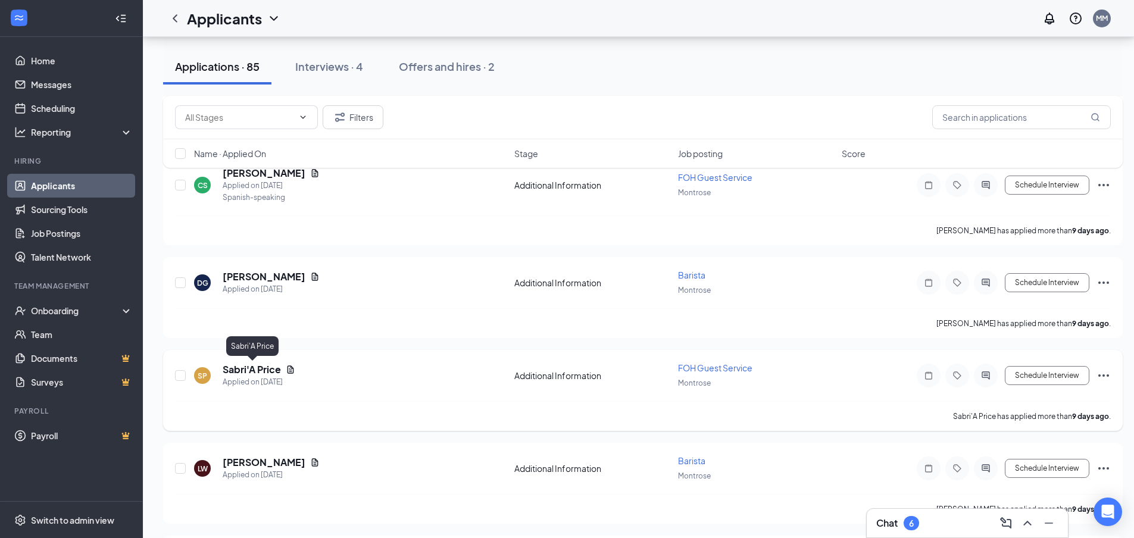
click at [273, 368] on h5 "Sabri'A Price" at bounding box center [252, 369] width 58 height 13
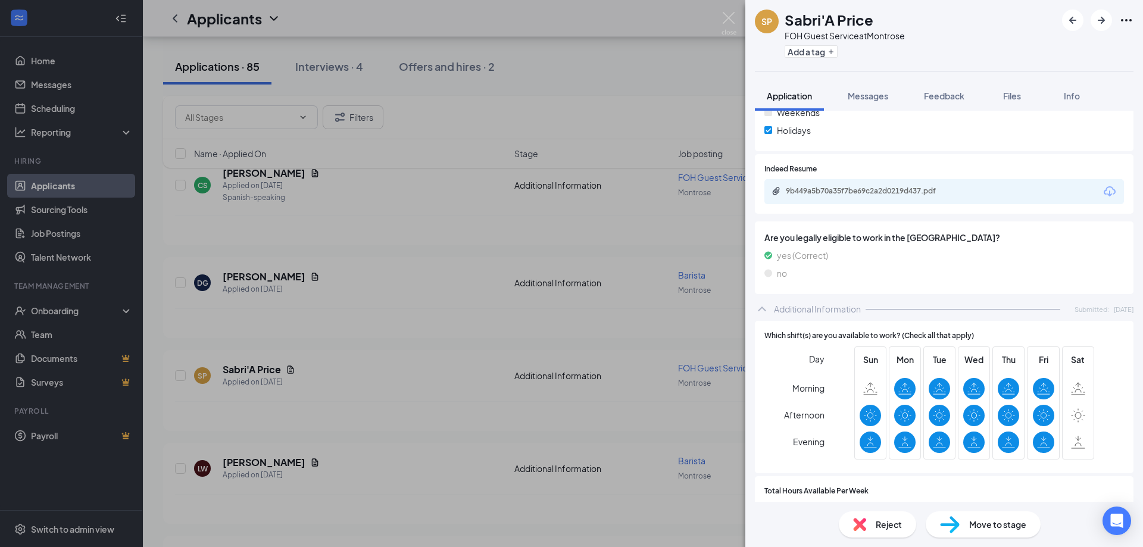
scroll to position [503, 0]
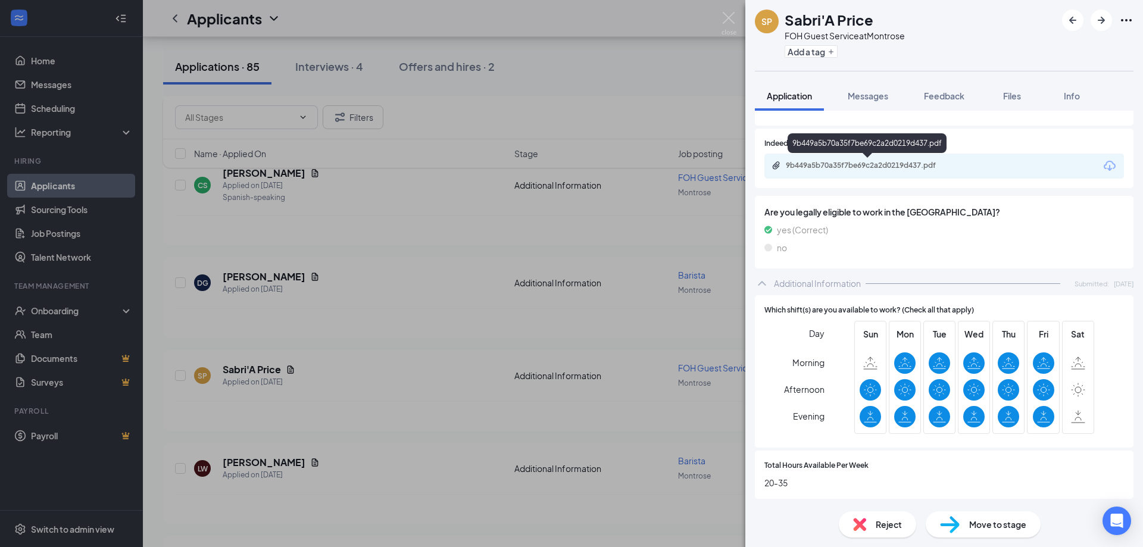
click at [889, 165] on div "9b449a5b70a35f7be69c2a2d0219d437.pdf" at bounding box center [869, 166] width 167 height 10
click at [886, 526] on span "Reject" at bounding box center [888, 524] width 26 height 13
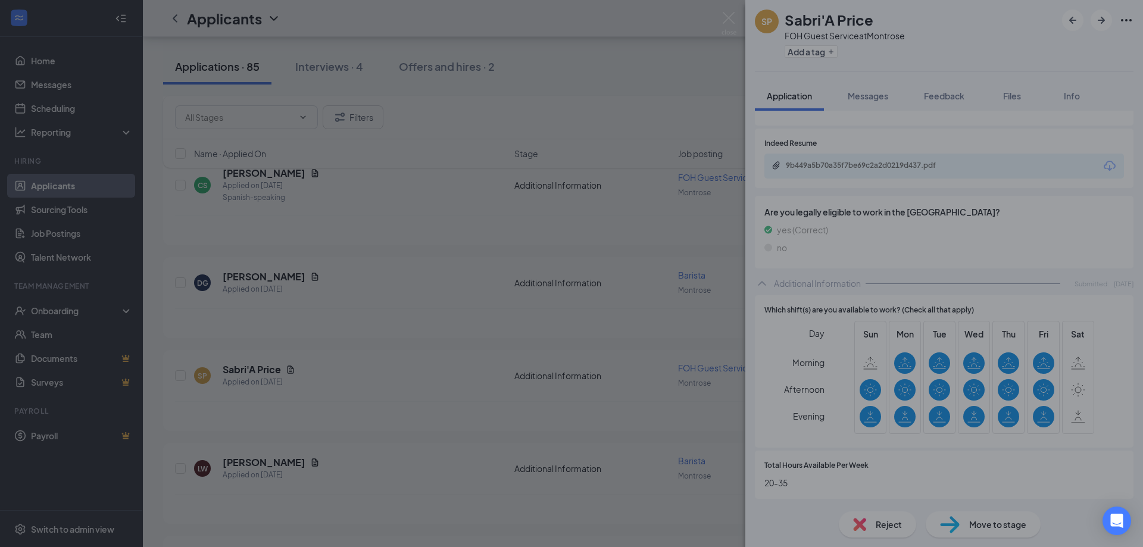
scroll to position [499, 0]
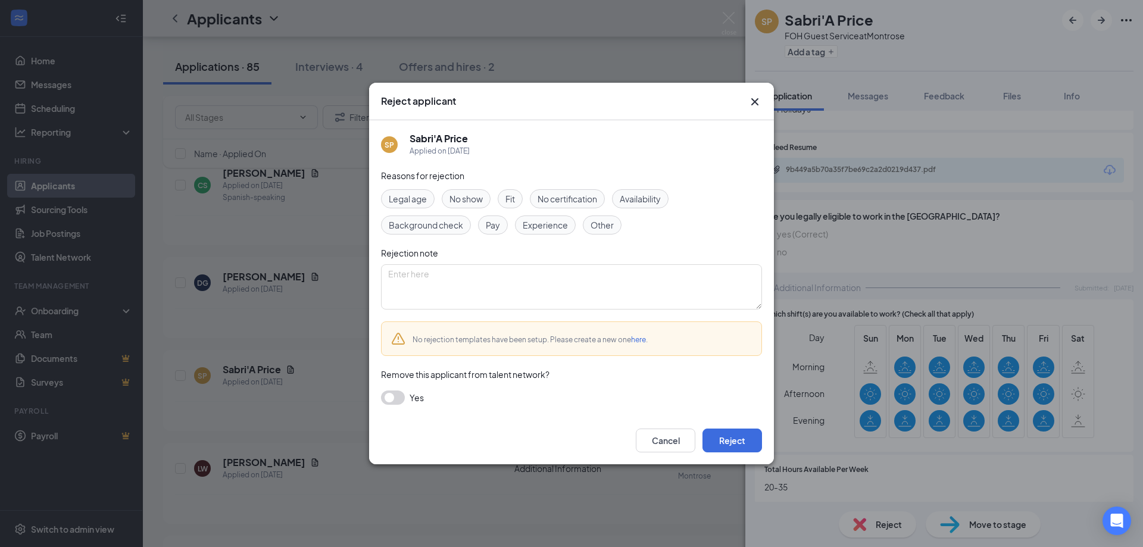
click at [646, 198] on span "Availability" at bounding box center [640, 198] width 41 height 13
click at [509, 199] on span "Fit" at bounding box center [510, 198] width 10 height 13
click at [557, 227] on span "Experience" at bounding box center [545, 224] width 45 height 13
click at [562, 228] on span "Experience" at bounding box center [545, 224] width 45 height 13
click at [747, 446] on button "Reject" at bounding box center [732, 440] width 60 height 24
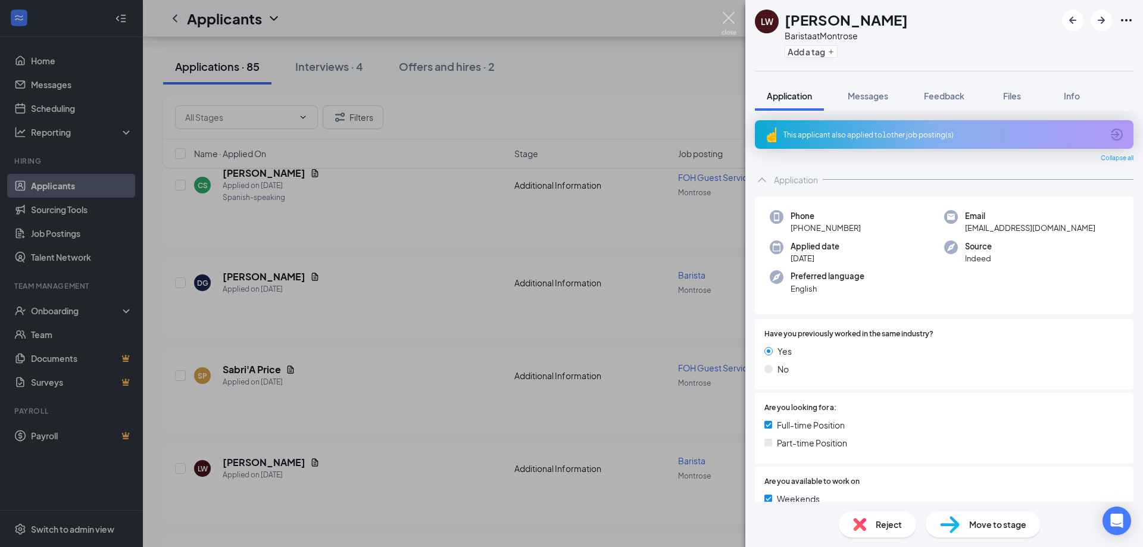
click at [733, 20] on img at bounding box center [728, 23] width 15 height 23
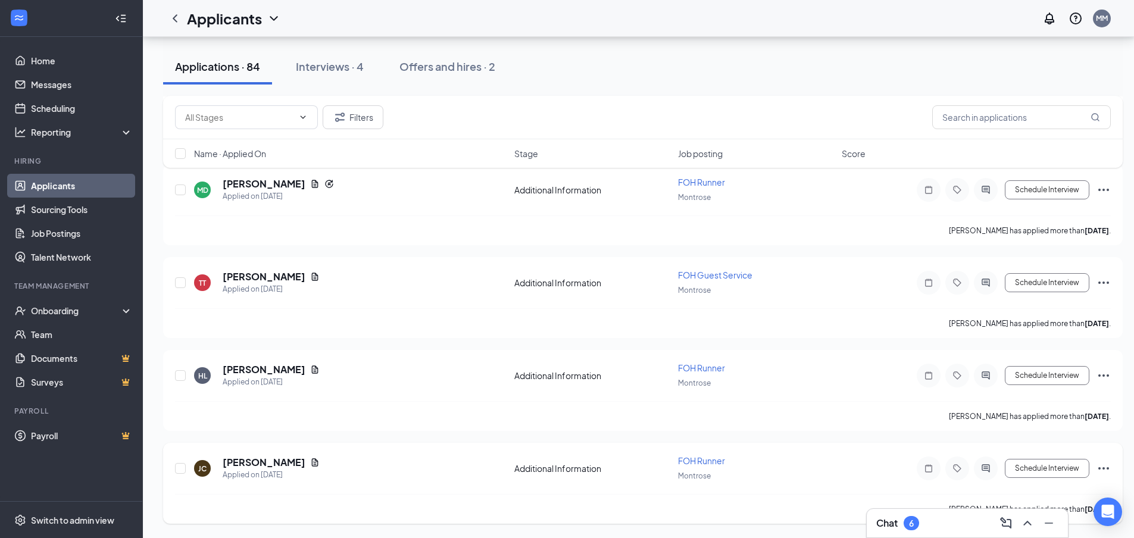
scroll to position [7560, 0]
click at [913, 525] on div "6" at bounding box center [911, 523] width 5 height 10
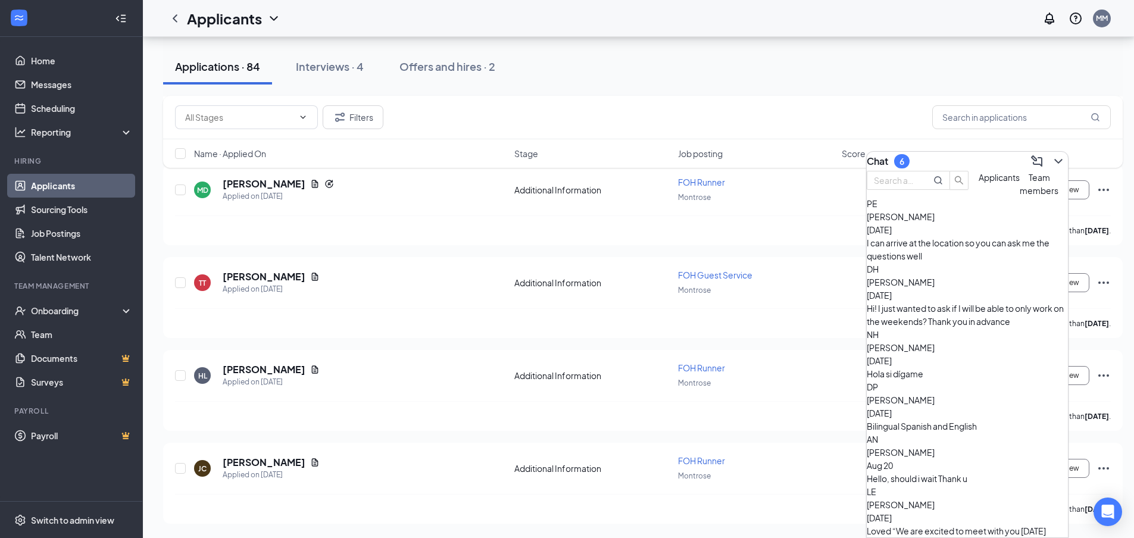
click at [971, 262] on div "I can arrive at the location so you can ask me the questions well" at bounding box center [967, 249] width 201 height 26
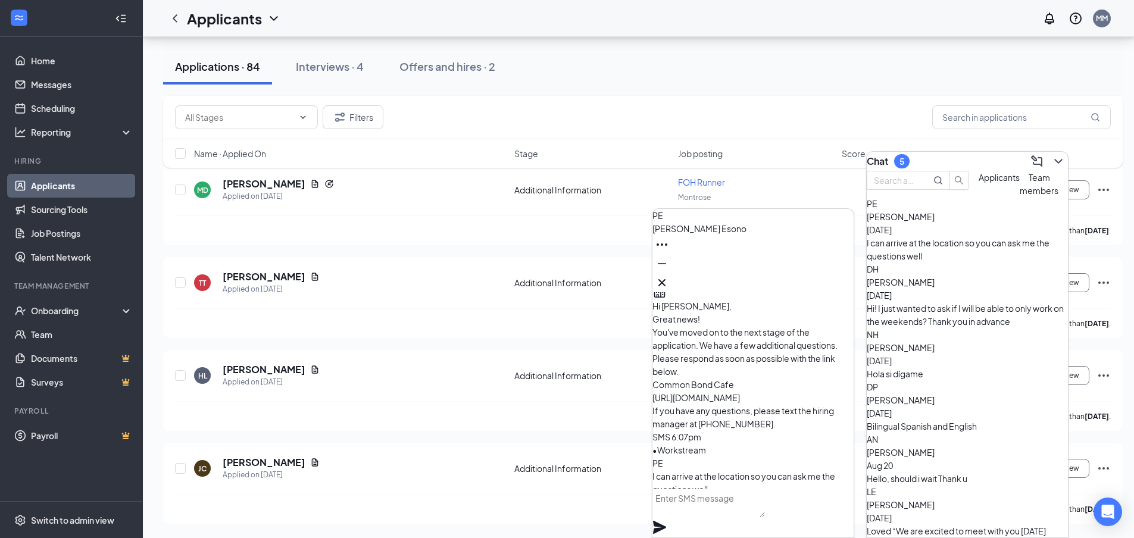
scroll to position [0, 0]
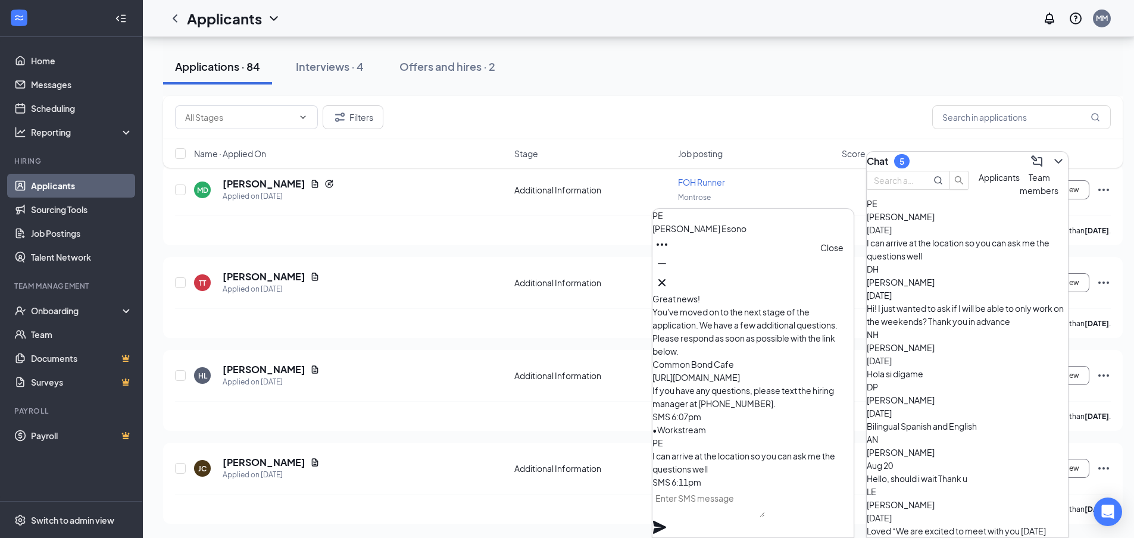
click at [665, 279] on icon "Cross" at bounding box center [661, 282] width 7 height 7
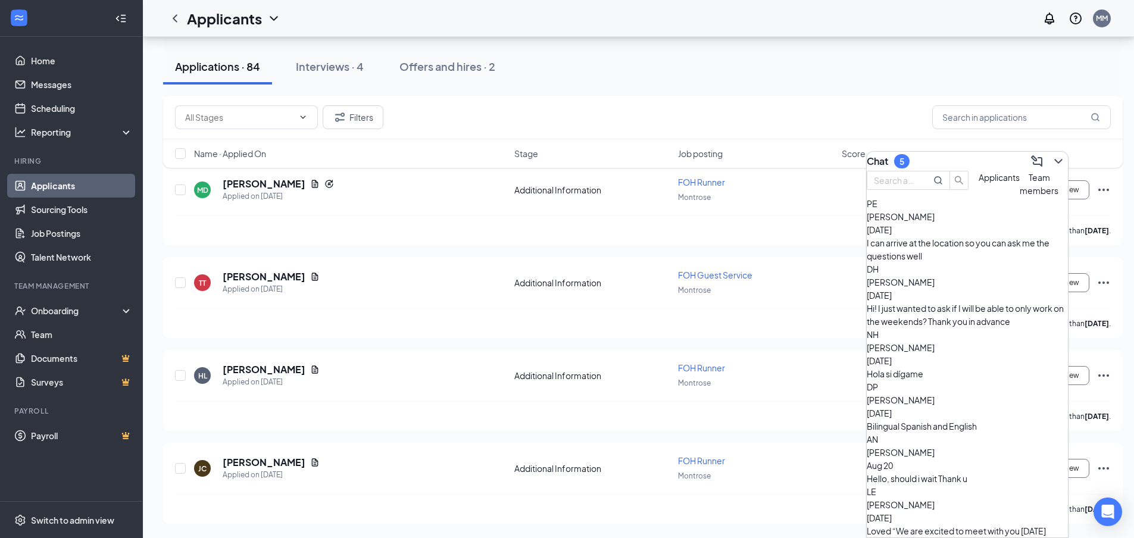
click at [983, 304] on div "Hi! I just wanted to ask if I will be able to only work on the weekends? Thank …" at bounding box center [967, 315] width 201 height 26
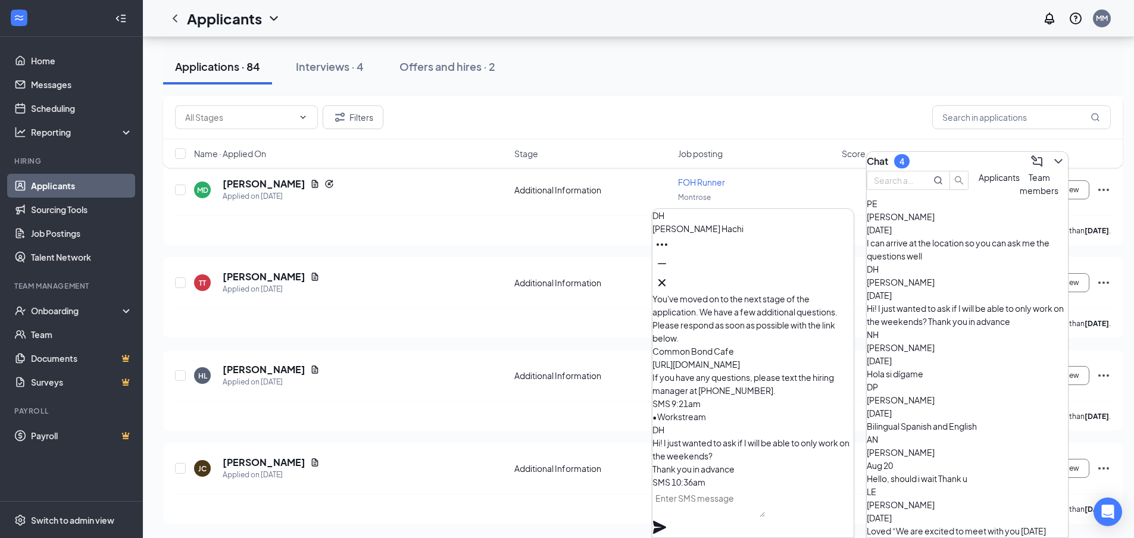
click at [934, 342] on span "[PERSON_NAME]" at bounding box center [901, 347] width 68 height 11
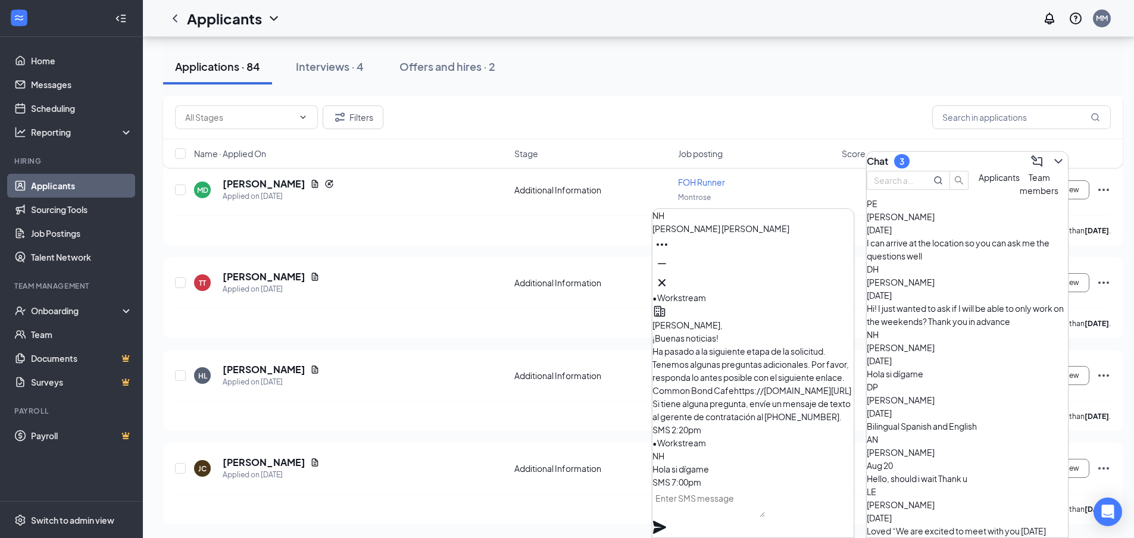
click at [940, 420] on div "Bilingual Spanish and English" at bounding box center [967, 426] width 201 height 13
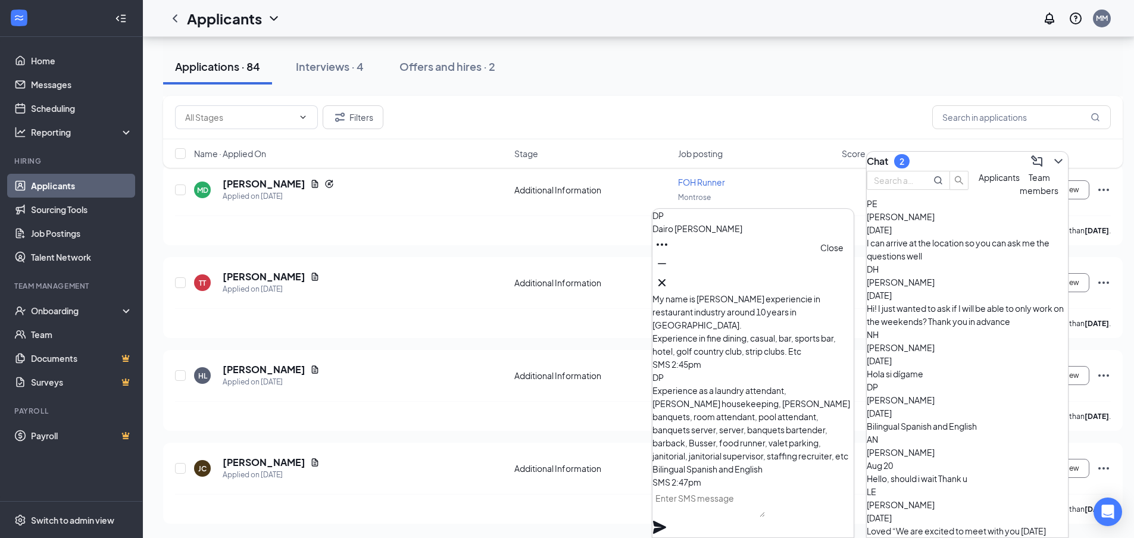
click at [669, 280] on icon "Cross" at bounding box center [662, 283] width 14 height 14
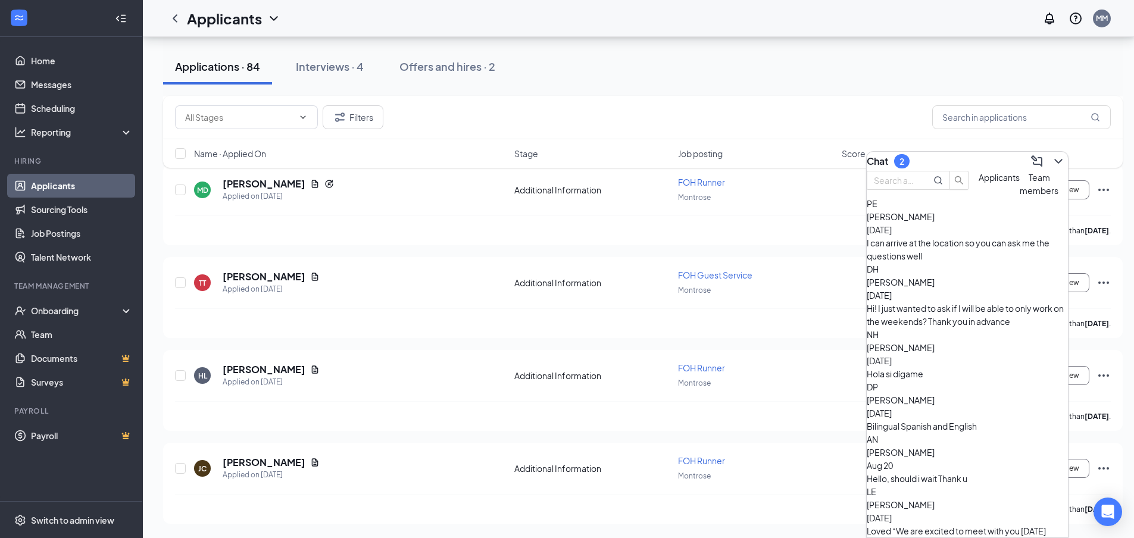
click at [925, 472] on div "Hello, should i wait Thank u" at bounding box center [967, 478] width 201 height 13
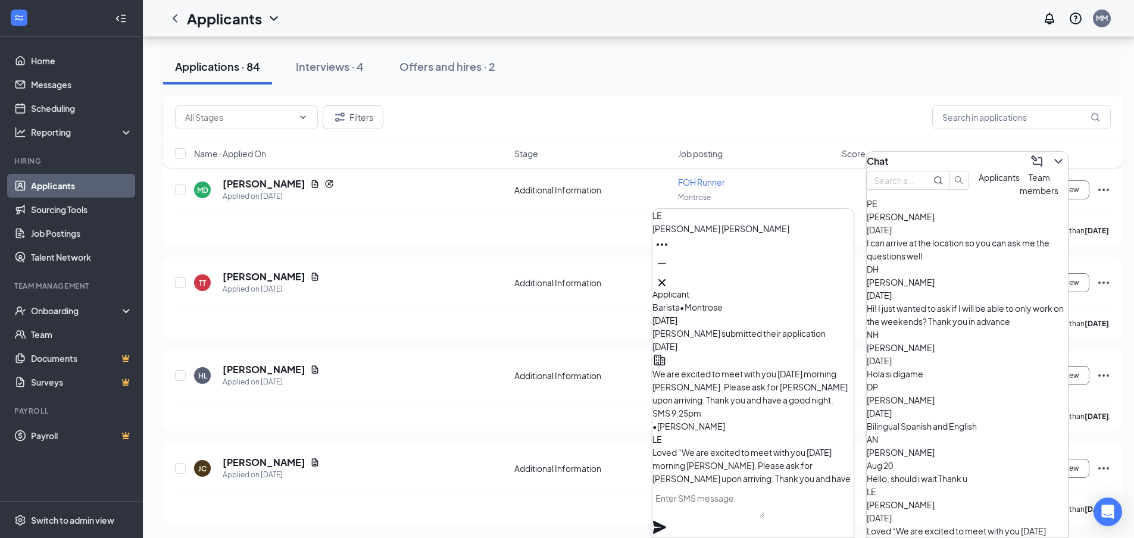
scroll to position [-179, 0]
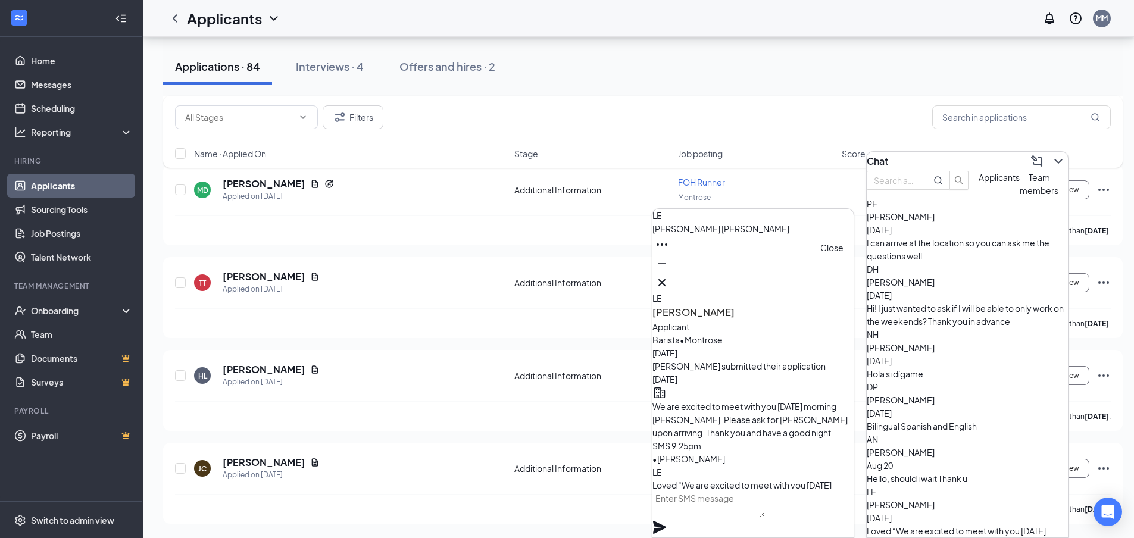
click at [669, 284] on icon "Cross" at bounding box center [662, 283] width 14 height 14
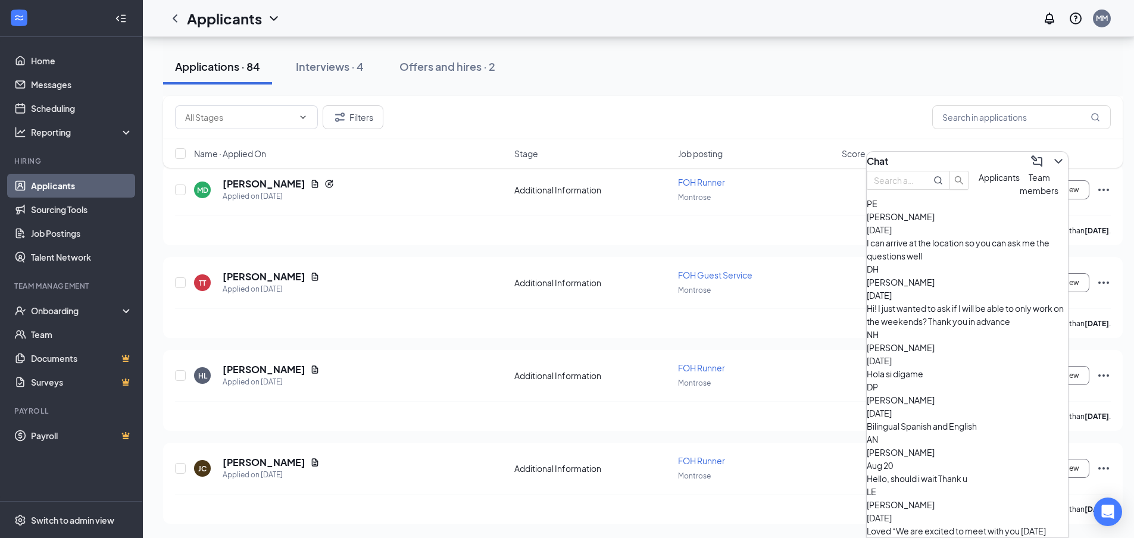
click at [892, 123] on div "Filters" at bounding box center [643, 117] width 936 height 24
click at [1054, 159] on icon "ChevronDown" at bounding box center [1058, 161] width 8 height 5
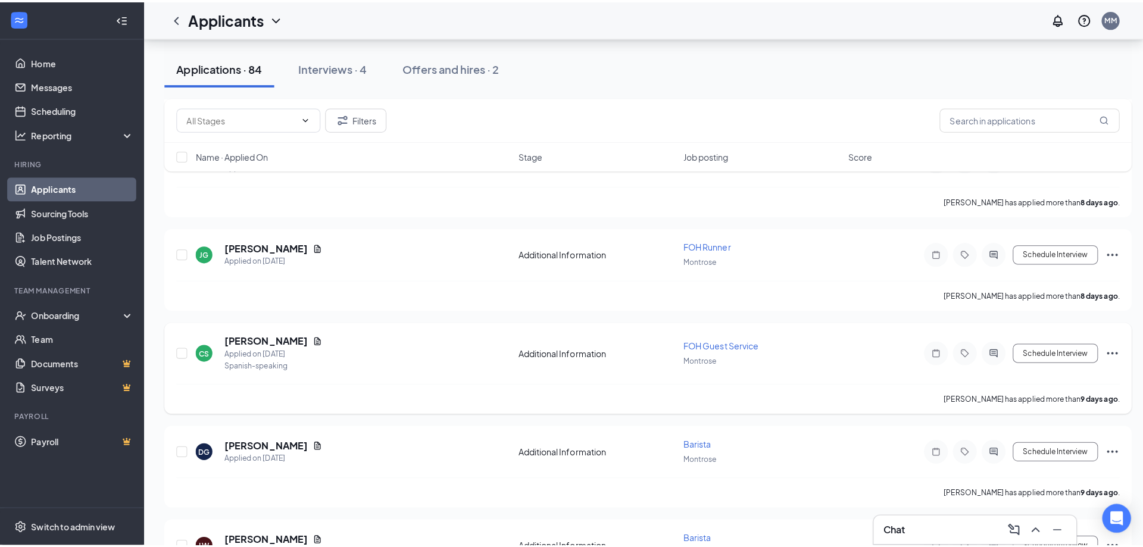
scroll to position [7024, 0]
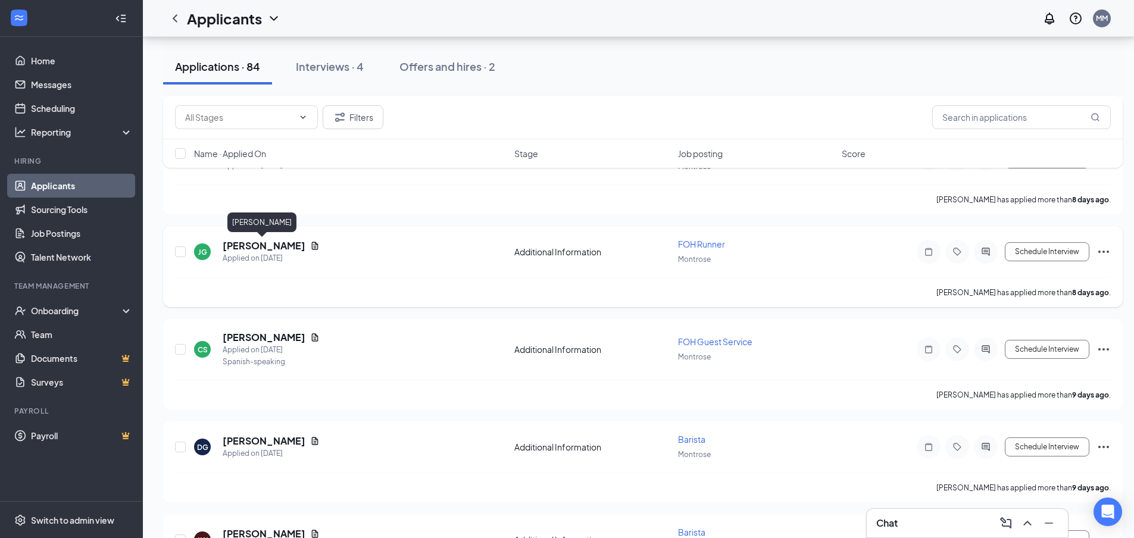
click at [269, 251] on h5 "[PERSON_NAME]" at bounding box center [264, 245] width 83 height 13
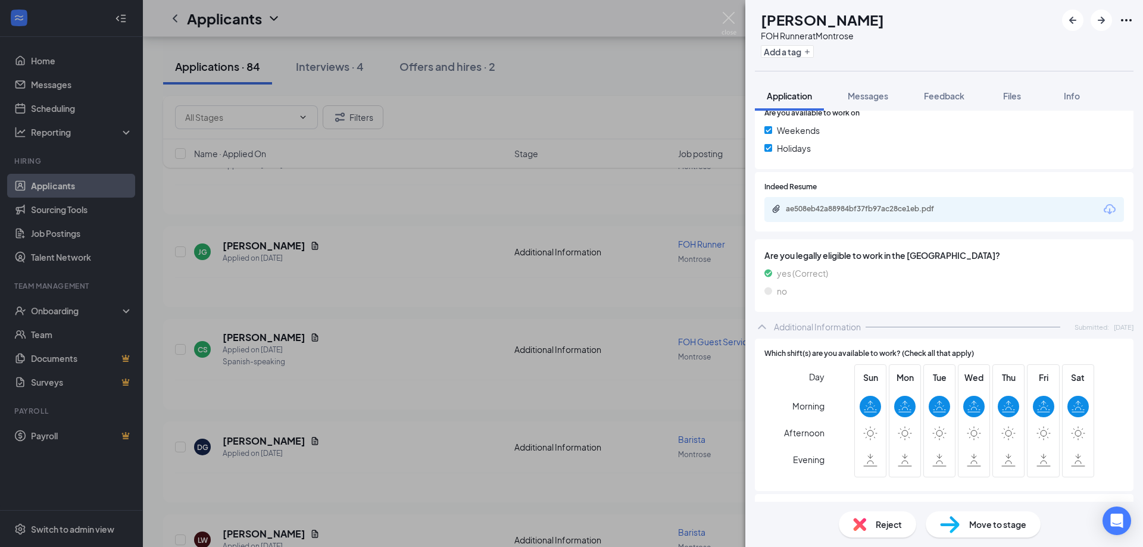
scroll to position [406, 0]
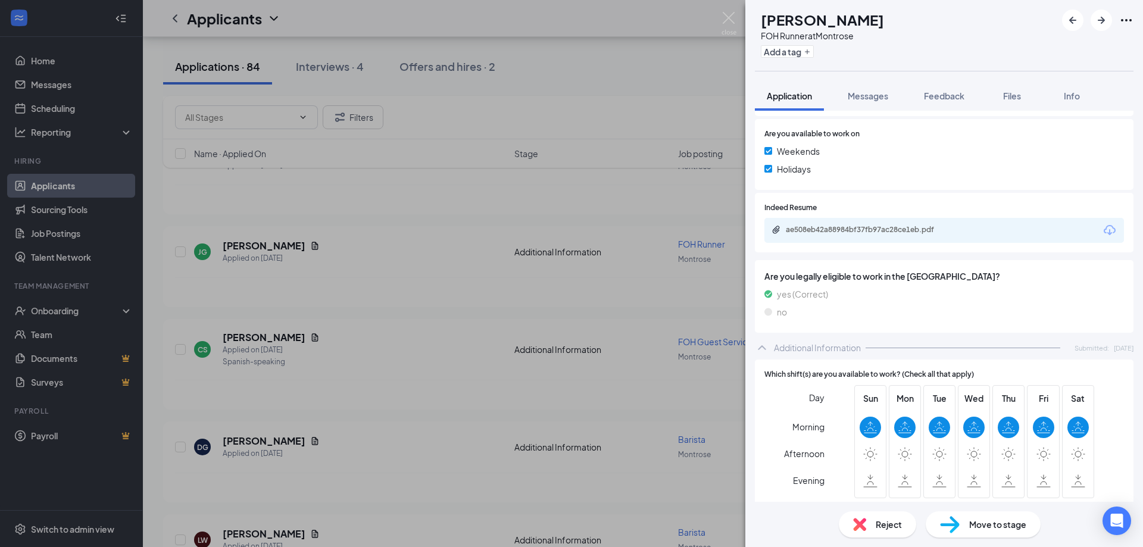
click at [886, 523] on span "Reject" at bounding box center [888, 524] width 26 height 13
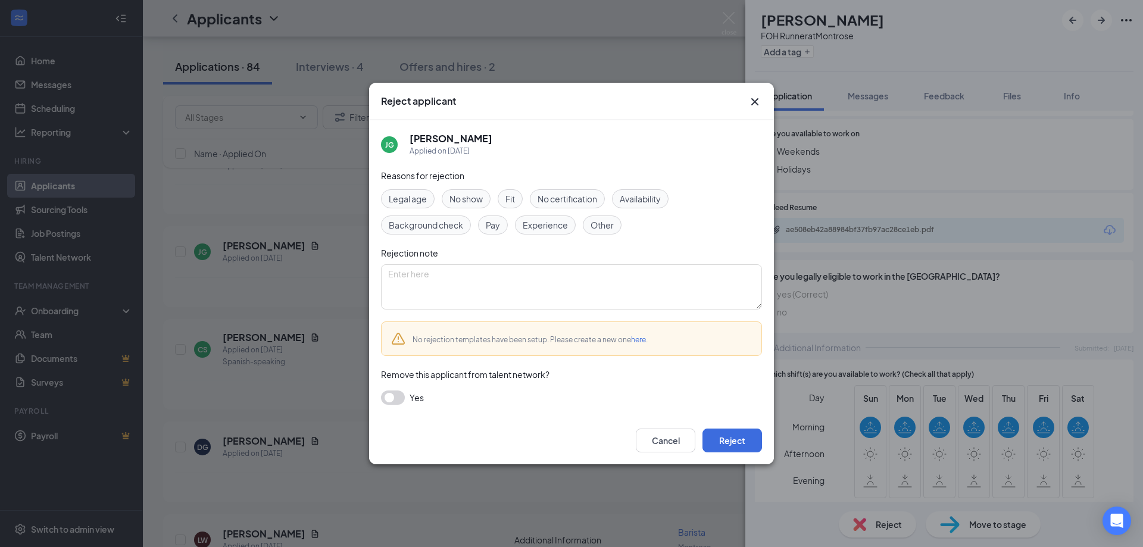
click at [650, 199] on span "Availability" at bounding box center [640, 198] width 41 height 13
click at [752, 443] on button "Reject" at bounding box center [732, 440] width 60 height 24
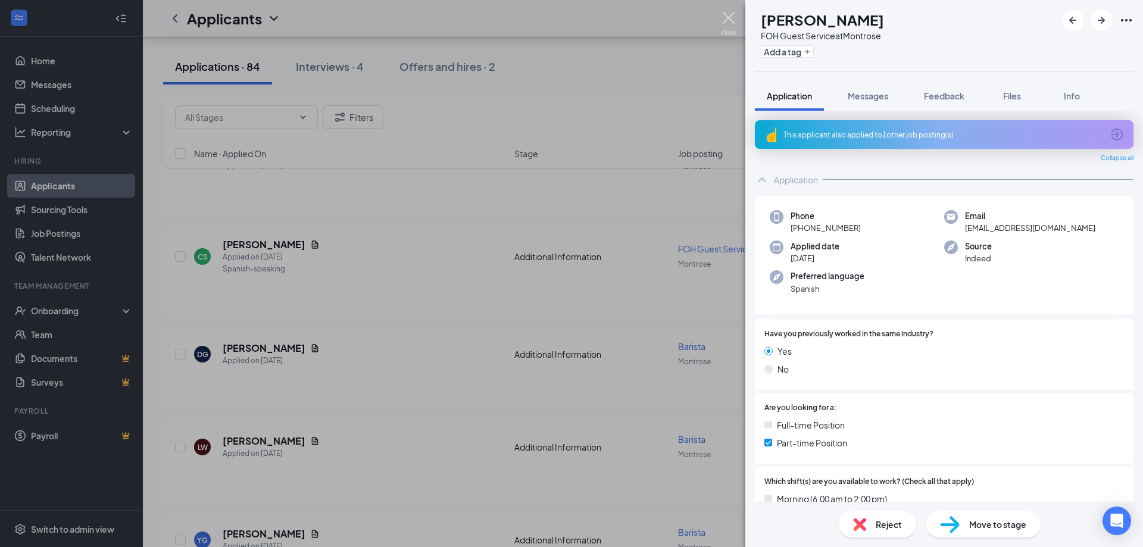
click at [732, 30] on img at bounding box center [728, 23] width 15 height 23
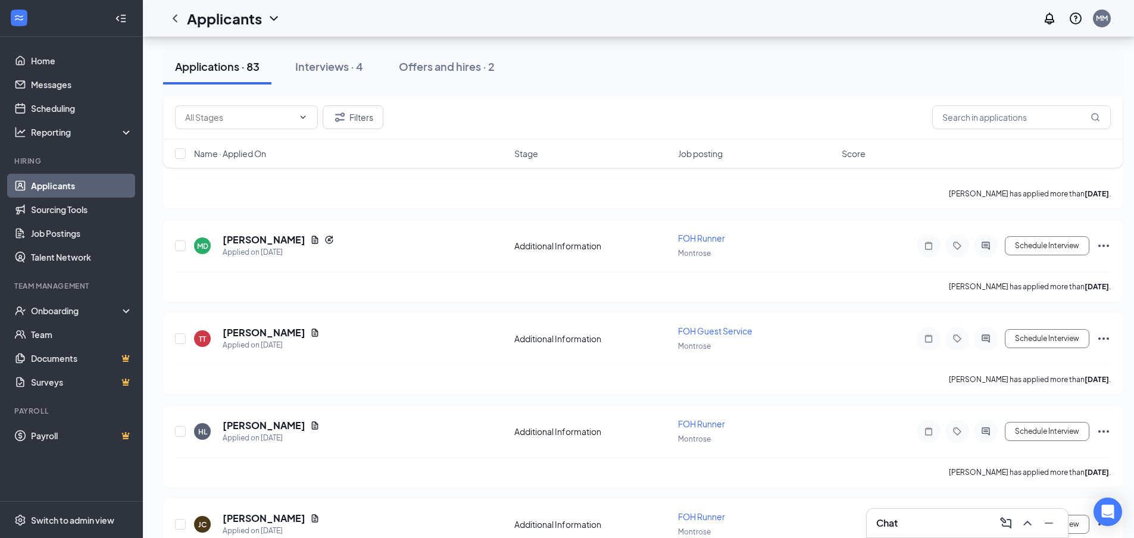
scroll to position [7467, 0]
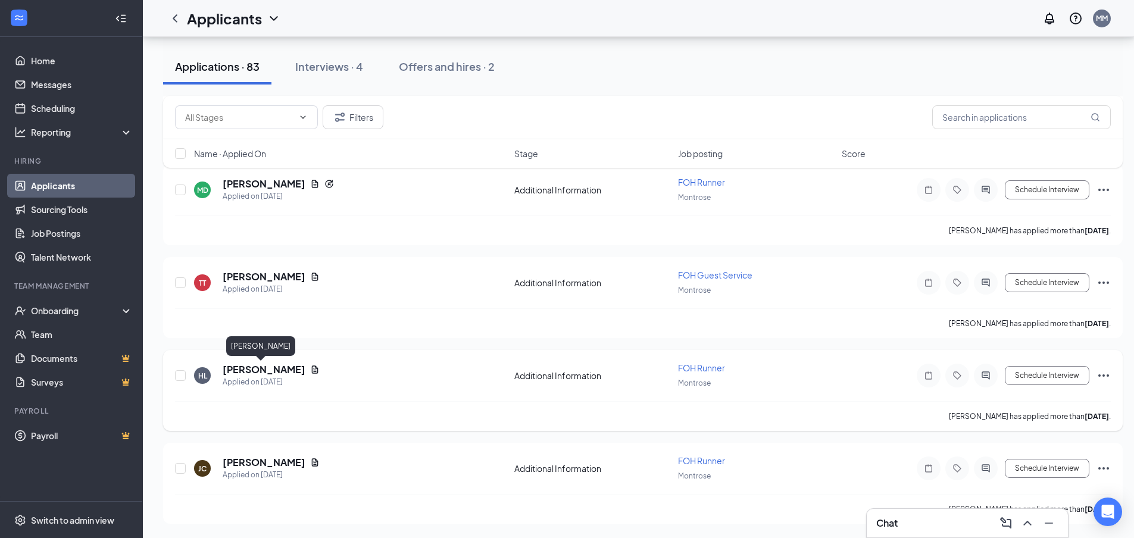
click at [262, 372] on h5 "[PERSON_NAME]" at bounding box center [264, 369] width 83 height 13
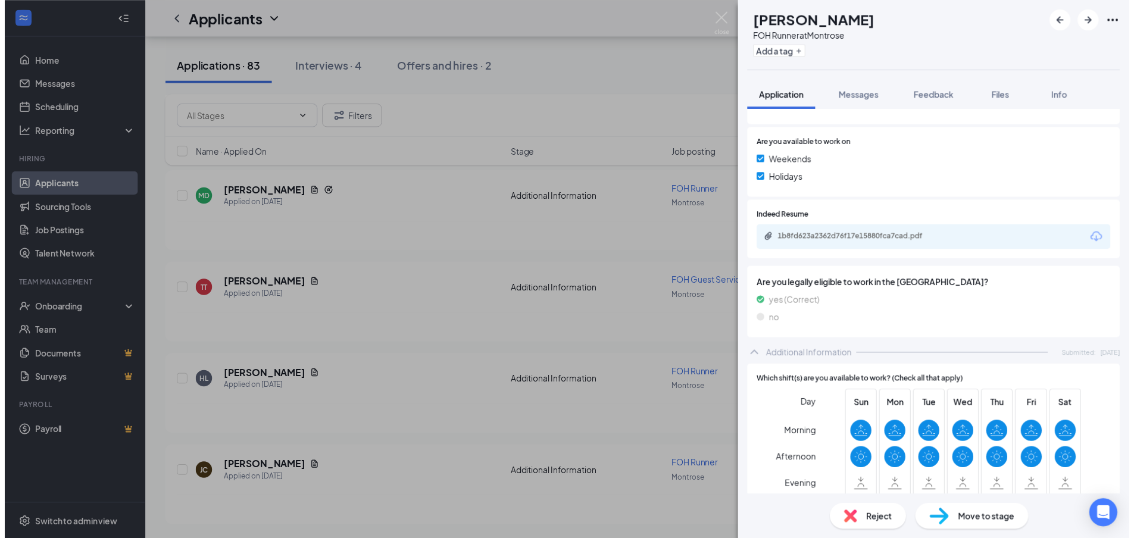
scroll to position [417, 0]
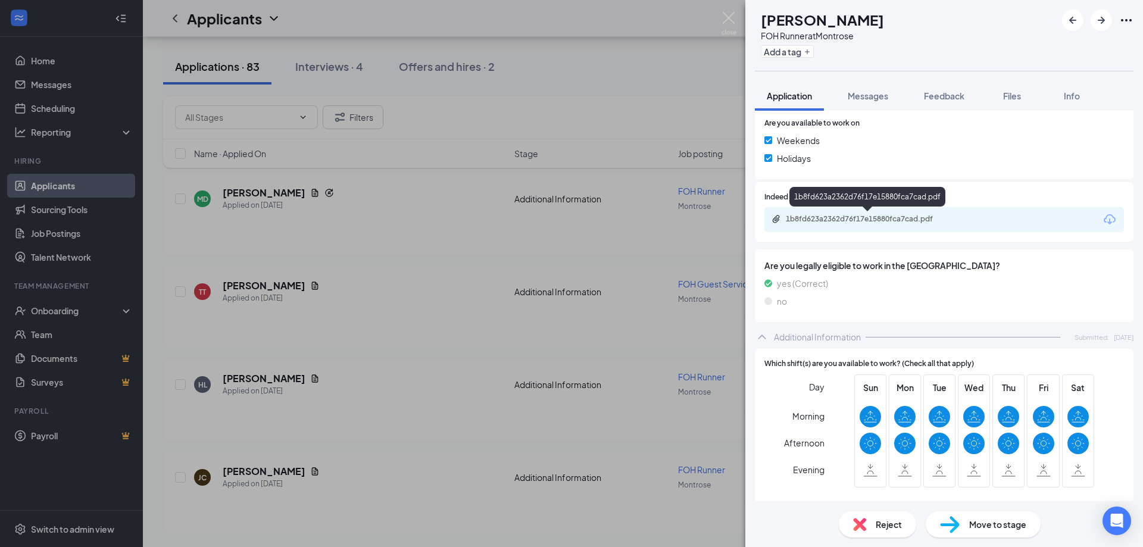
click at [927, 221] on div "1b8fd623a2362d76f17e15880fca7cad.pdf" at bounding box center [869, 219] width 167 height 10
click at [736, 21] on div "HL [PERSON_NAME] FOH Runner at Montrose Add a tag Application Messages Feedback…" at bounding box center [571, 273] width 1143 height 547
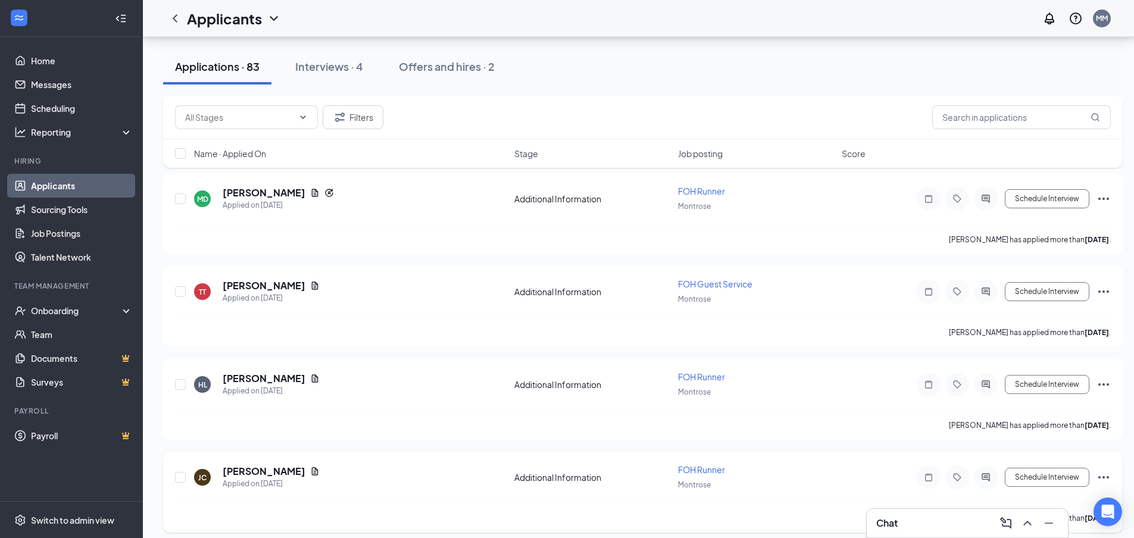
scroll to position [7467, 0]
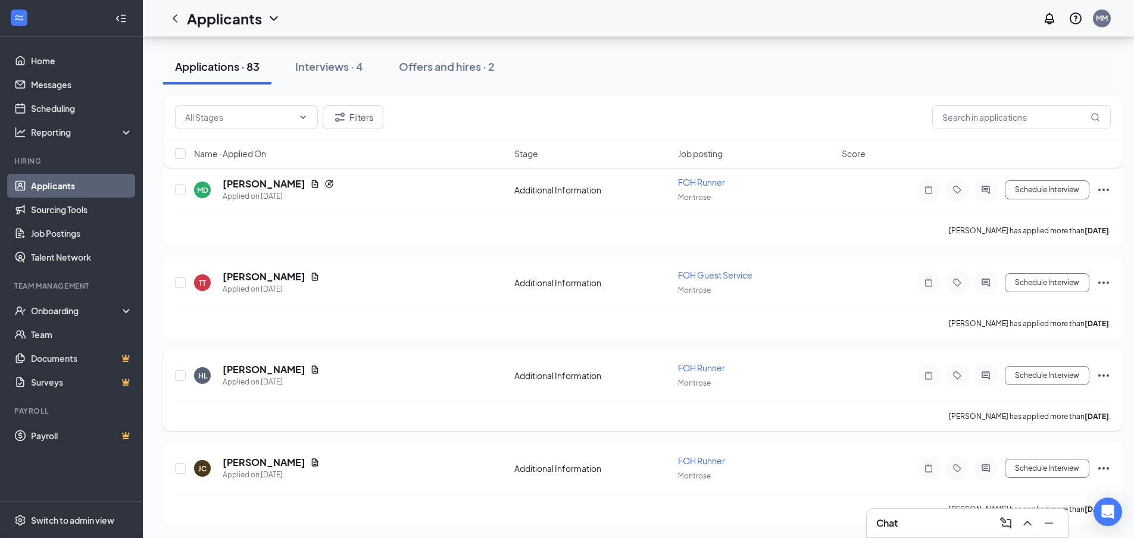
click at [1108, 375] on icon "Ellipses" at bounding box center [1103, 375] width 11 height 2
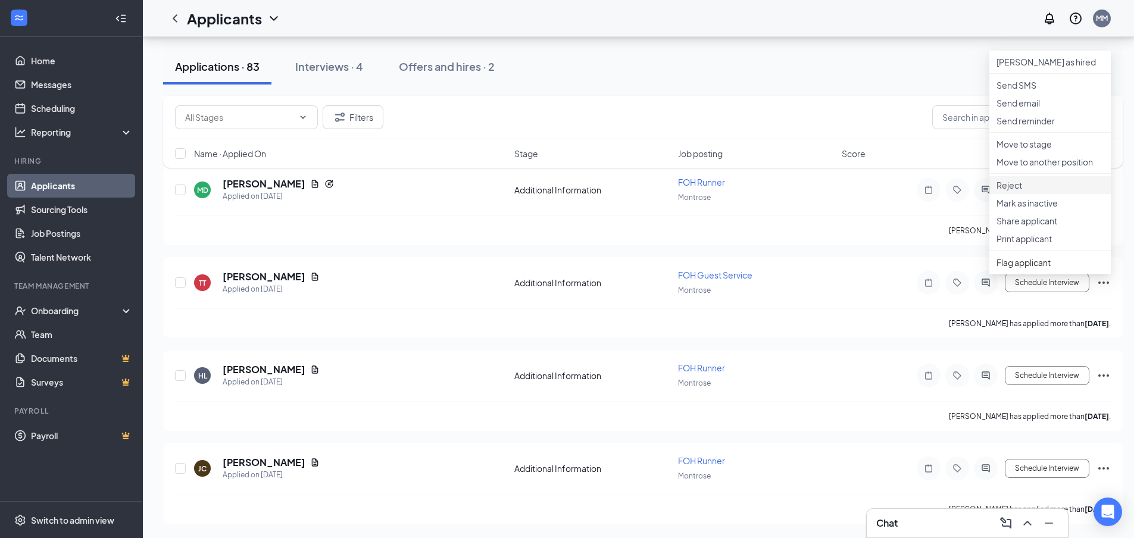
click at [1018, 191] on p "Reject" at bounding box center [1049, 185] width 107 height 12
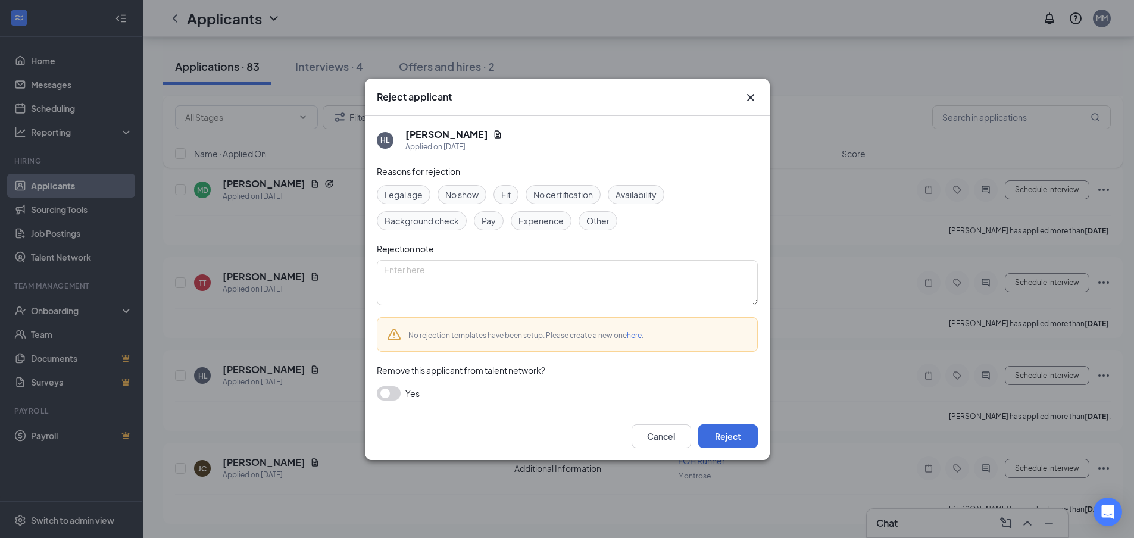
click at [629, 200] on span "Availability" at bounding box center [635, 194] width 41 height 13
click at [712, 431] on button "Reject" at bounding box center [728, 436] width 60 height 24
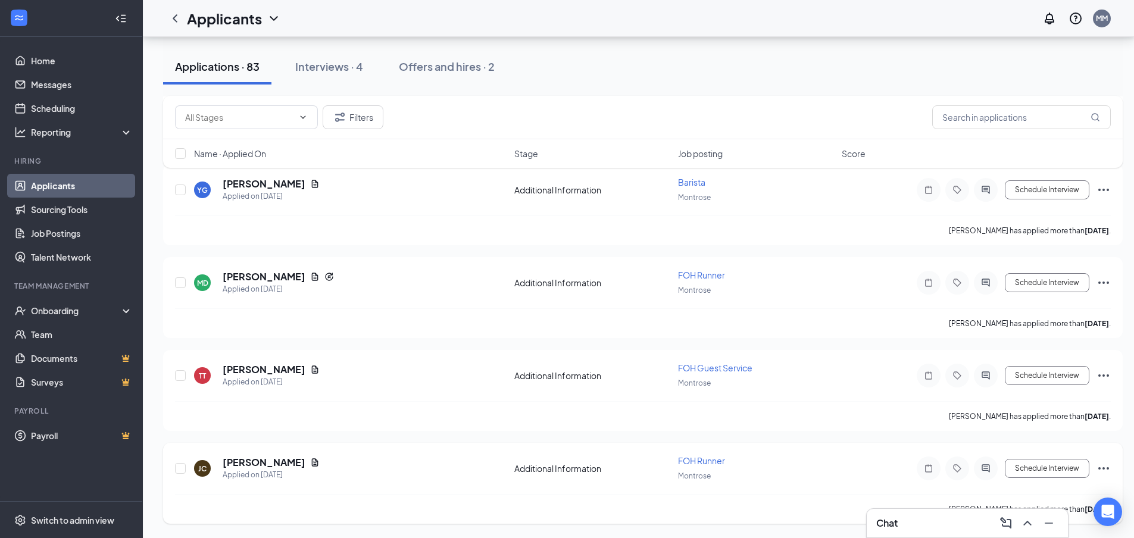
scroll to position [7374, 0]
click at [259, 462] on h5 "[PERSON_NAME]" at bounding box center [264, 462] width 83 height 13
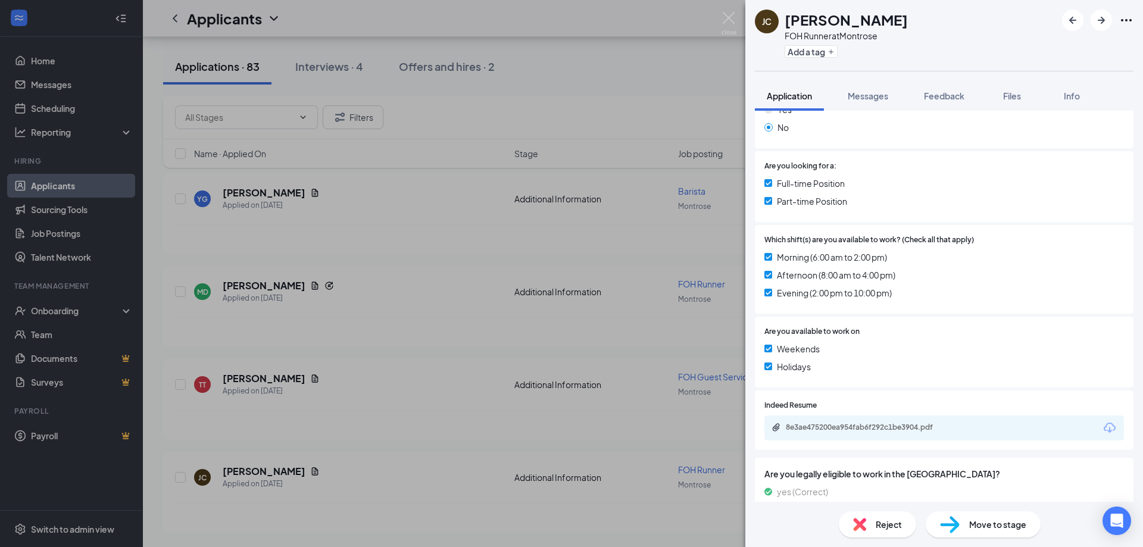
scroll to position [297, 0]
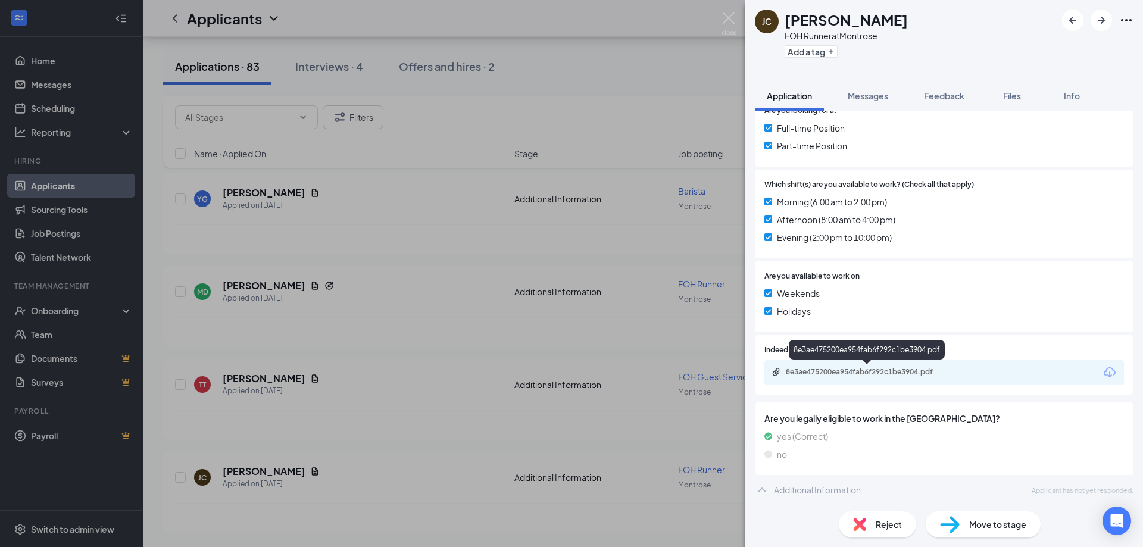
click at [827, 374] on div "8e3ae475200ea954fab6f292c1be3904.pdf" at bounding box center [869, 372] width 167 height 10
